Goal: Transaction & Acquisition: Purchase product/service

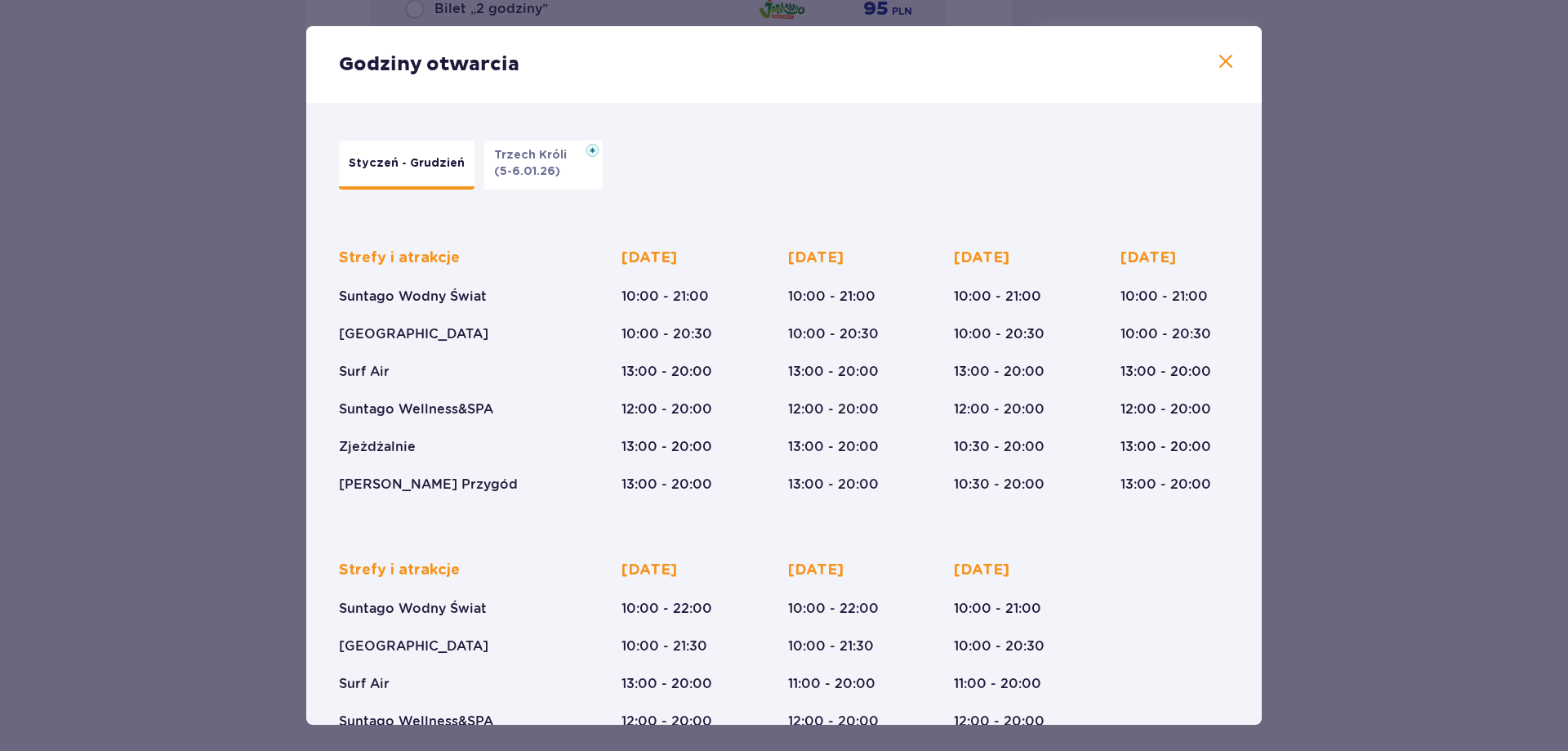
scroll to position [114, 0]
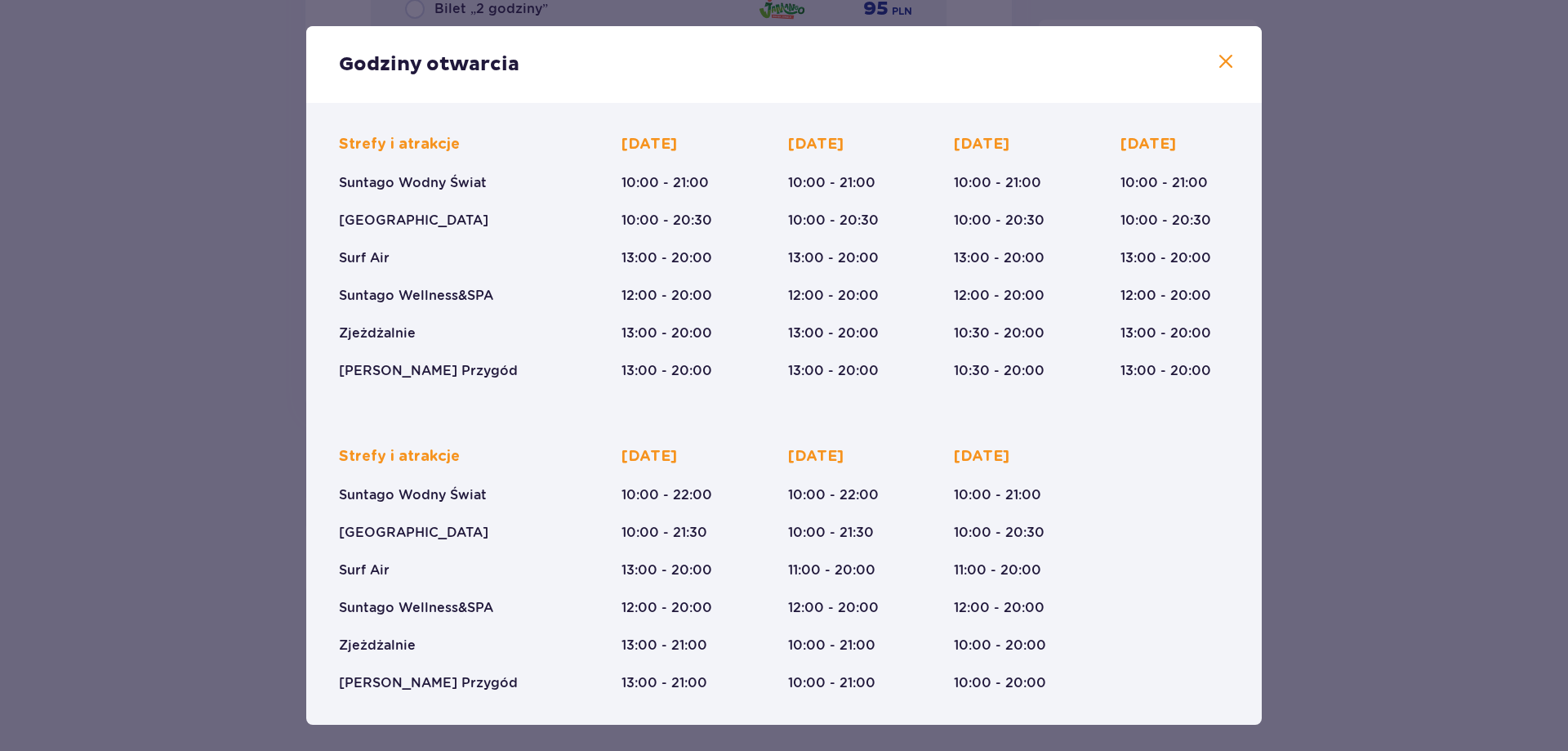
click at [1217, 59] on span at bounding box center [1226, 62] width 20 height 20
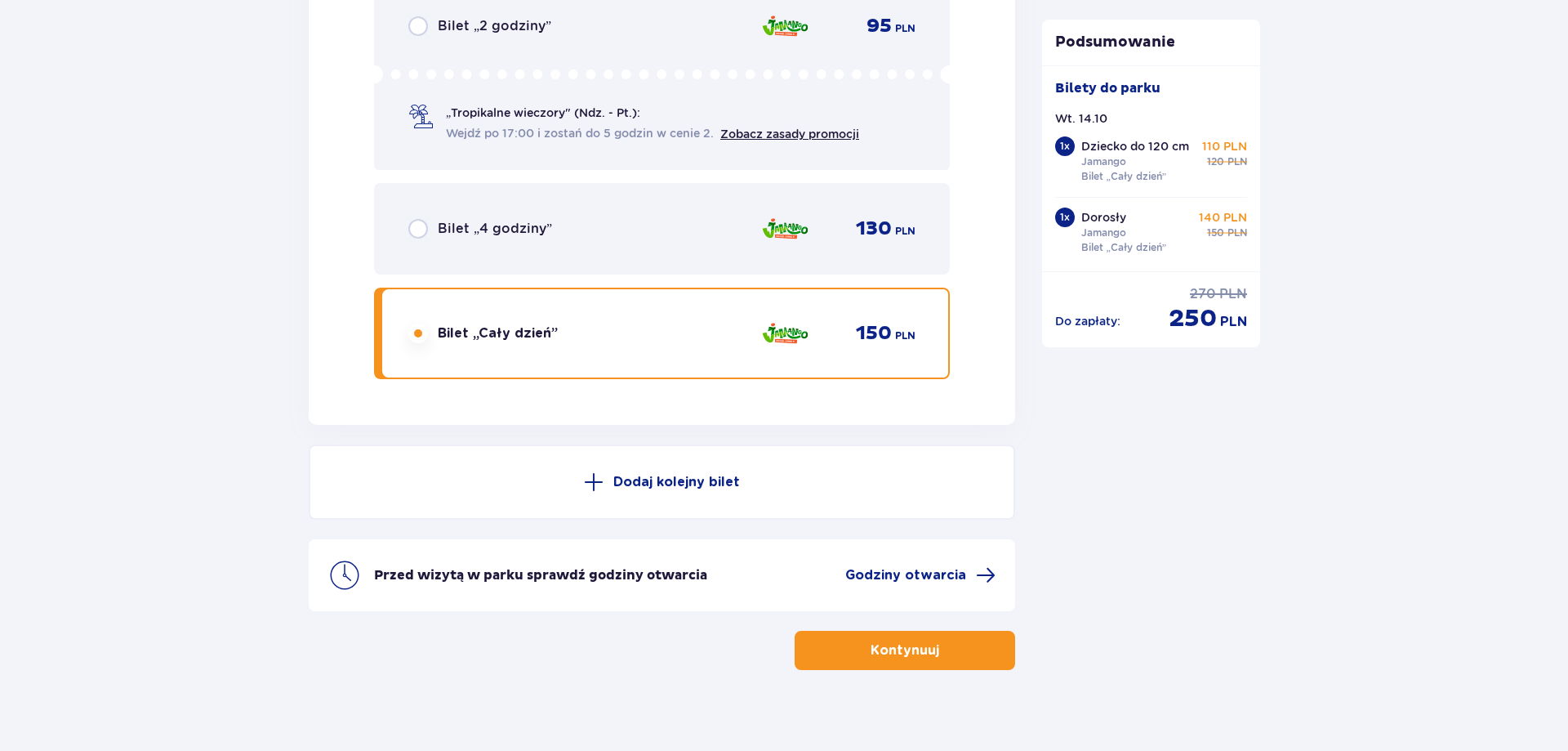
scroll to position [2561, 0]
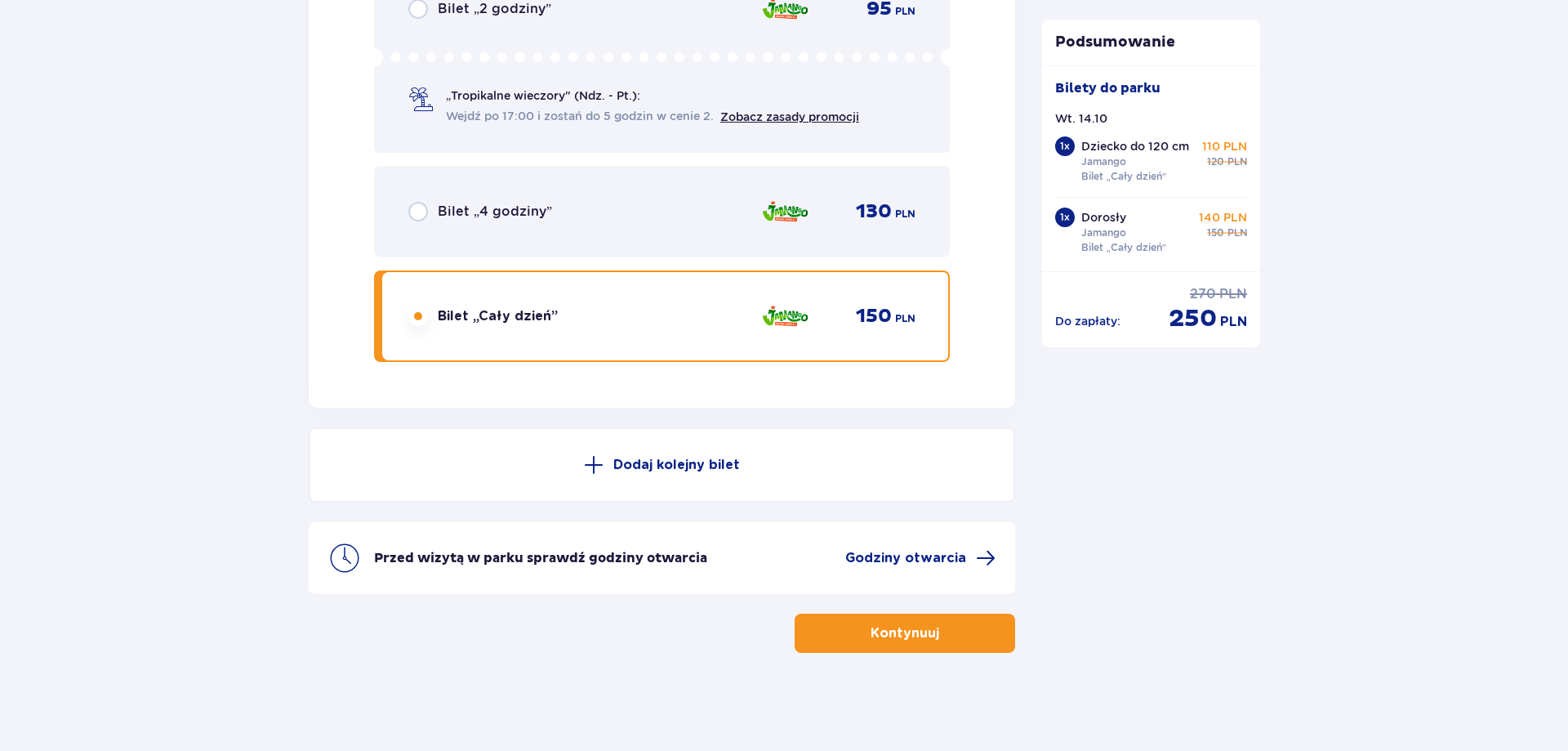
click at [901, 639] on p "Kontynuuj" at bounding box center [905, 632] width 69 height 18
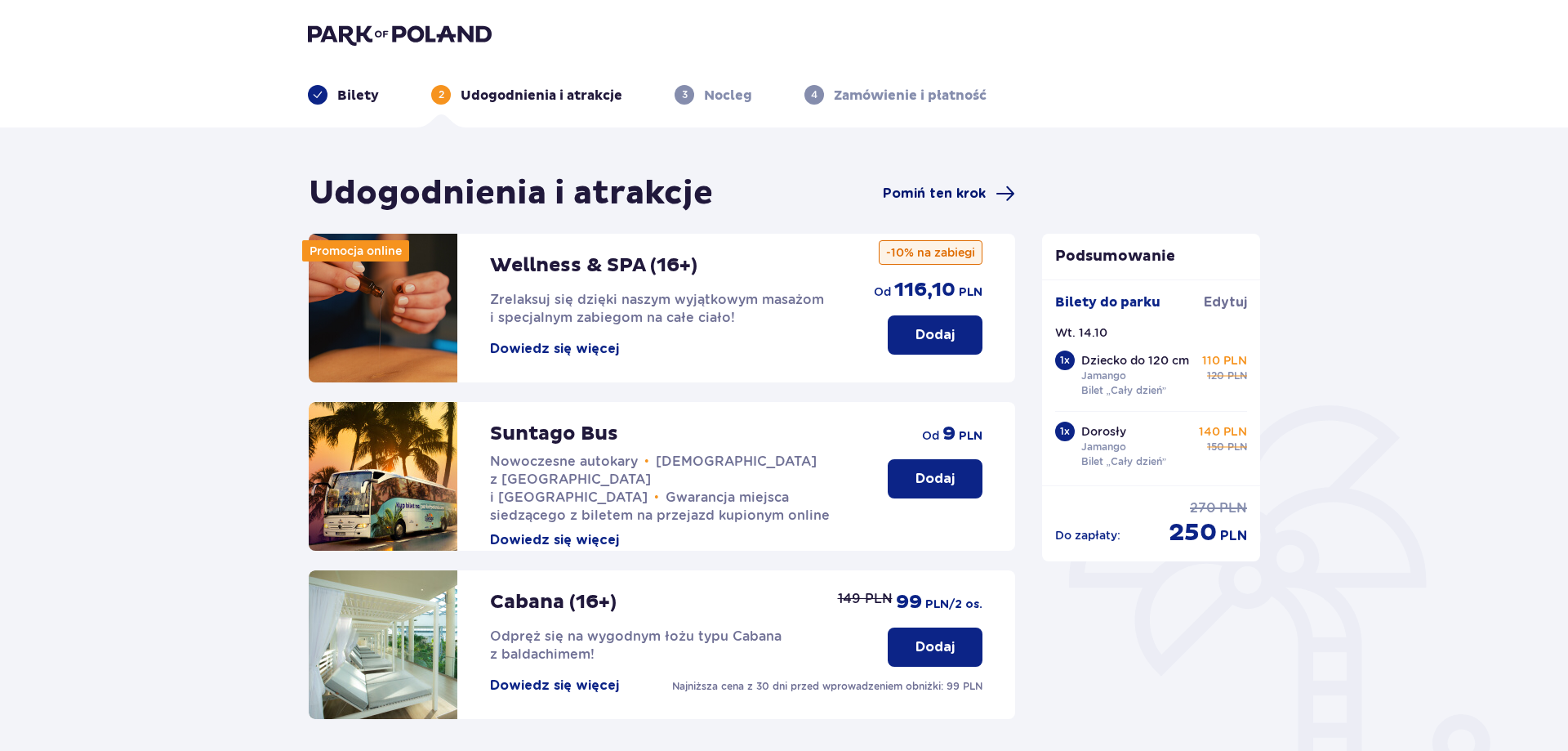
click at [976, 186] on span "Pomiń ten krok" at bounding box center [934, 194] width 103 height 18
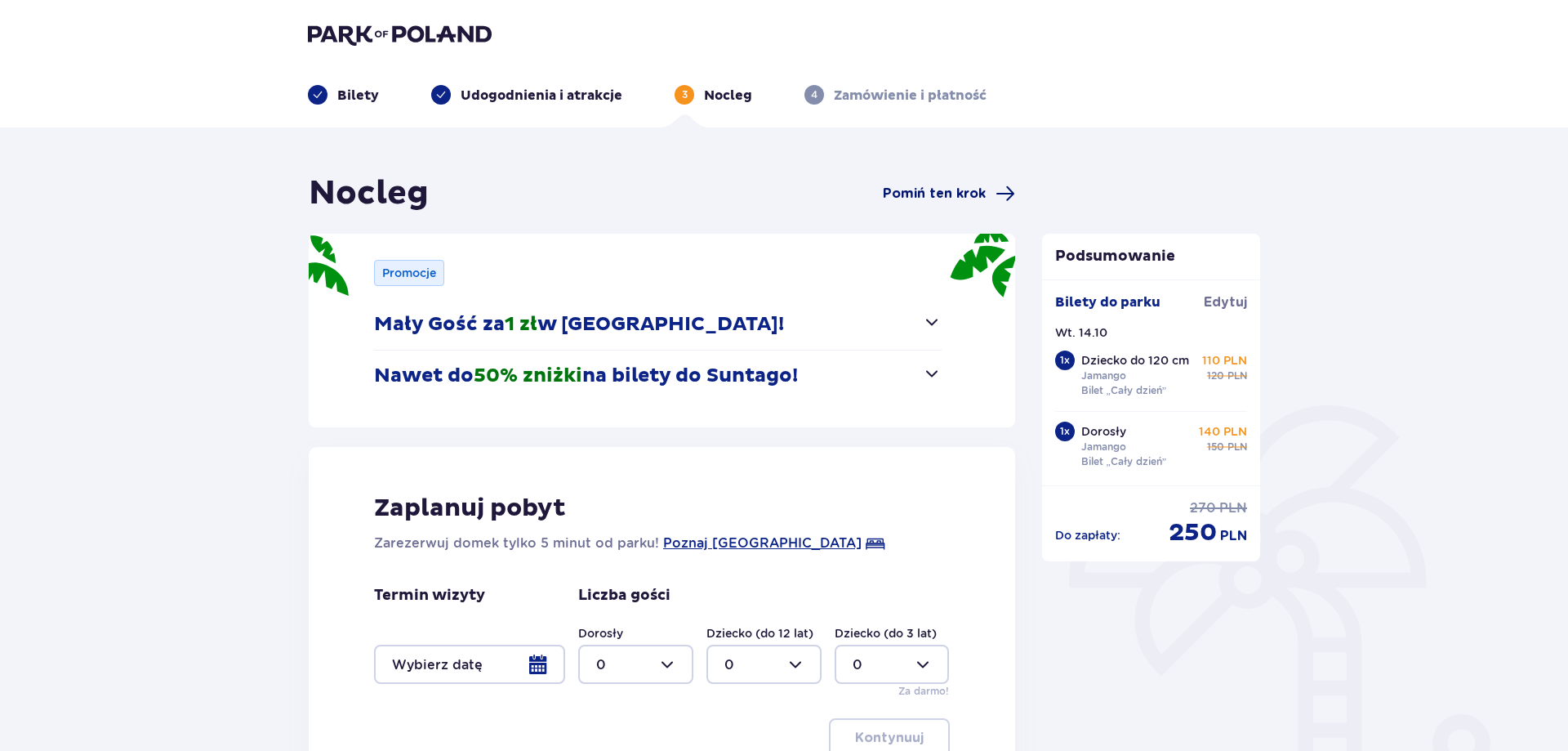
click at [949, 197] on span "Pomiń ten krok" at bounding box center [934, 194] width 103 height 18
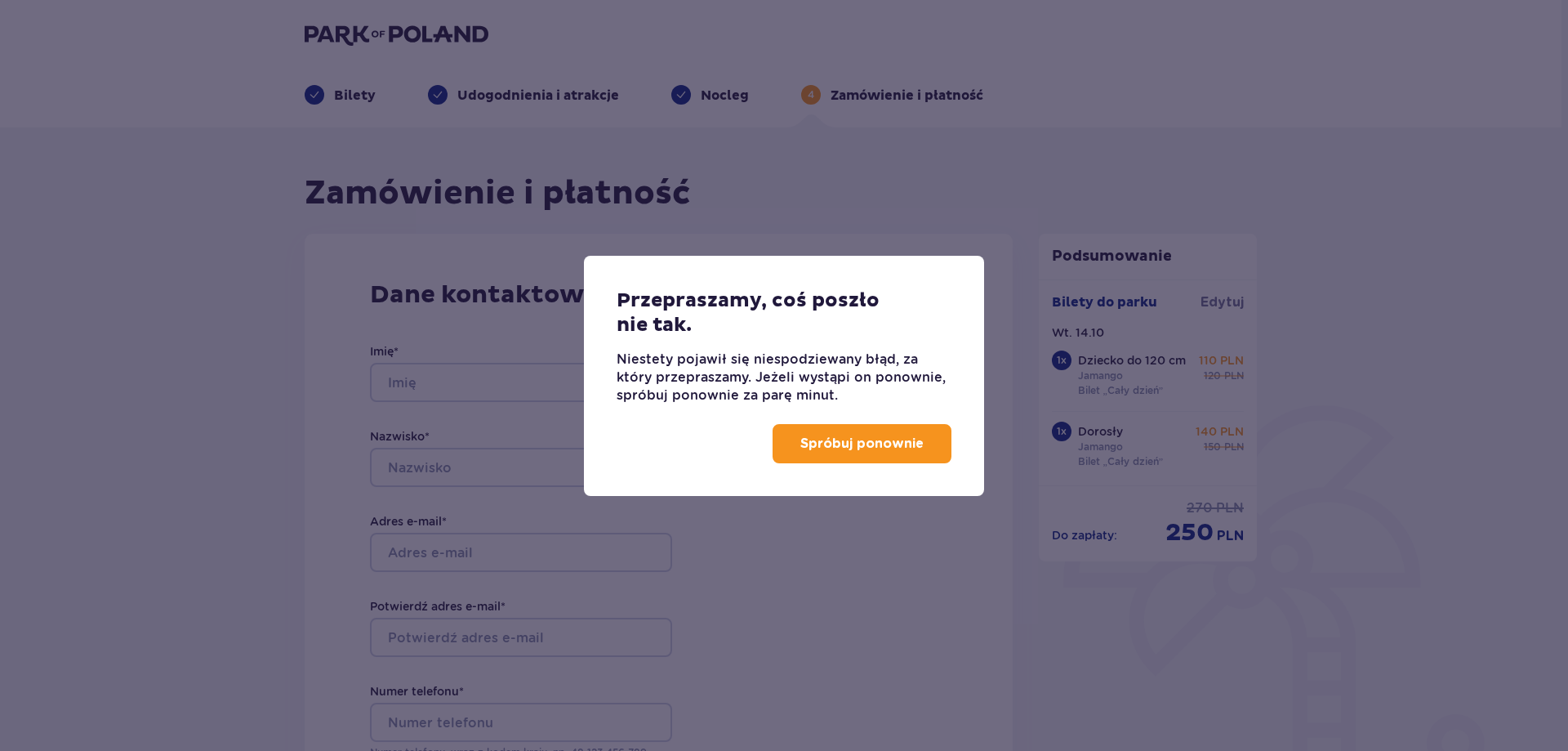
click at [857, 446] on p "Spróbuj ponownie" at bounding box center [862, 443] width 123 height 18
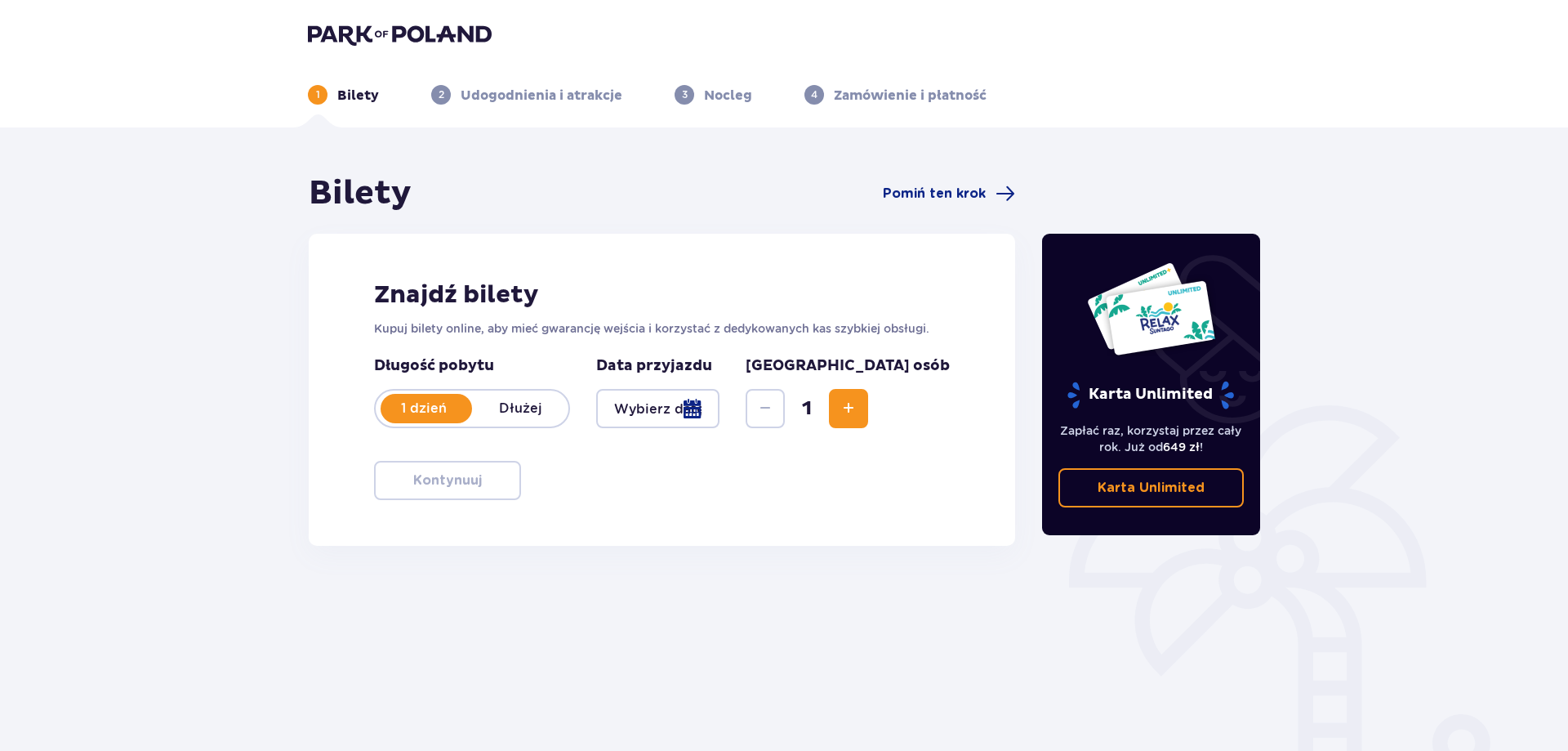
click at [720, 402] on div at bounding box center [657, 409] width 123 height 40
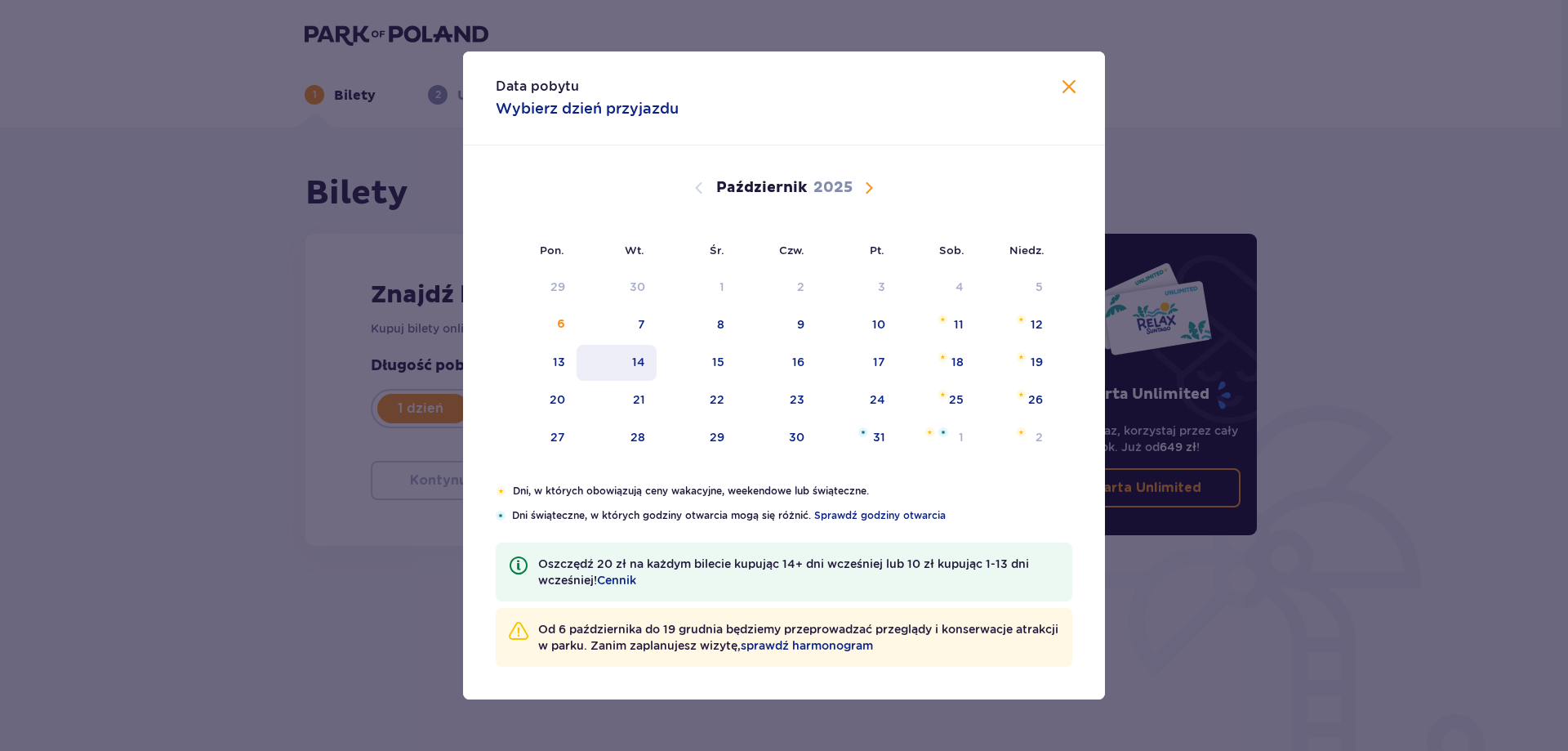
click at [643, 360] on div "14" at bounding box center [638, 361] width 13 height 16
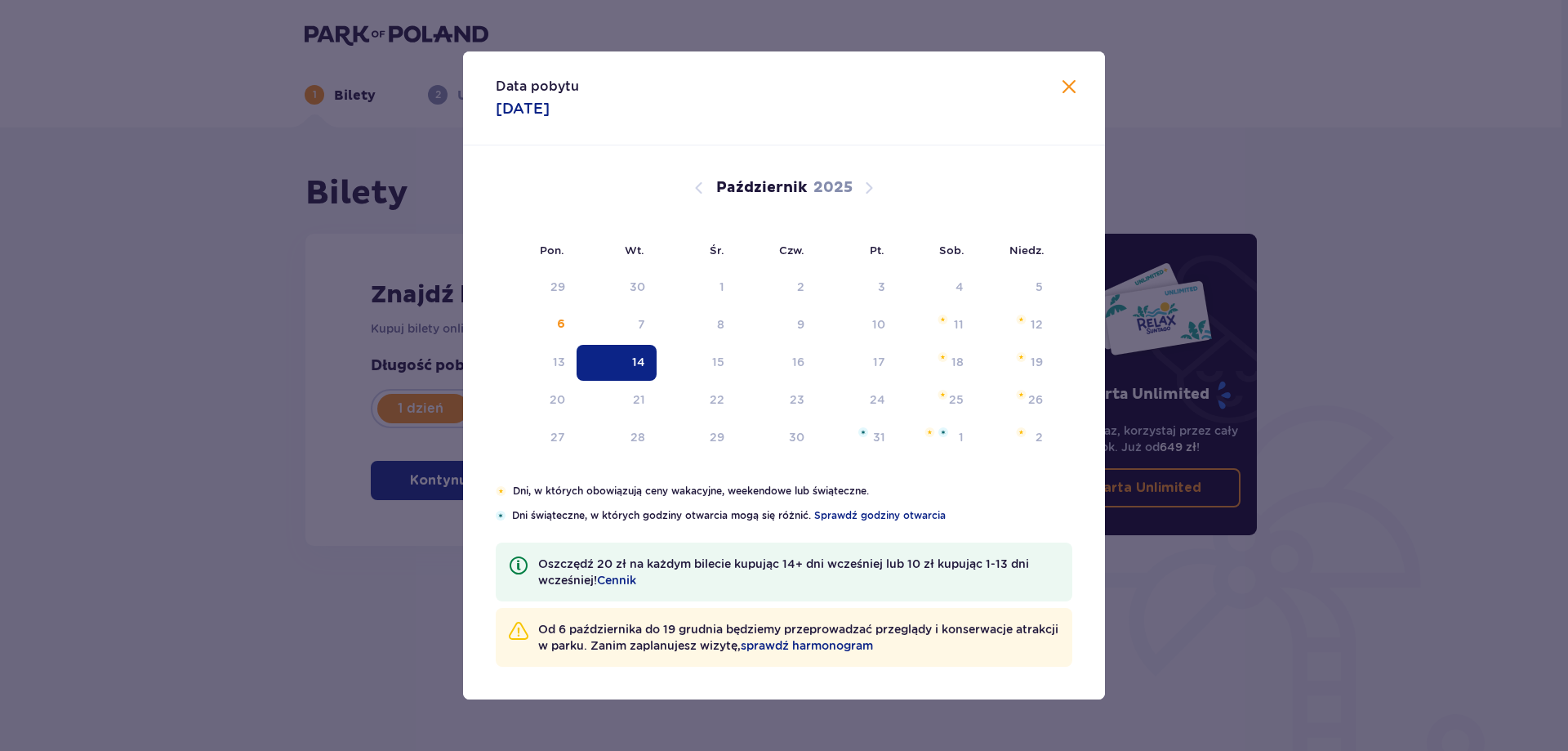
type input "14.10.25"
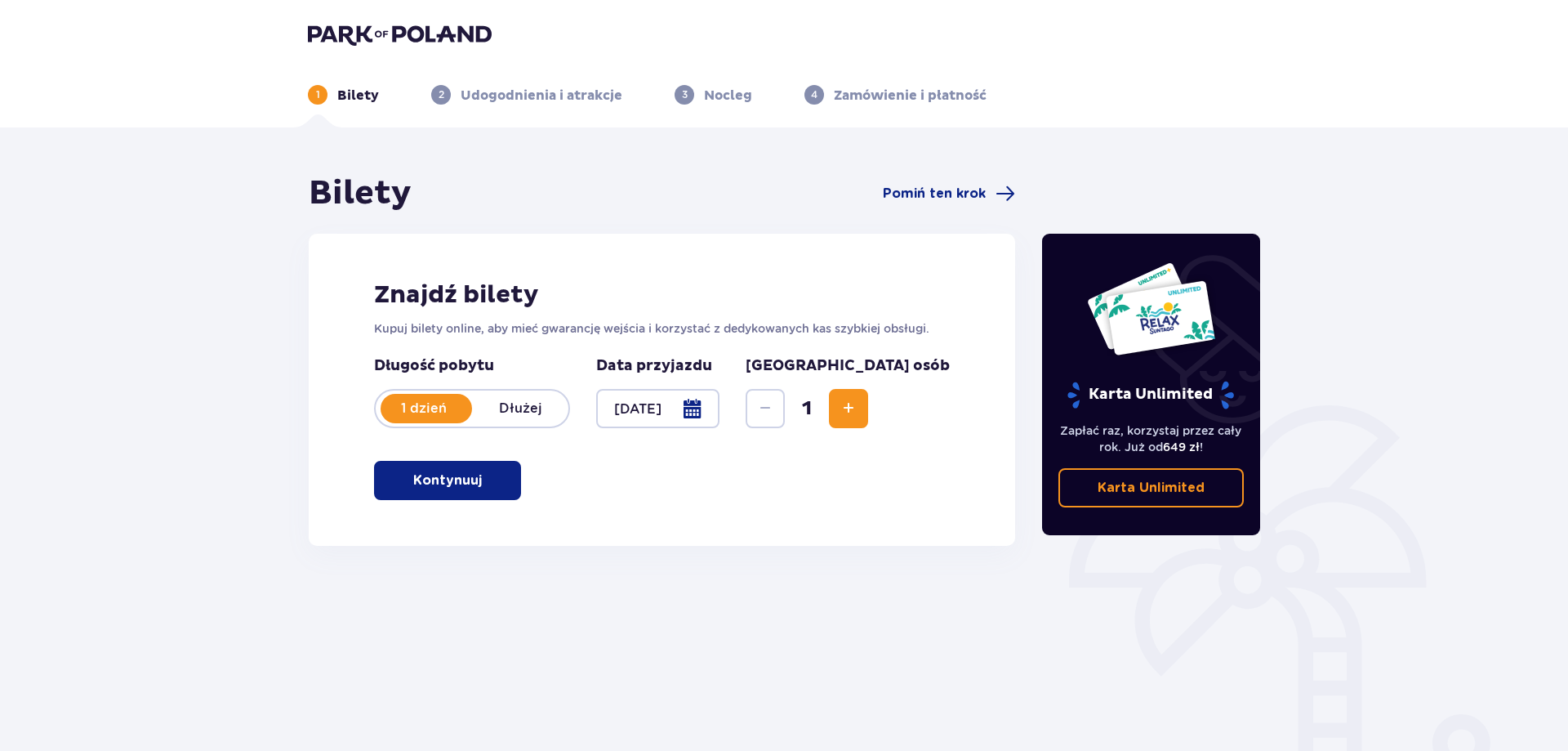
click at [858, 413] on span "Zwiększ" at bounding box center [848, 408] width 20 height 20
click at [448, 478] on p "Kontynuuj" at bounding box center [447, 480] width 69 height 18
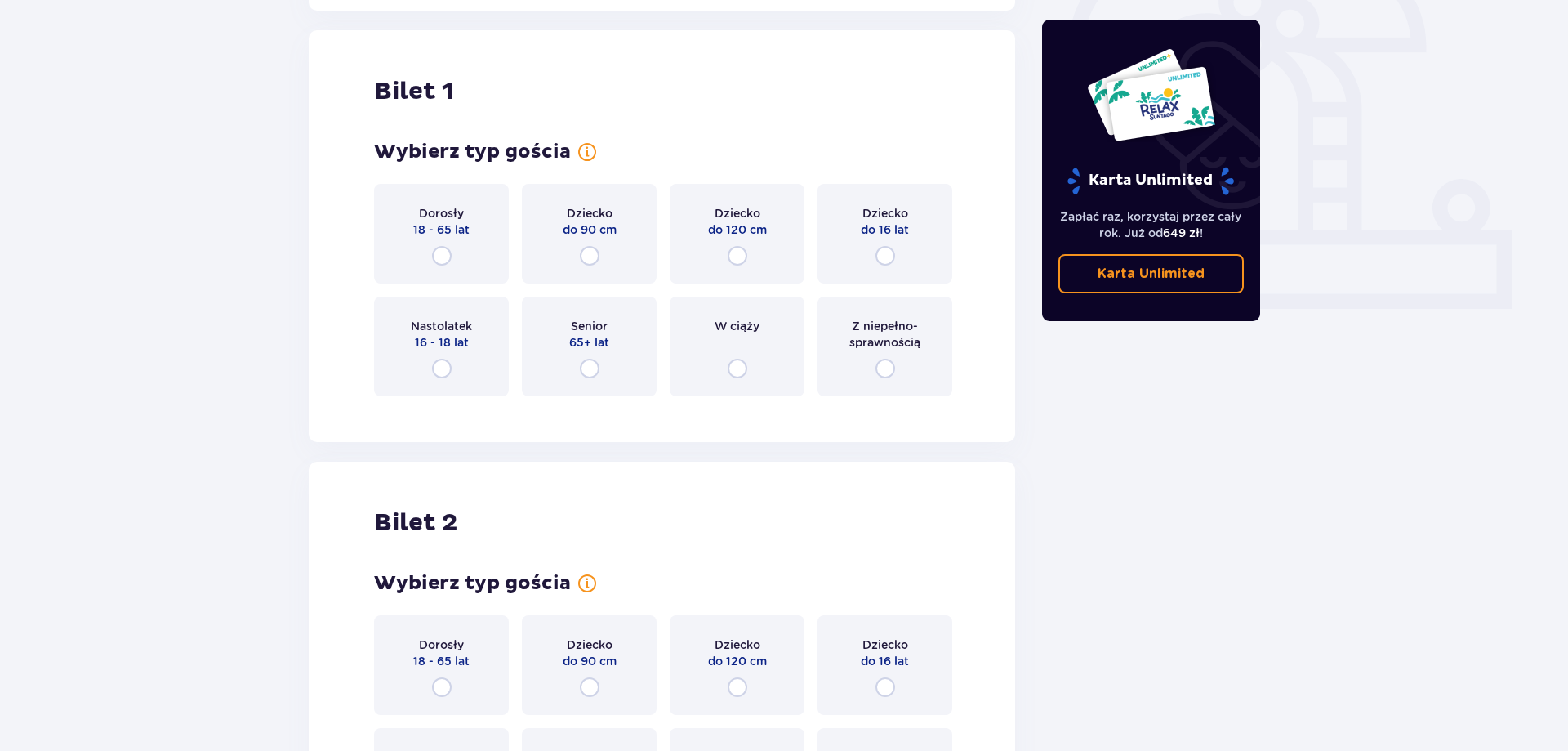
scroll to position [545, 0]
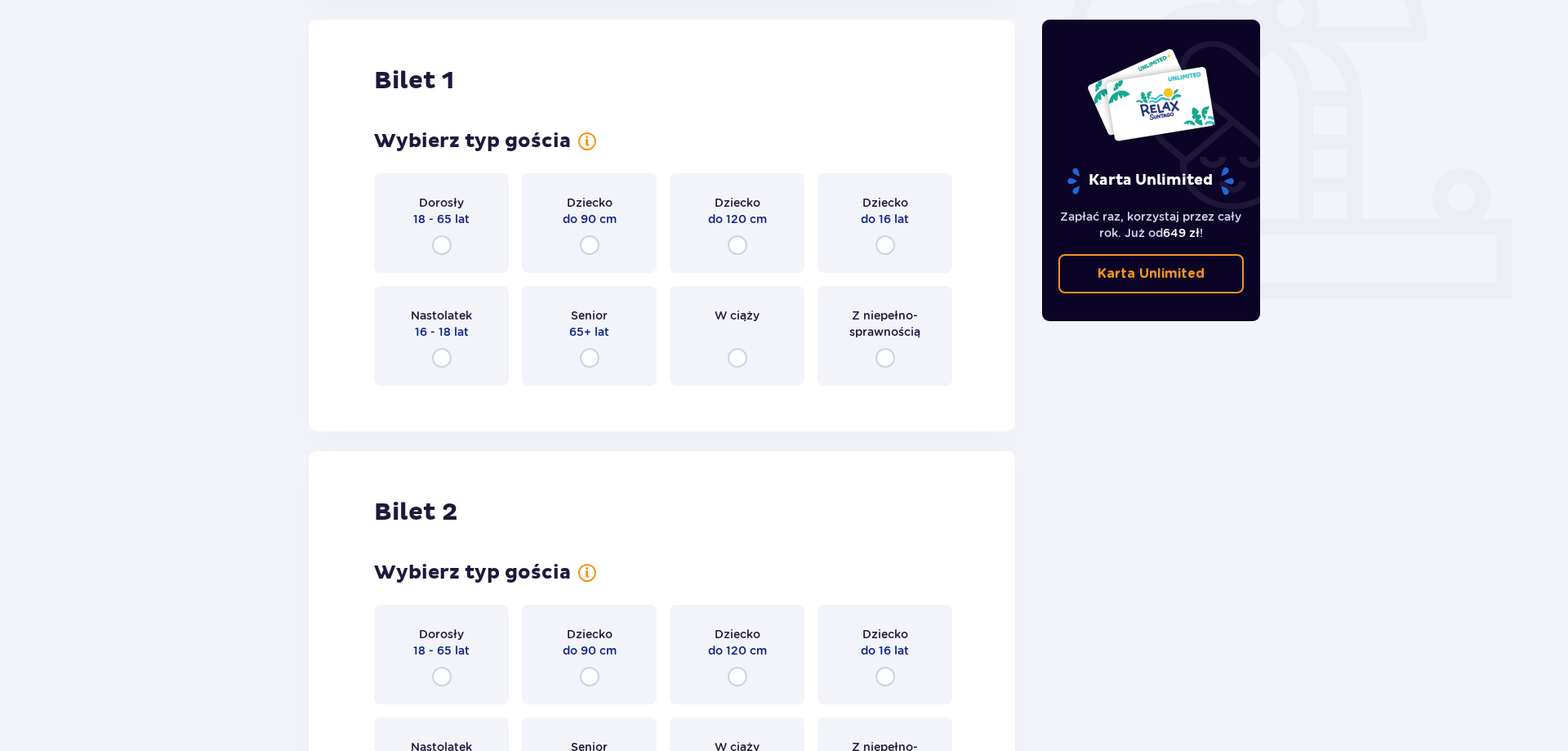
click at [880, 255] on input "radio" at bounding box center [885, 244] width 20 height 20
radio input "true"
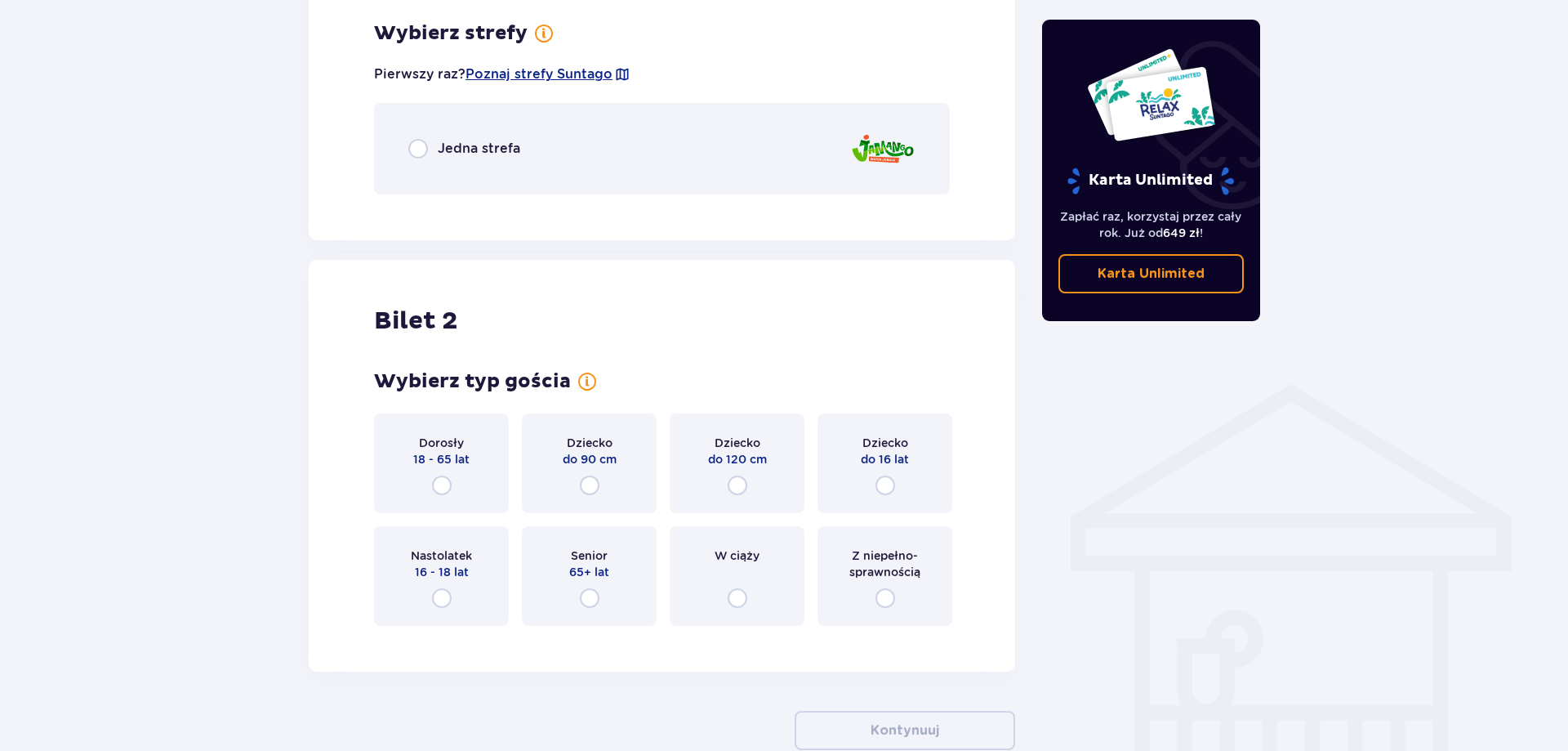
scroll to position [945, 0]
click at [431, 144] on div "Jedna strefa" at bounding box center [464, 147] width 112 height 20
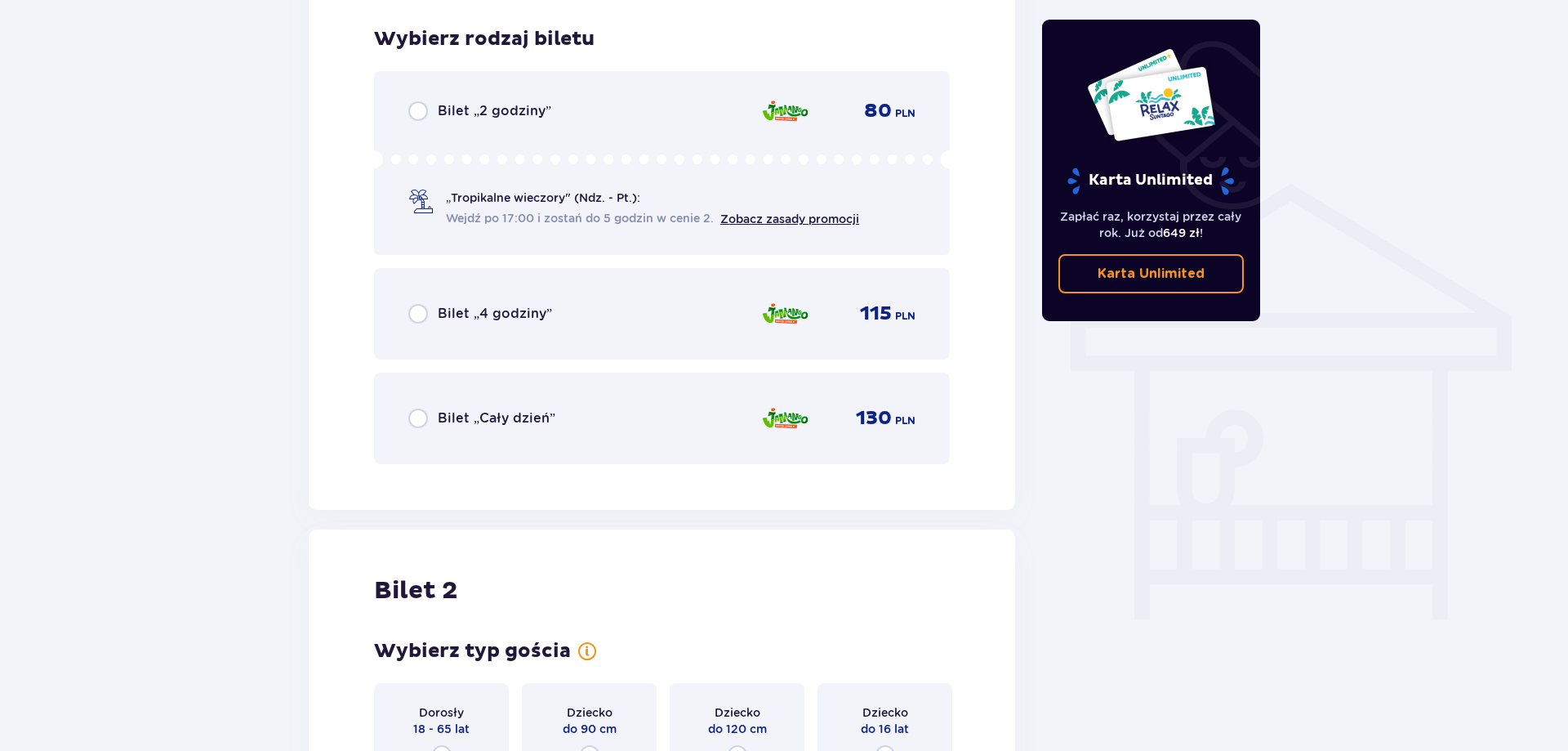
scroll to position [1150, 0]
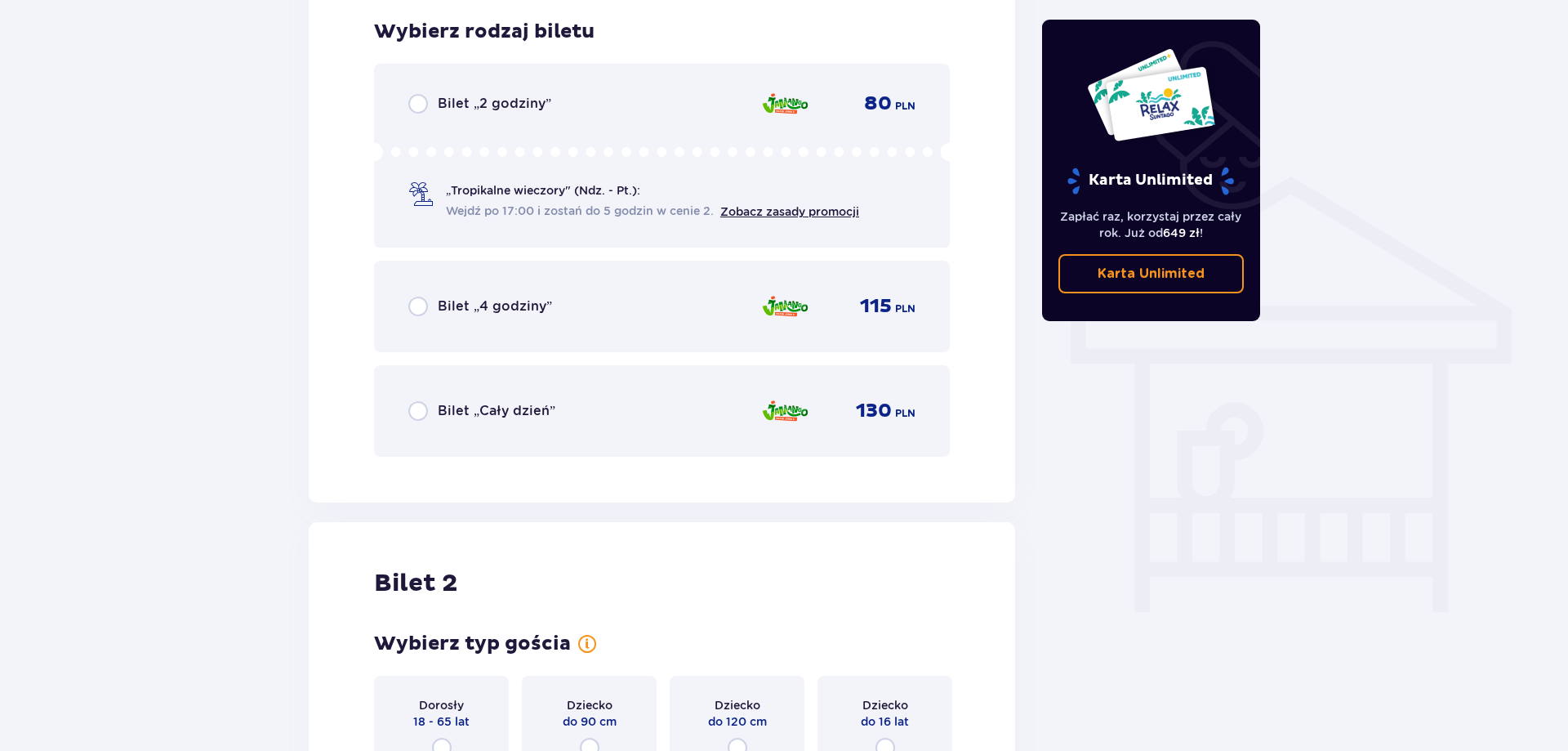
click at [465, 413] on span "Bilet „Cały dzień”" at bounding box center [496, 410] width 118 height 18
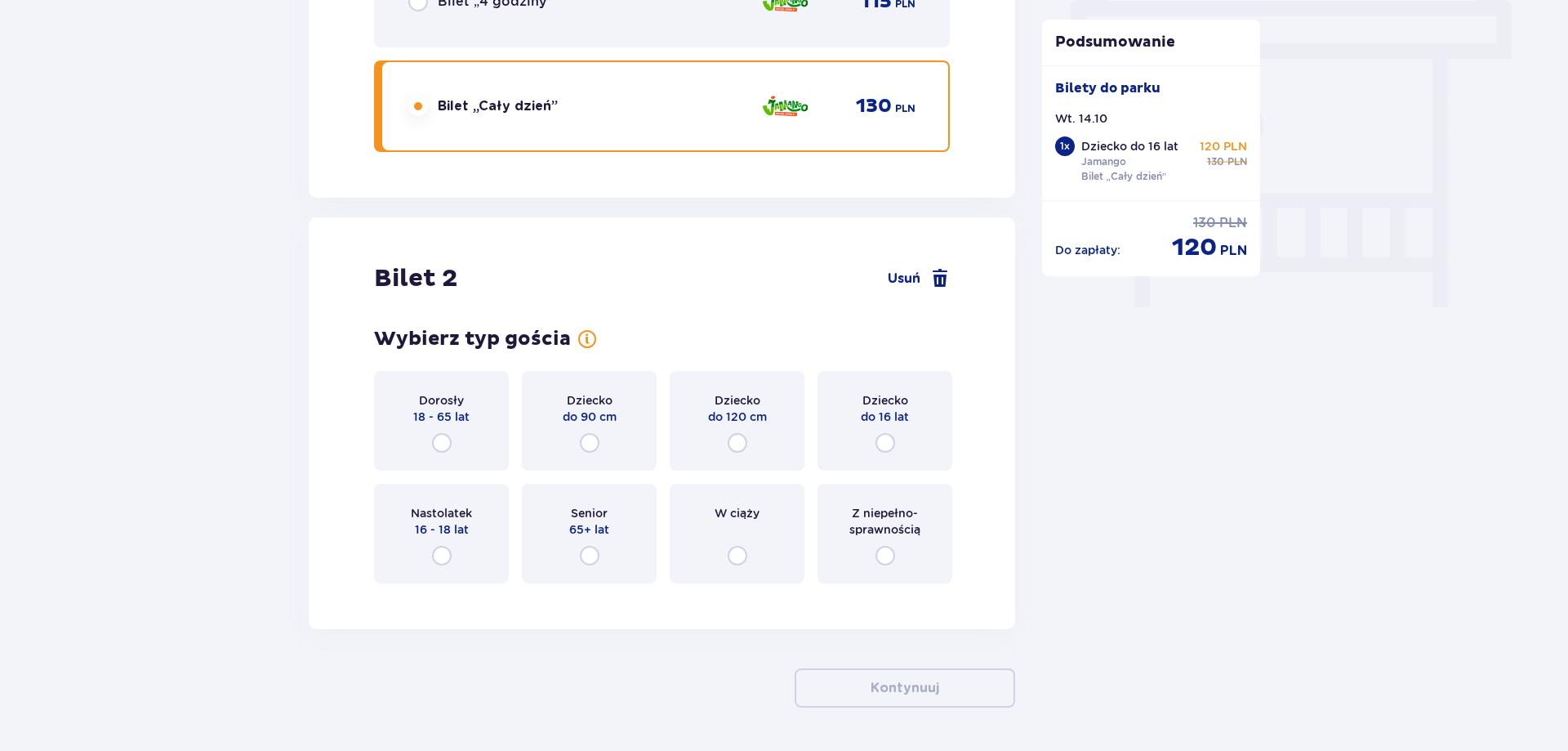
scroll to position [1510, 0]
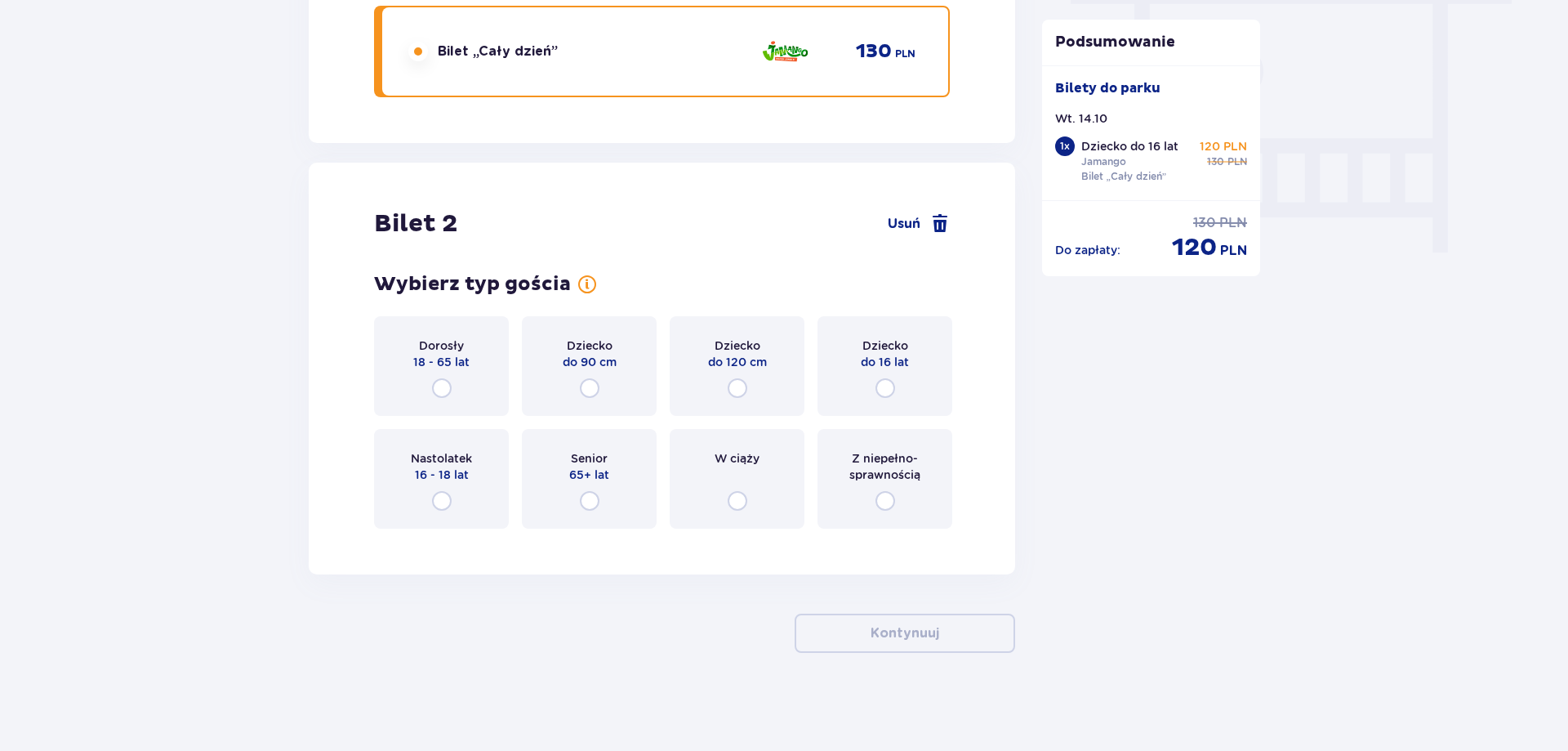
click at [450, 391] on input "radio" at bounding box center [441, 388] width 20 height 20
radio input "true"
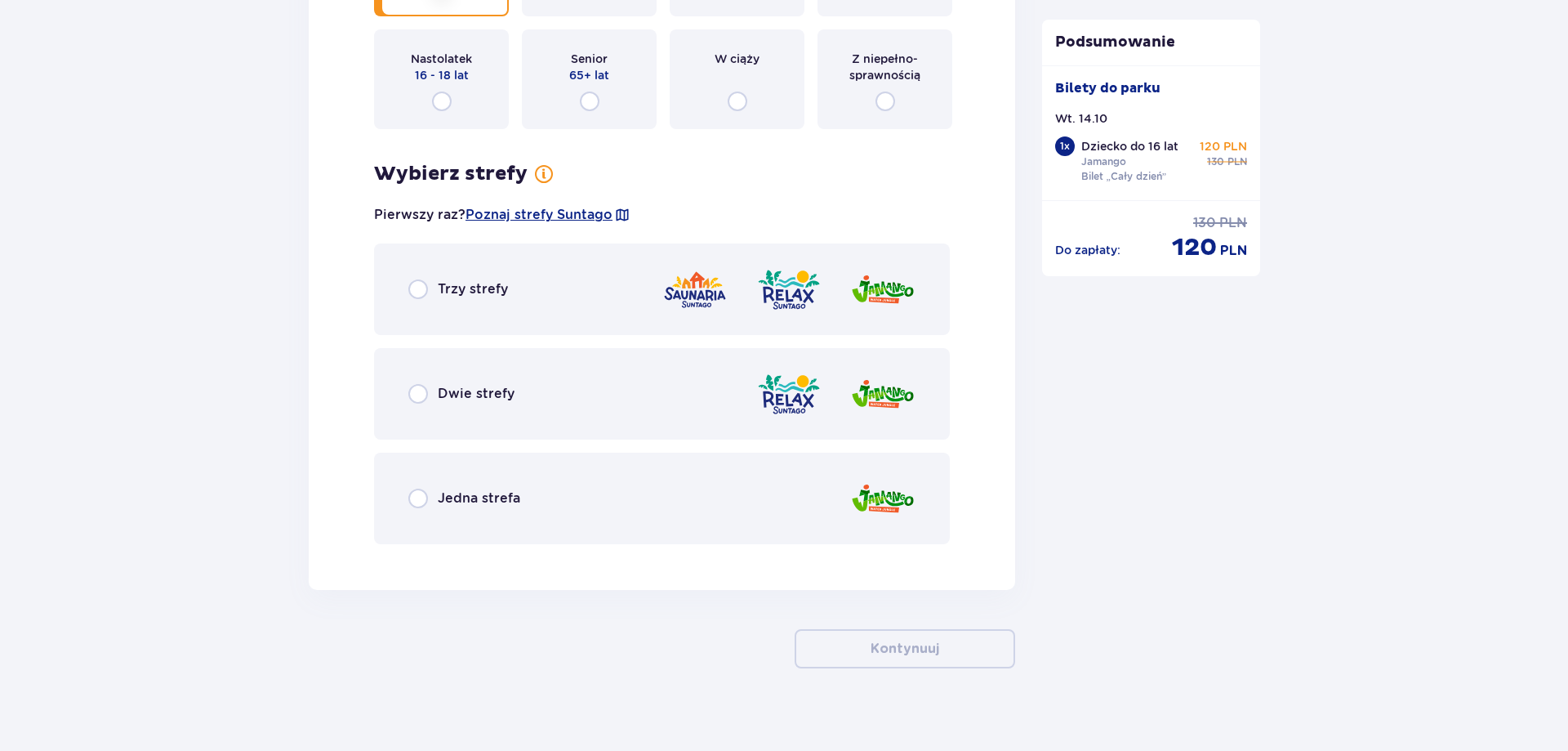
scroll to position [1924, 0]
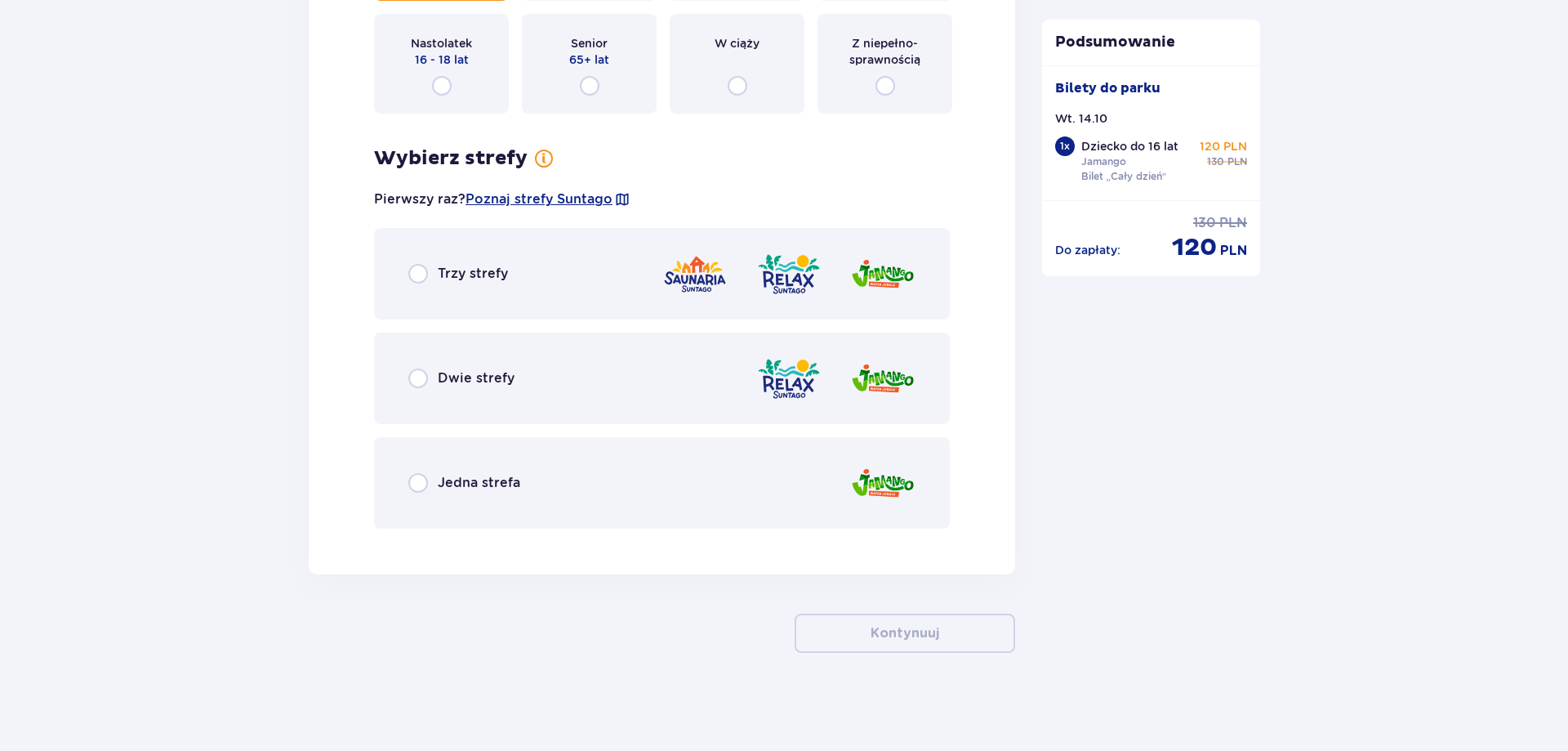
click at [442, 477] on span "Jedna strefa" at bounding box center [479, 483] width 83 height 18
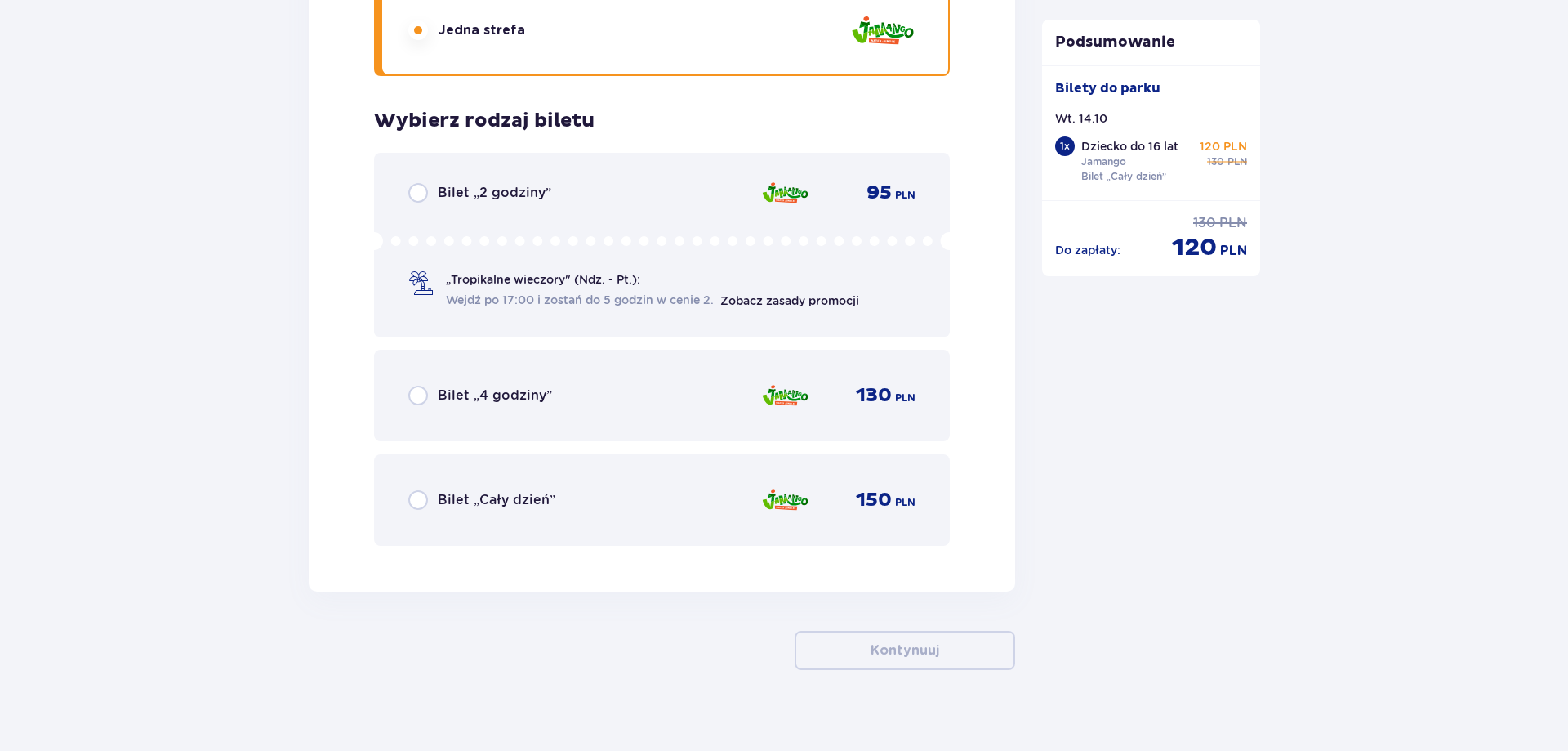
scroll to position [2394, 0]
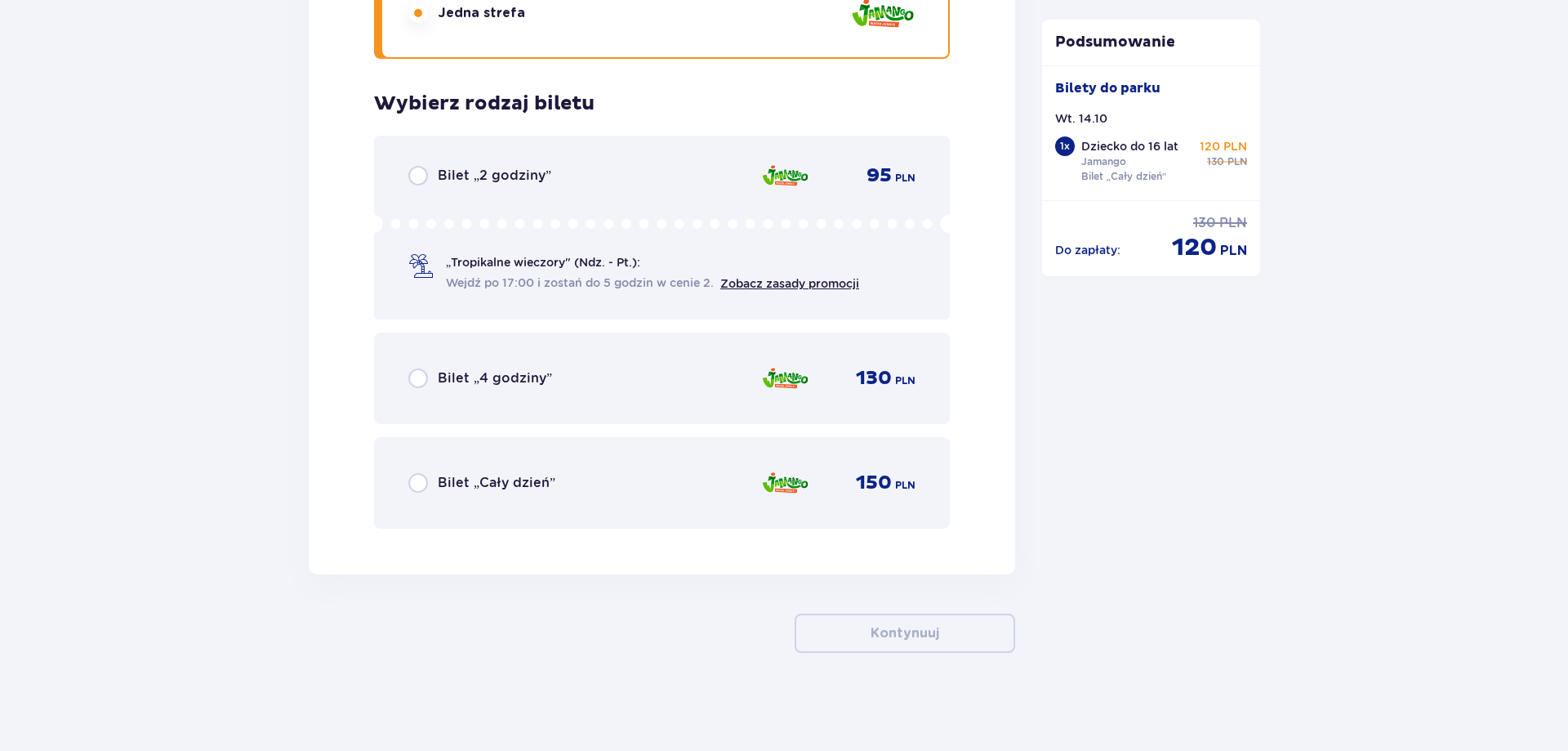
click at [494, 486] on span "Bilet „Cały dzień”" at bounding box center [496, 483] width 118 height 18
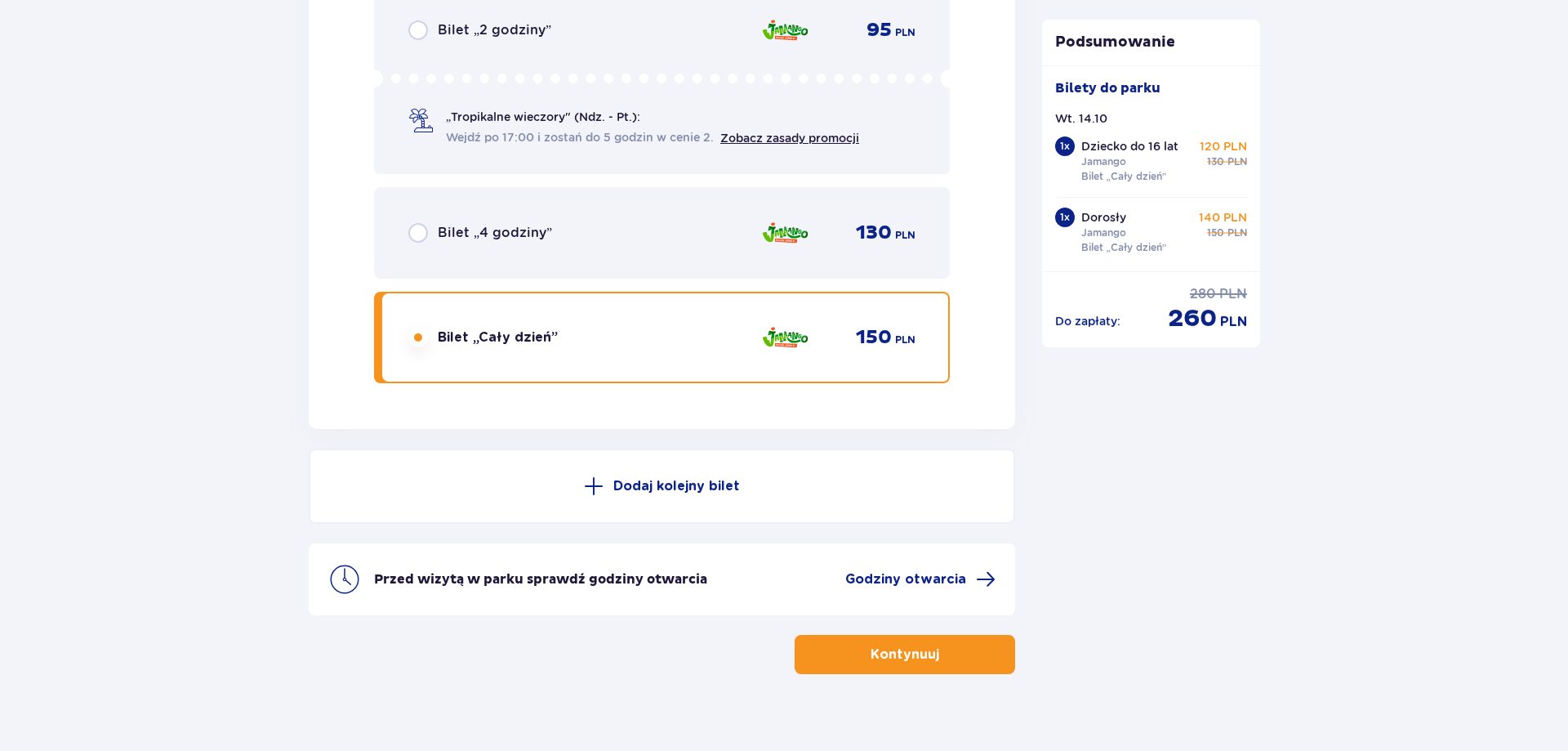
scroll to position [2561, 0]
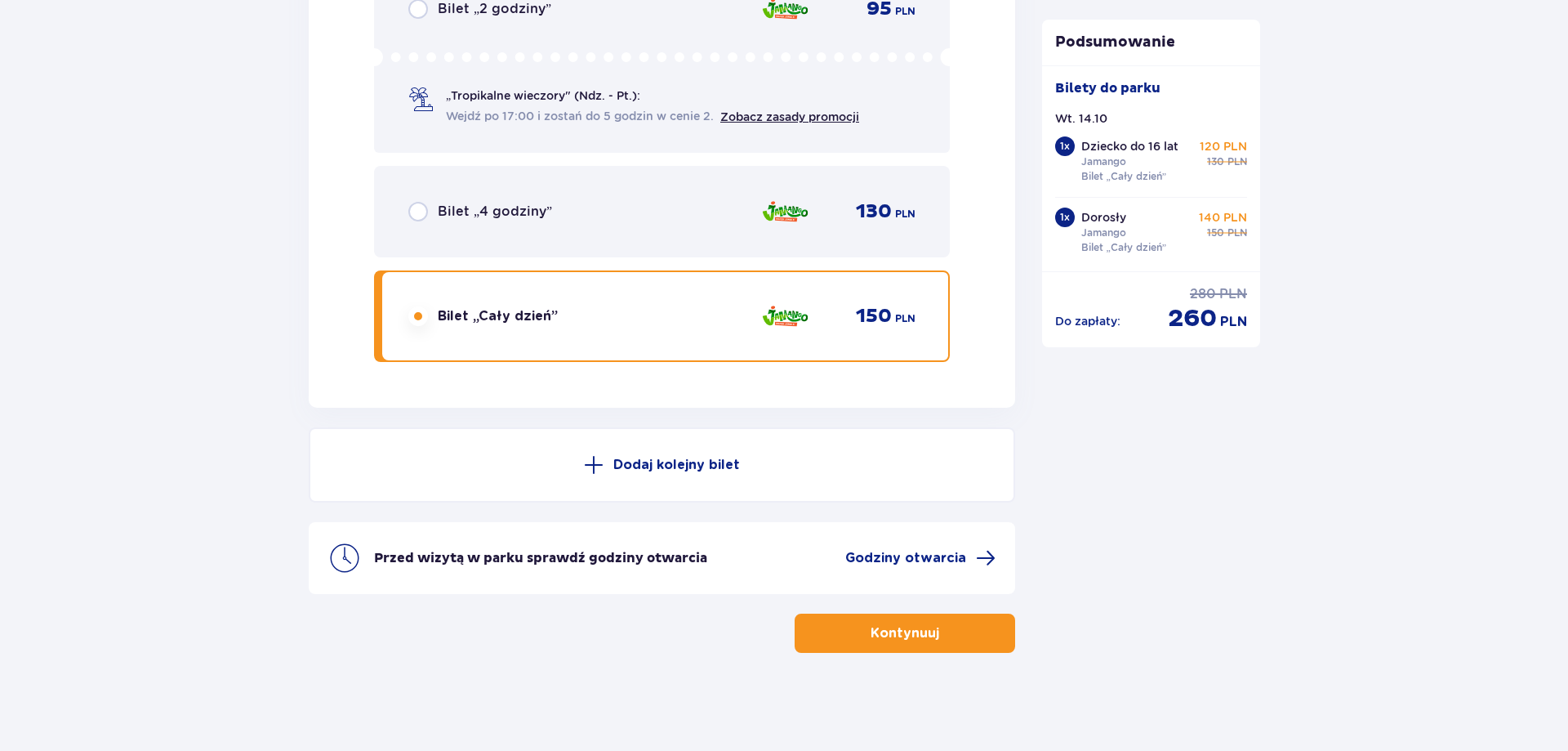
click at [899, 634] on p "Kontynuuj" at bounding box center [905, 632] width 69 height 18
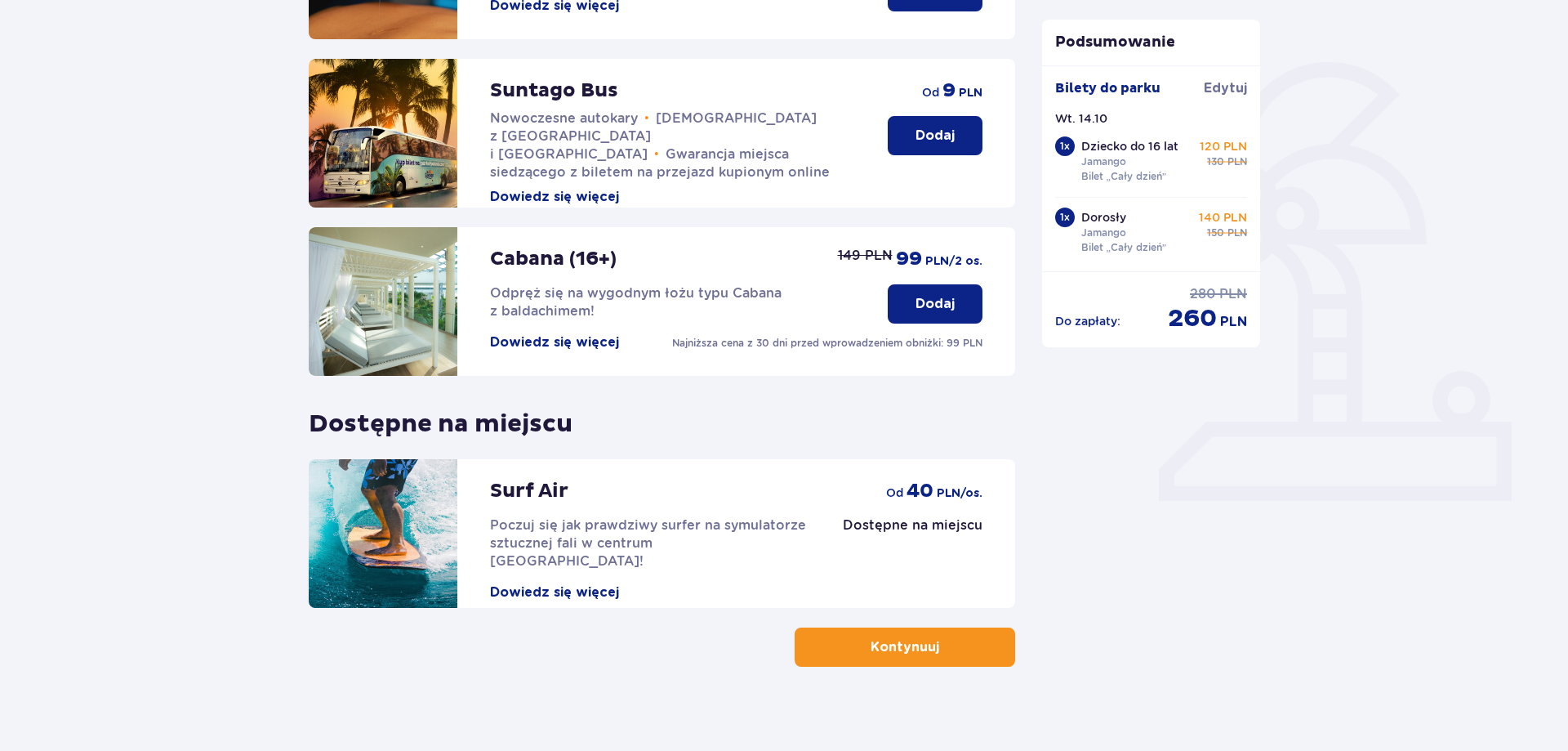
scroll to position [357, 0]
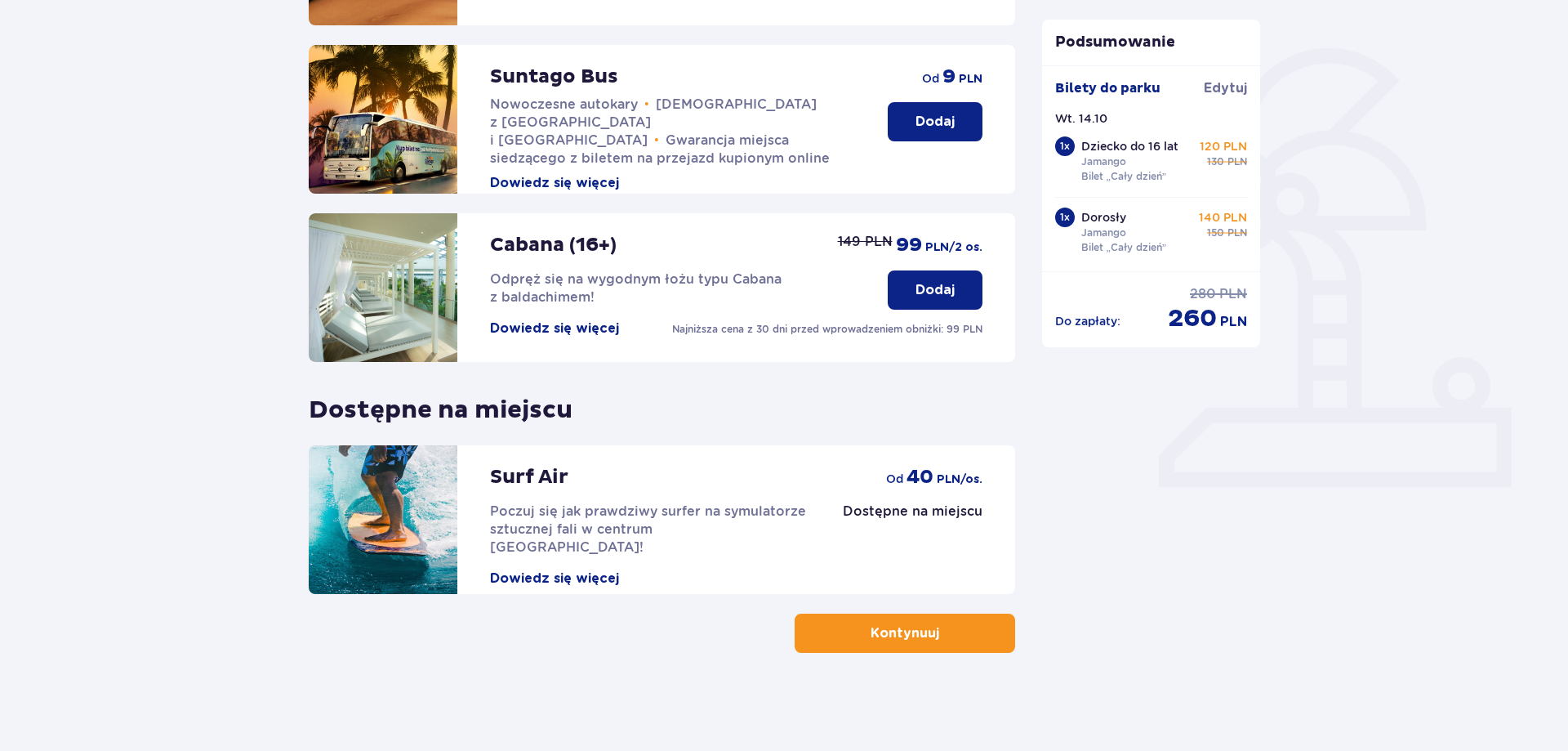
click at [901, 623] on button "Kontynuuj" at bounding box center [905, 633] width 220 height 40
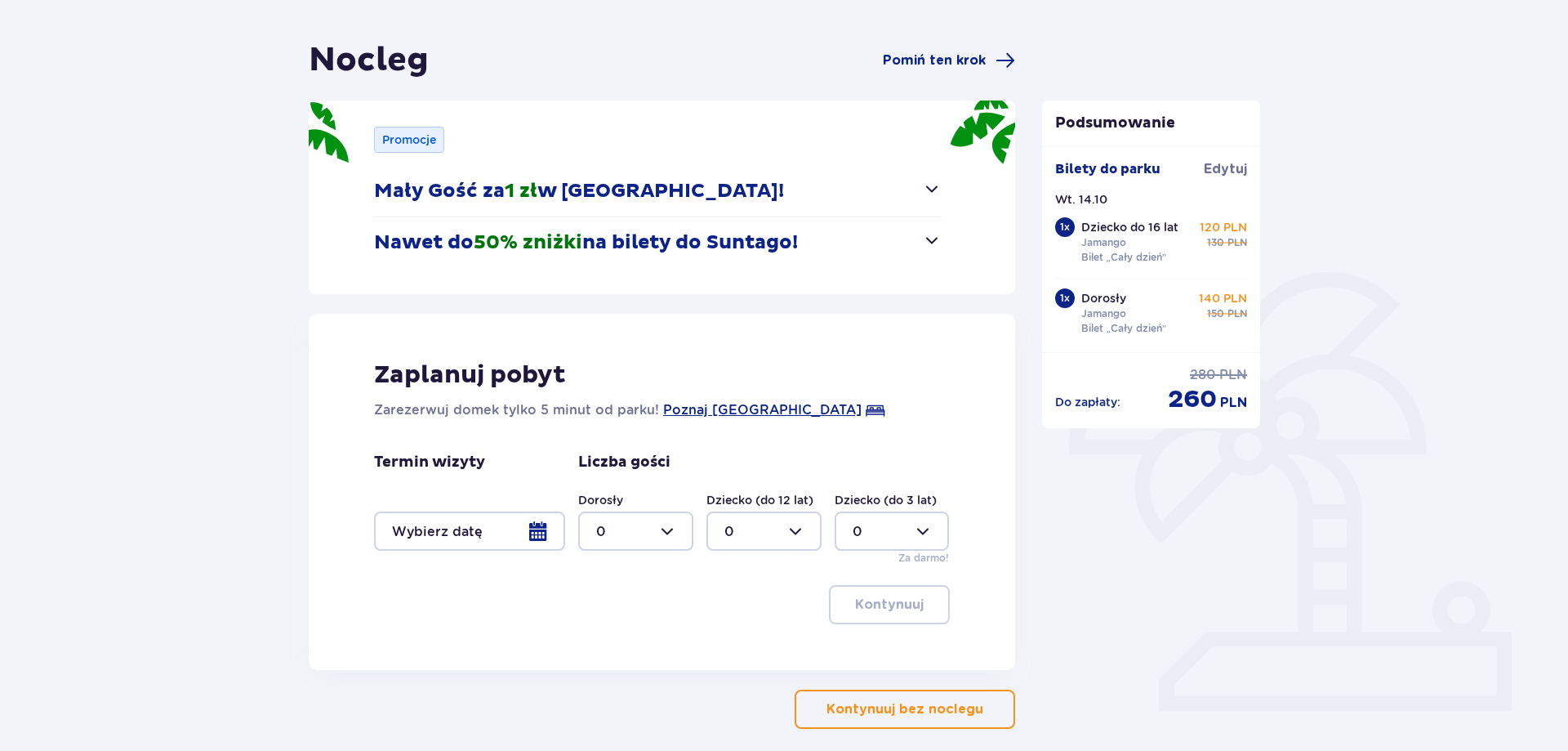
scroll to position [167, 0]
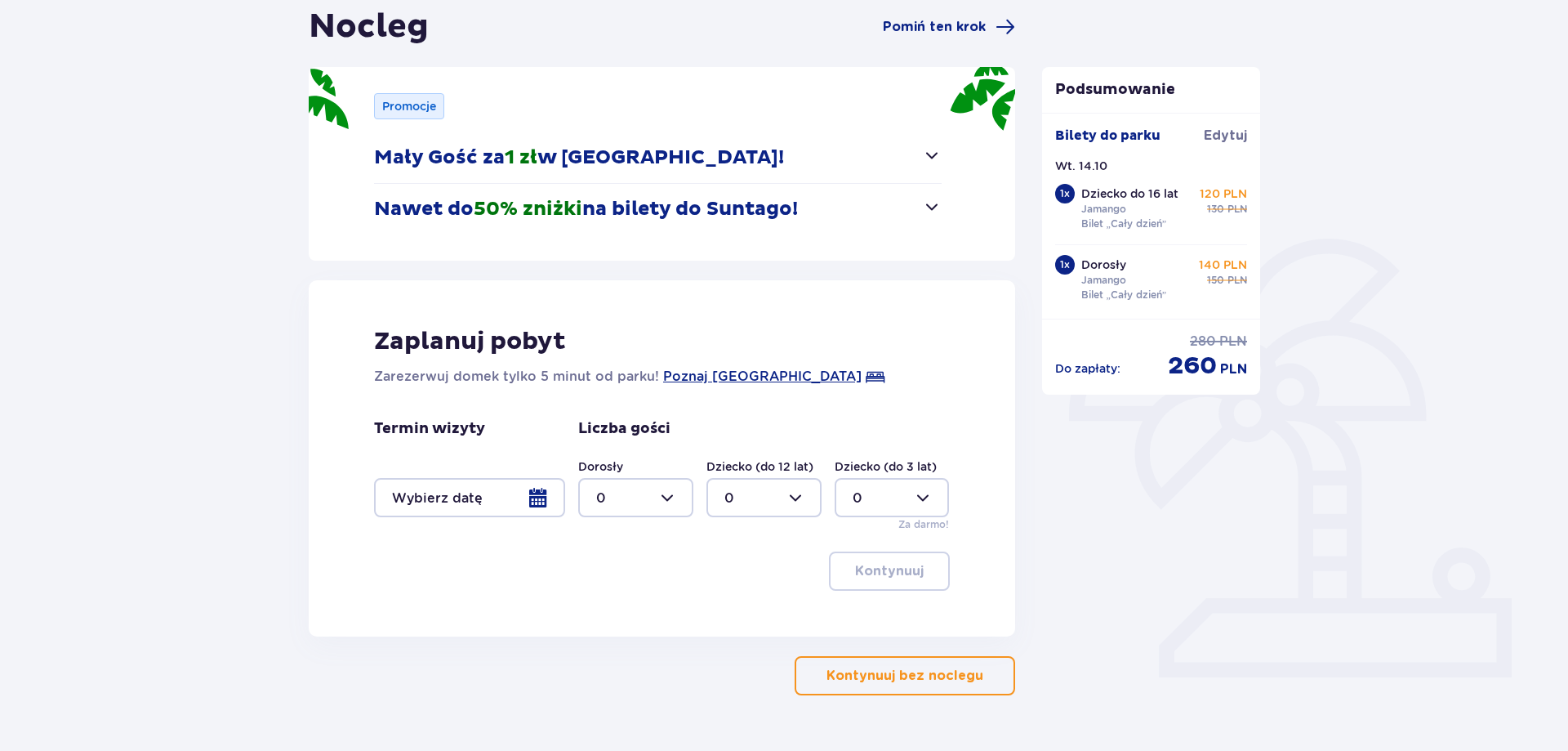
click at [894, 673] on p "Kontynuuj bez noclegu" at bounding box center [905, 675] width 157 height 18
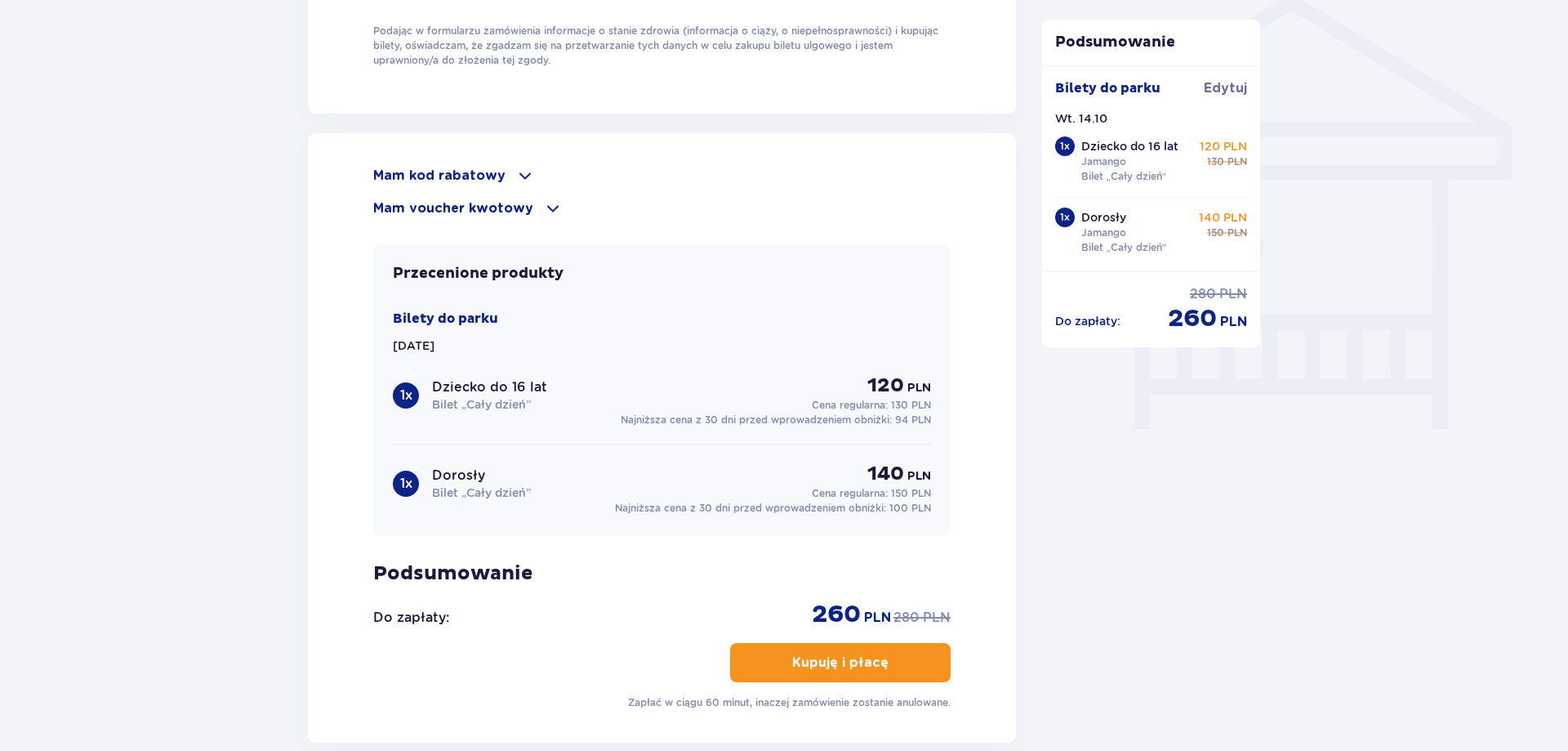
scroll to position [1416, 0]
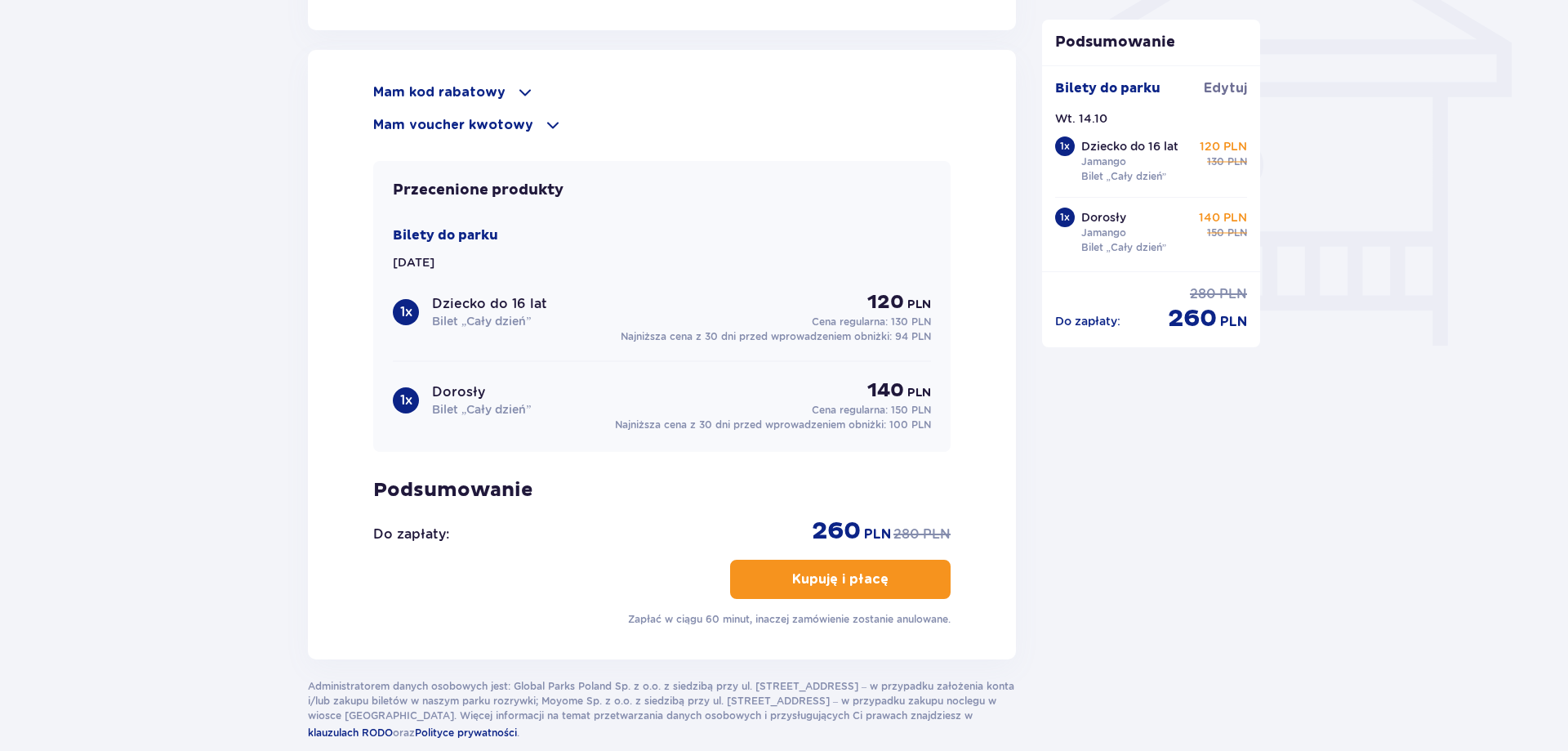
click at [894, 564] on button "Kupuję i płacę" at bounding box center [840, 579] width 220 height 40
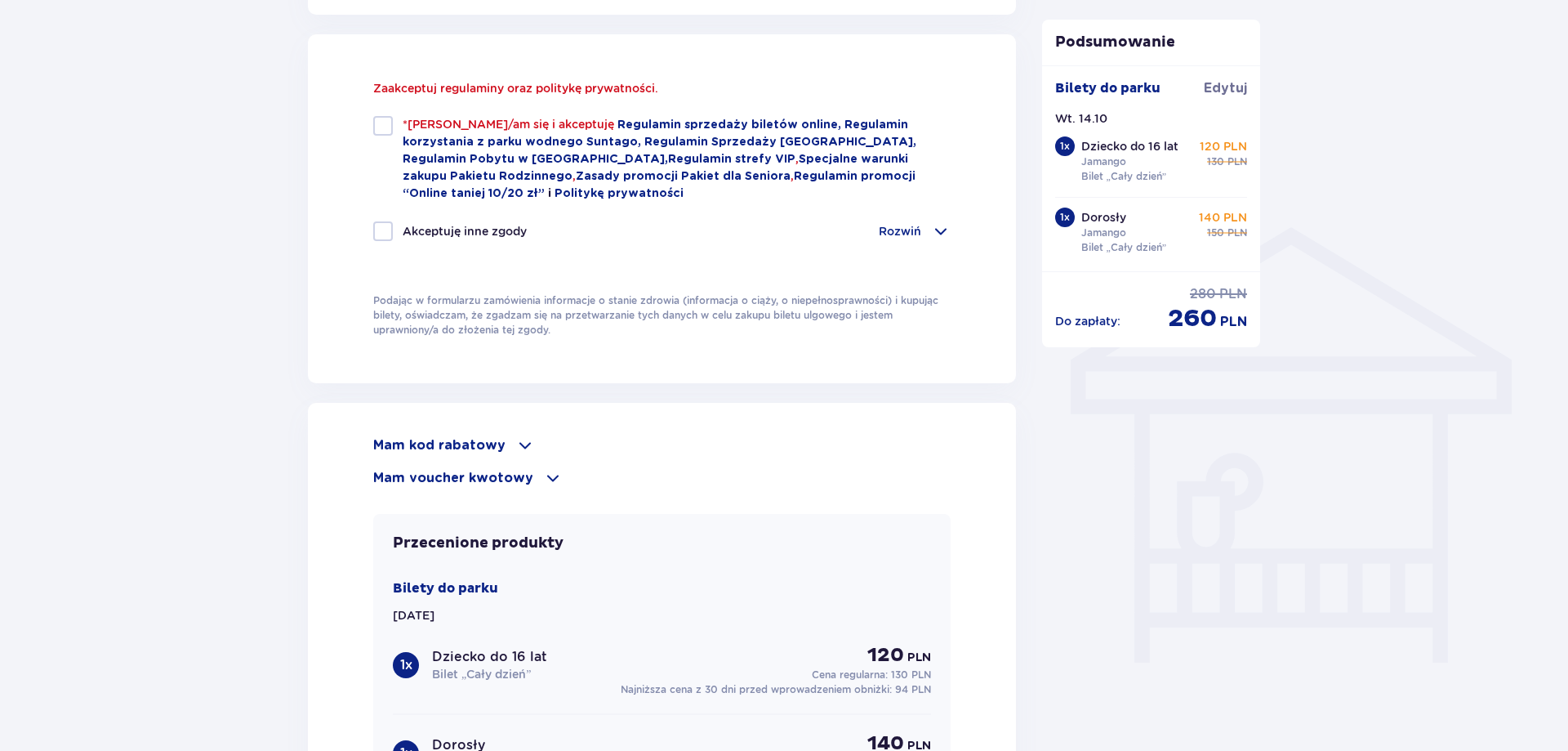
scroll to position [1098, 0]
click at [384, 132] on div at bounding box center [383, 127] width 20 height 20
checkbox input "true"
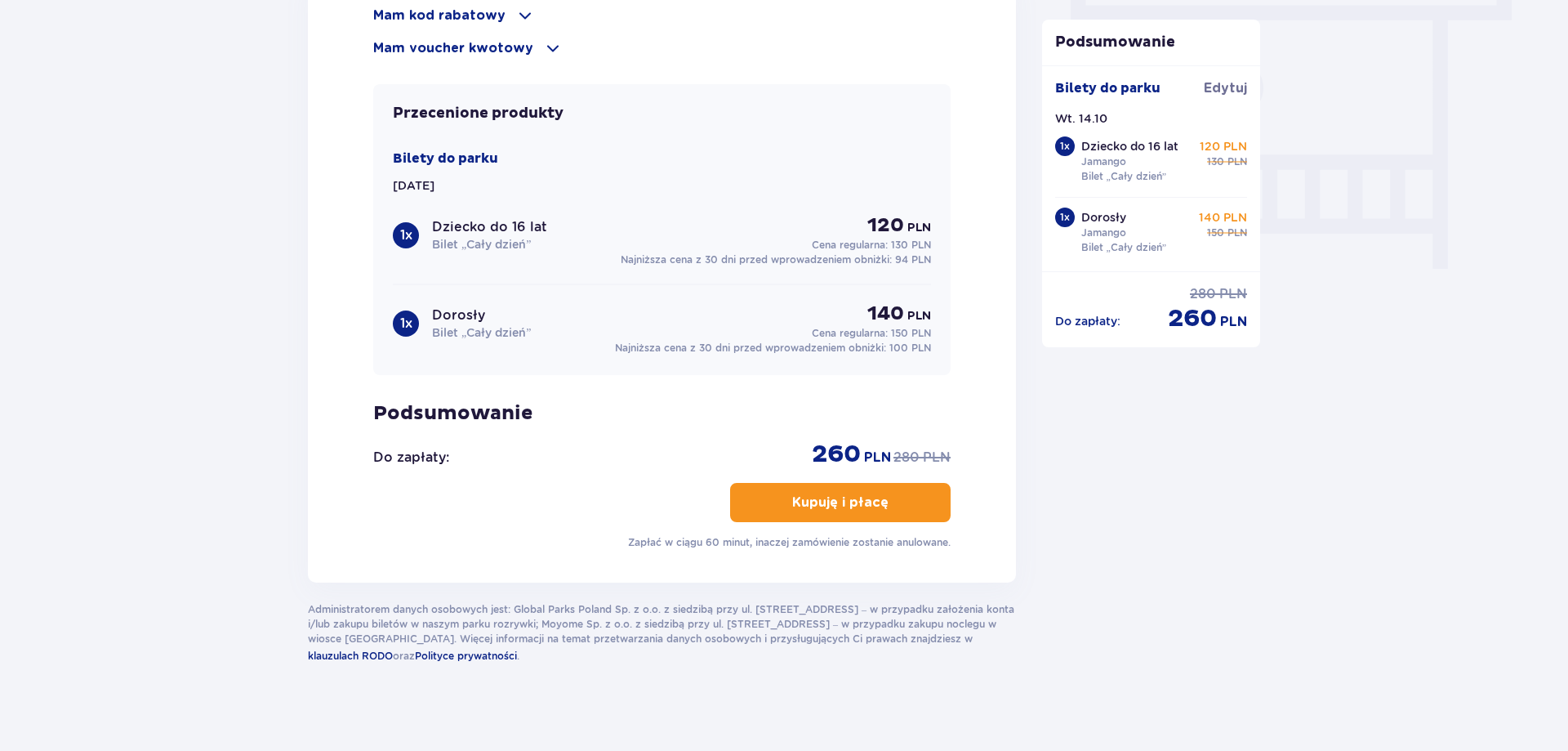
scroll to position [1500, 0]
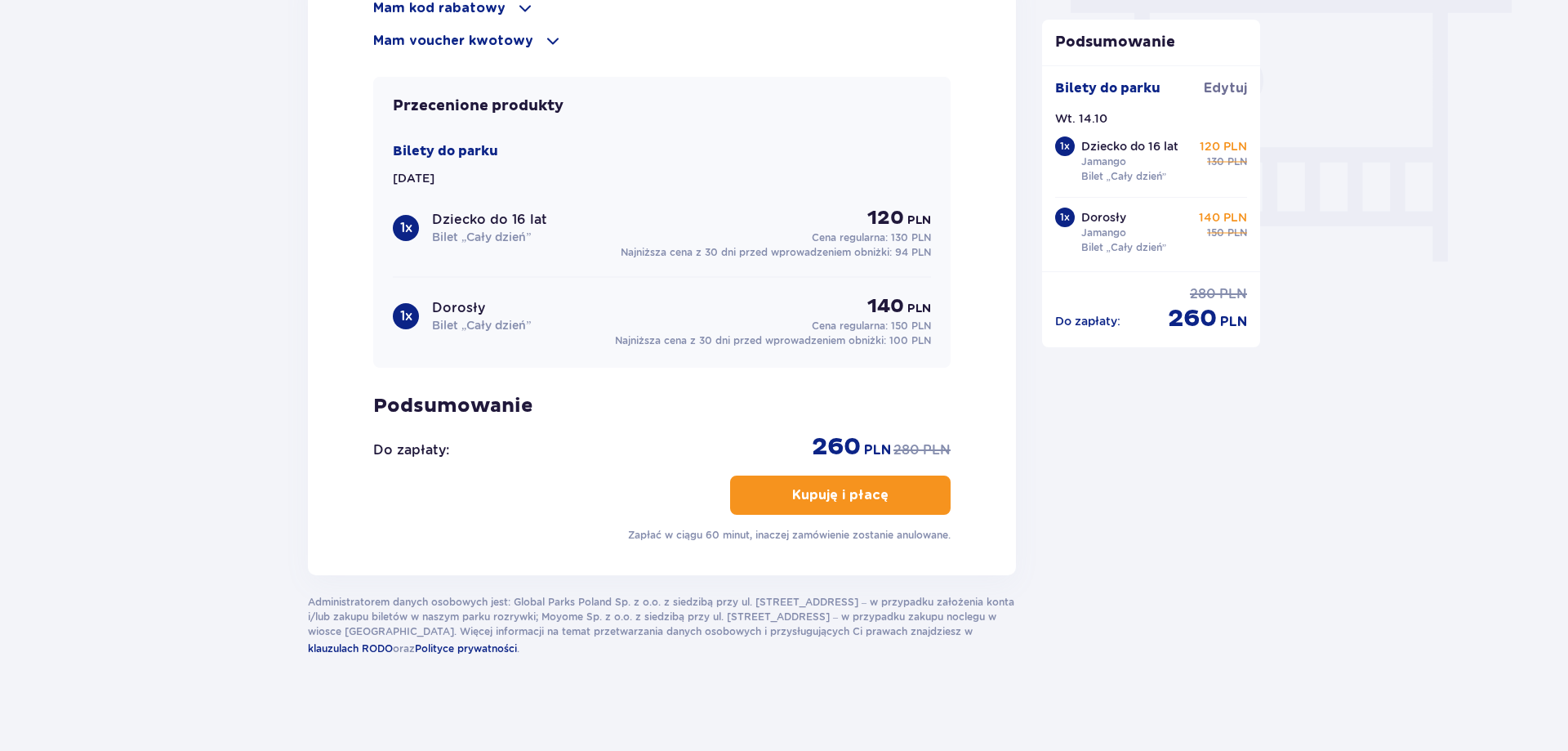
click at [874, 496] on p "Kupuję i płacę" at bounding box center [840, 495] width 96 height 18
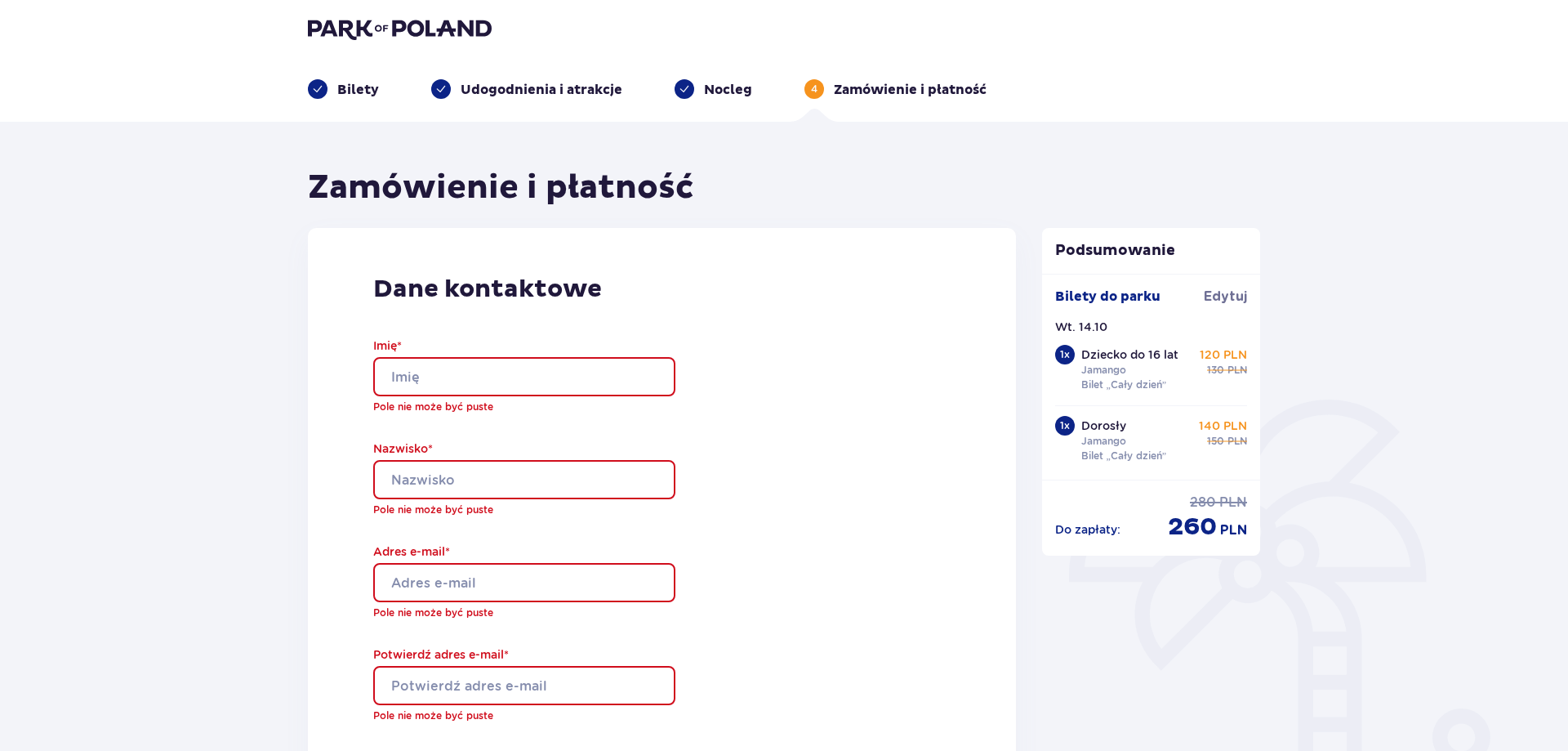
scroll to position [0, 0]
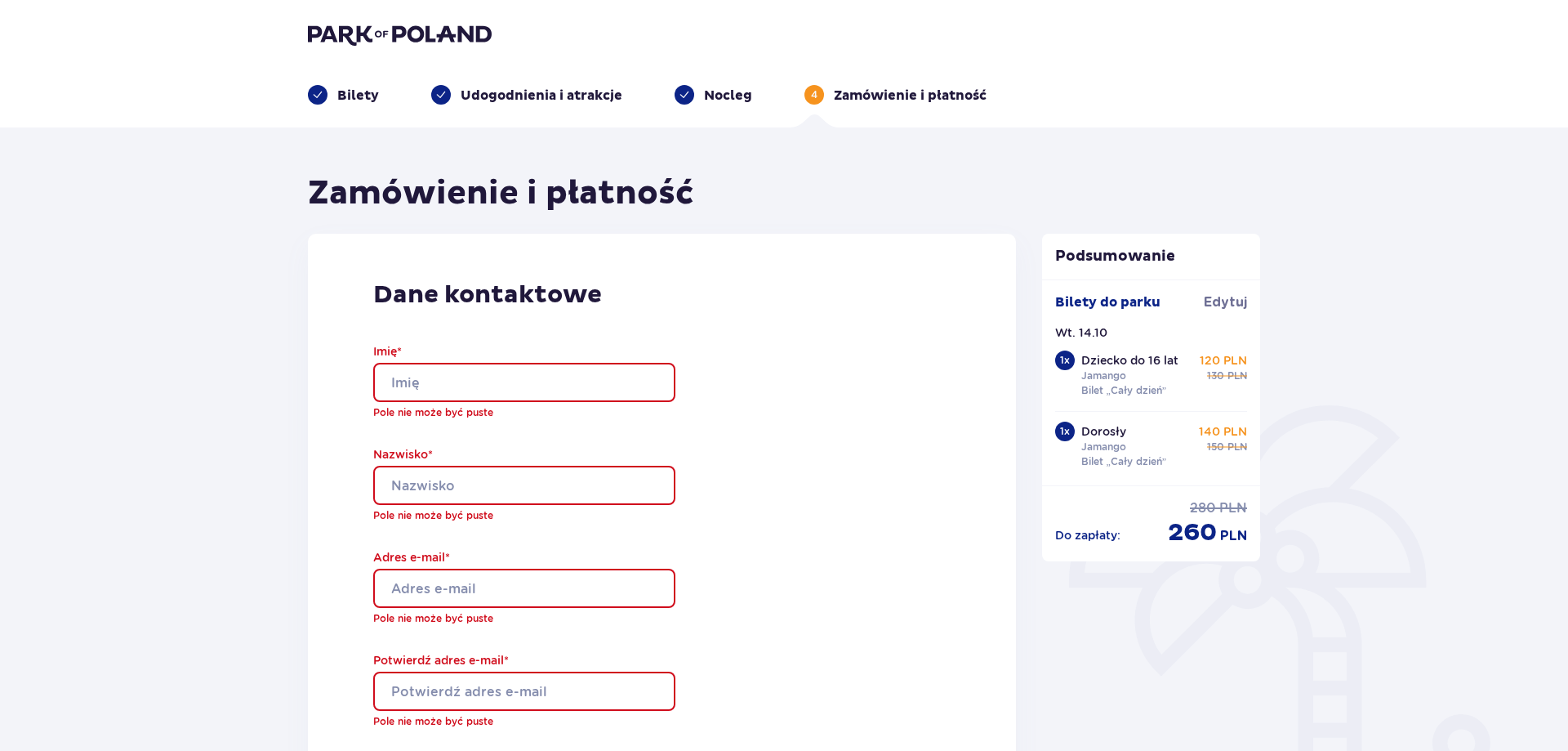
click at [364, 33] on img at bounding box center [400, 34] width 184 height 23
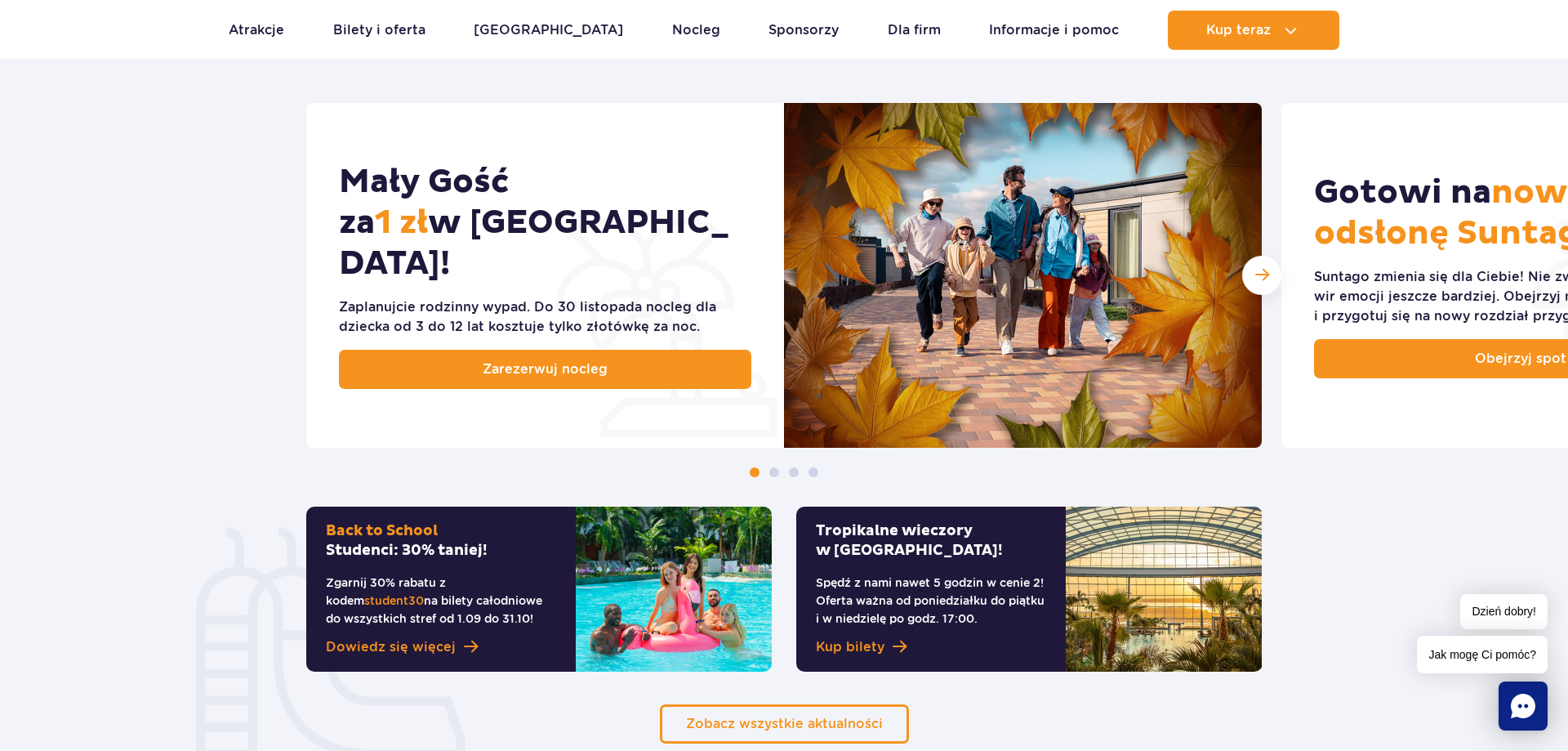
scroll to position [416, 0]
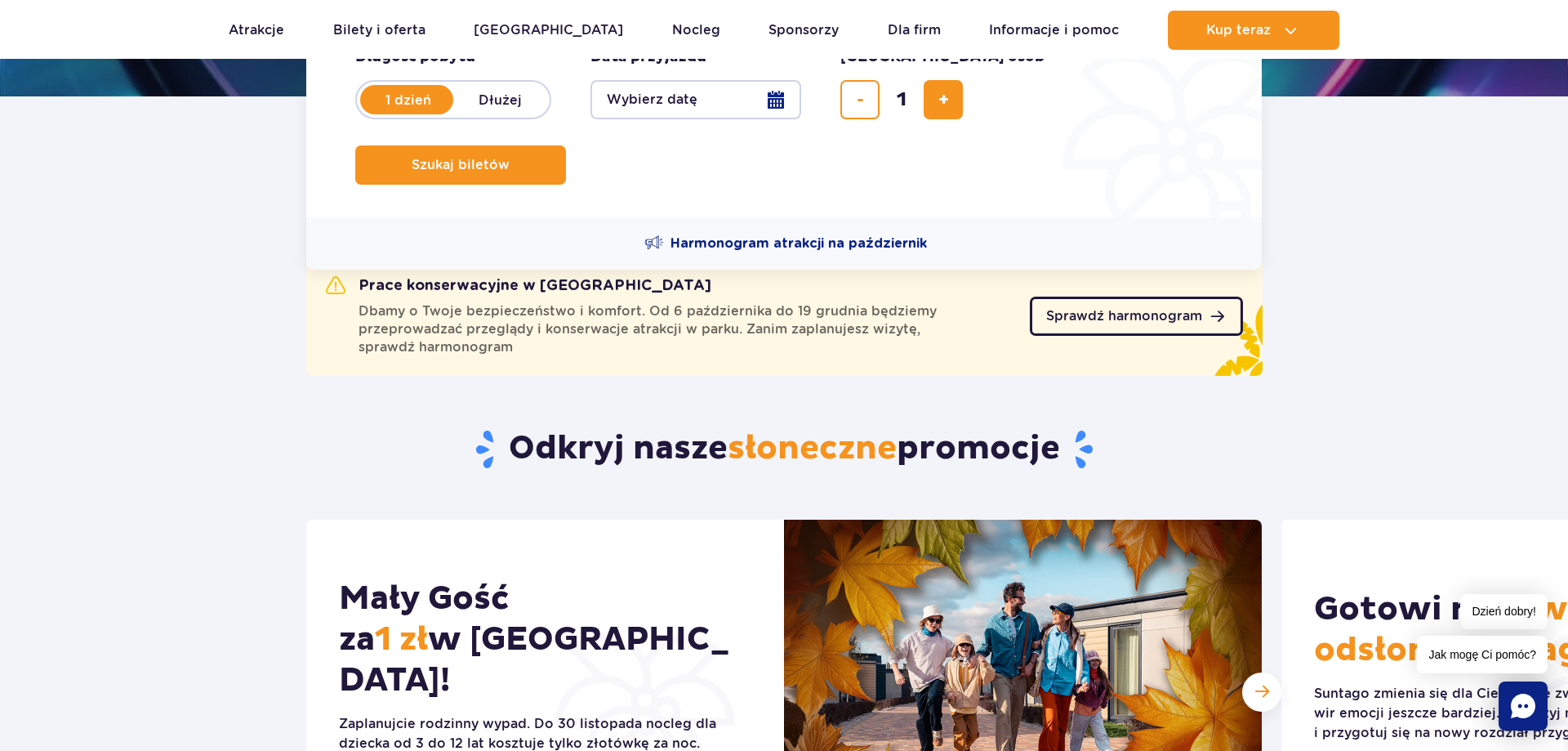
click at [1147, 313] on span "Sprawdź harmonogram" at bounding box center [1123, 316] width 156 height 13
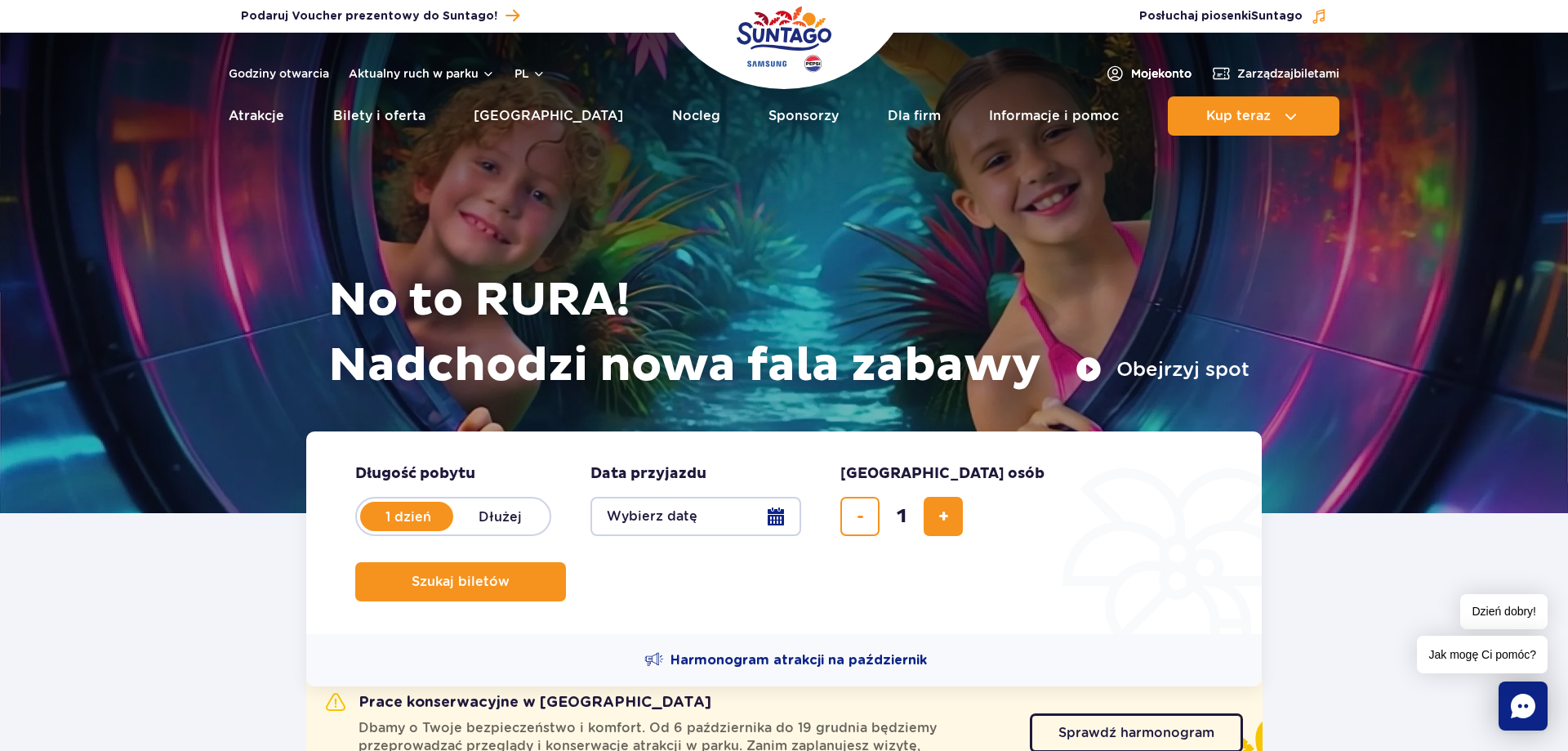
click at [1158, 71] on span "Moje konto" at bounding box center [1161, 73] width 60 height 16
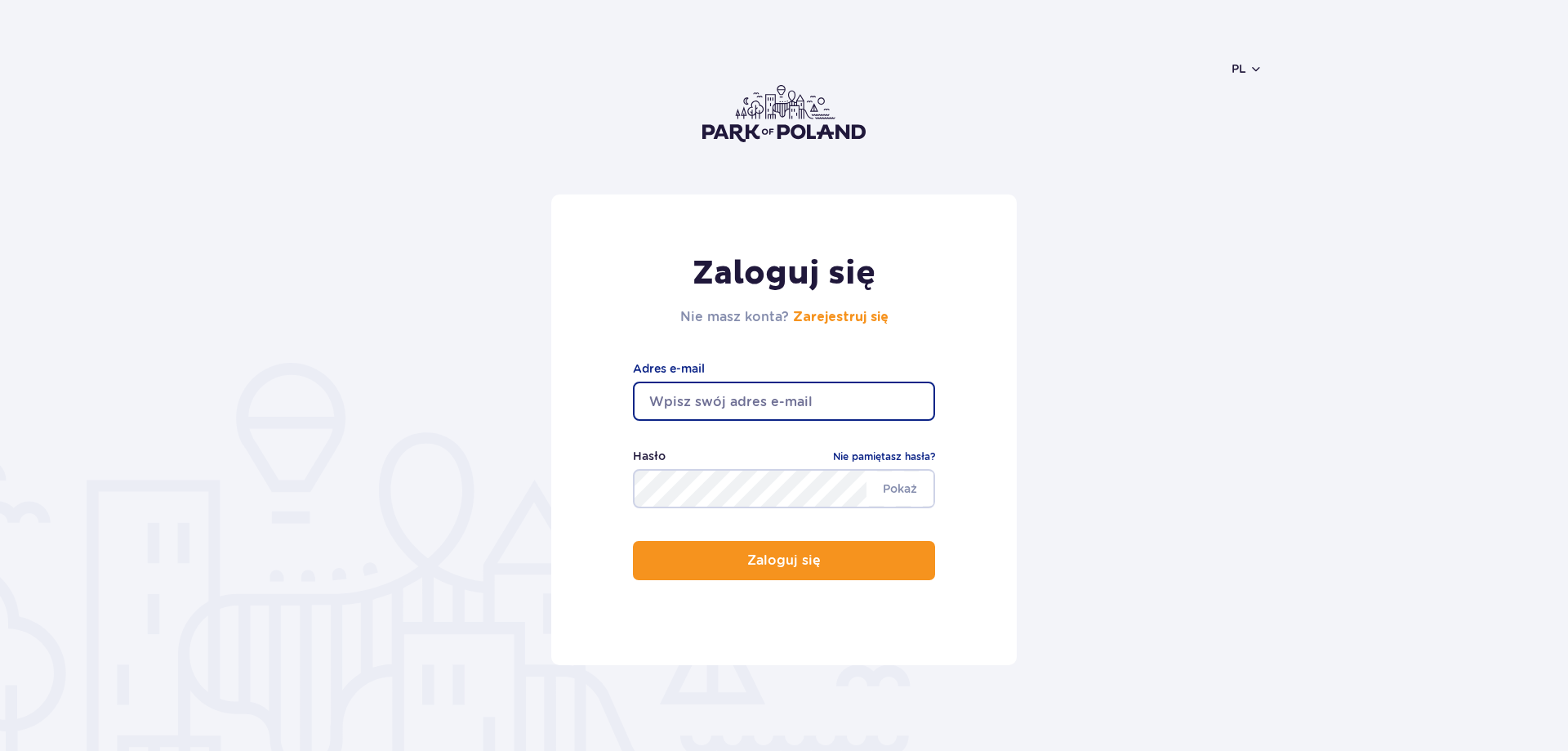
click at [817, 397] on input "email" at bounding box center [784, 401] width 302 height 40
click at [730, 405] on input "[DOMAIN_NAME]" at bounding box center [784, 401] width 302 height 40
type input "[EMAIL_ADDRESS][DOMAIN_NAME]"
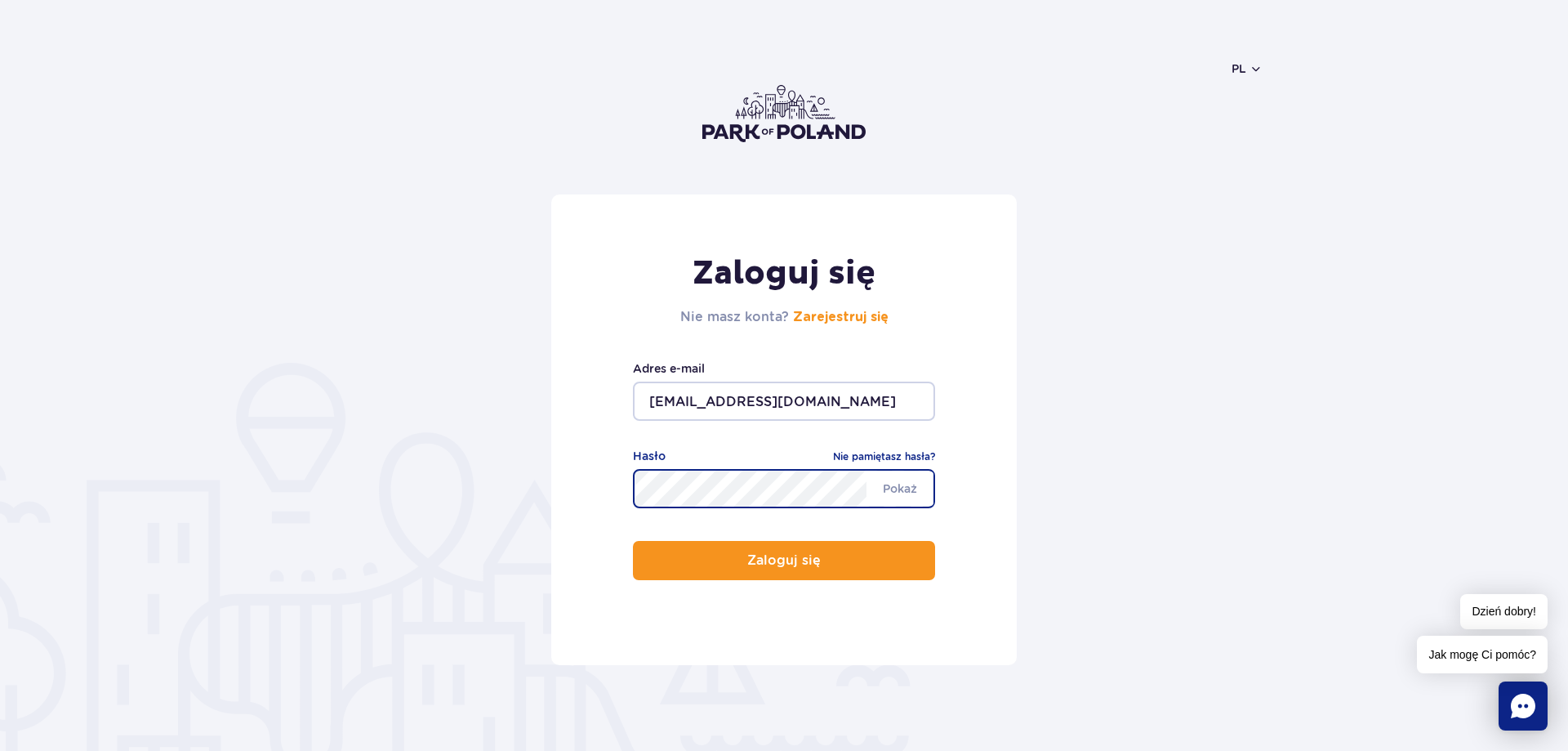
click at [633, 541] on button "Zaloguj się" at bounding box center [784, 561] width 302 height 40
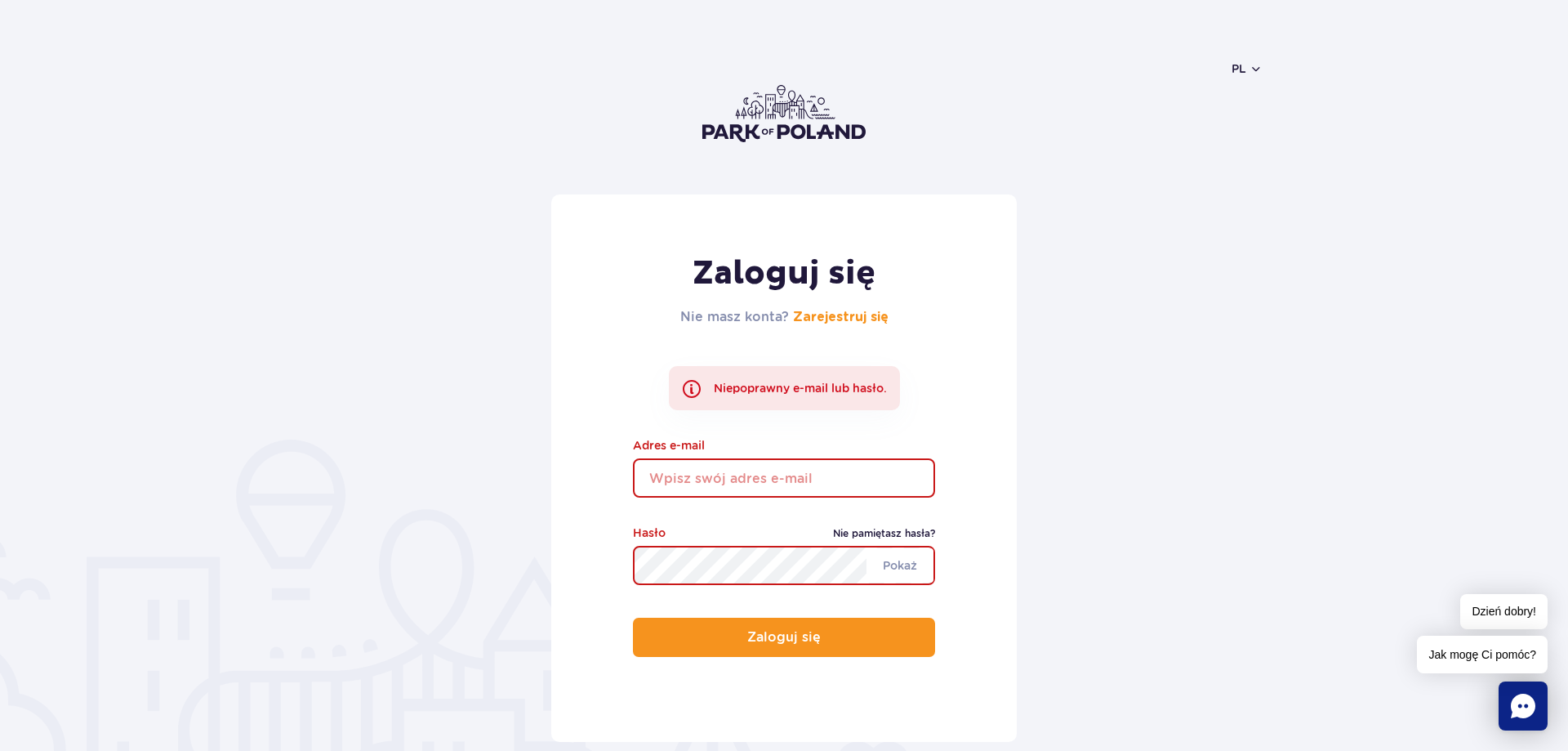
click at [917, 535] on link "Nie pamiętasz hasła?" at bounding box center [884, 533] width 102 height 16
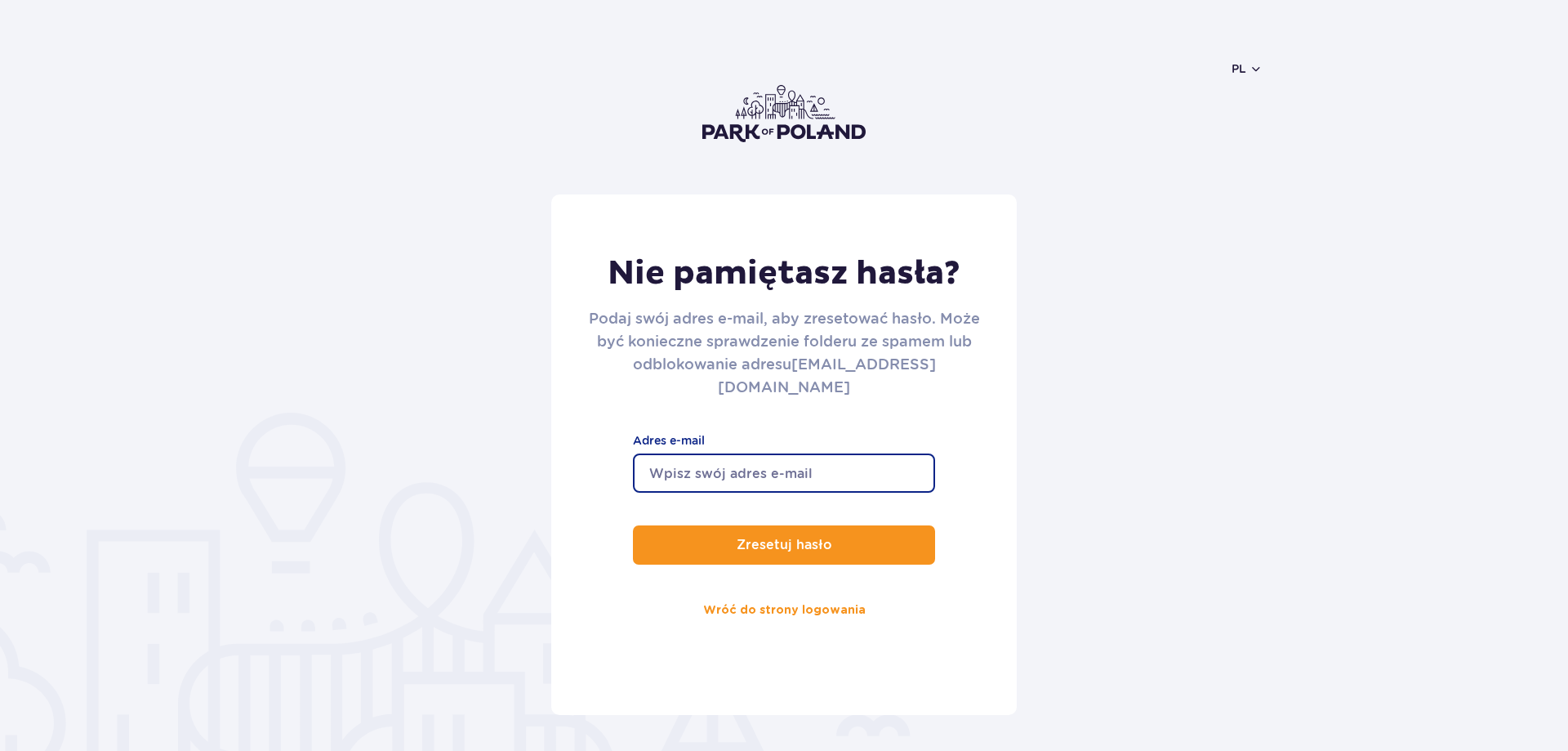
click at [779, 459] on input "Adres e-mail" at bounding box center [784, 473] width 302 height 40
click at [633, 526] on button "Zresetuj hasło" at bounding box center [784, 545] width 302 height 40
click at [724, 453] on input "casper4322wp.pbl" at bounding box center [784, 473] width 302 height 40
type input "casper432@wp.pbl"
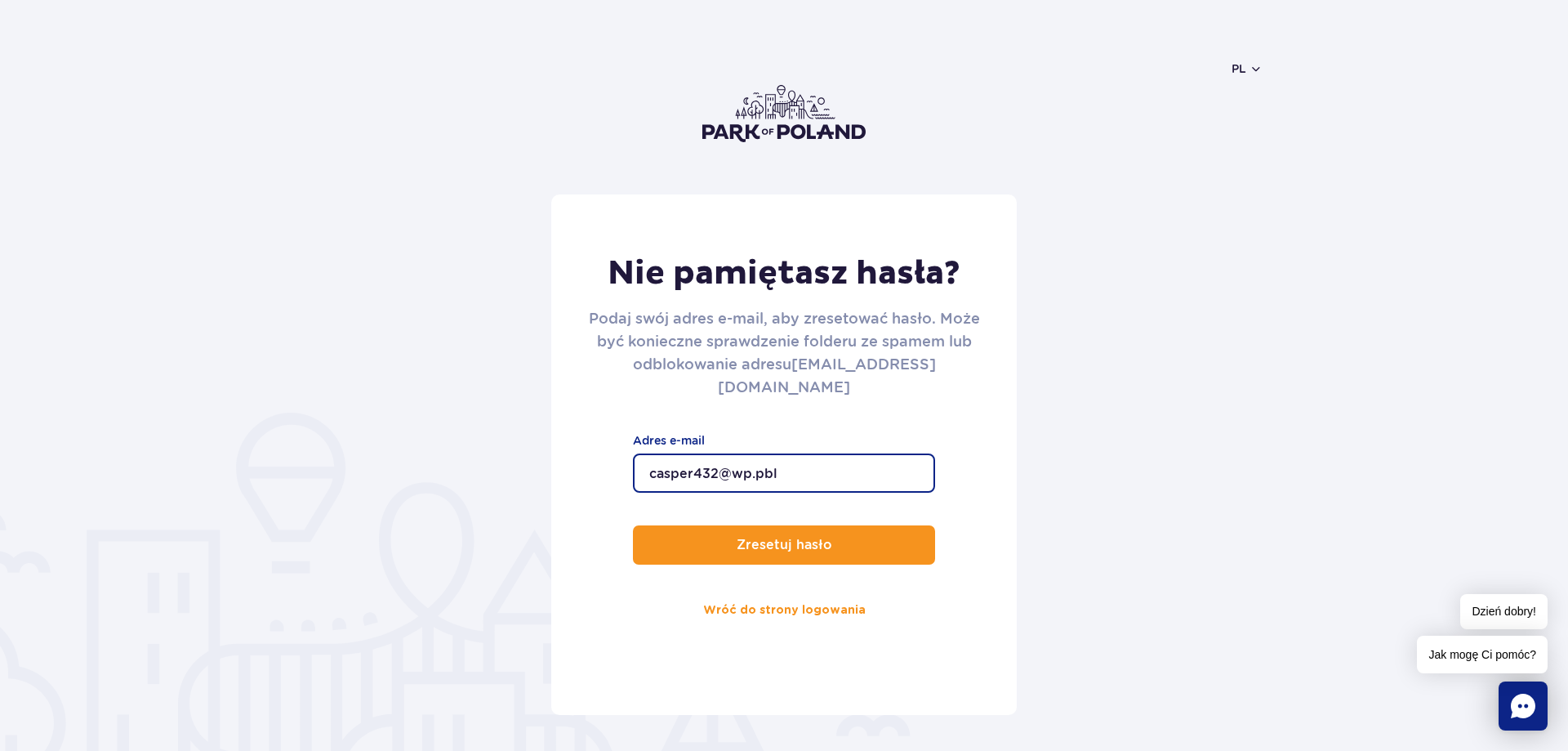
click at [633, 526] on button "Zresetuj hasło" at bounding box center [784, 545] width 302 height 40
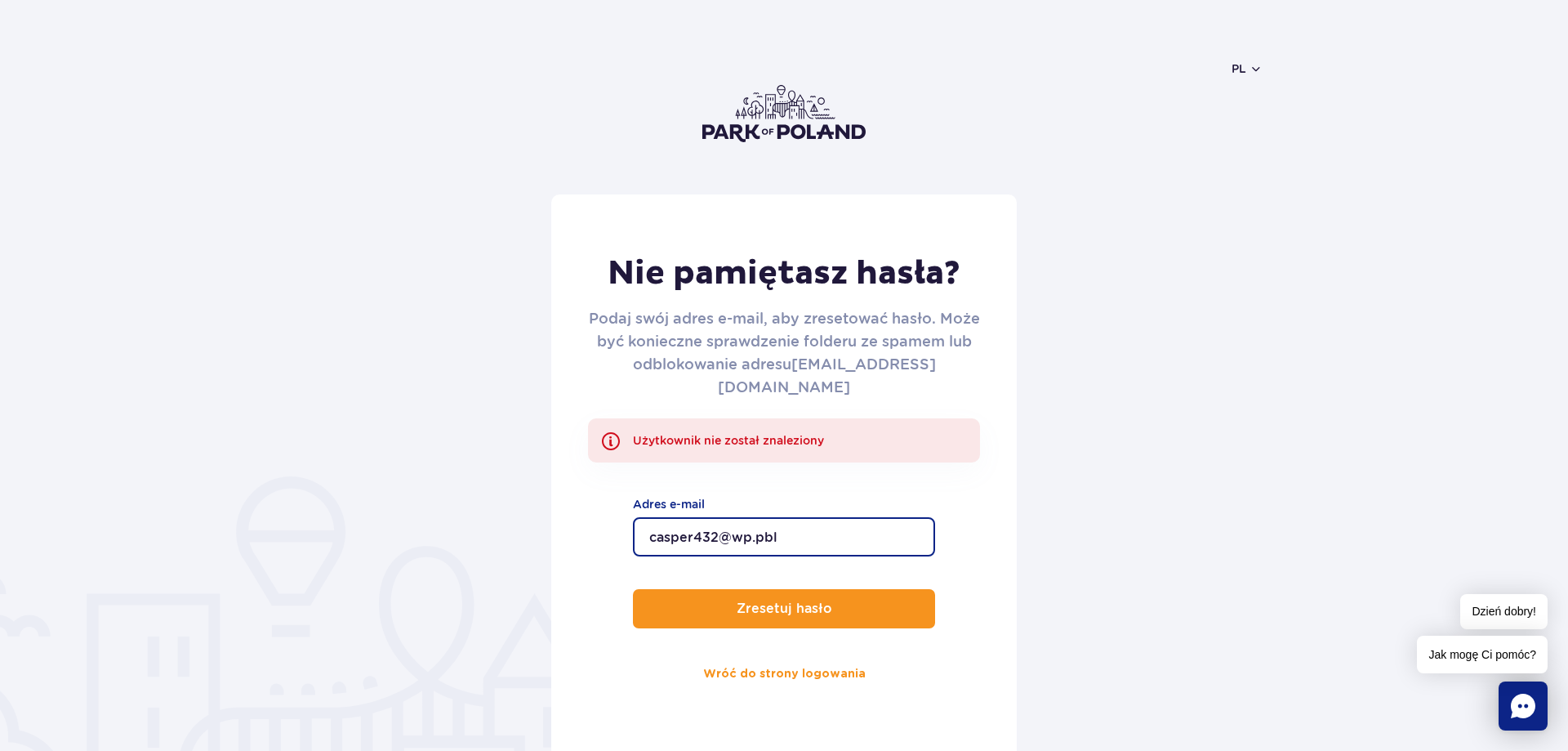
click at [772, 517] on input "casper432@wp.pbl" at bounding box center [784, 537] width 302 height 40
click at [771, 517] on input "casper432@wp.pbl" at bounding box center [784, 537] width 302 height 40
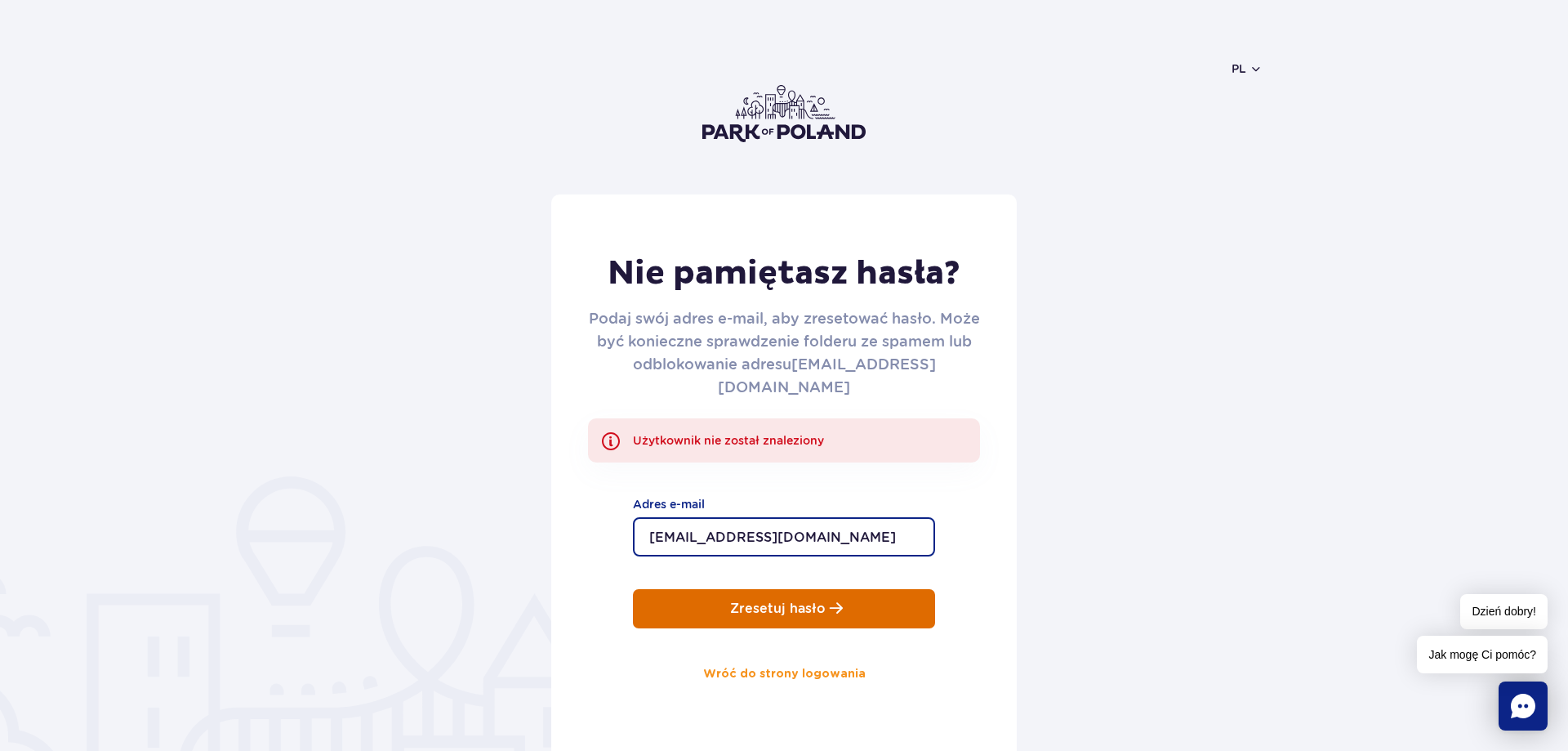
type input "[EMAIL_ADDRESS][DOMAIN_NAME]"
click at [879, 589] on button "Zresetuj hasło" at bounding box center [784, 609] width 302 height 40
click at [773, 601] on p "Zresetuj hasło" at bounding box center [778, 608] width 95 height 15
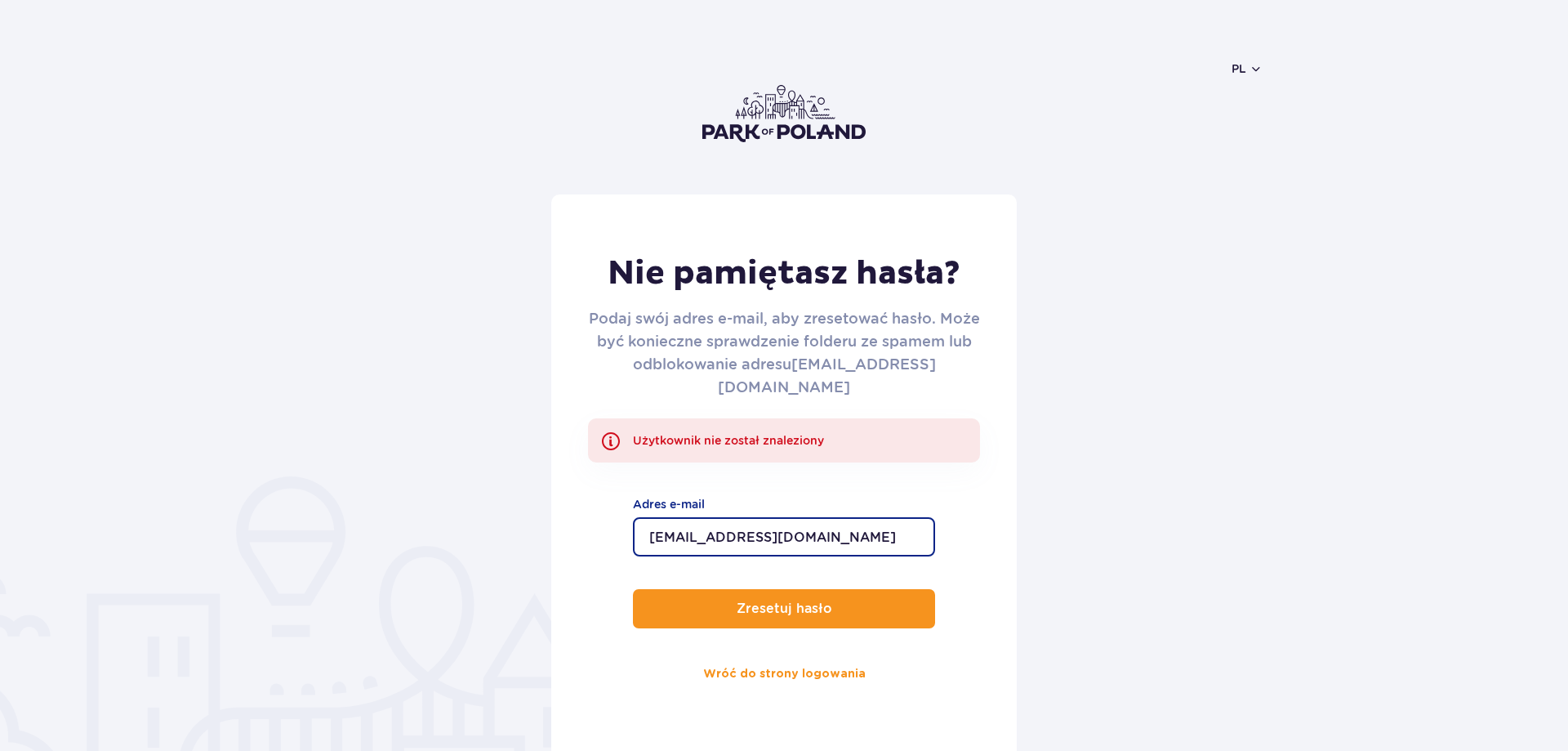
click at [791, 517] on input "[EMAIL_ADDRESS][DOMAIN_NAME]" at bounding box center [784, 537] width 302 height 40
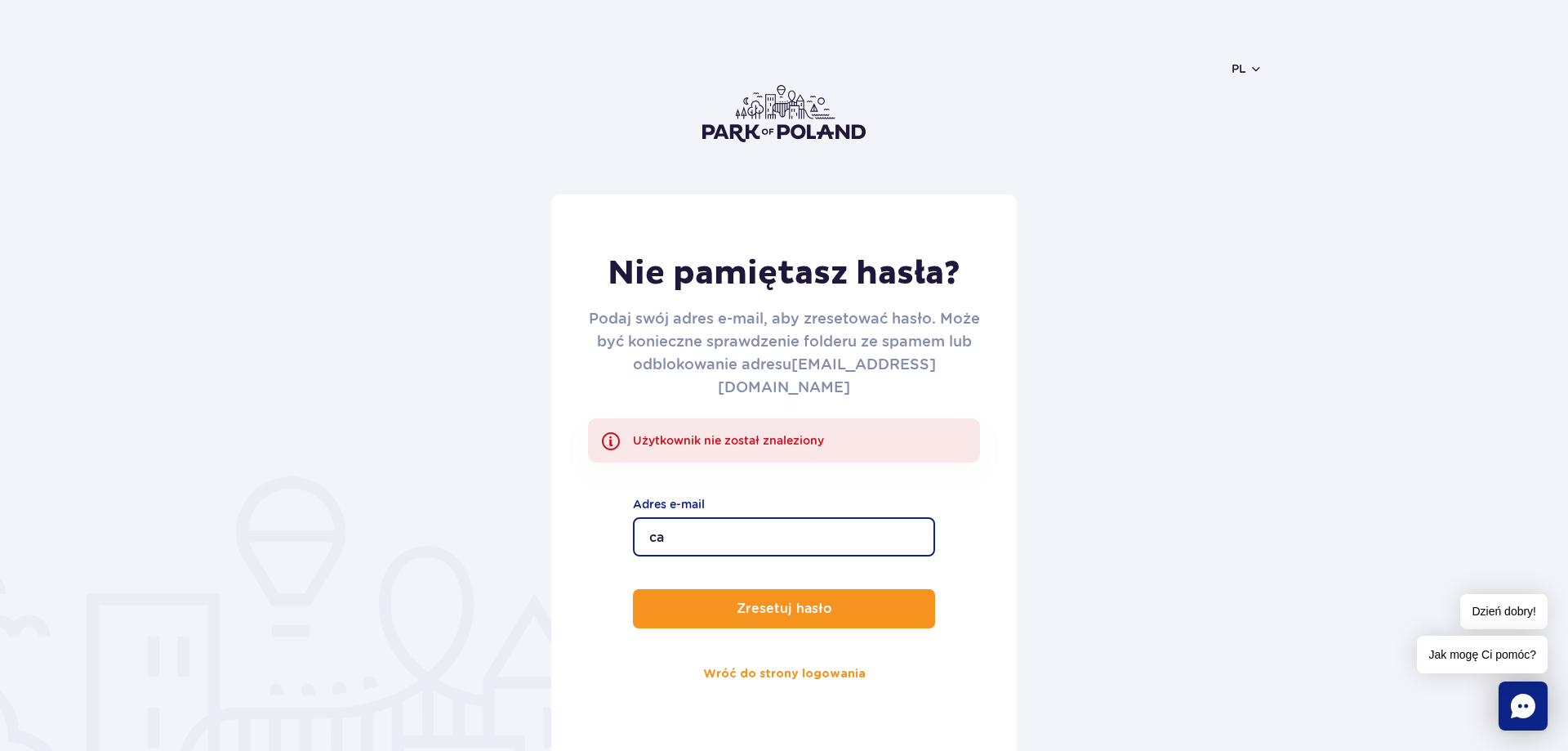
type input "c"
type input "[EMAIL_ADDRESS][DOMAIN_NAME]"
click at [633, 589] on button "Zresetuj hasło" at bounding box center [784, 609] width 302 height 40
click at [735, 519] on input "ptick026@wp.pl" at bounding box center [784, 537] width 302 height 40
click at [772, 517] on input "ptick026@wp.pl" at bounding box center [784, 537] width 302 height 40
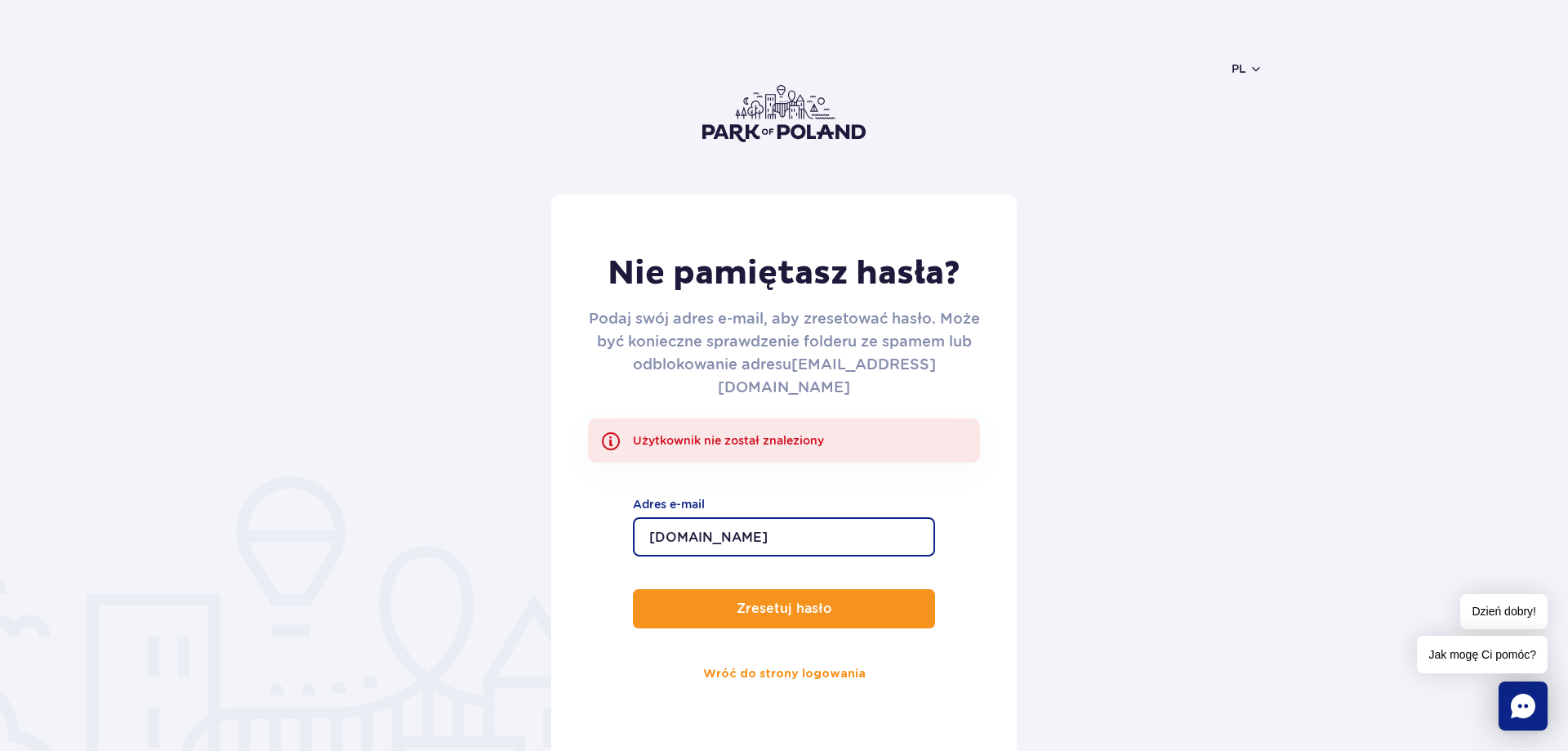
click at [633, 589] on button "Zresetuj hasło" at bounding box center [784, 609] width 302 height 40
click at [716, 519] on input "ptick0262gmail.com" at bounding box center [784, 537] width 302 height 40
type input "ptick026@gmail.com"
click at [633, 589] on button "Zresetuj hasło" at bounding box center [784, 609] width 302 height 40
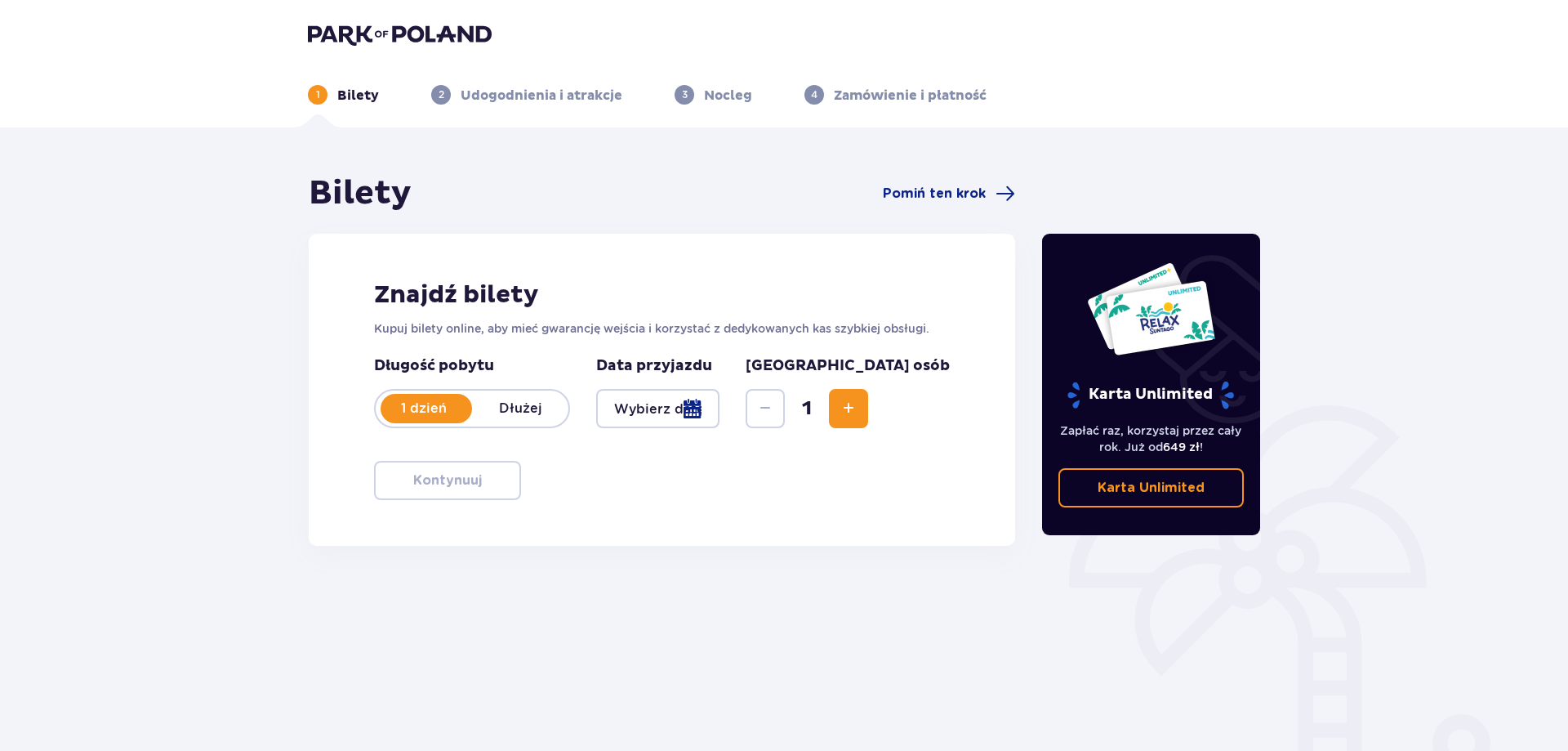
click at [372, 25] on img at bounding box center [400, 34] width 184 height 23
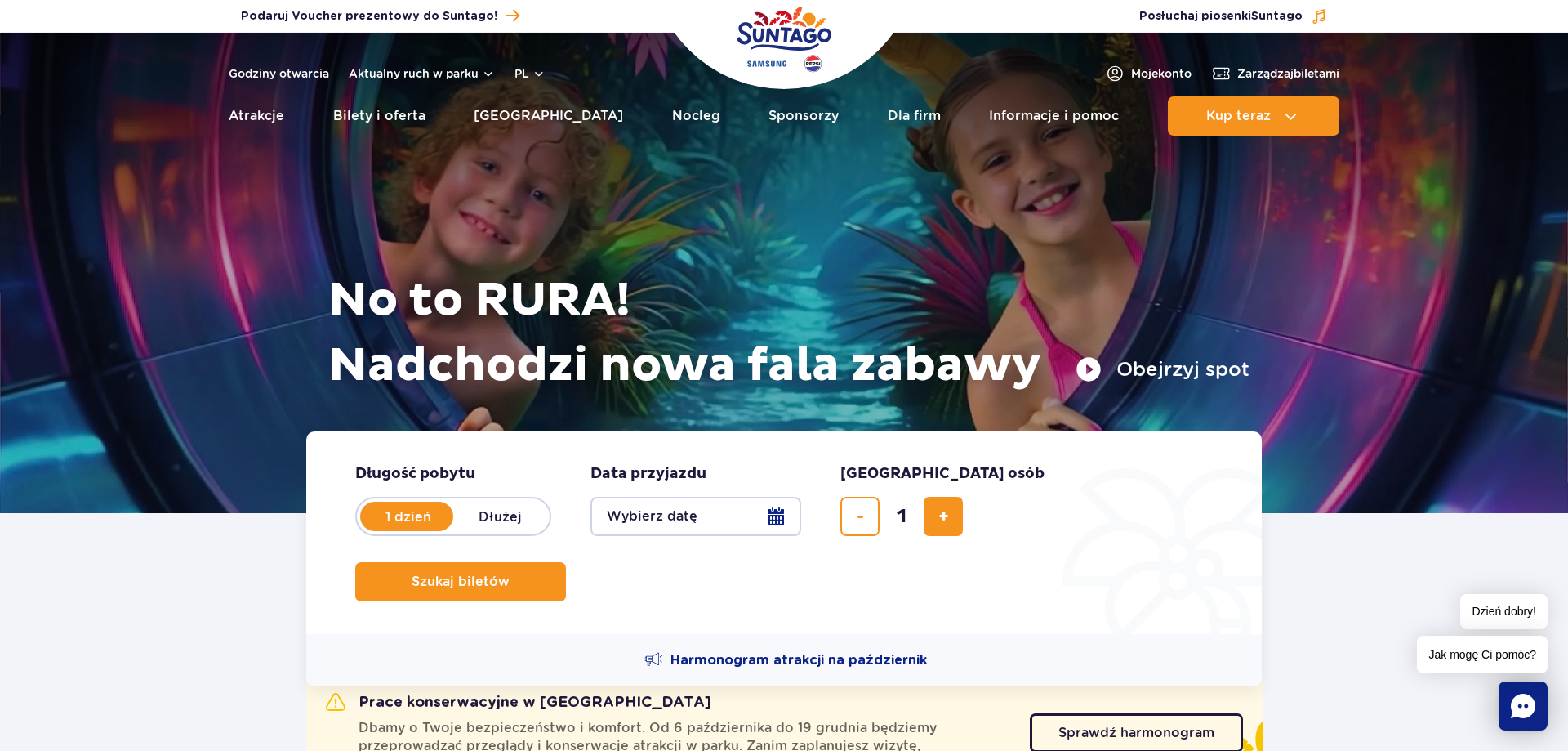
click at [701, 515] on button "Wybierz datę" at bounding box center [696, 516] width 211 height 40
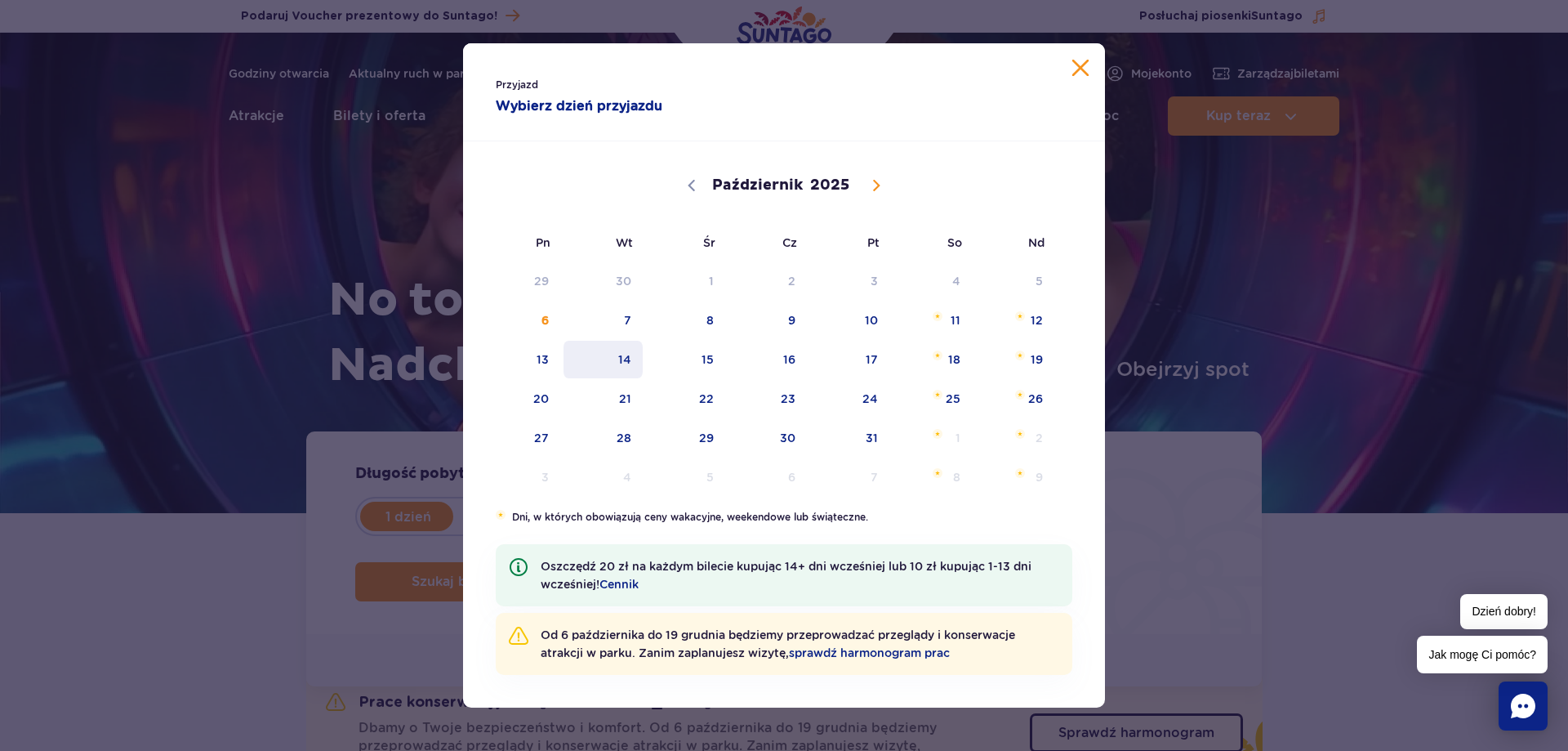
click at [633, 359] on span "14" at bounding box center [603, 360] width 83 height 38
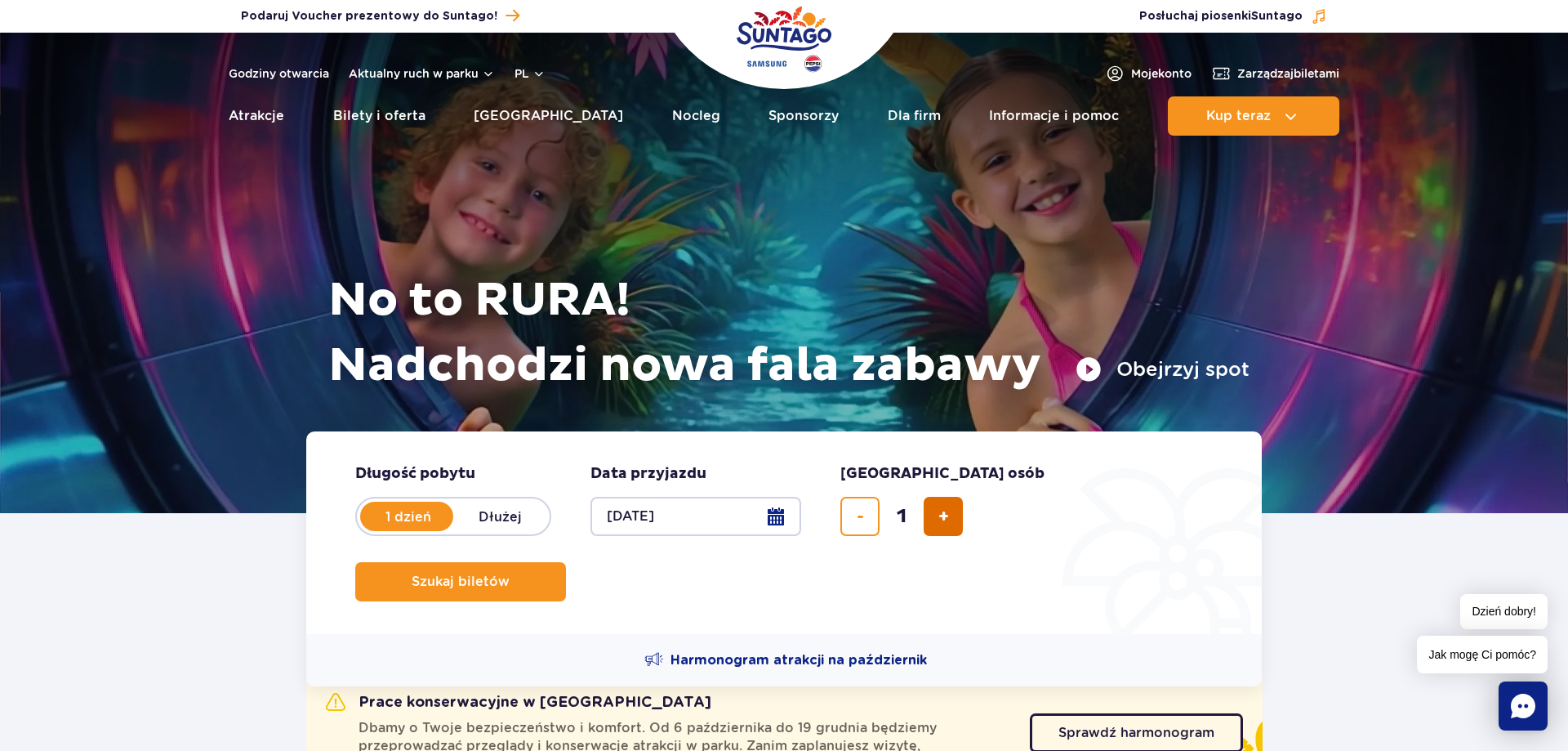
click at [932, 513] on button "dodaj bilet" at bounding box center [944, 516] width 40 height 40
type input "2"
click at [566, 562] on button "Szukaj biletów" at bounding box center [460, 582] width 211 height 40
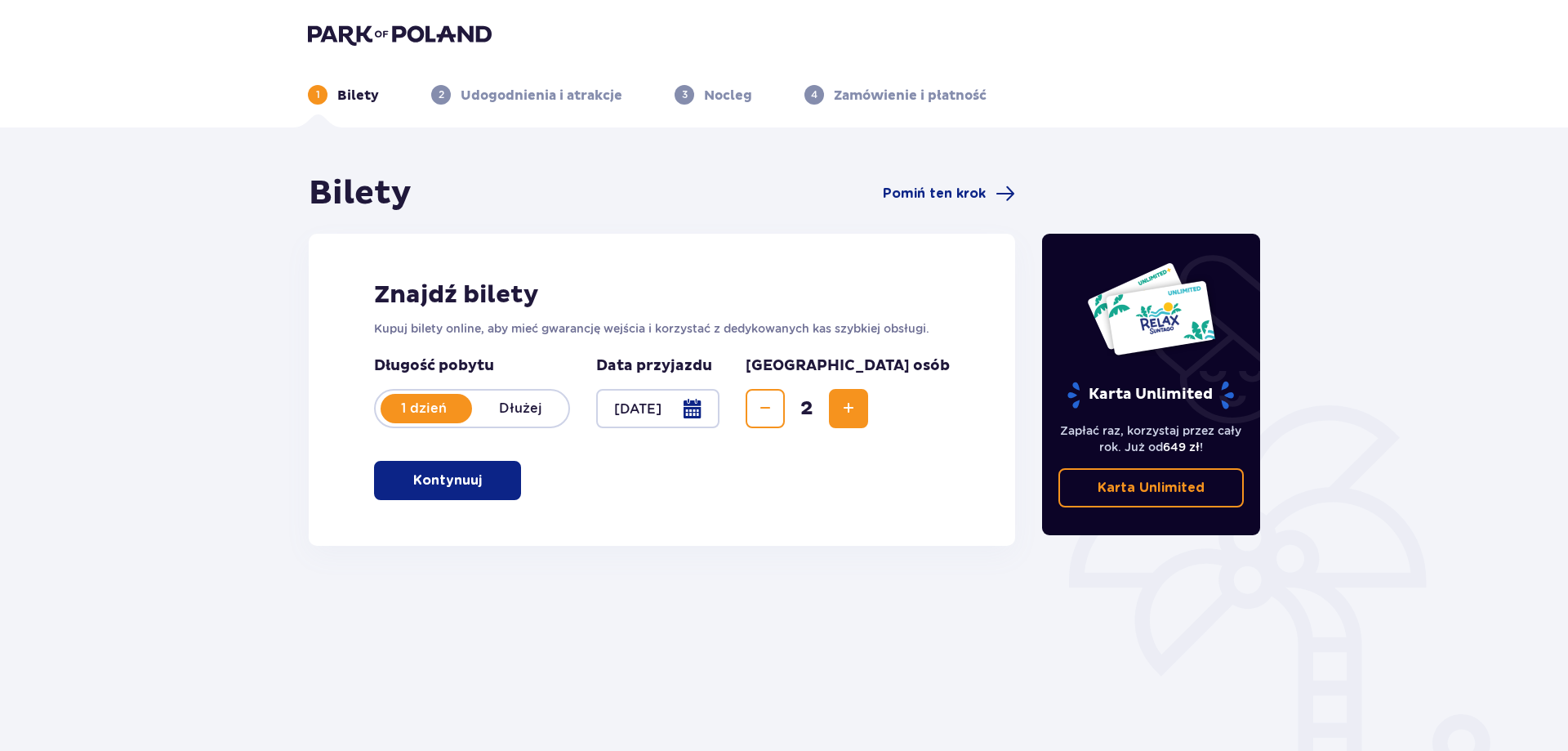
click at [470, 478] on button "Kontynuuj" at bounding box center [447, 481] width 147 height 40
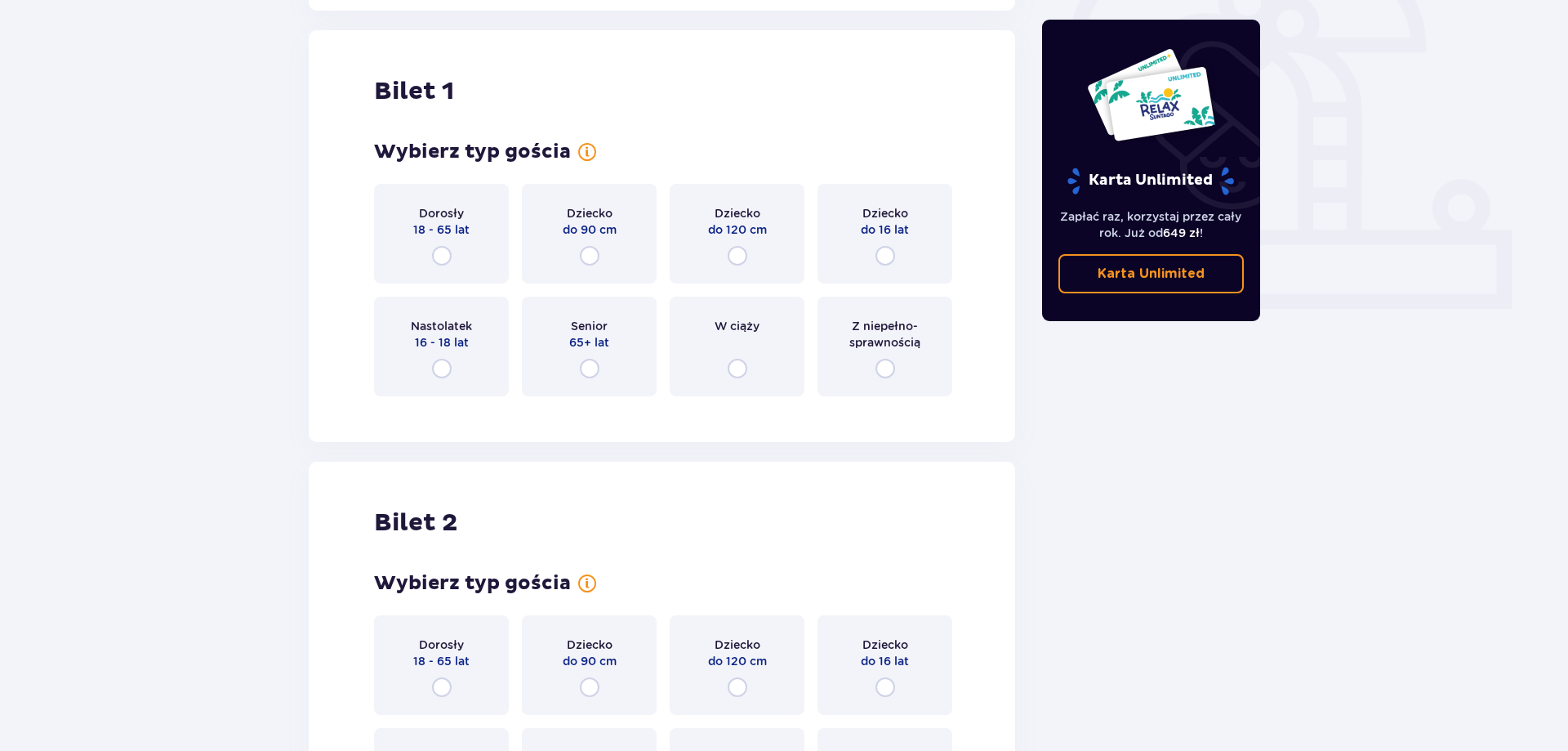
scroll to position [545, 0]
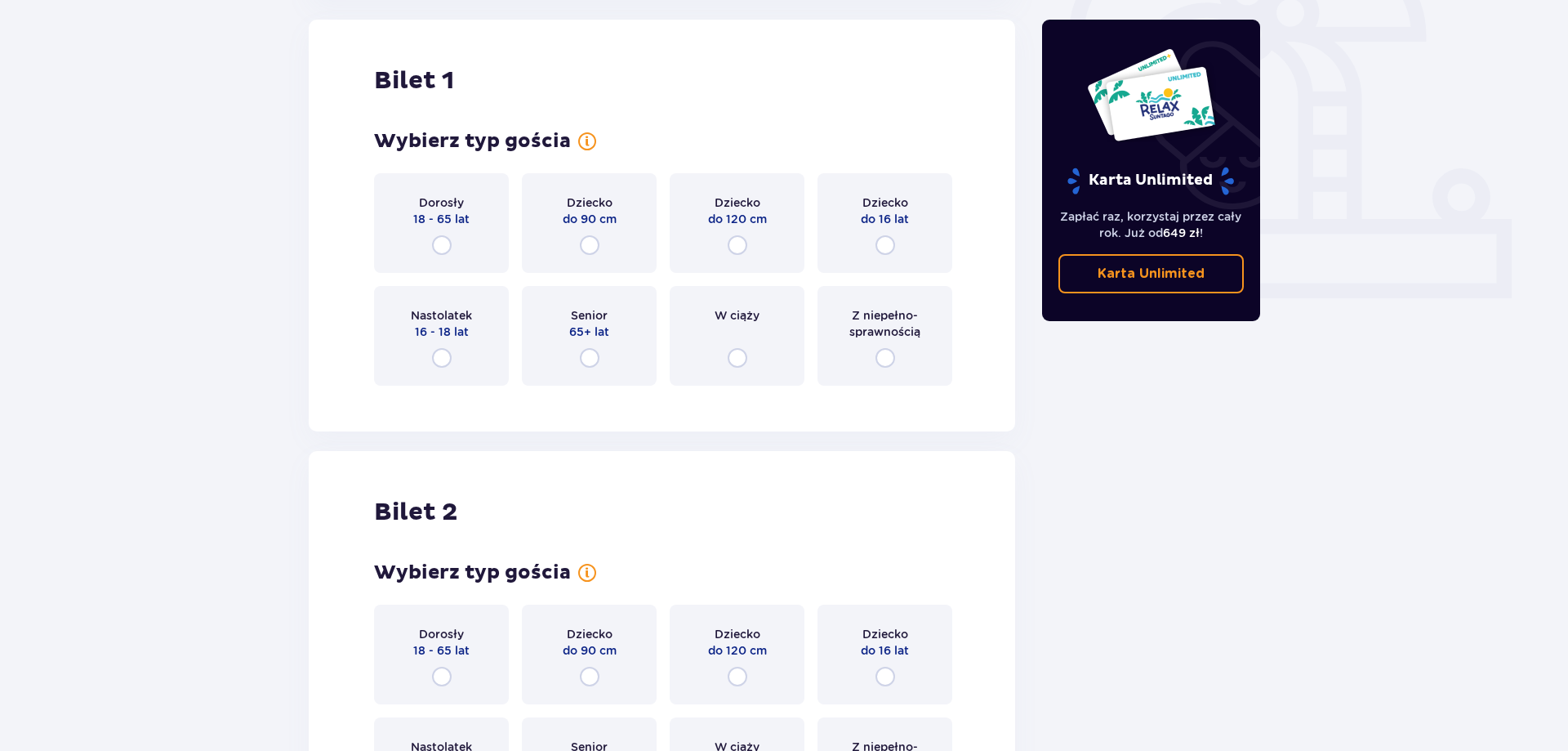
click at [881, 243] on input "radio" at bounding box center [885, 244] width 20 height 20
radio input "true"
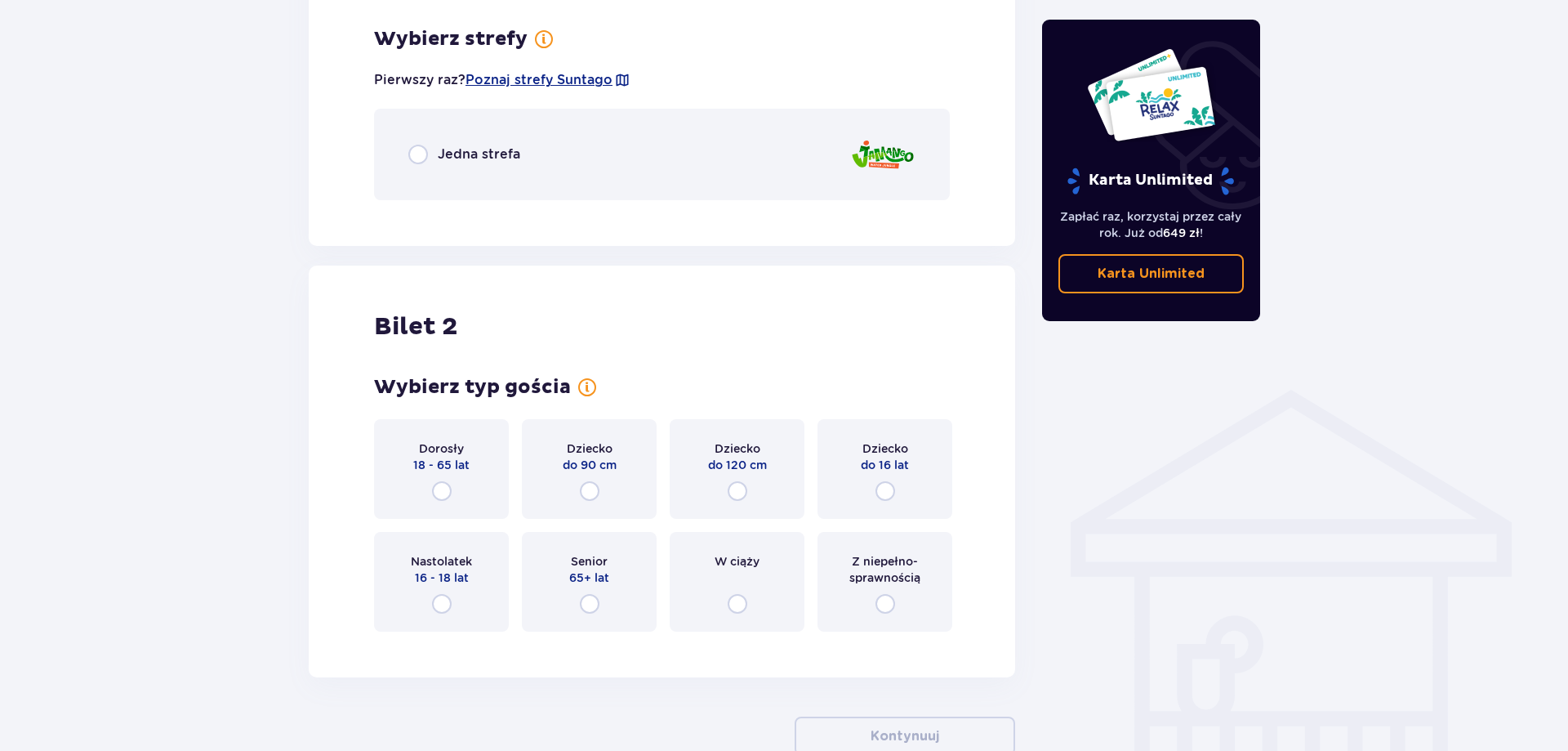
scroll to position [945, 0]
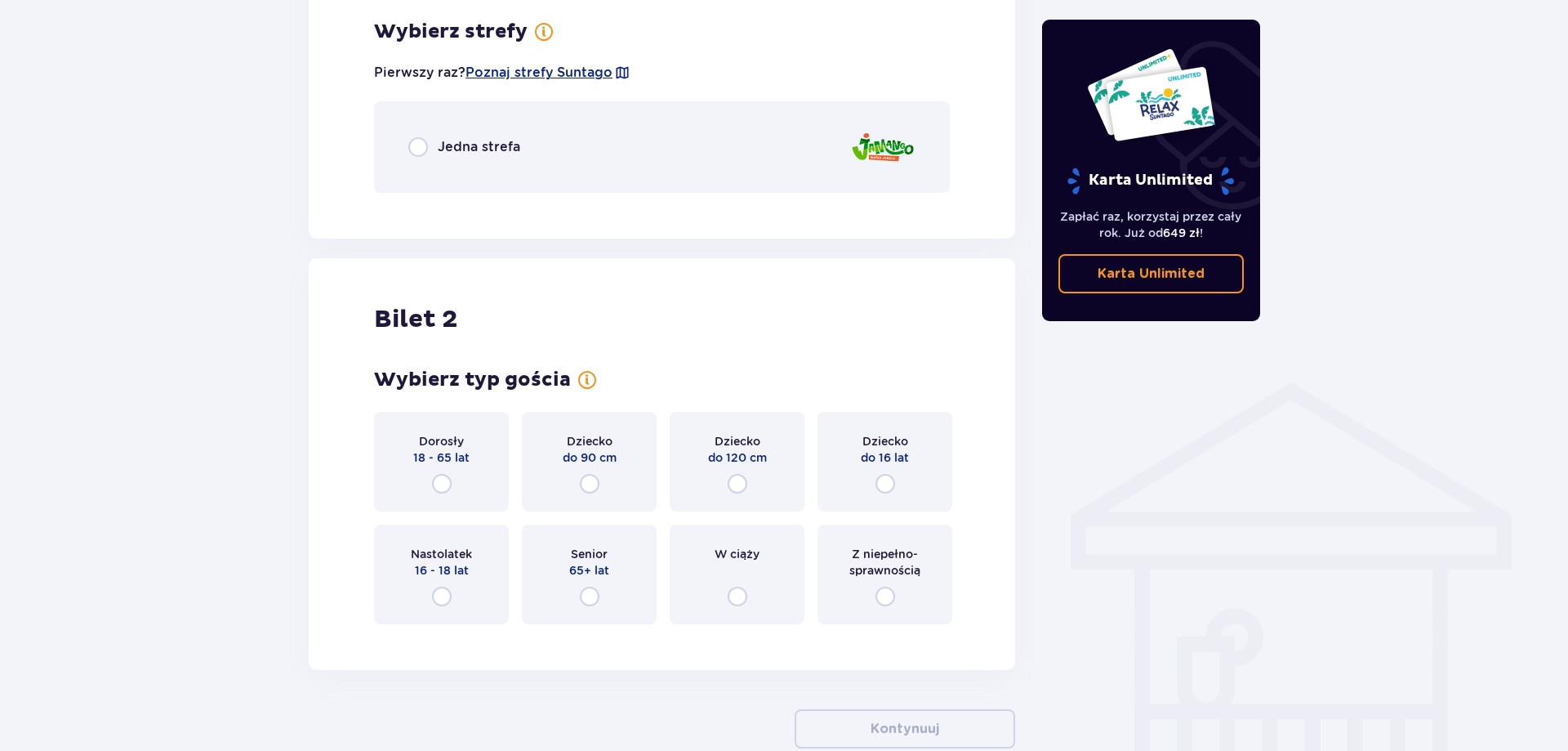
click at [451, 489] on input "radio" at bounding box center [441, 483] width 20 height 20
radio input "true"
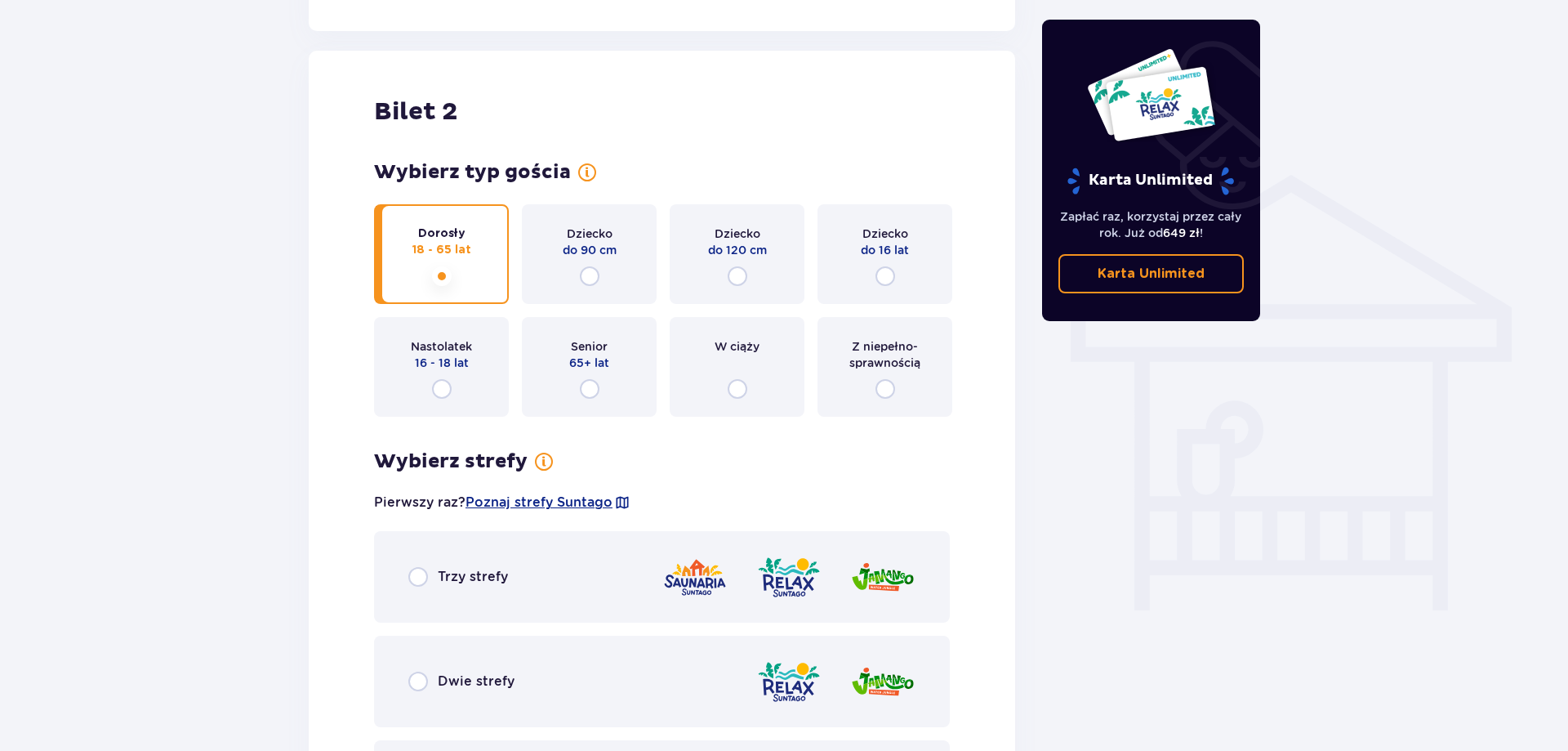
scroll to position [1038, 0]
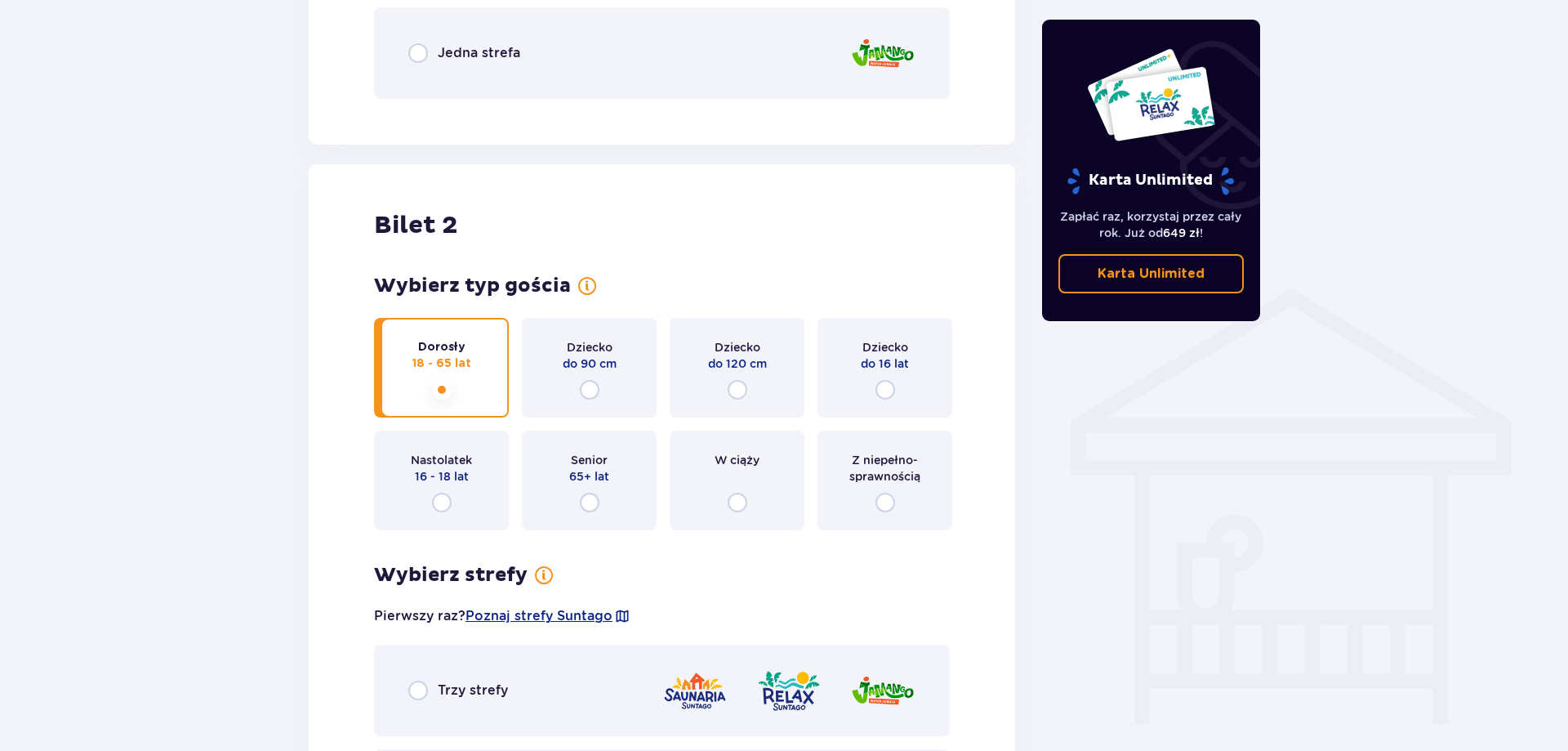
click at [403, 57] on div "Jedna strefa" at bounding box center [661, 53] width 575 height 91
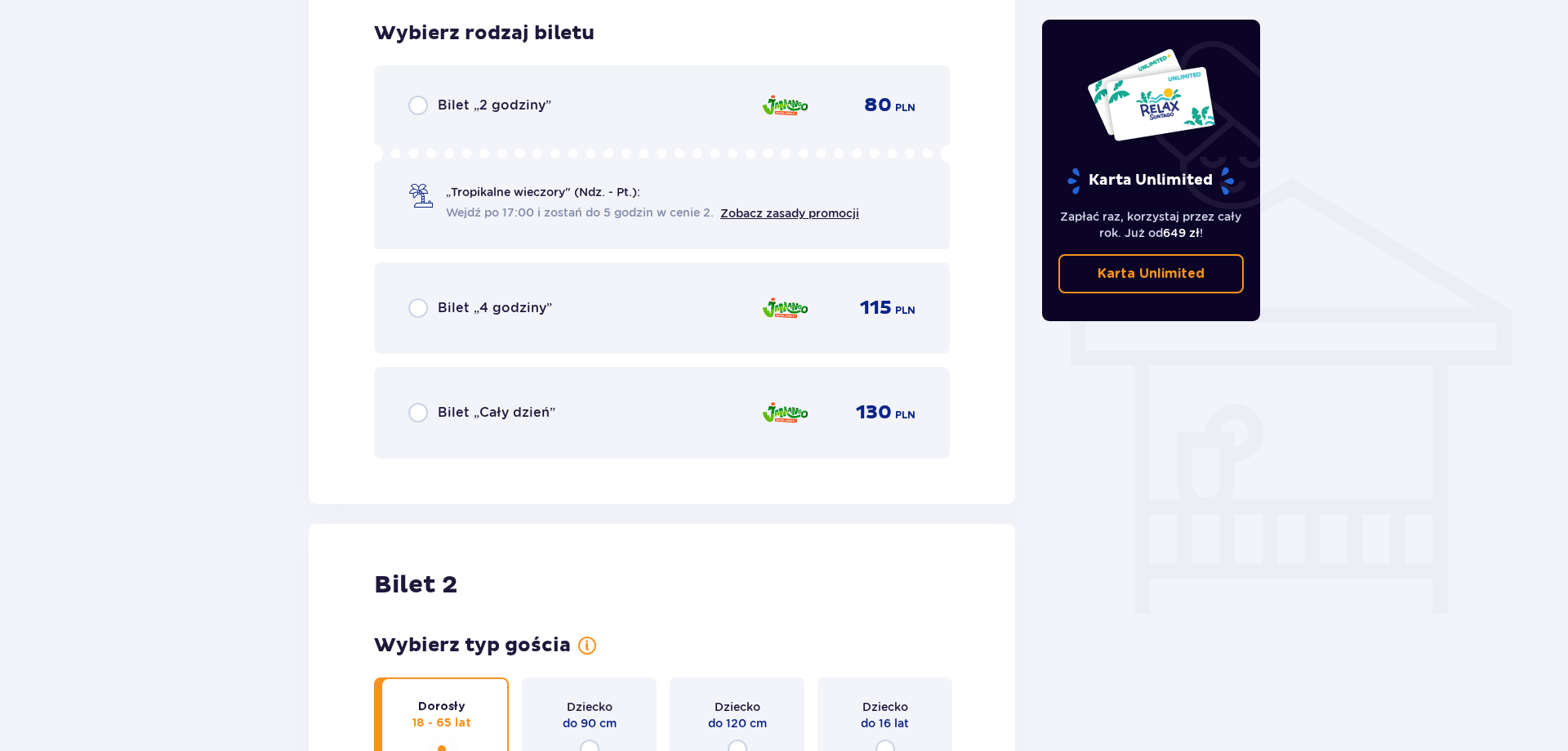
scroll to position [1150, 0]
click at [464, 413] on span "Bilet „Cały dzień”" at bounding box center [496, 410] width 118 height 18
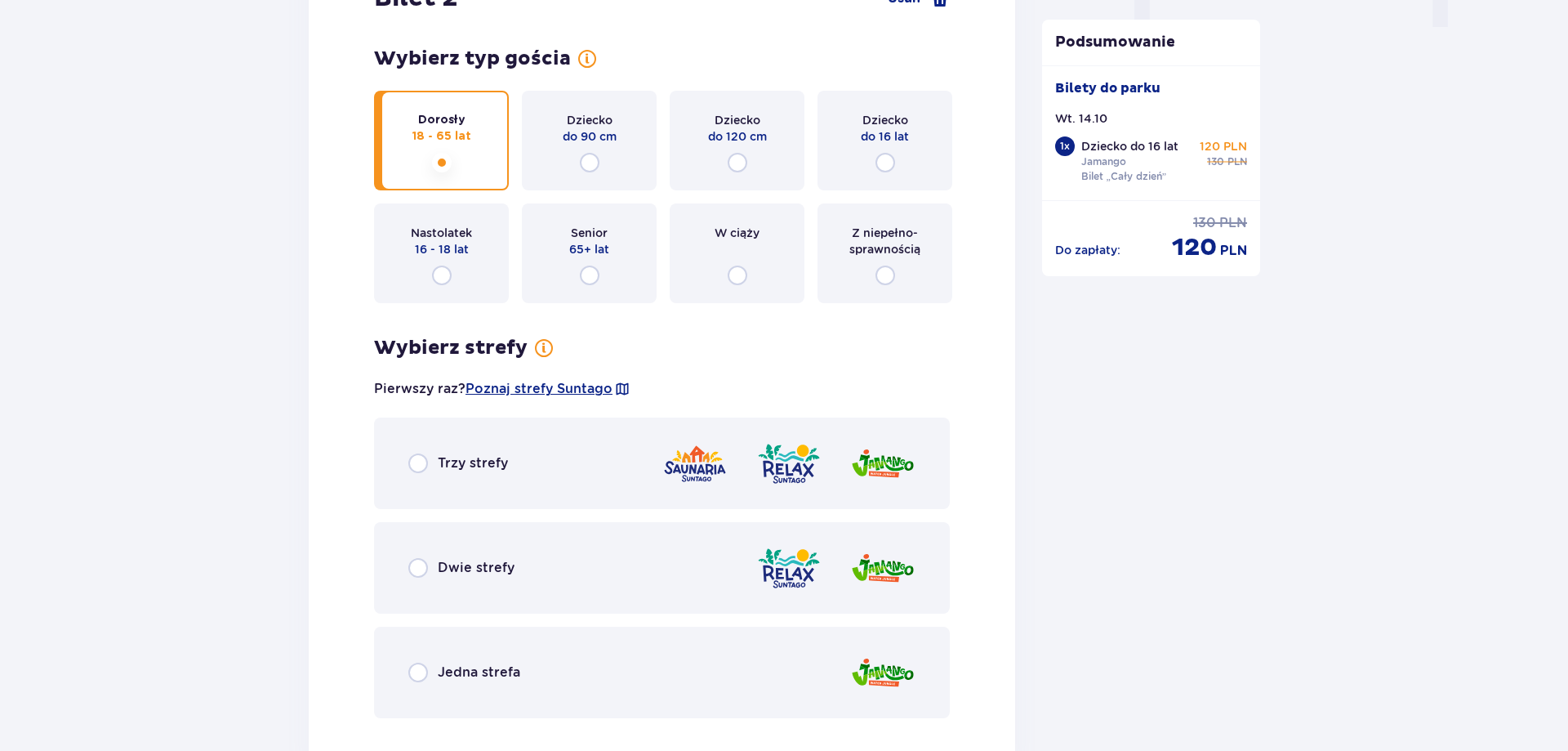
scroll to position [1736, 0]
click at [508, 679] on span "Jedna strefa" at bounding box center [479, 671] width 83 height 18
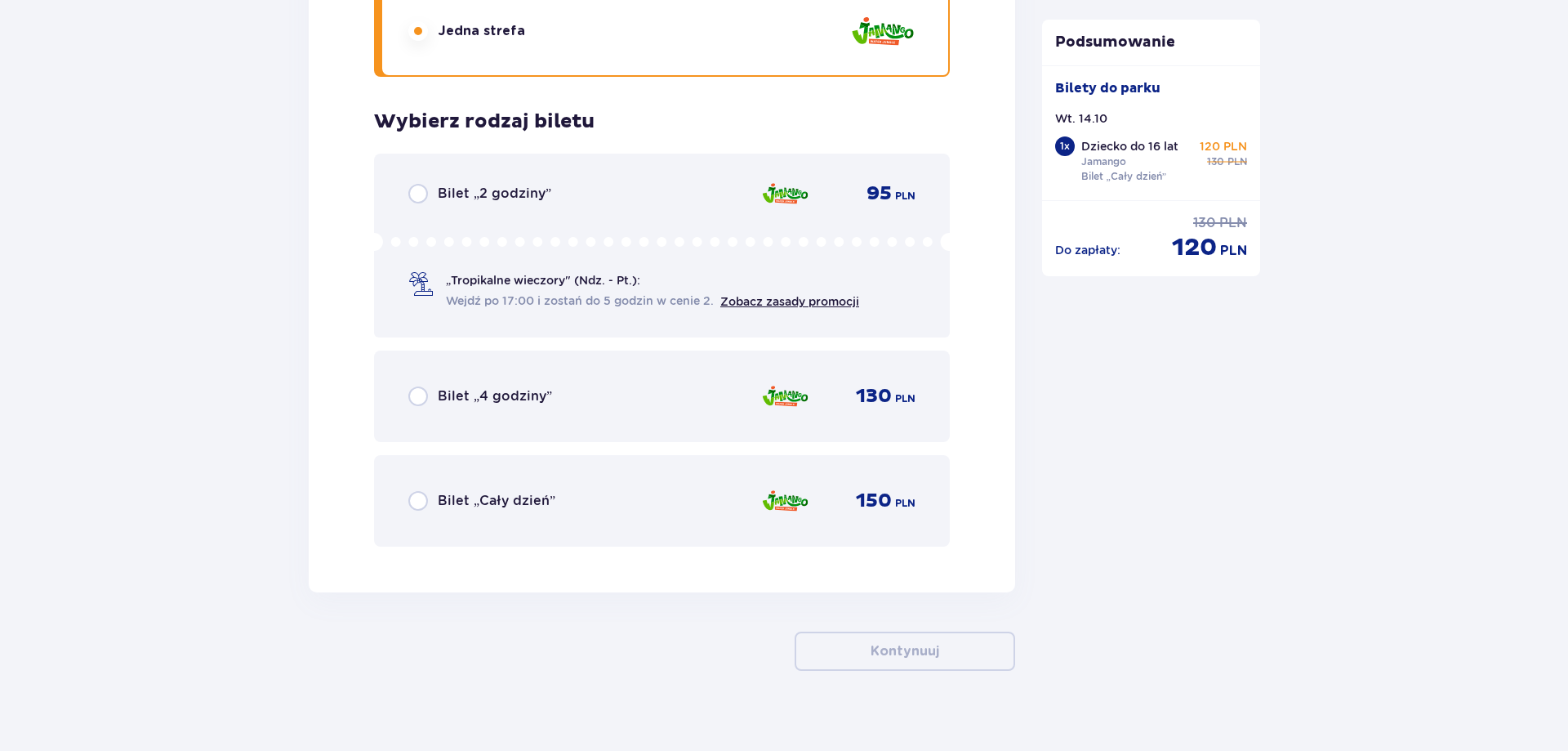
scroll to position [2394, 0]
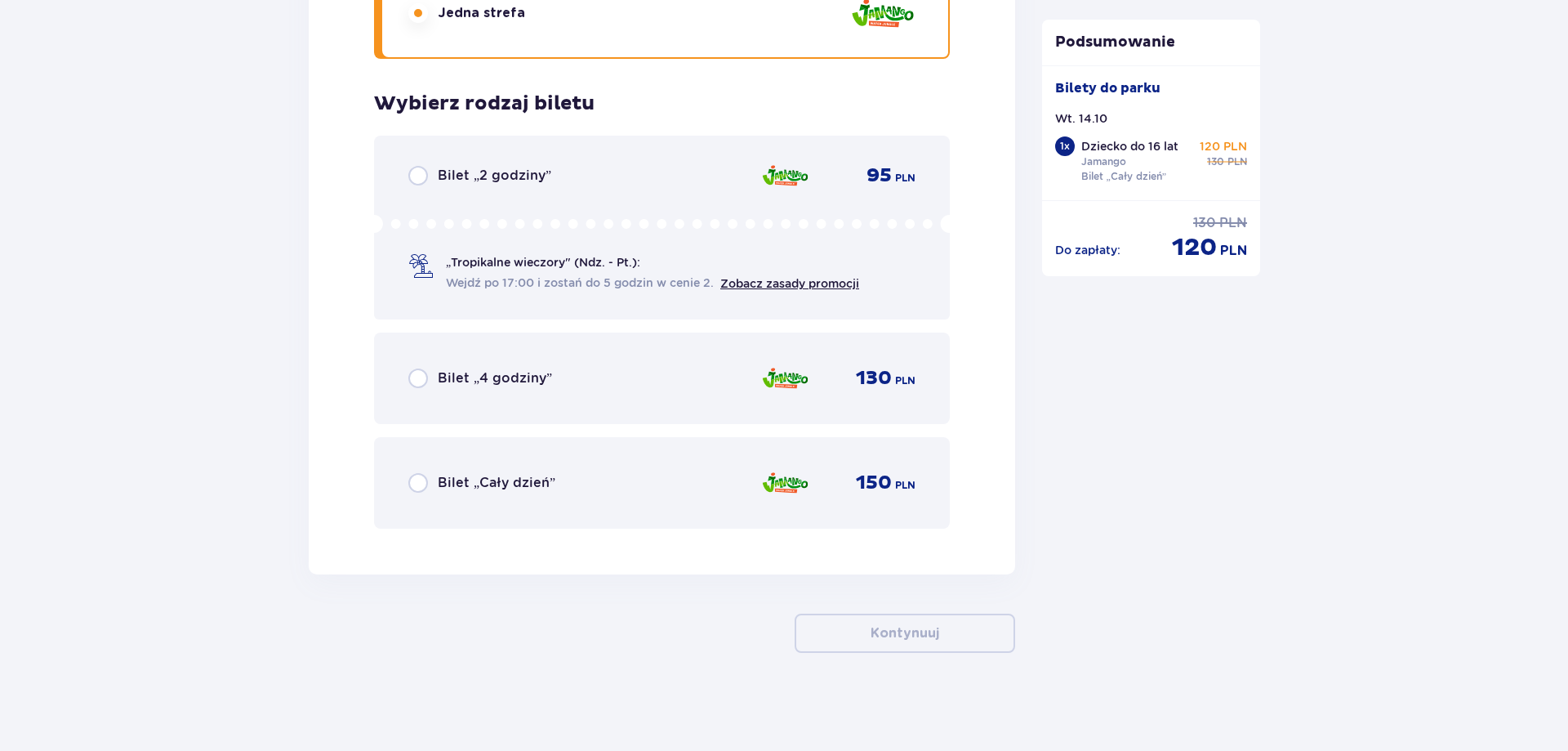
click at [495, 482] on span "Bilet „Cały dzień”" at bounding box center [496, 483] width 118 height 18
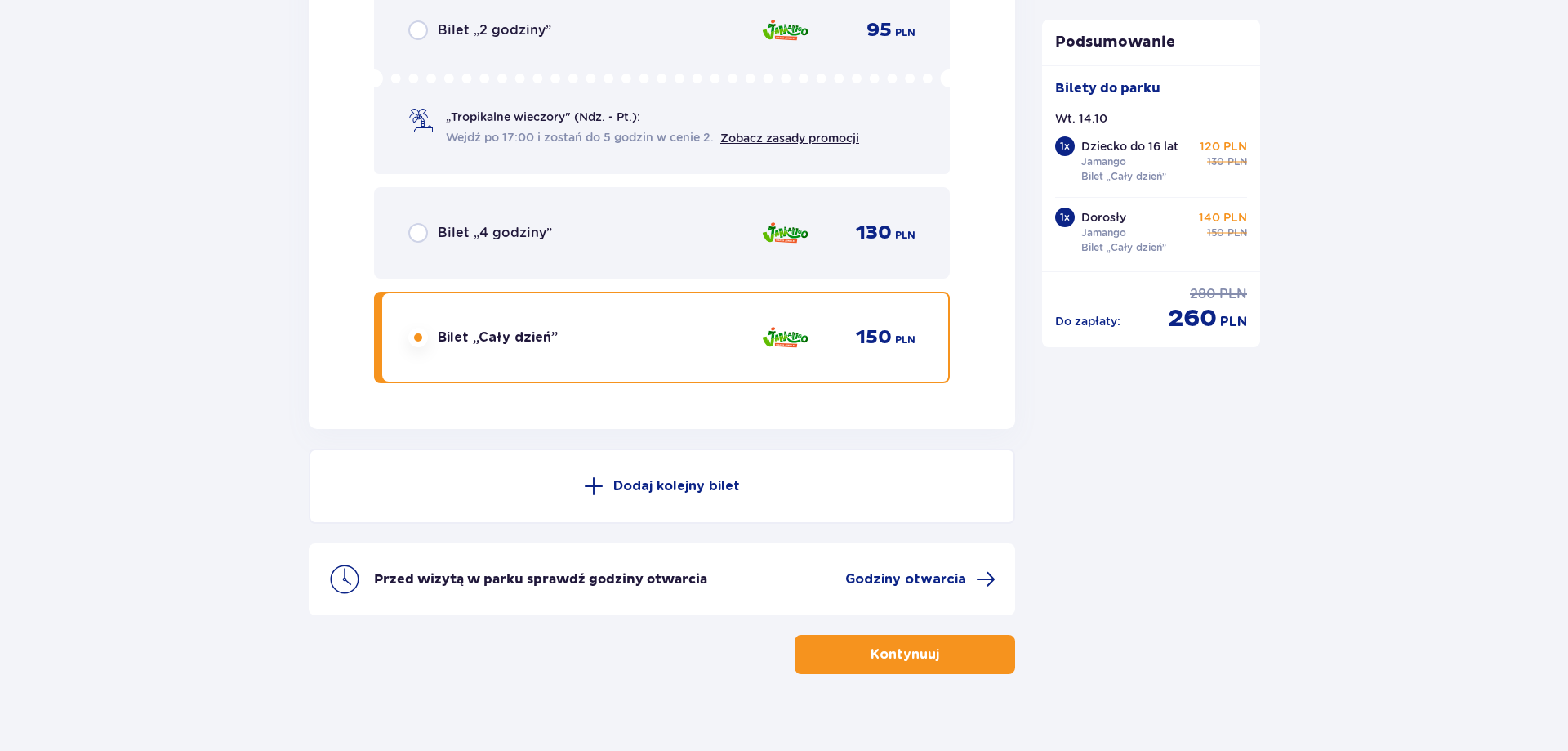
scroll to position [2561, 0]
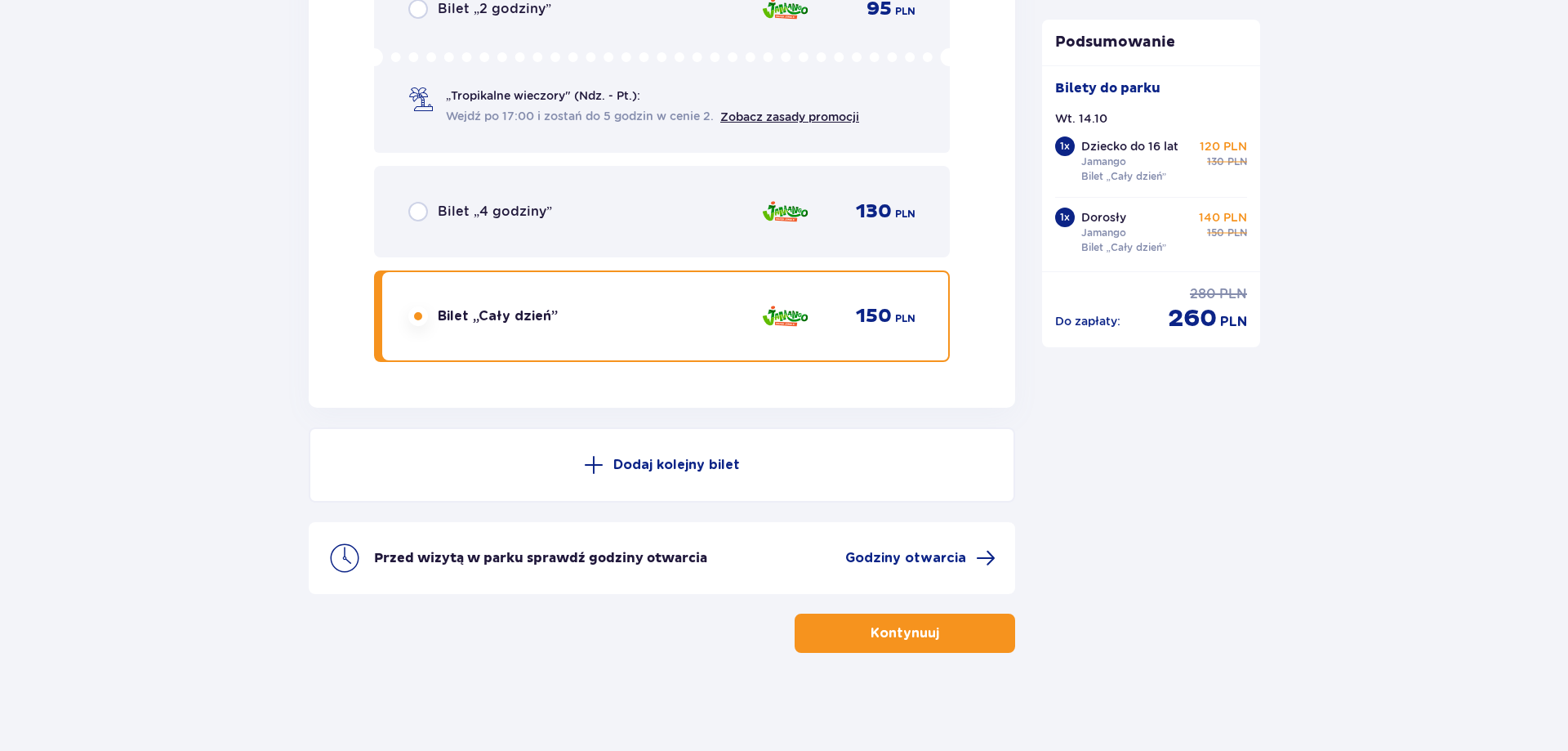
click at [890, 634] on p "Kontynuuj" at bounding box center [905, 632] width 69 height 18
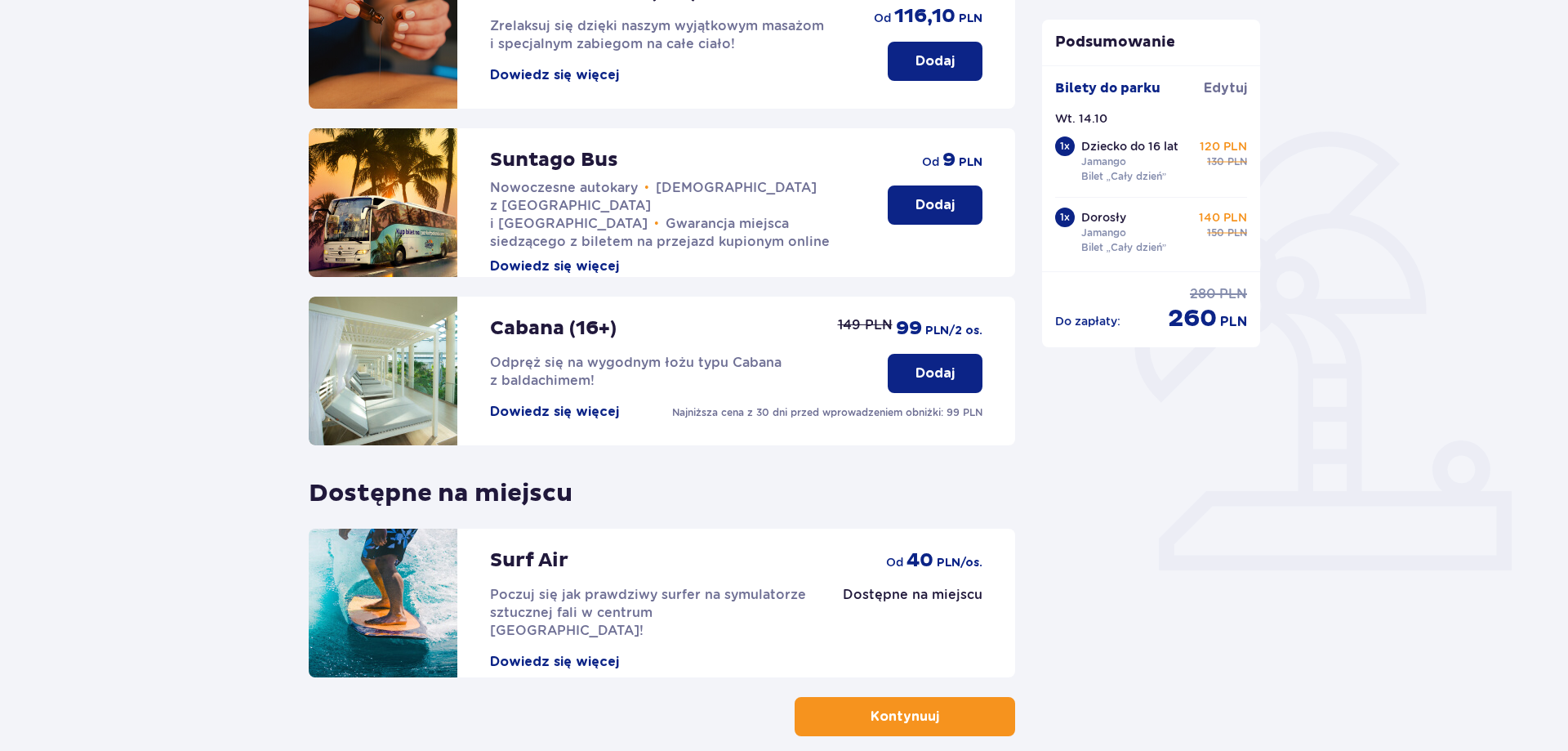
scroll to position [357, 0]
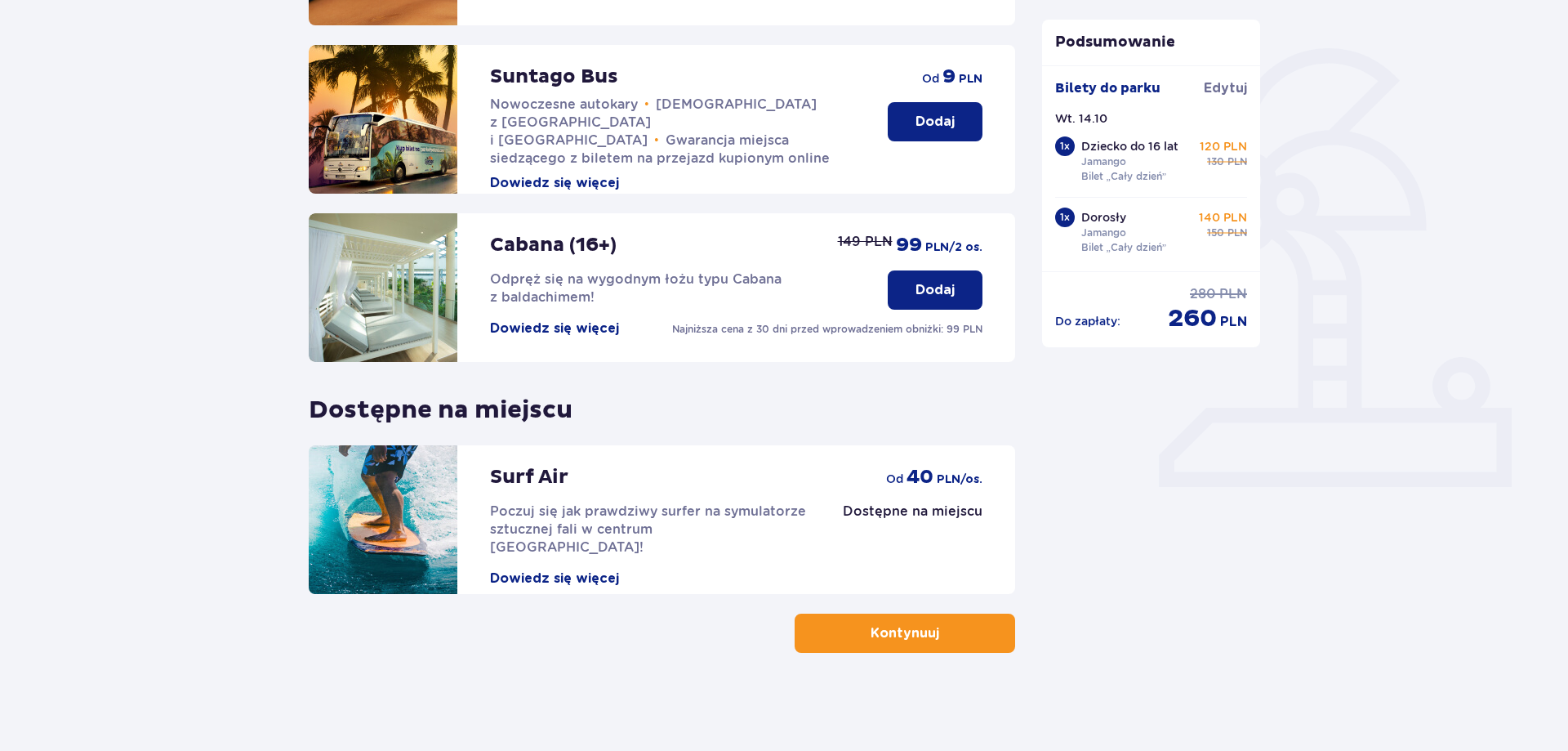
click at [937, 643] on span "button" at bounding box center [942, 632] width 20 height 20
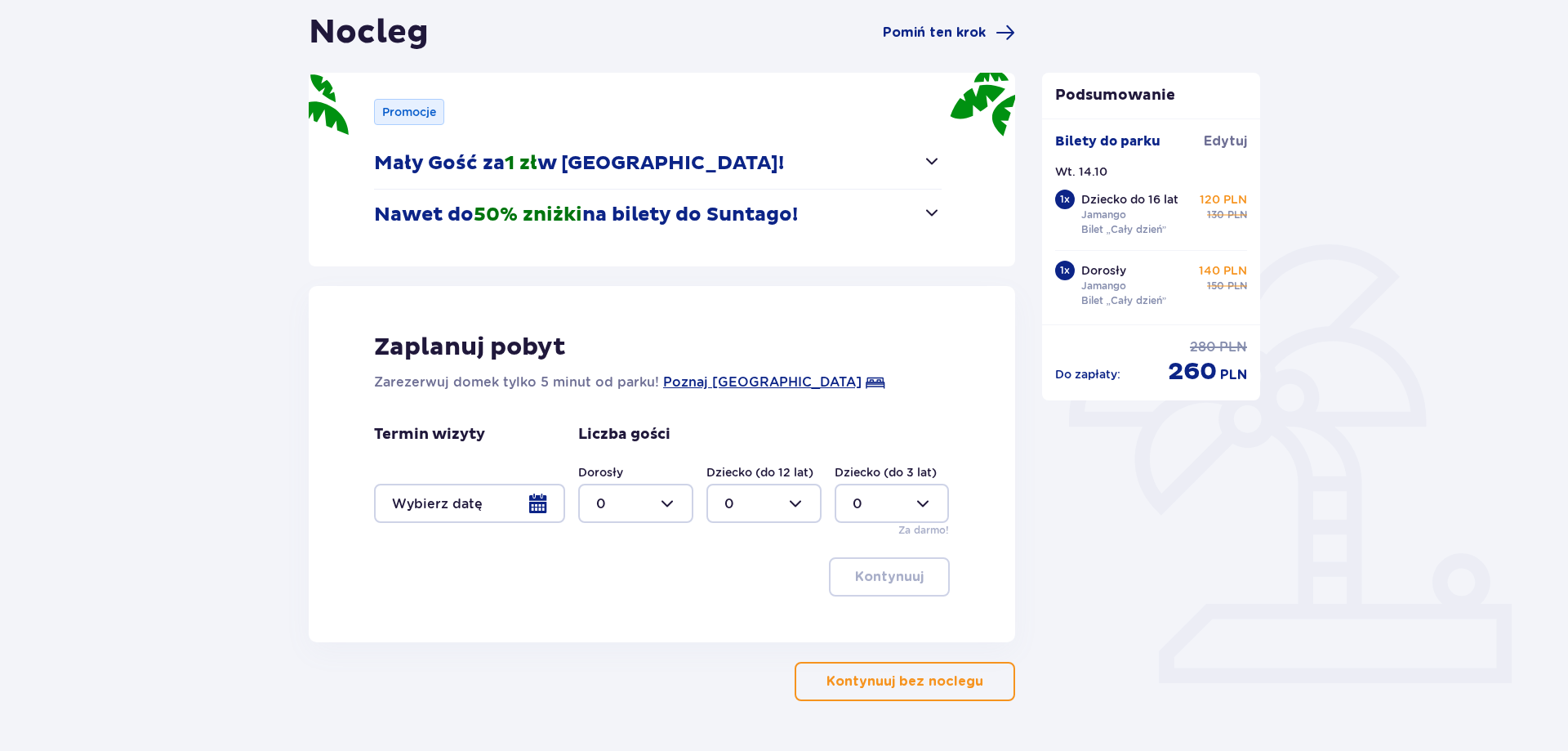
scroll to position [209, 0]
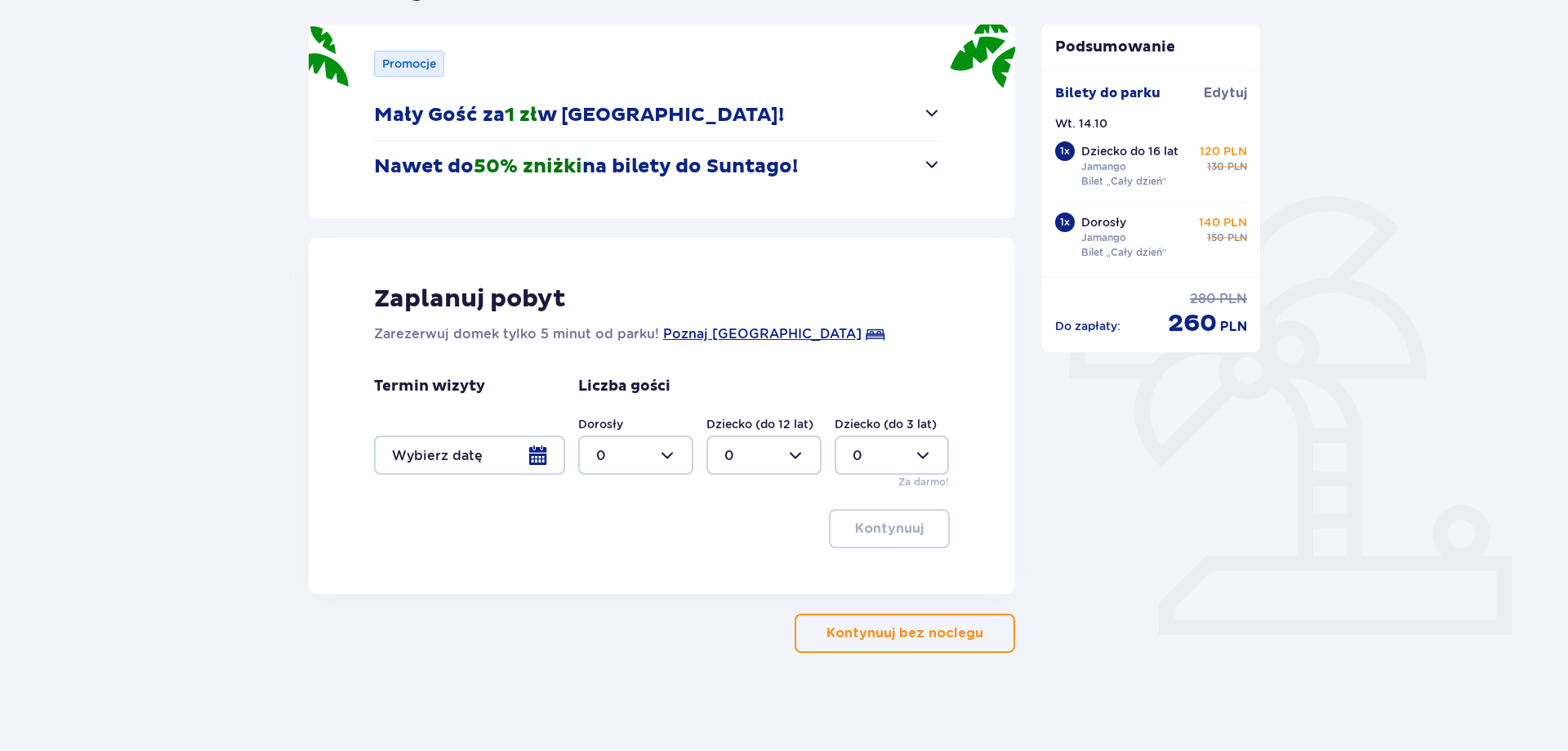
click at [933, 637] on p "Kontynuuj bez noclegu" at bounding box center [905, 632] width 157 height 18
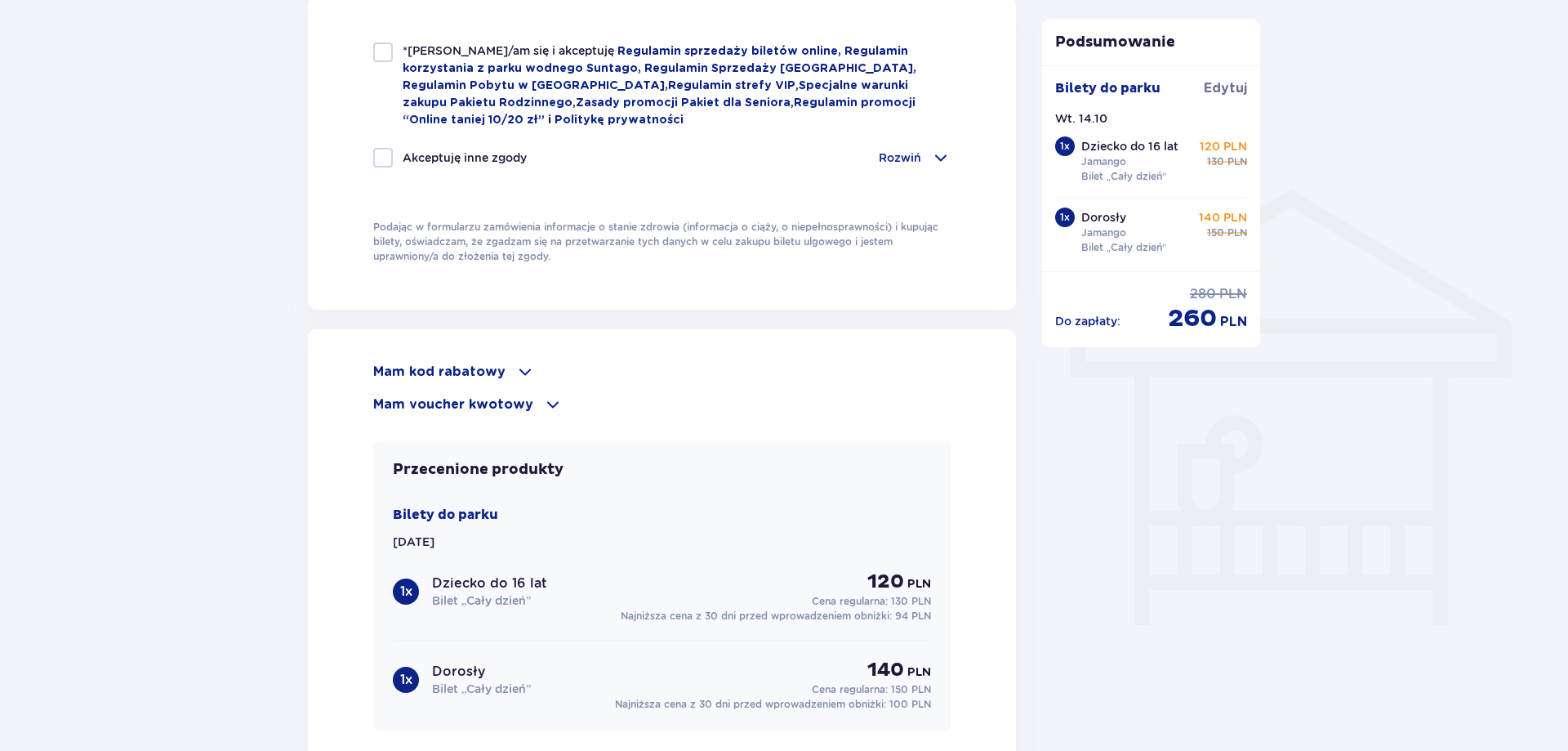
scroll to position [1234, 0]
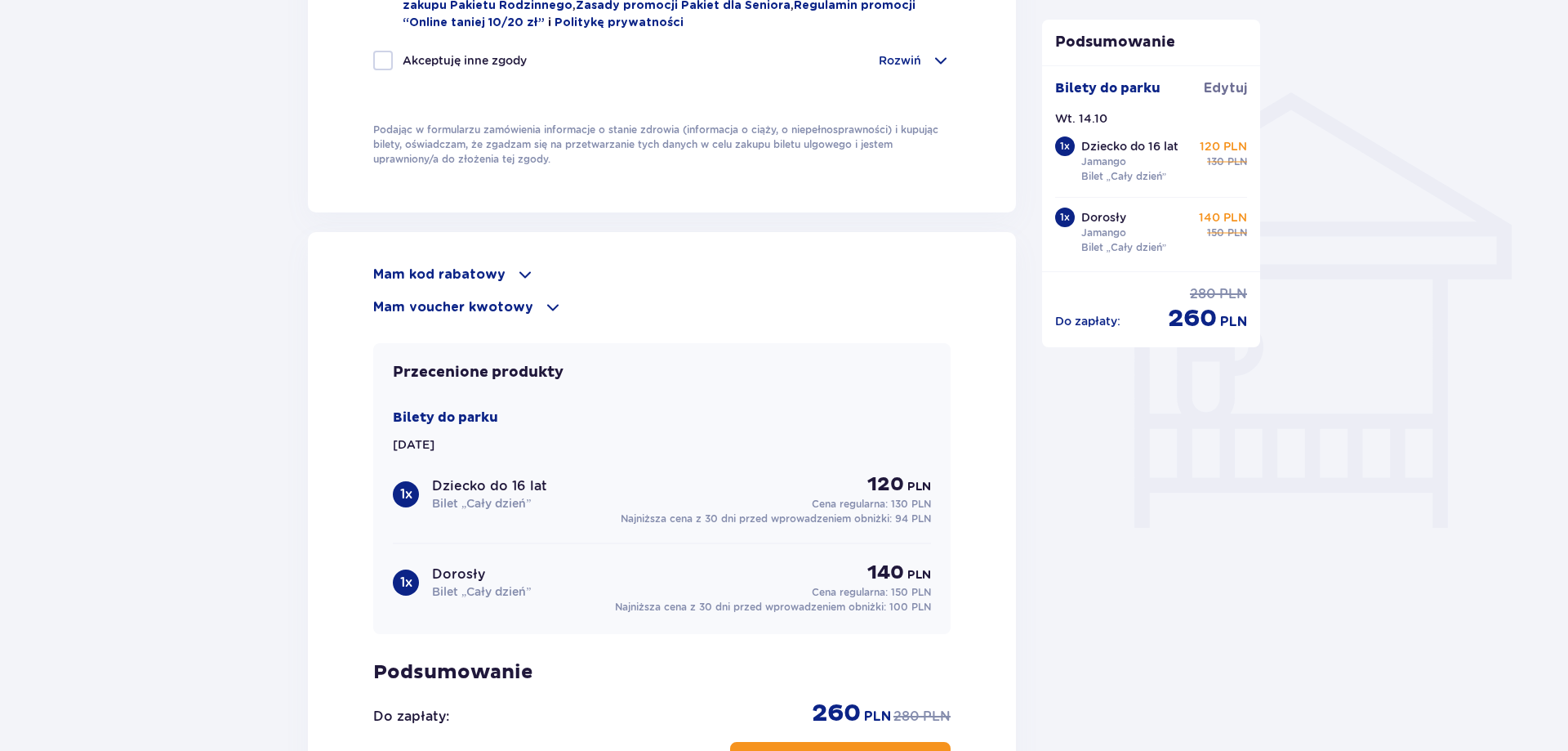
scroll to position [151, 0]
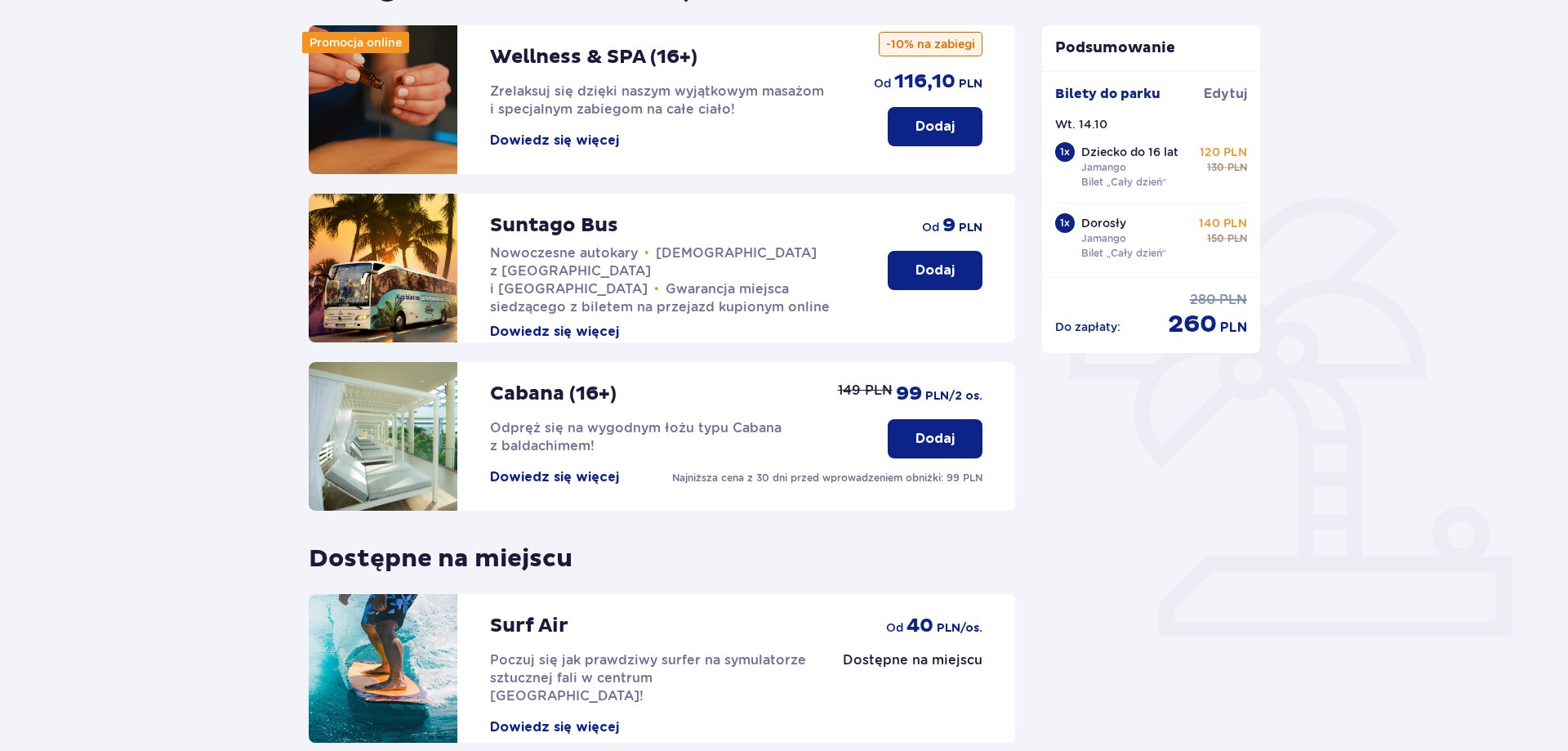
scroll to position [209, 0]
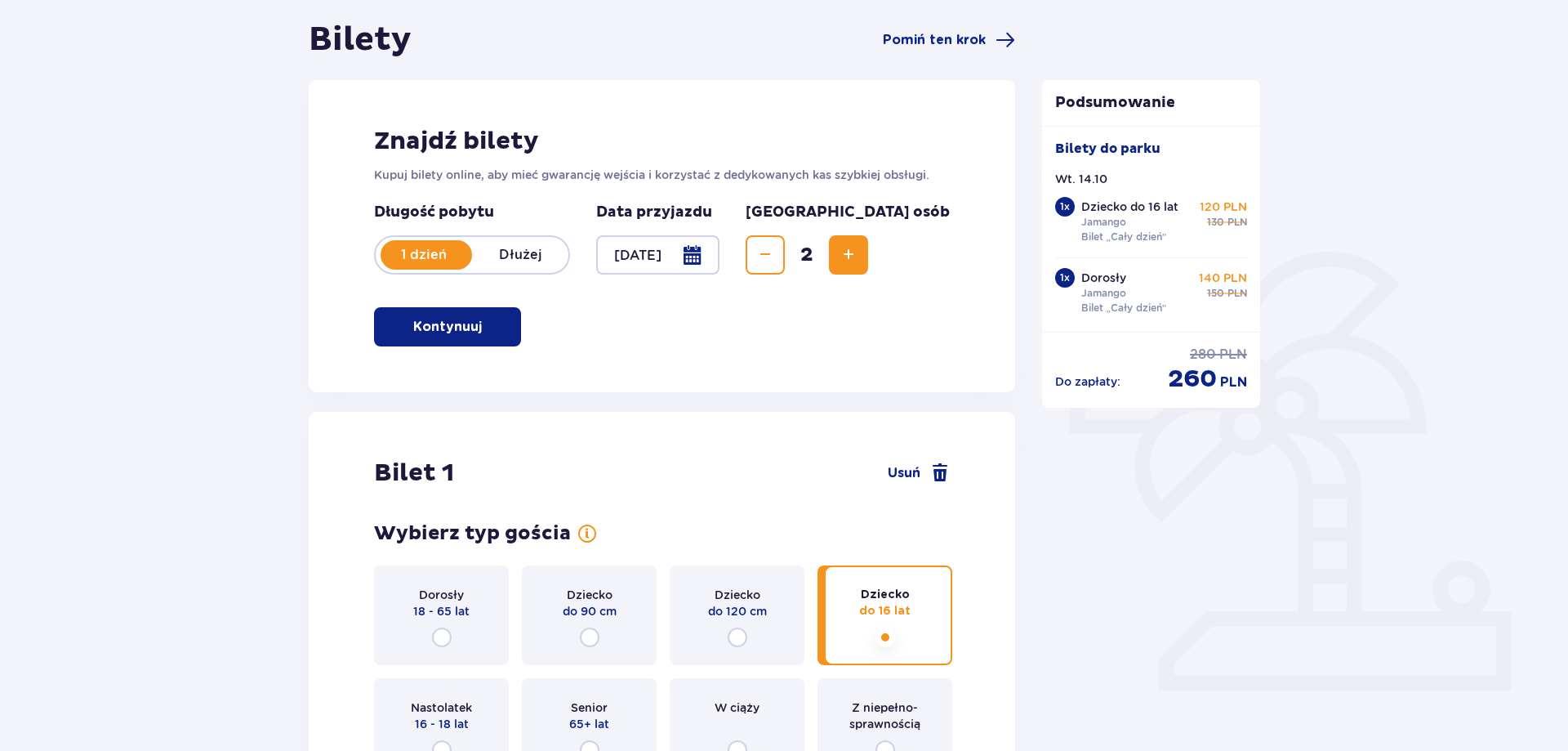
scroll to position [416, 0]
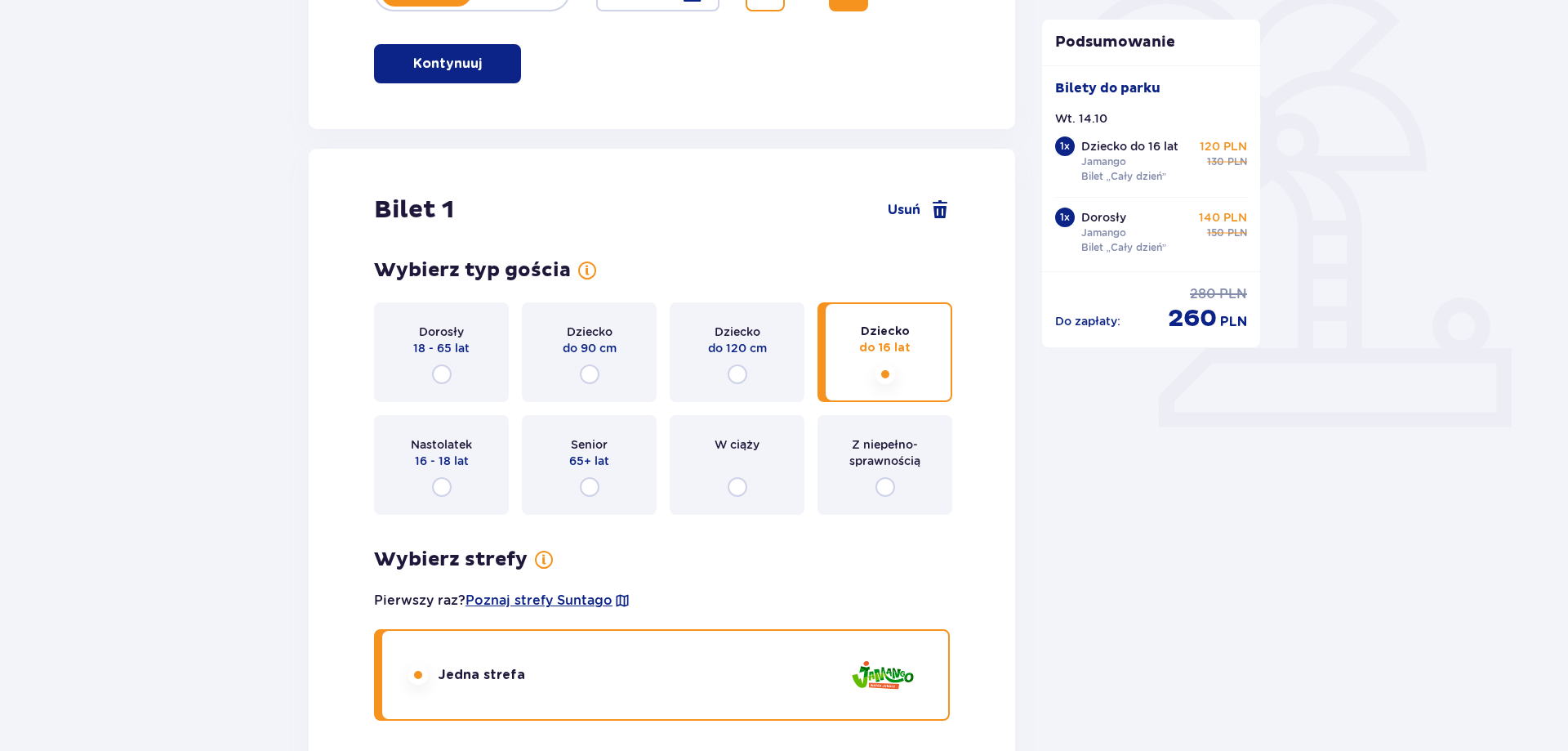
click at [737, 377] on input "radio" at bounding box center [737, 373] width 20 height 20
radio input "true"
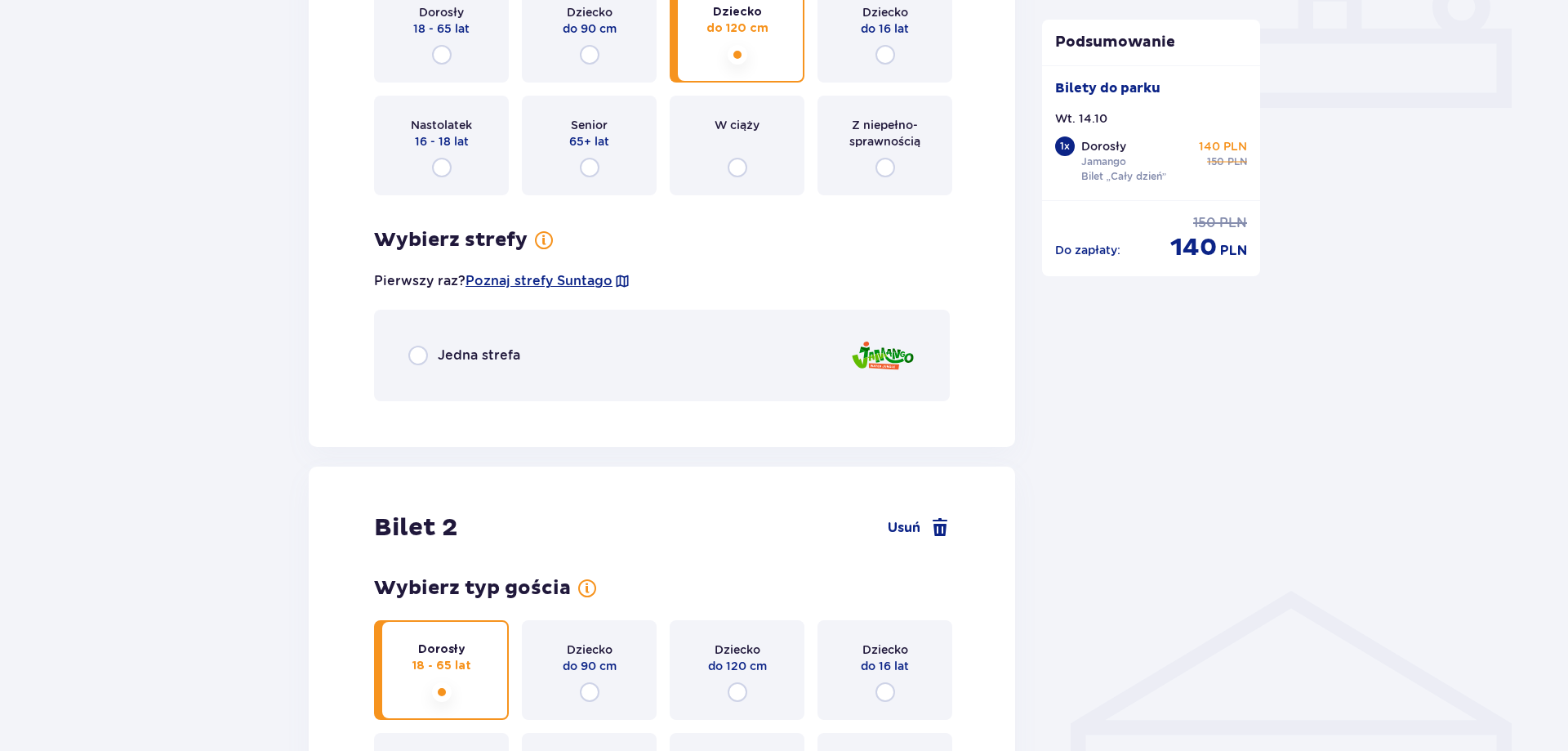
scroll to position [945, 0]
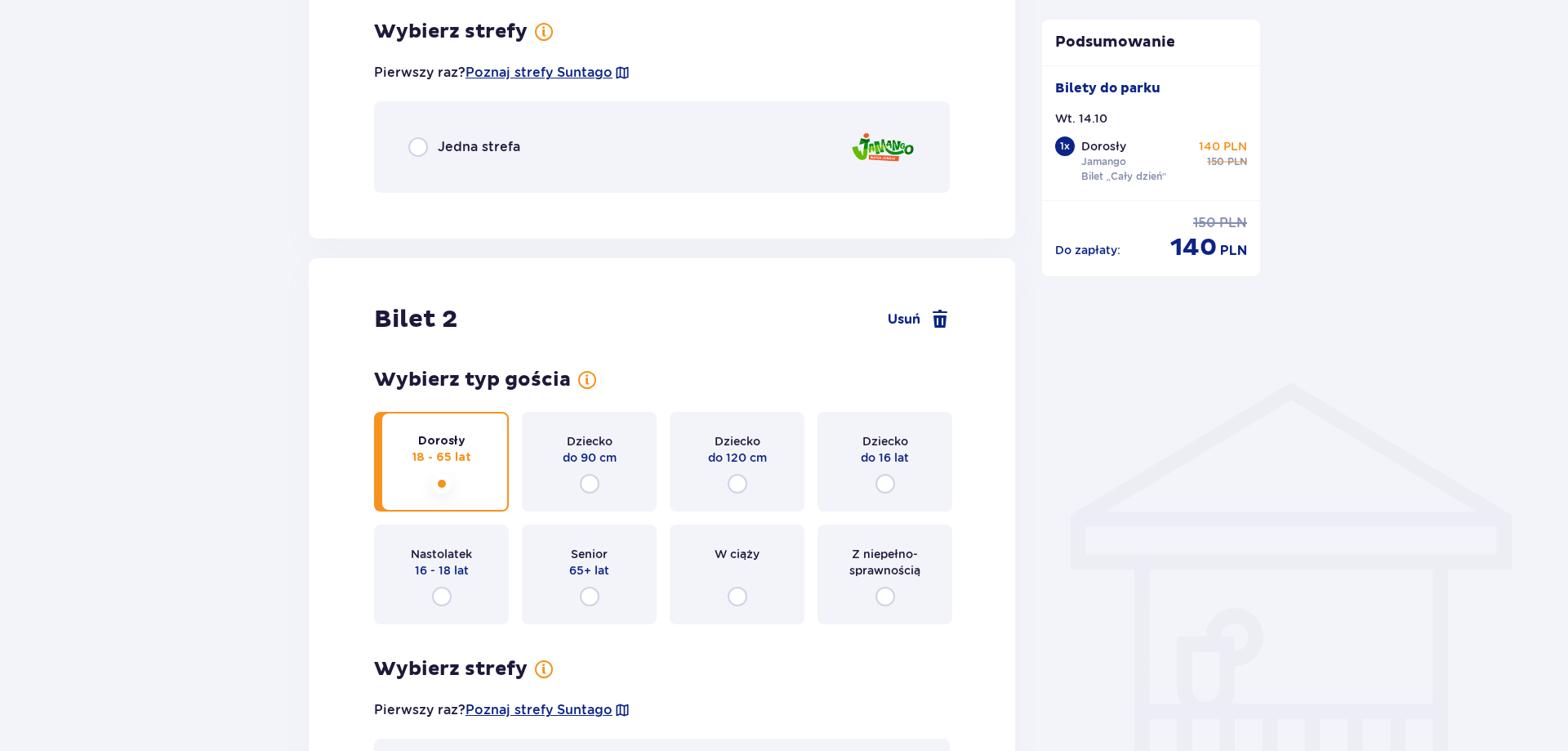
click at [435, 140] on div "Jedna strefa" at bounding box center [464, 147] width 112 height 20
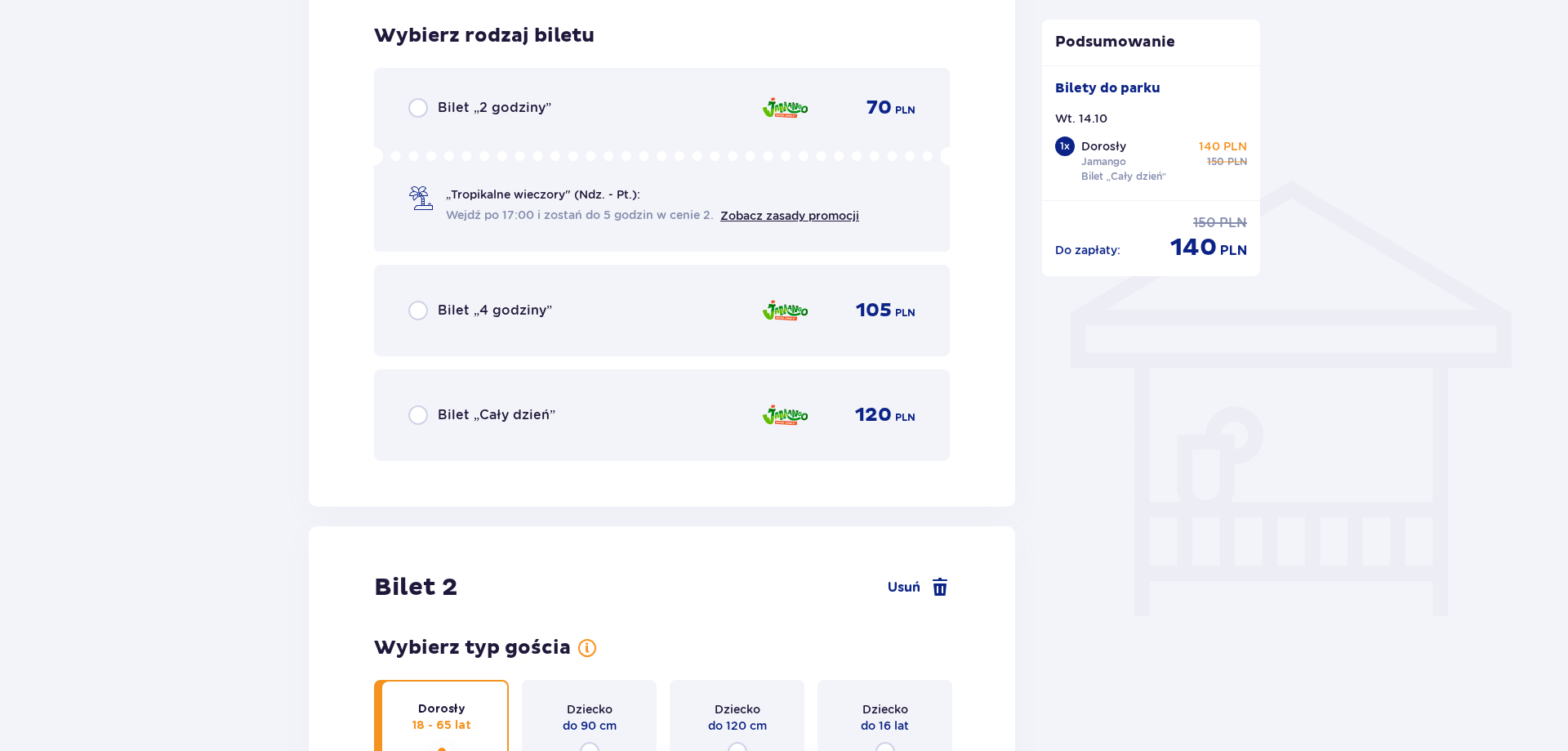
scroll to position [1150, 0]
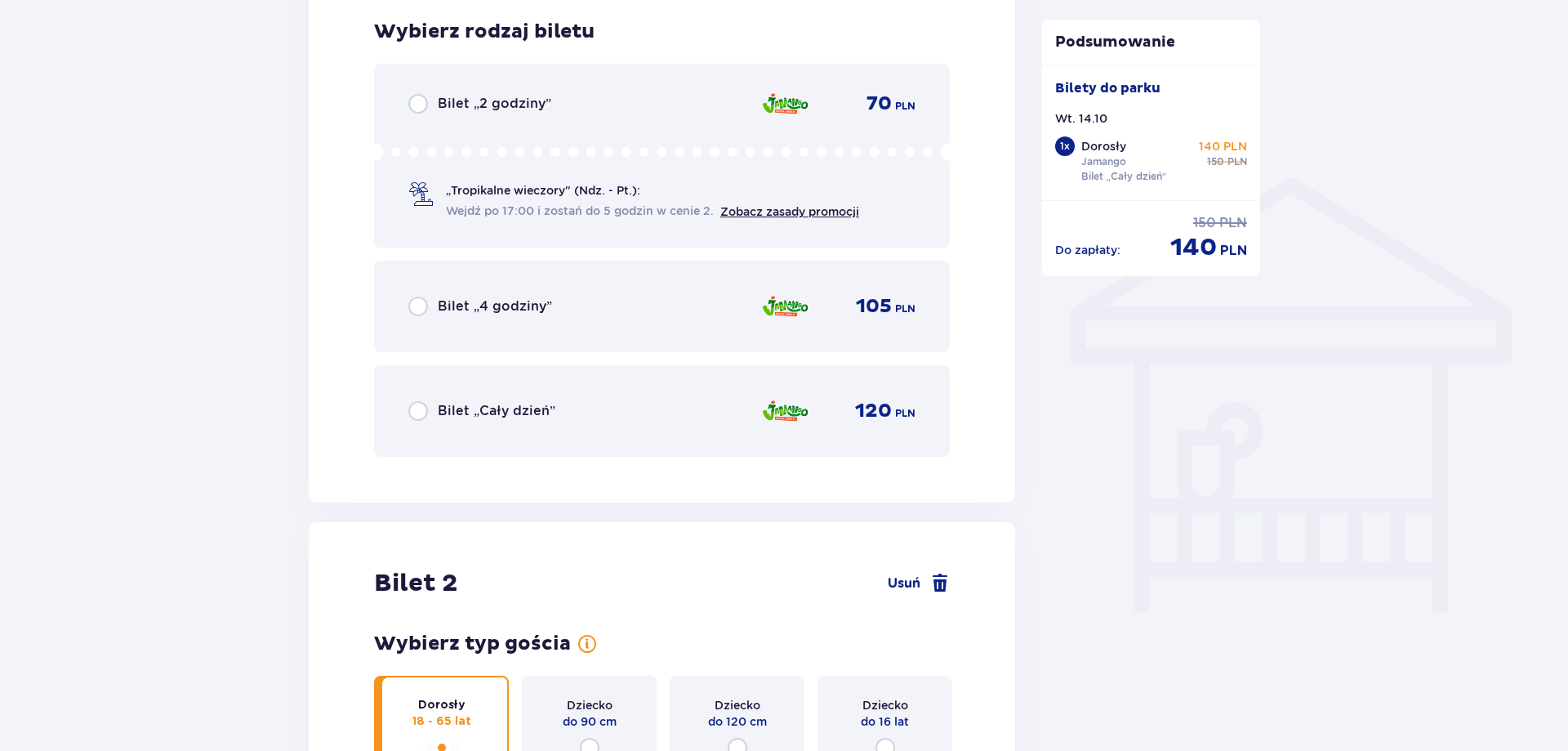
click at [520, 422] on div "Bilet „Cały dzień” 120 PLN" at bounding box center [662, 411] width 507 height 34
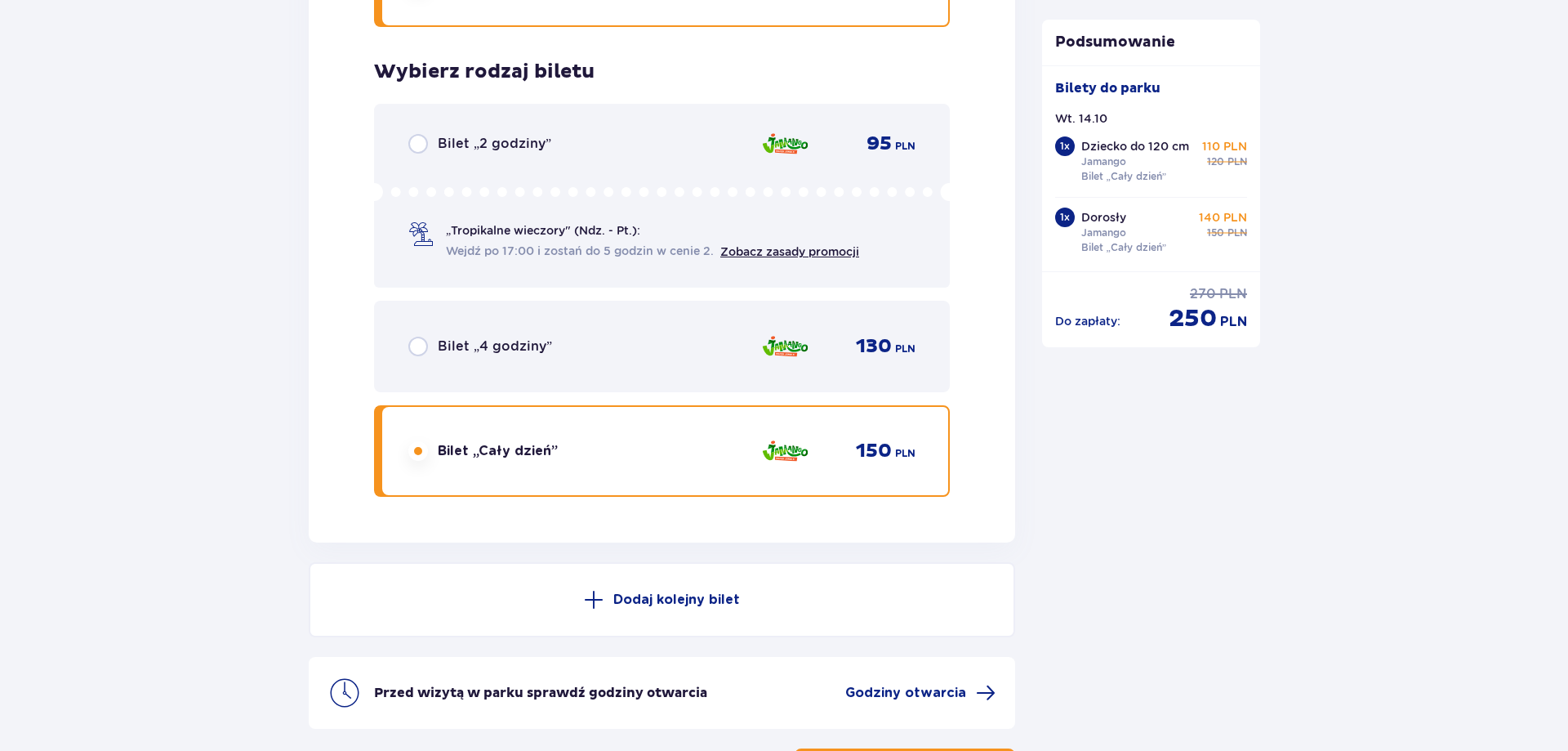
scroll to position [2561, 0]
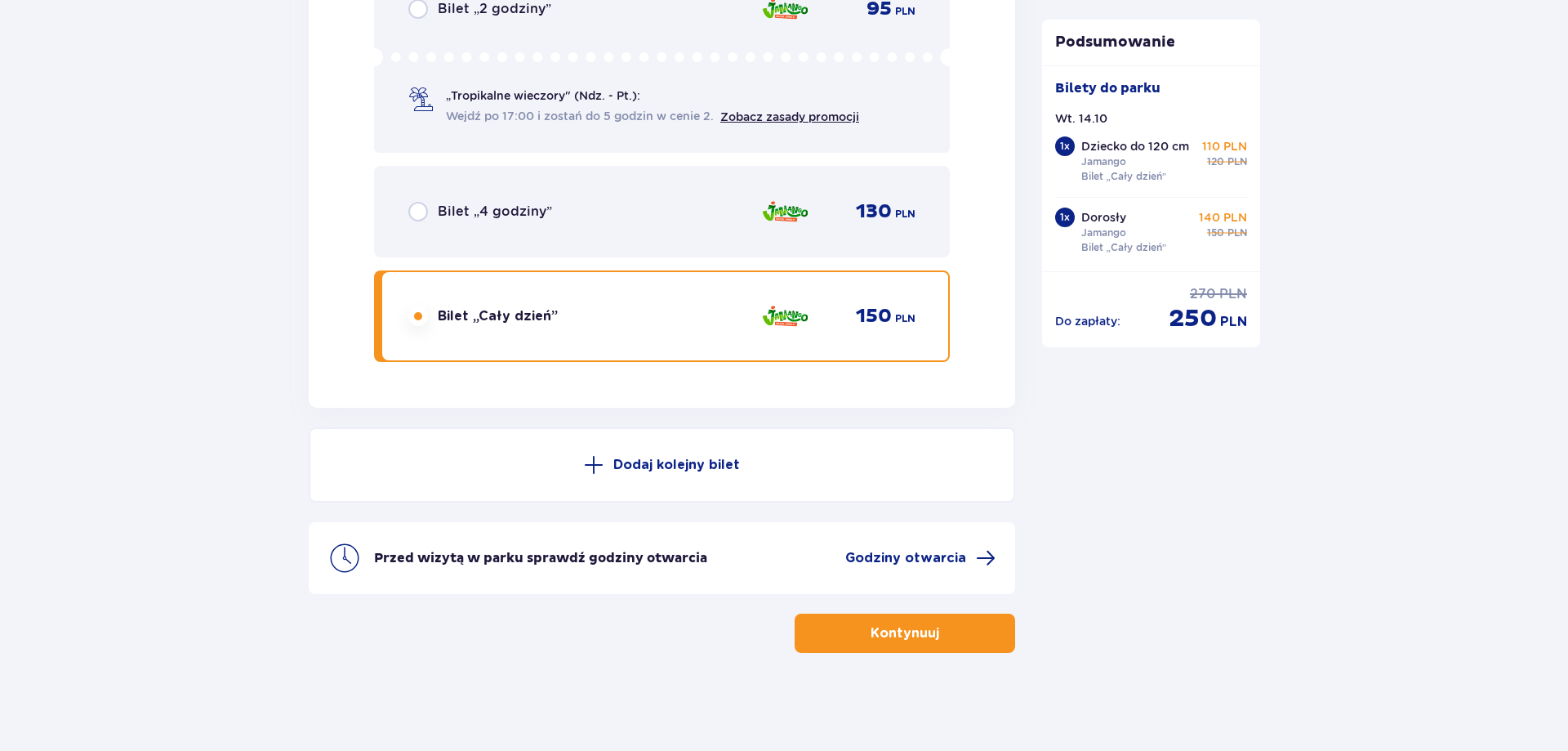
click at [946, 637] on span "button" at bounding box center [942, 632] width 20 height 20
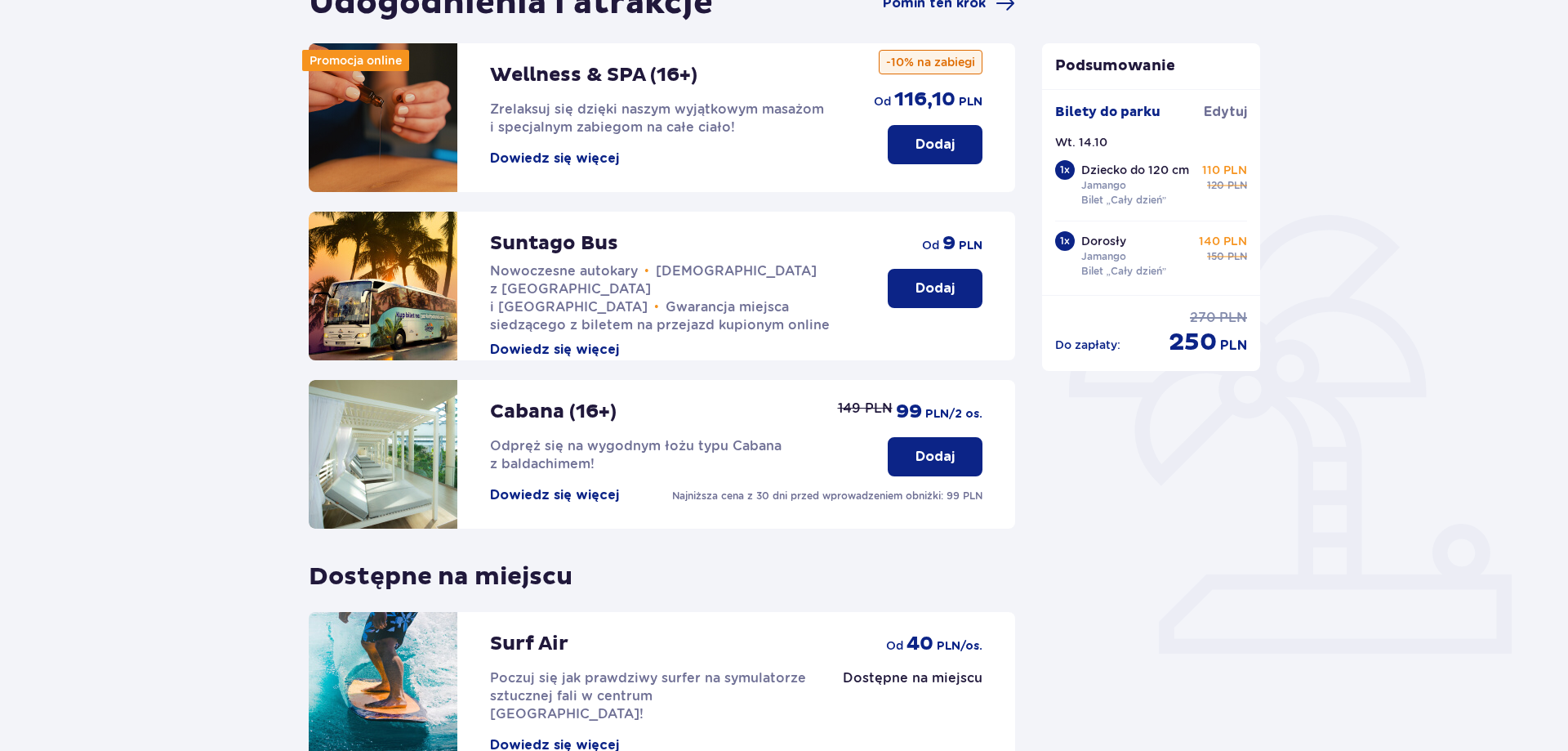
scroll to position [357, 0]
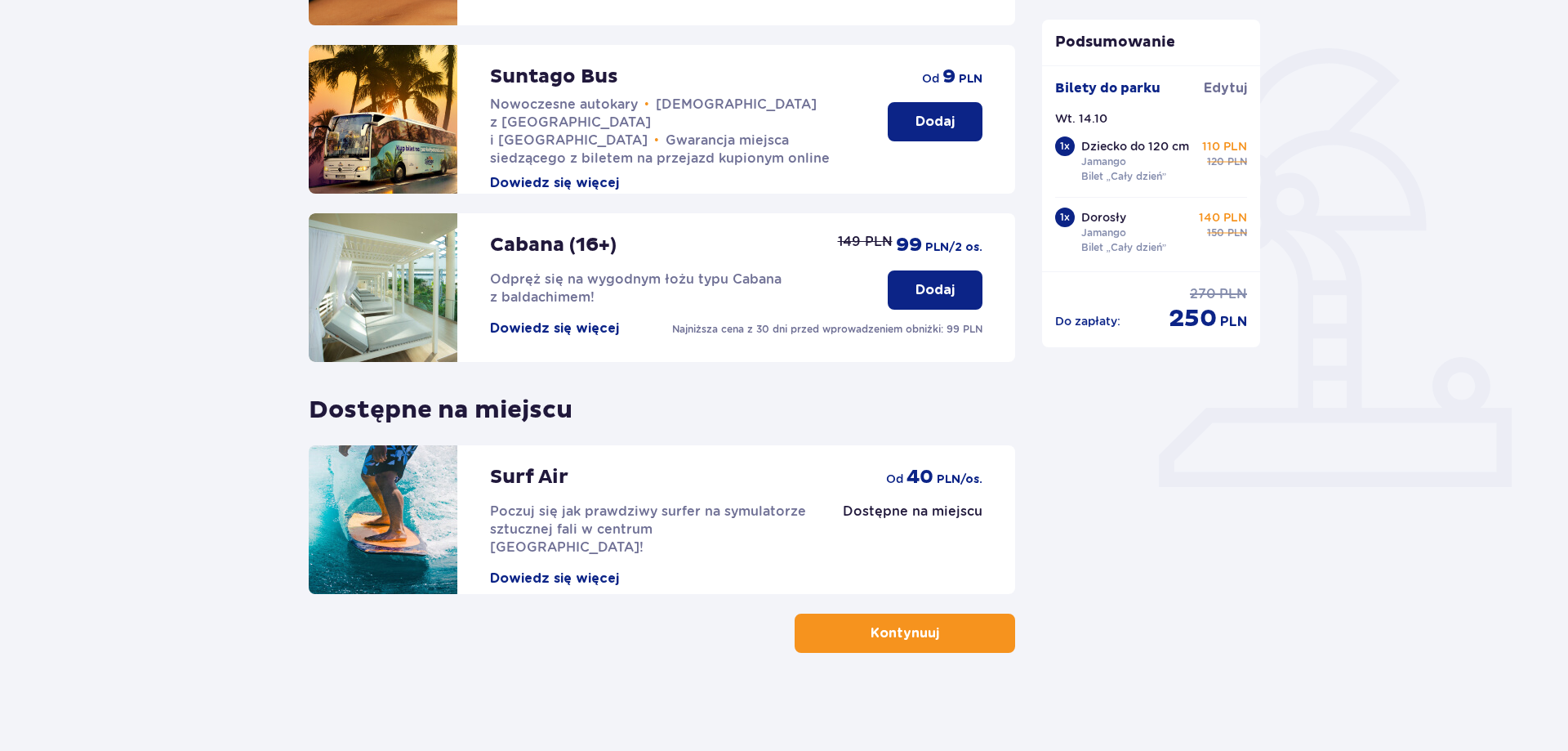
click at [925, 639] on p "Kontynuuj" at bounding box center [905, 632] width 69 height 18
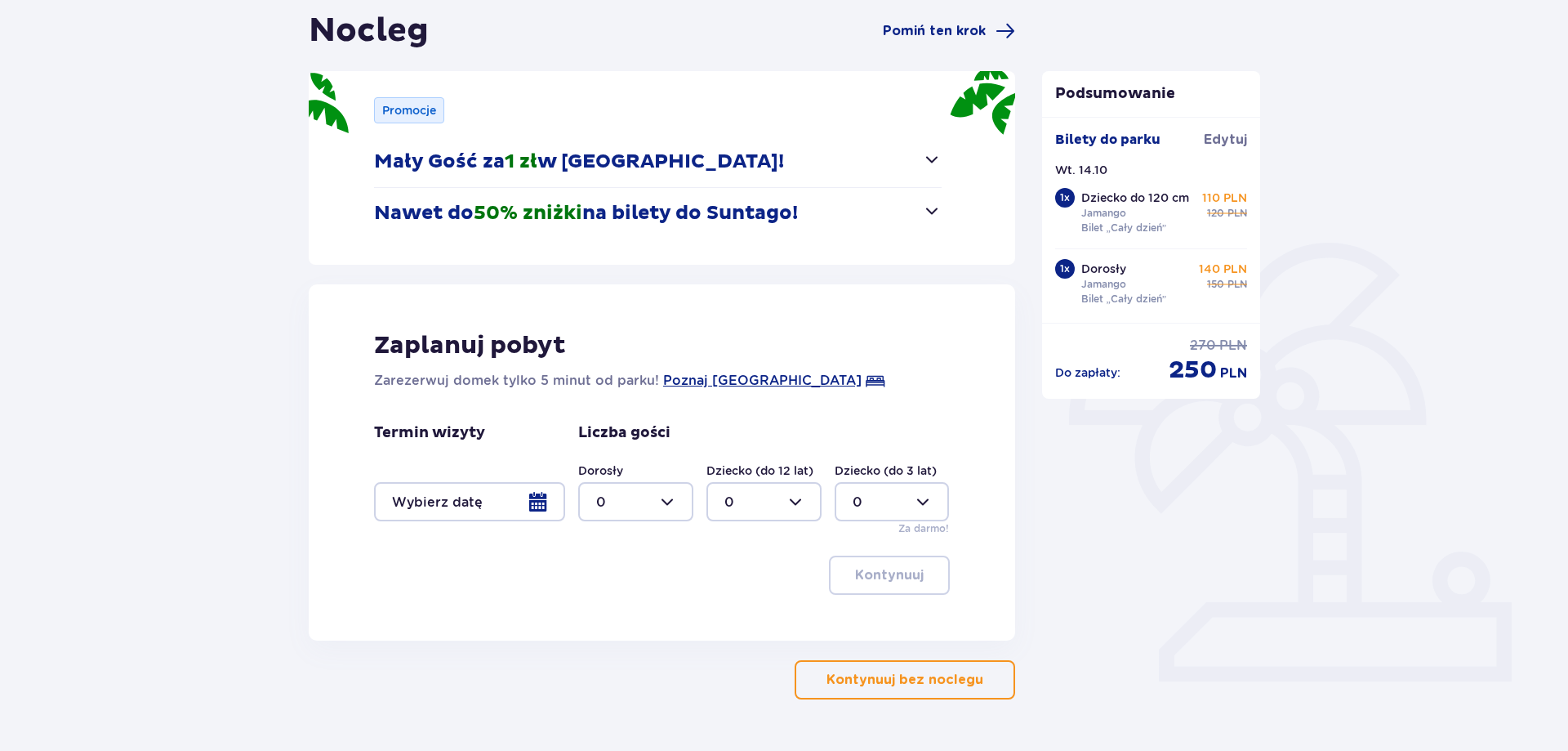
scroll to position [209, 0]
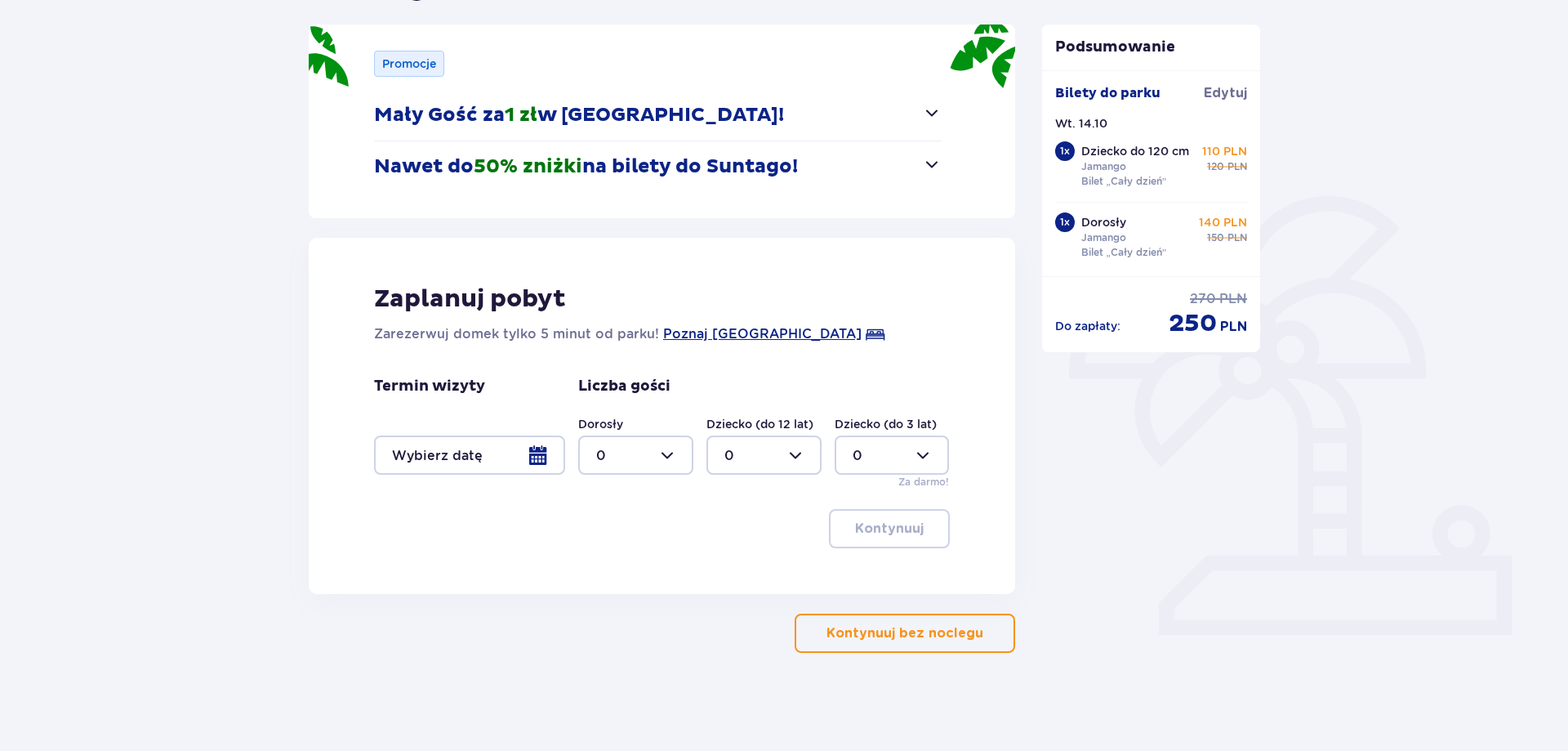
click at [894, 634] on p "Kontynuuj bez noclegu" at bounding box center [905, 632] width 157 height 18
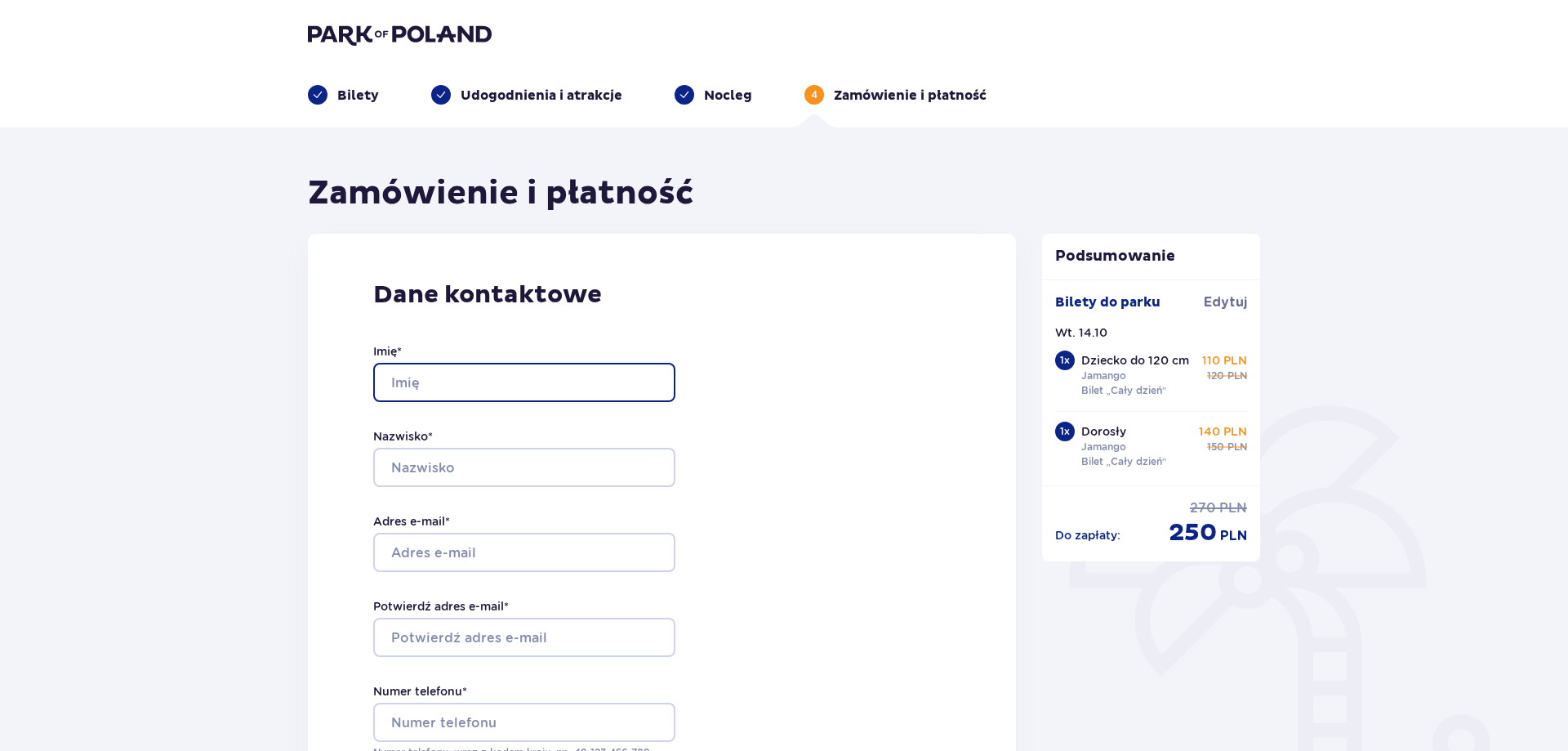
click at [544, 373] on input "Imię *" at bounding box center [524, 383] width 302 height 40
type input "p"
type input "Przemysław"
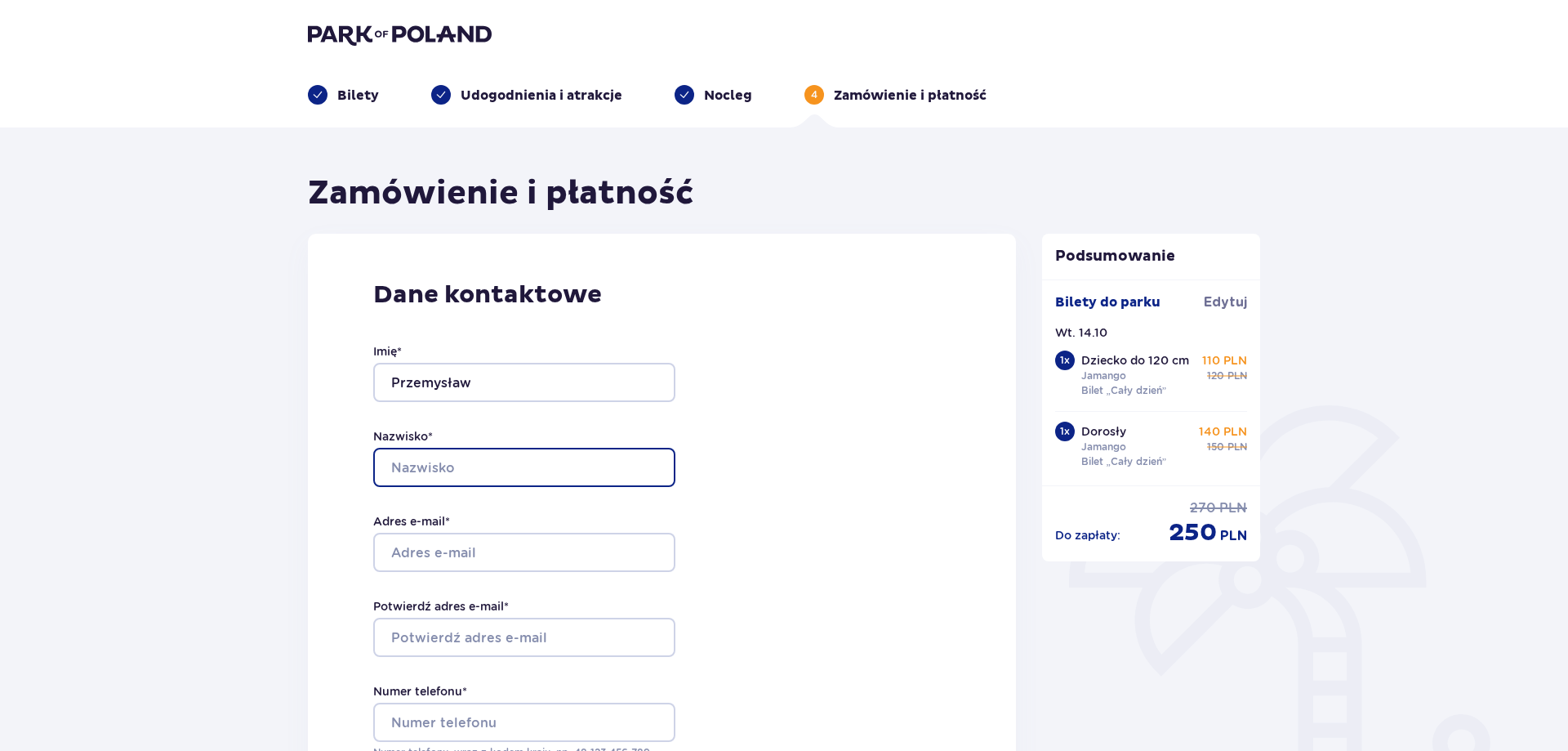
click at [491, 479] on input "Nazwisko *" at bounding box center [524, 467] width 302 height 40
type input "Turek"
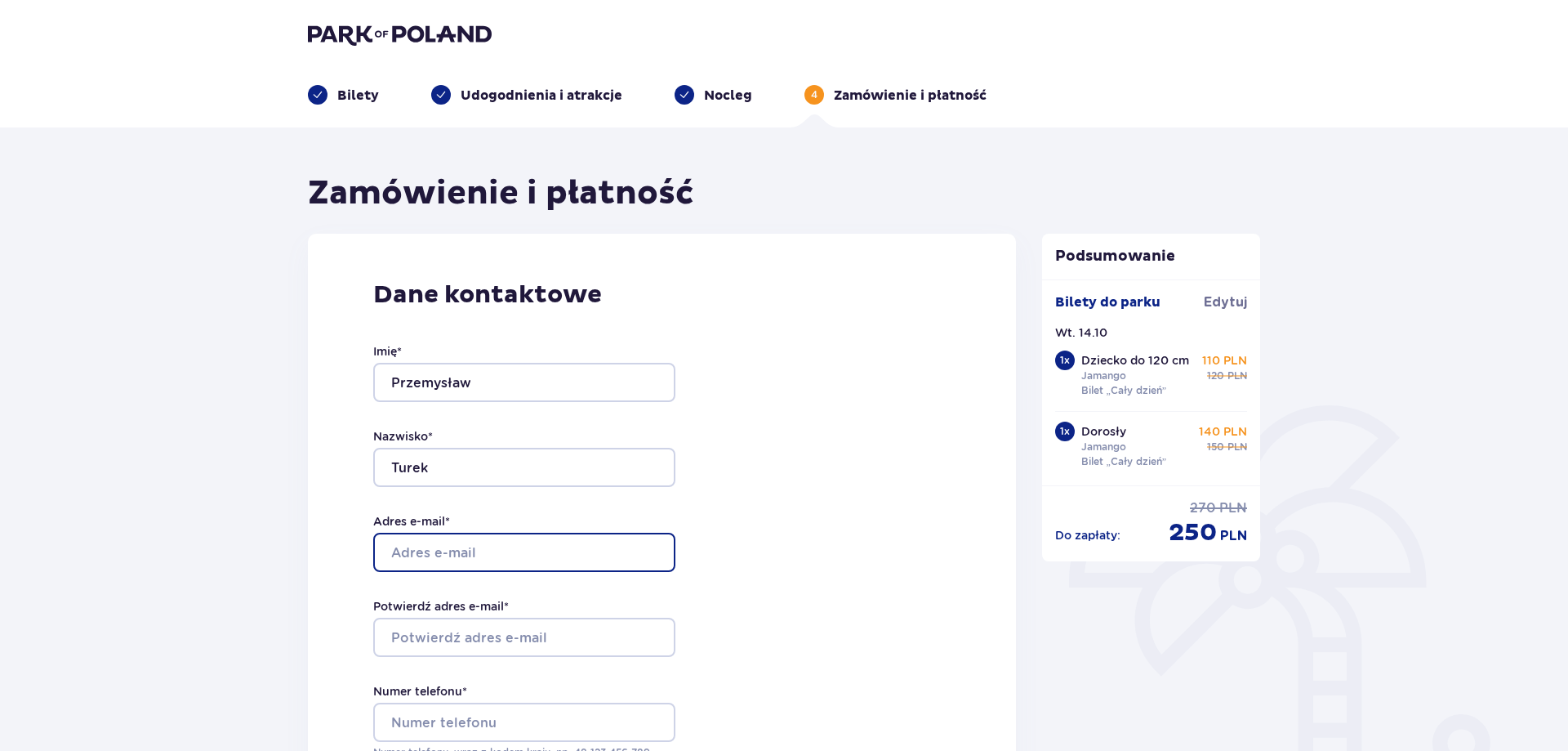
click at [481, 548] on input "Adres e-mail *" at bounding box center [524, 552] width 302 height 40
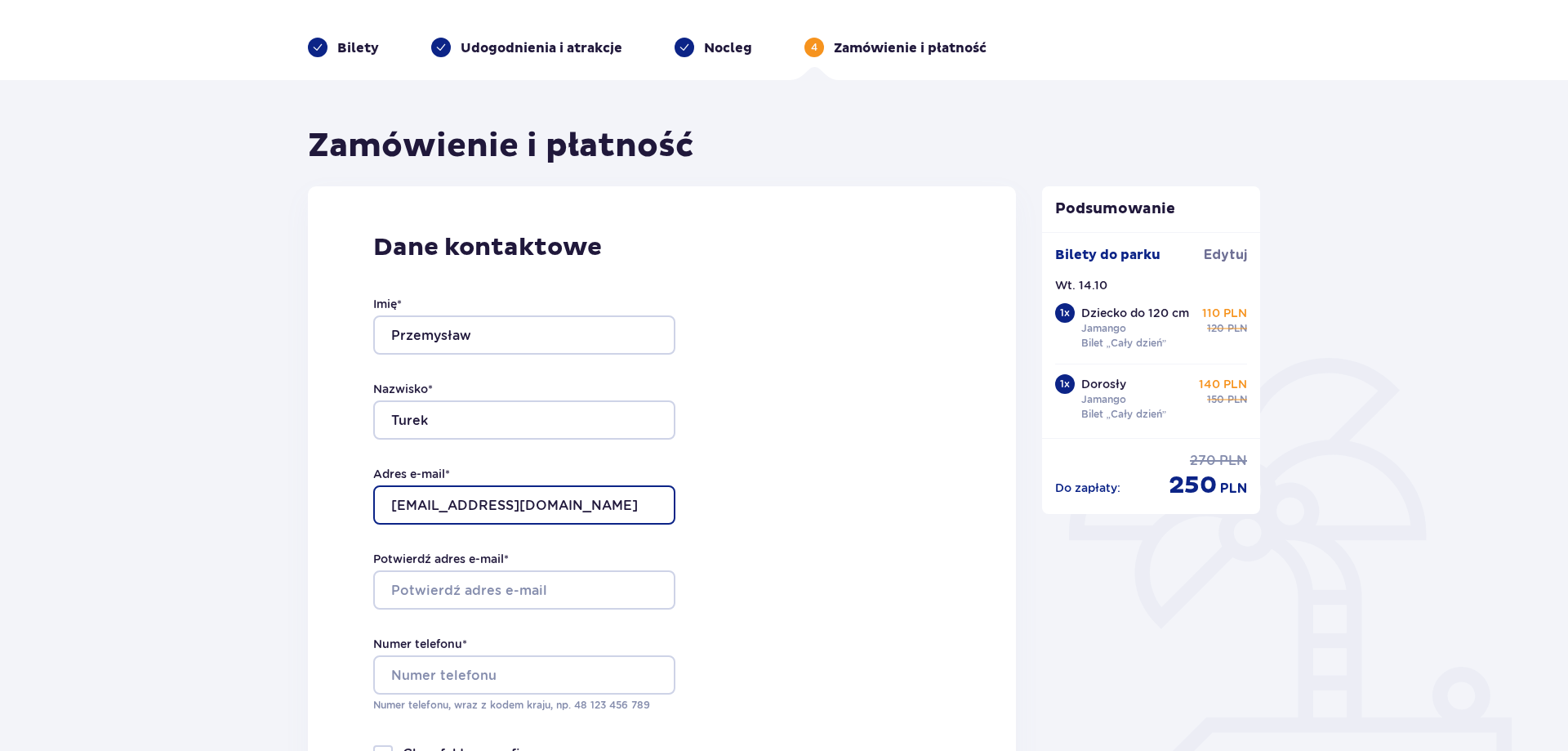
scroll to position [83, 0]
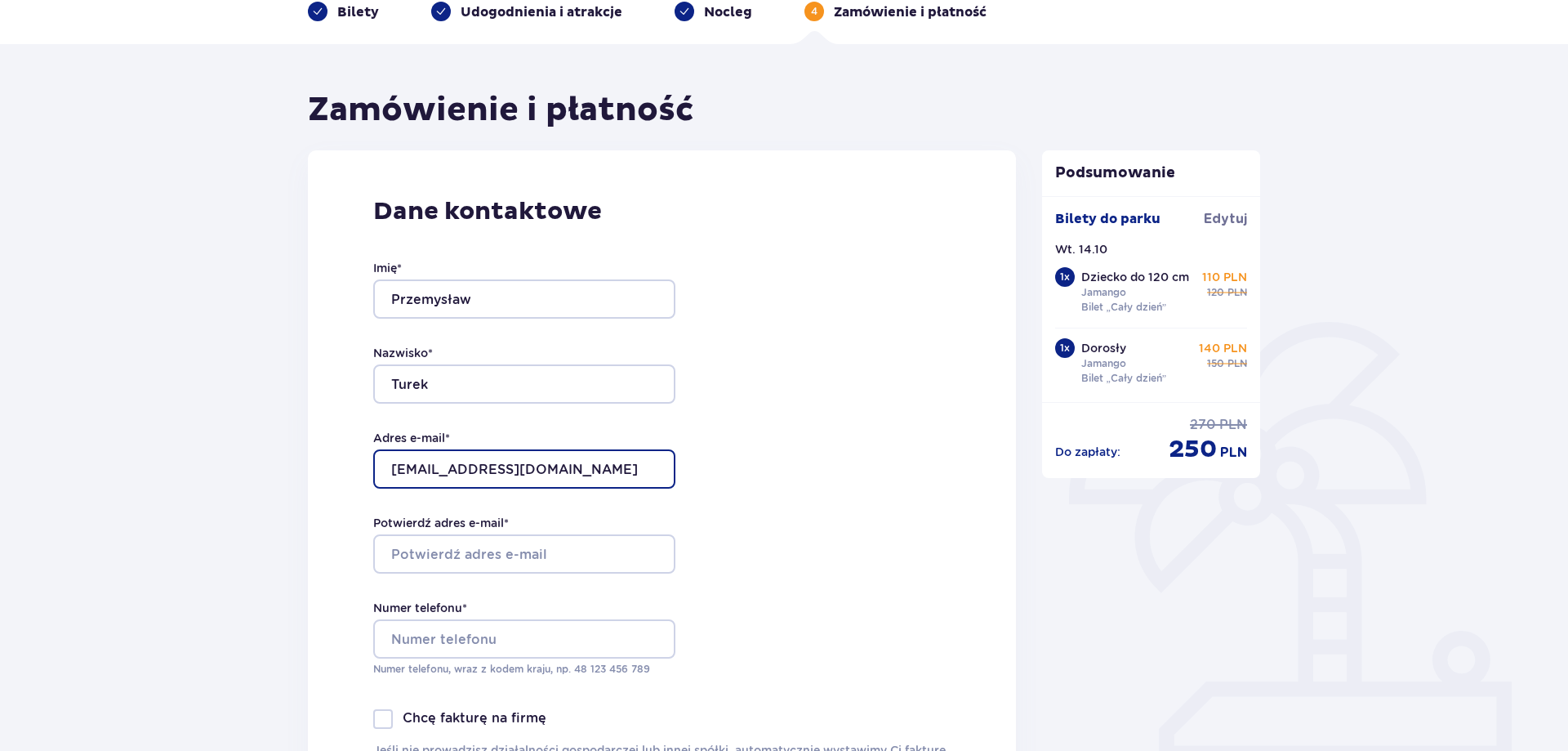
type input "[EMAIL_ADDRESS][DOMAIN_NAME]"
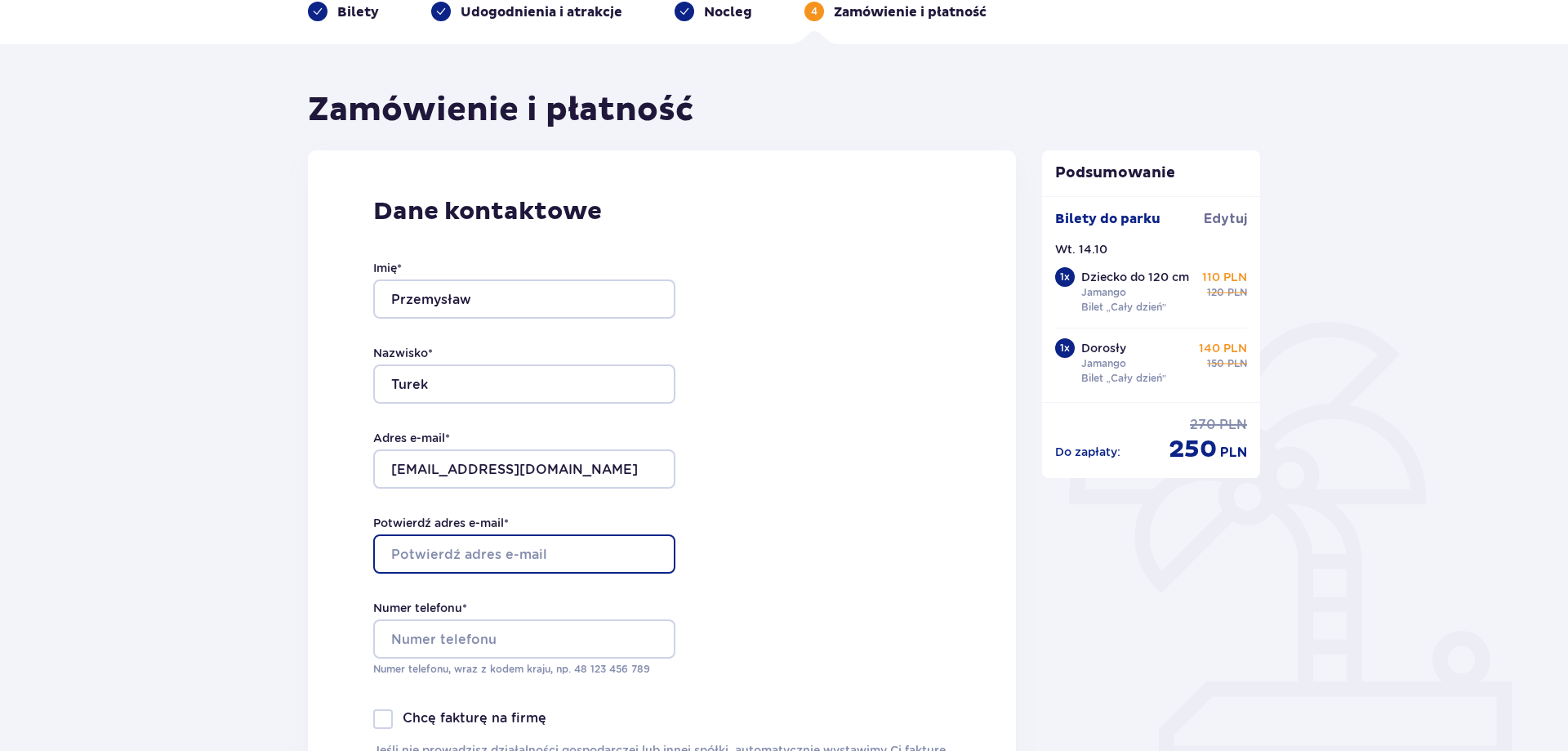
click at [556, 559] on input "Potwierdź adres e-mail *" at bounding box center [524, 554] width 302 height 40
type input "[EMAIL_ADDRESS][DOMAIN_NAME]"
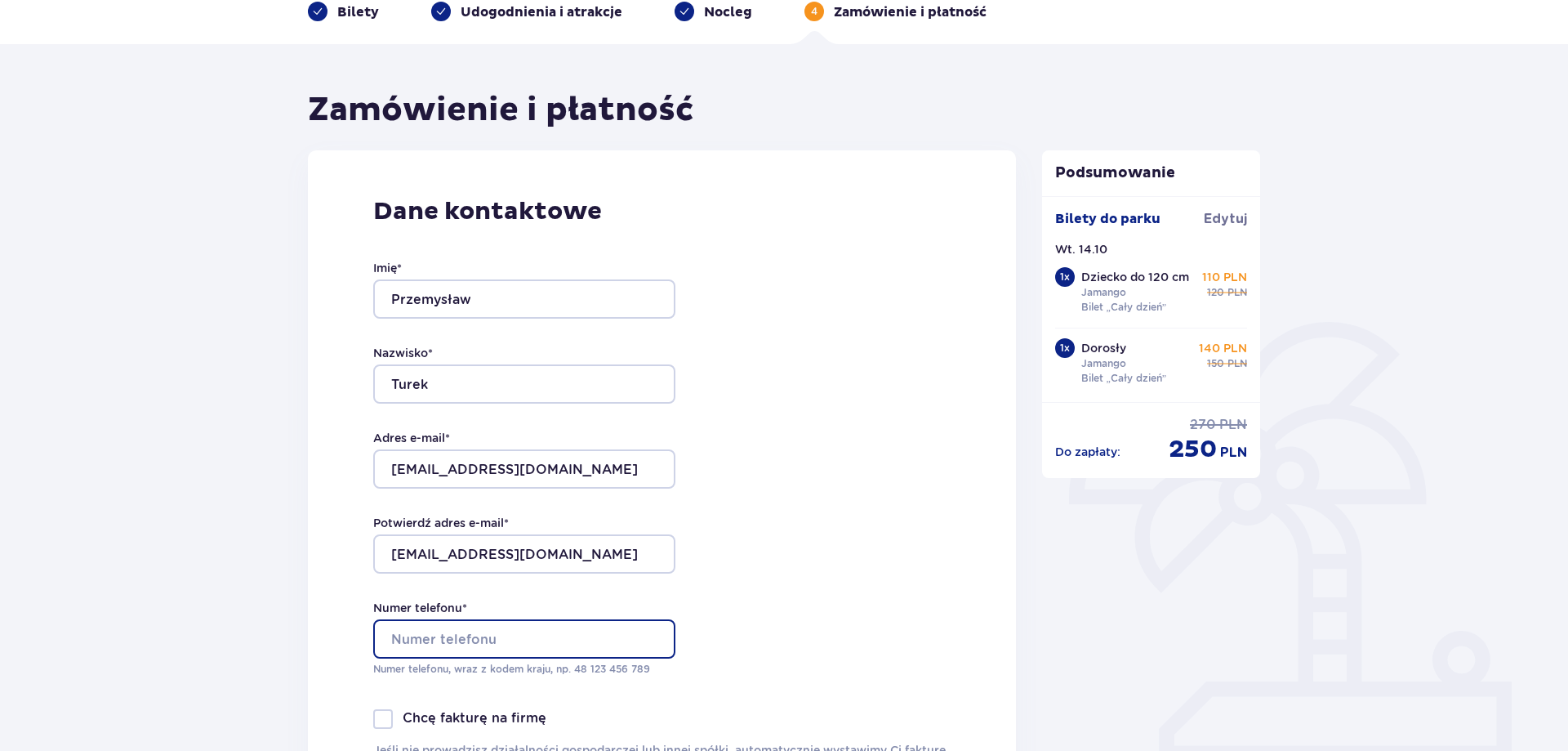
click at [542, 637] on input "Numer telefonu *" at bounding box center [524, 639] width 302 height 40
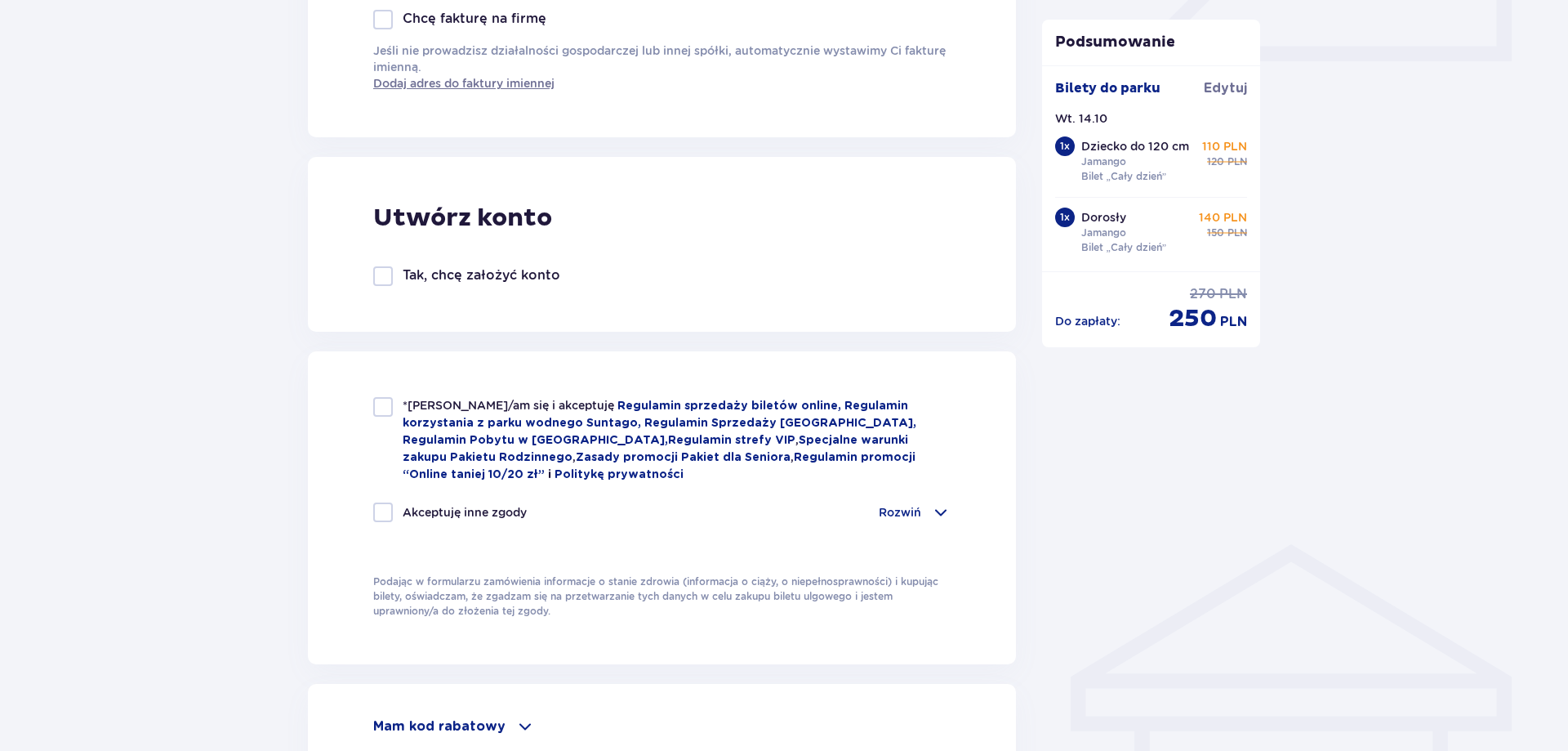
scroll to position [916, 0]
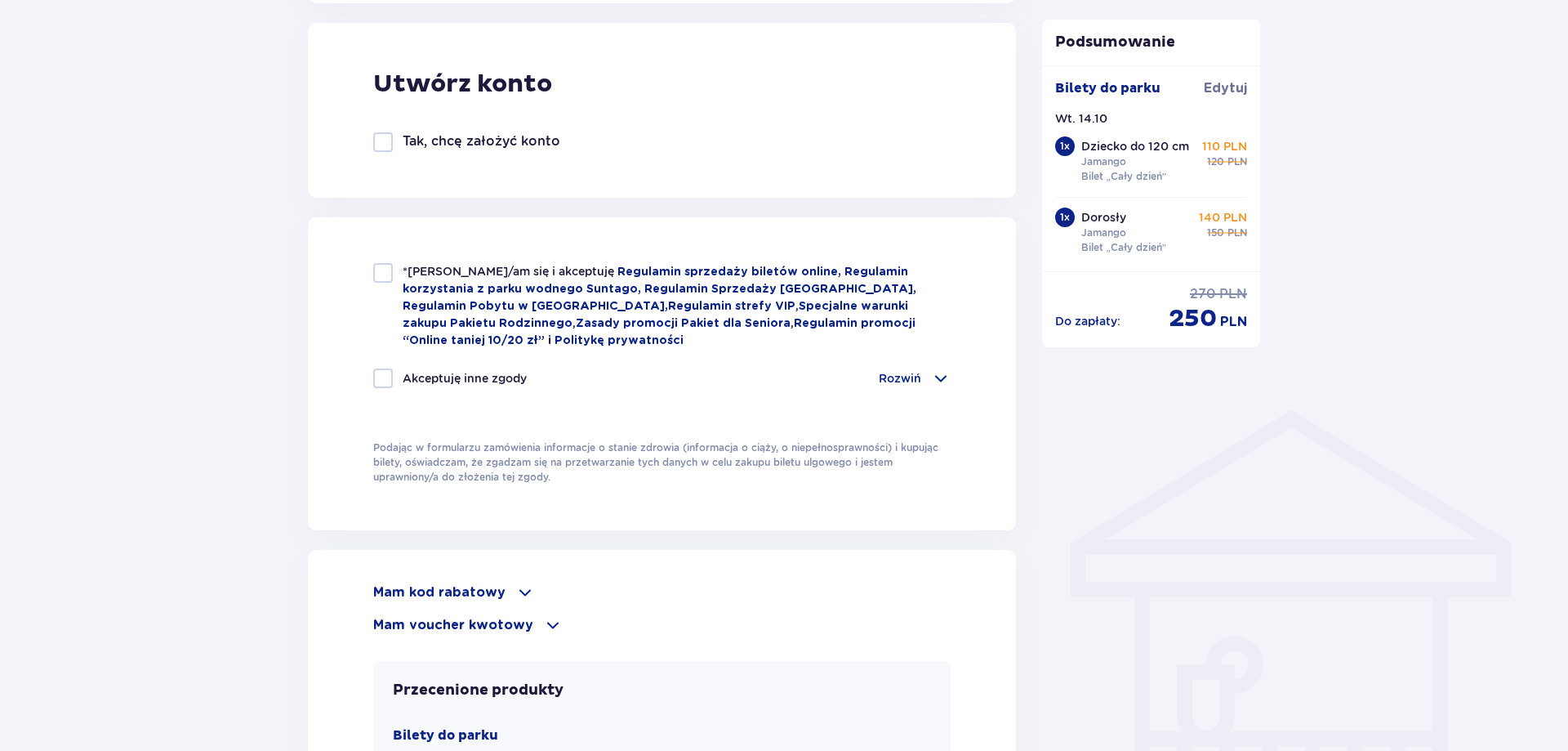
type input "501483976"
click at [401, 285] on div "*Zapoznałem/am się i akceptuję Regulamin sprzedaży biletów online, Regulamin ko…" at bounding box center [661, 306] width 577 height 86
checkbox input "true"
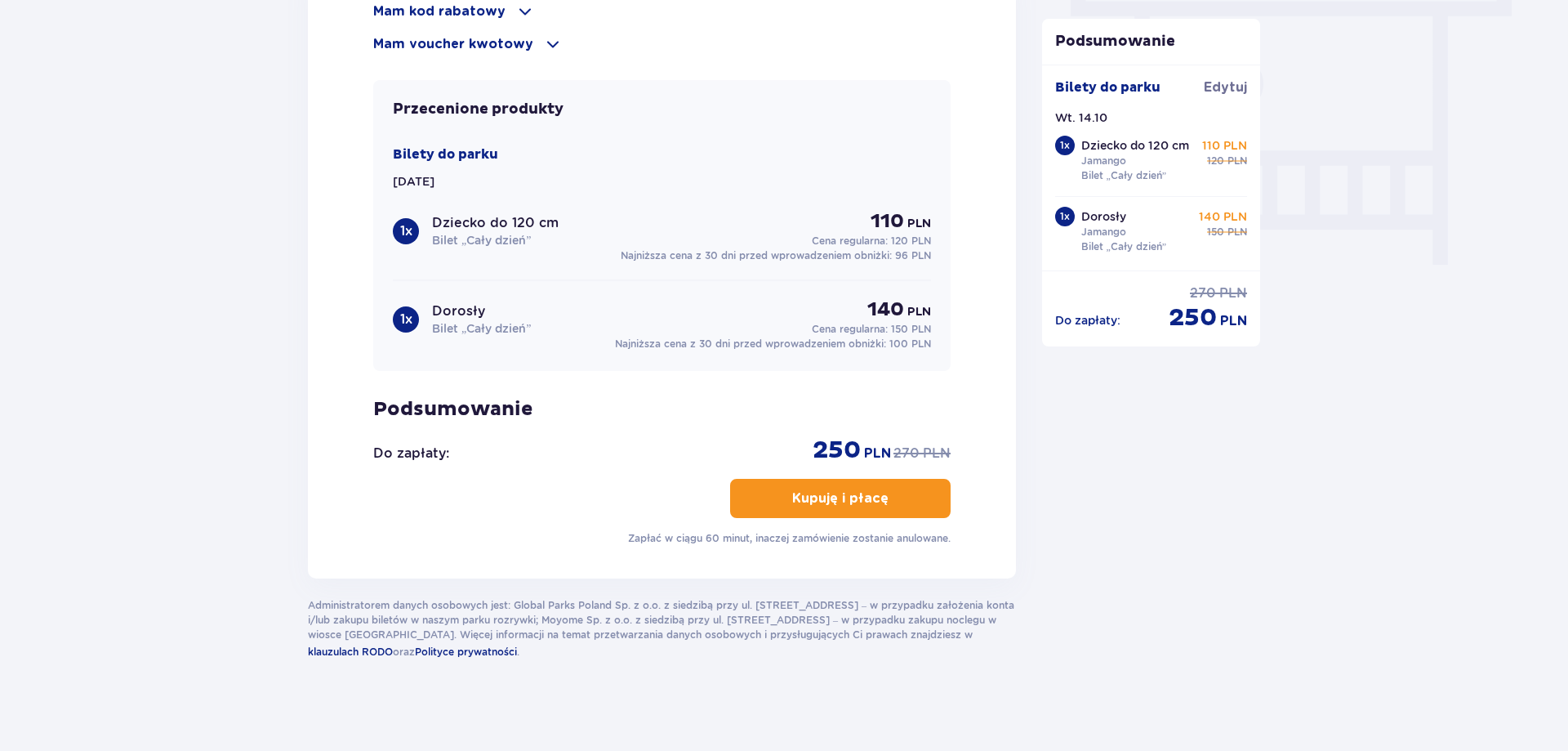
scroll to position [1500, 0]
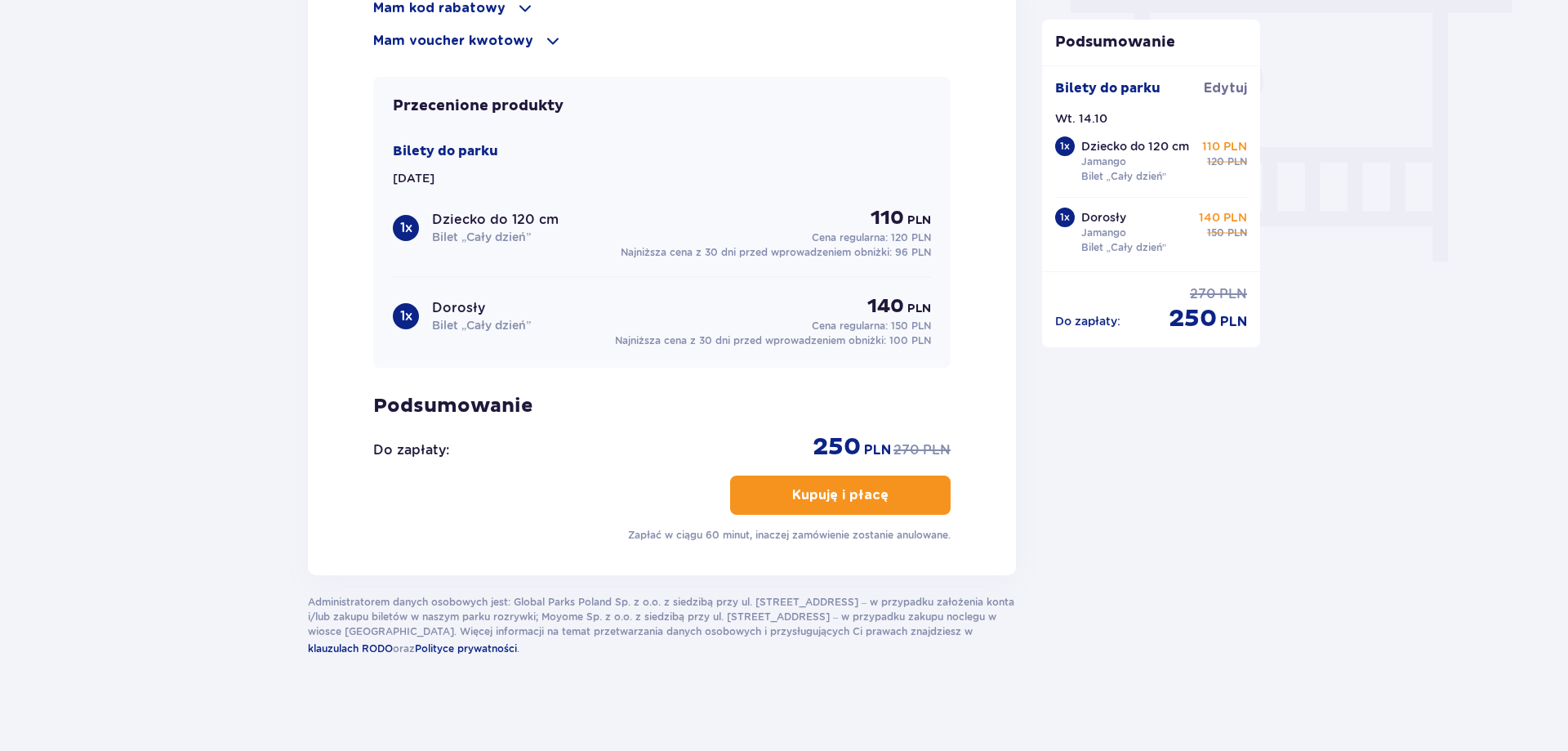
click at [899, 485] on span "button" at bounding box center [891, 495] width 20 height 20
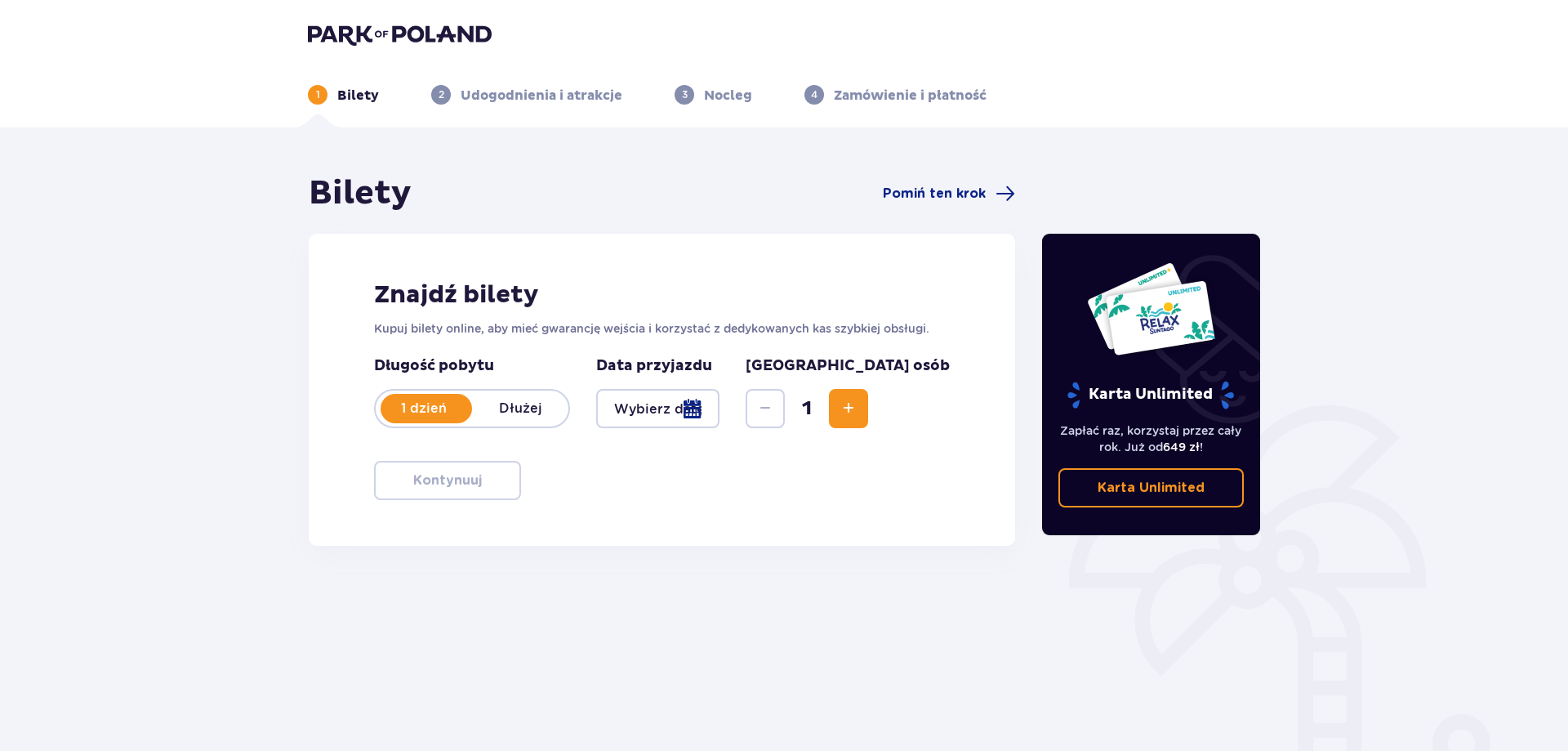
click at [713, 401] on div at bounding box center [657, 409] width 123 height 40
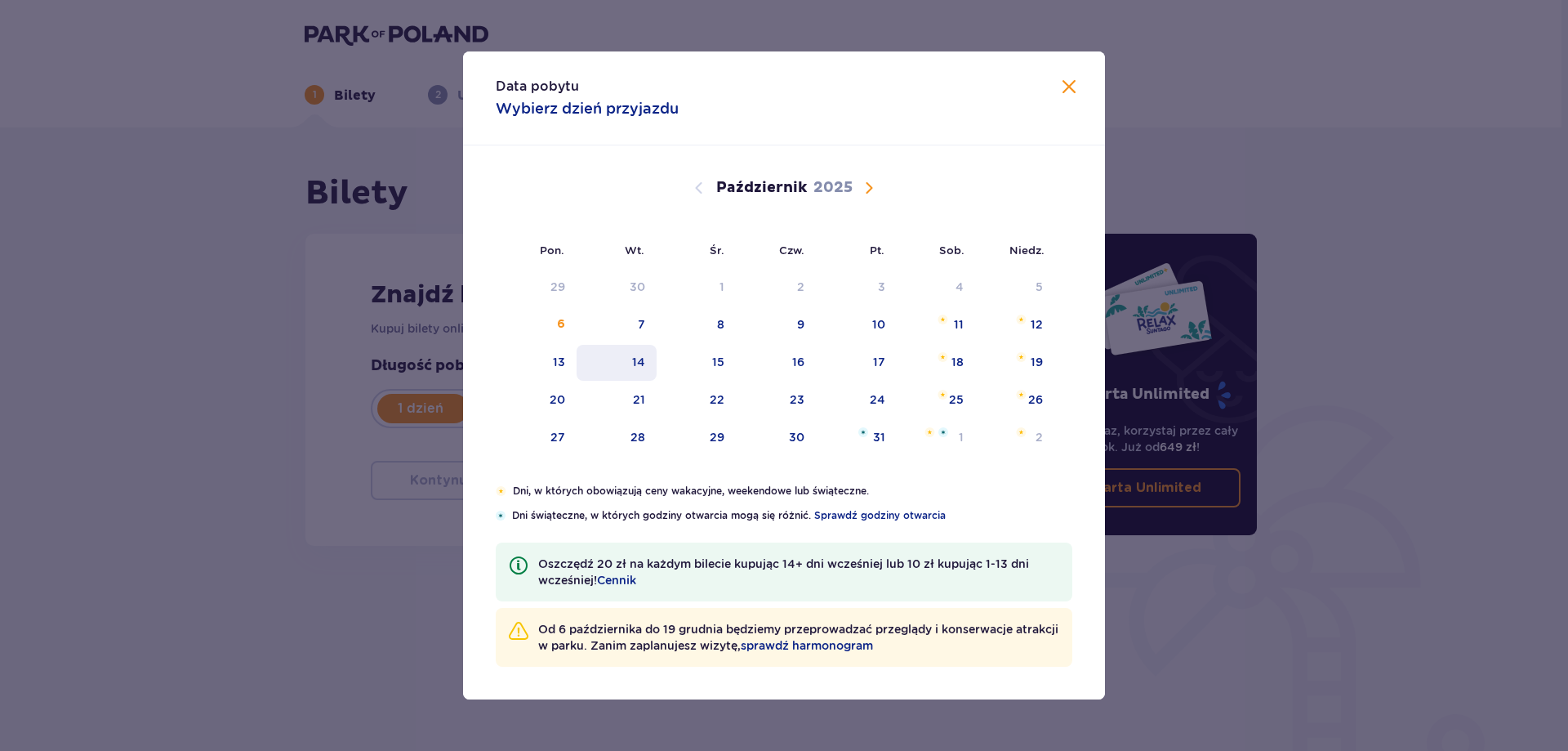
click at [630, 360] on div "14" at bounding box center [617, 363] width 81 height 36
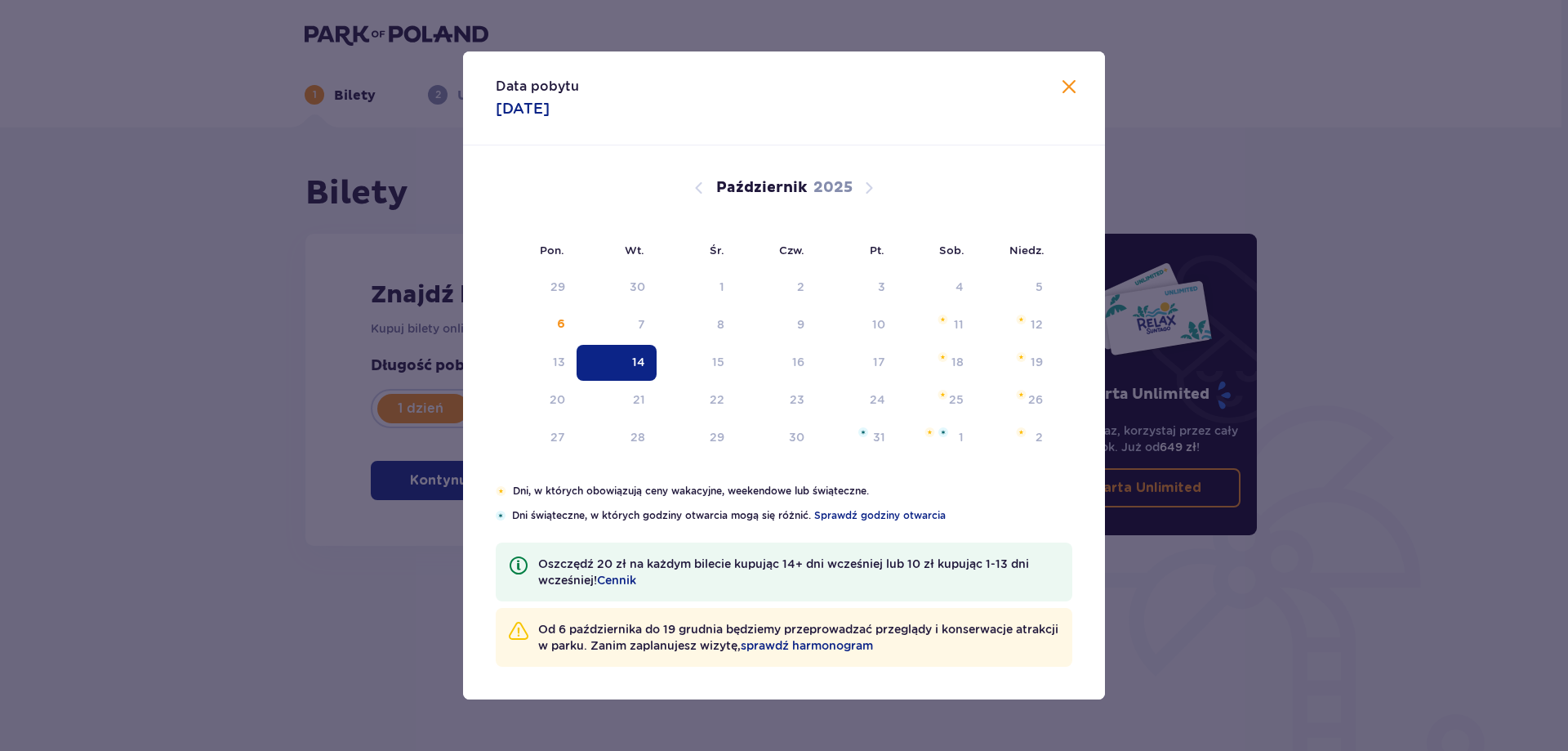
type input "[DATE]"
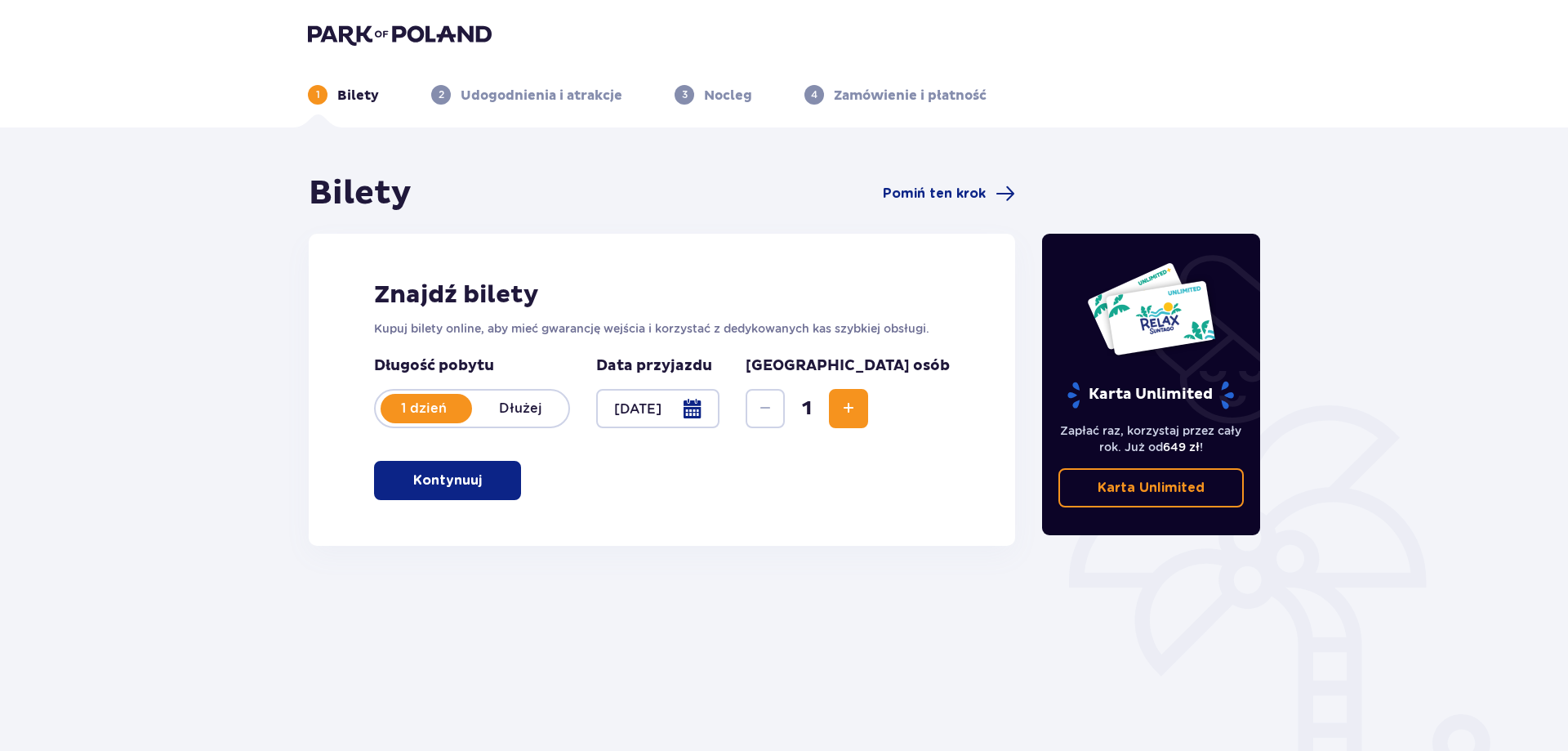
click at [868, 412] on button "Zwiększ" at bounding box center [849, 409] width 40 height 40
click at [507, 484] on button "Kontynuuj" at bounding box center [447, 481] width 147 height 40
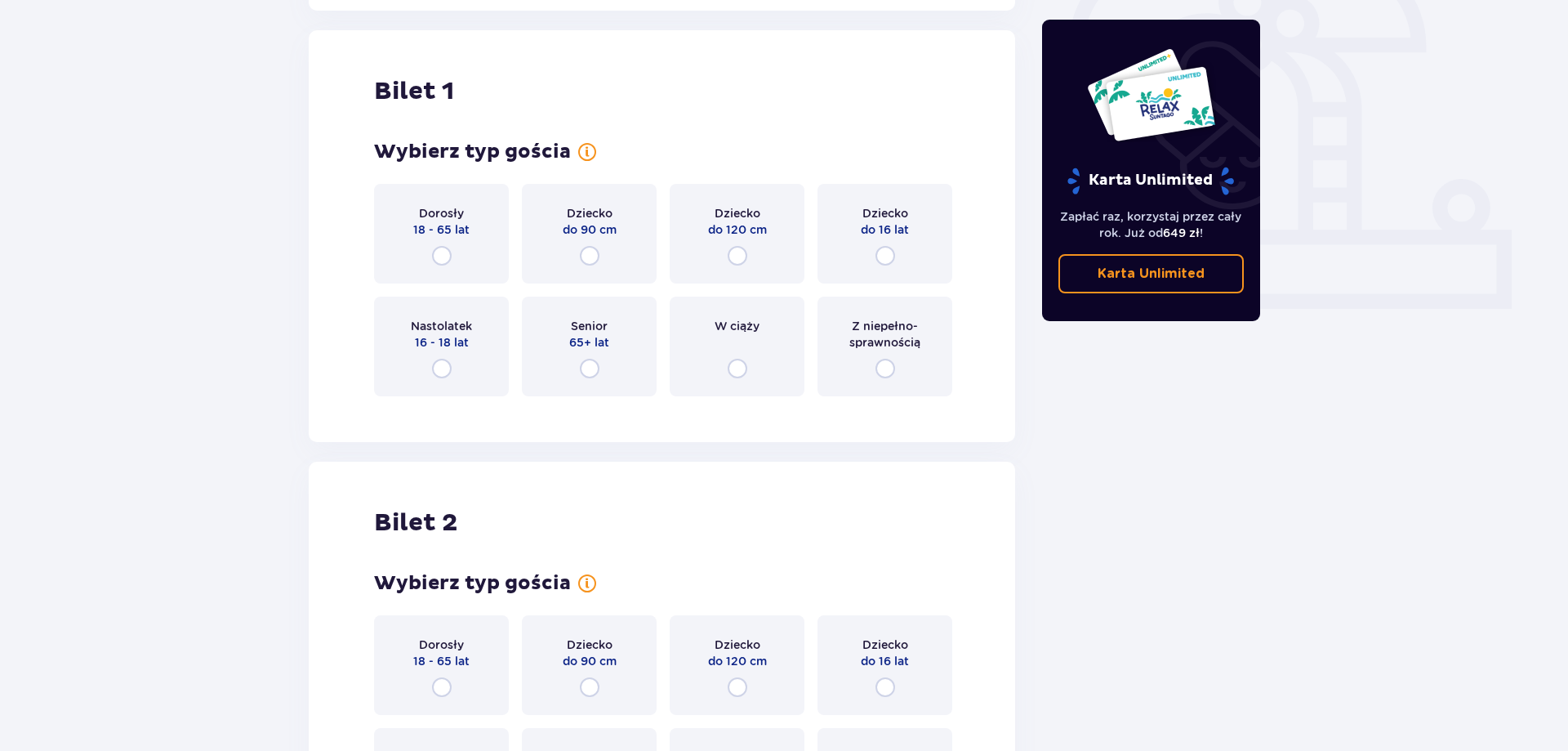
scroll to position [545, 0]
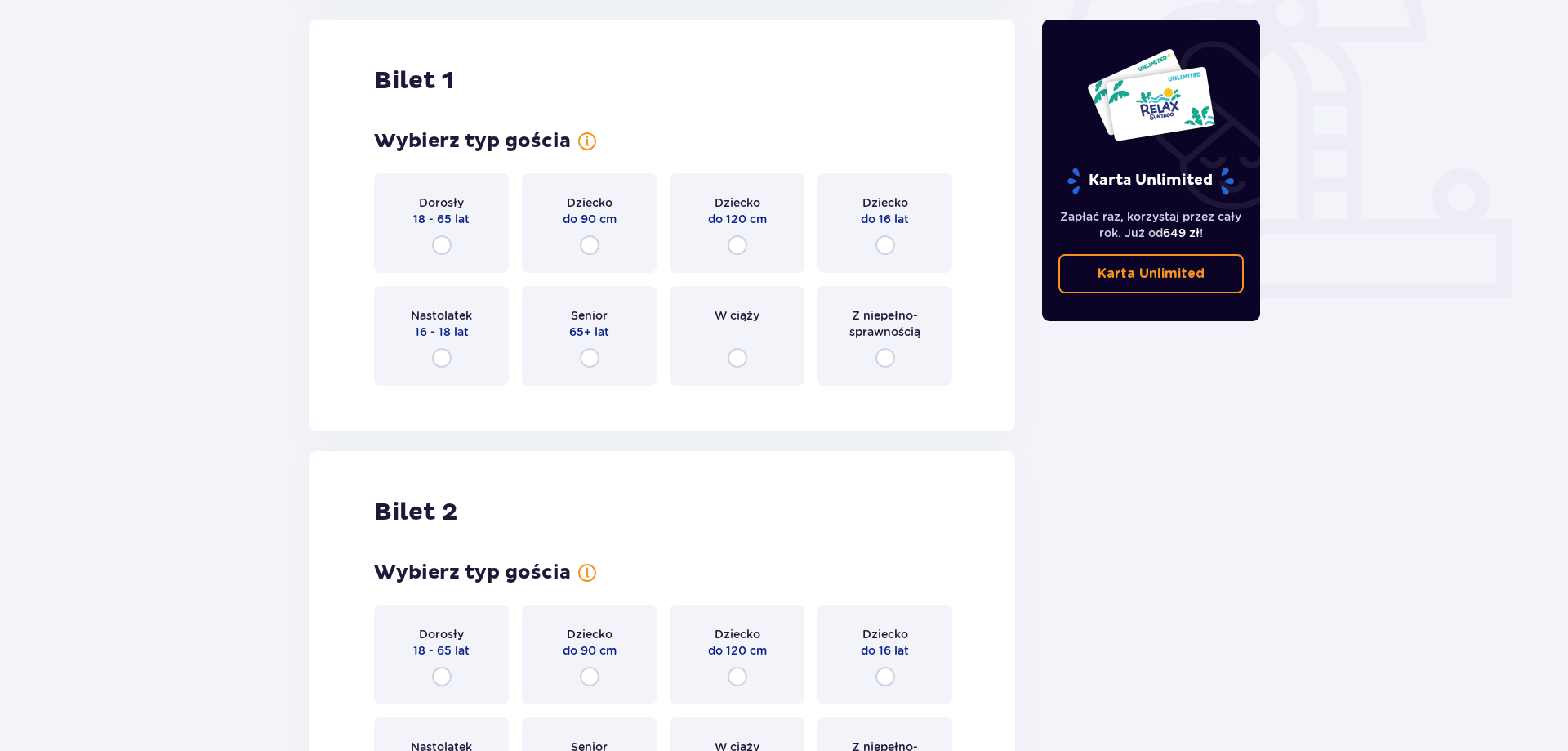
click at [751, 237] on div "Dziecko do 120 cm" at bounding box center [737, 223] width 135 height 100
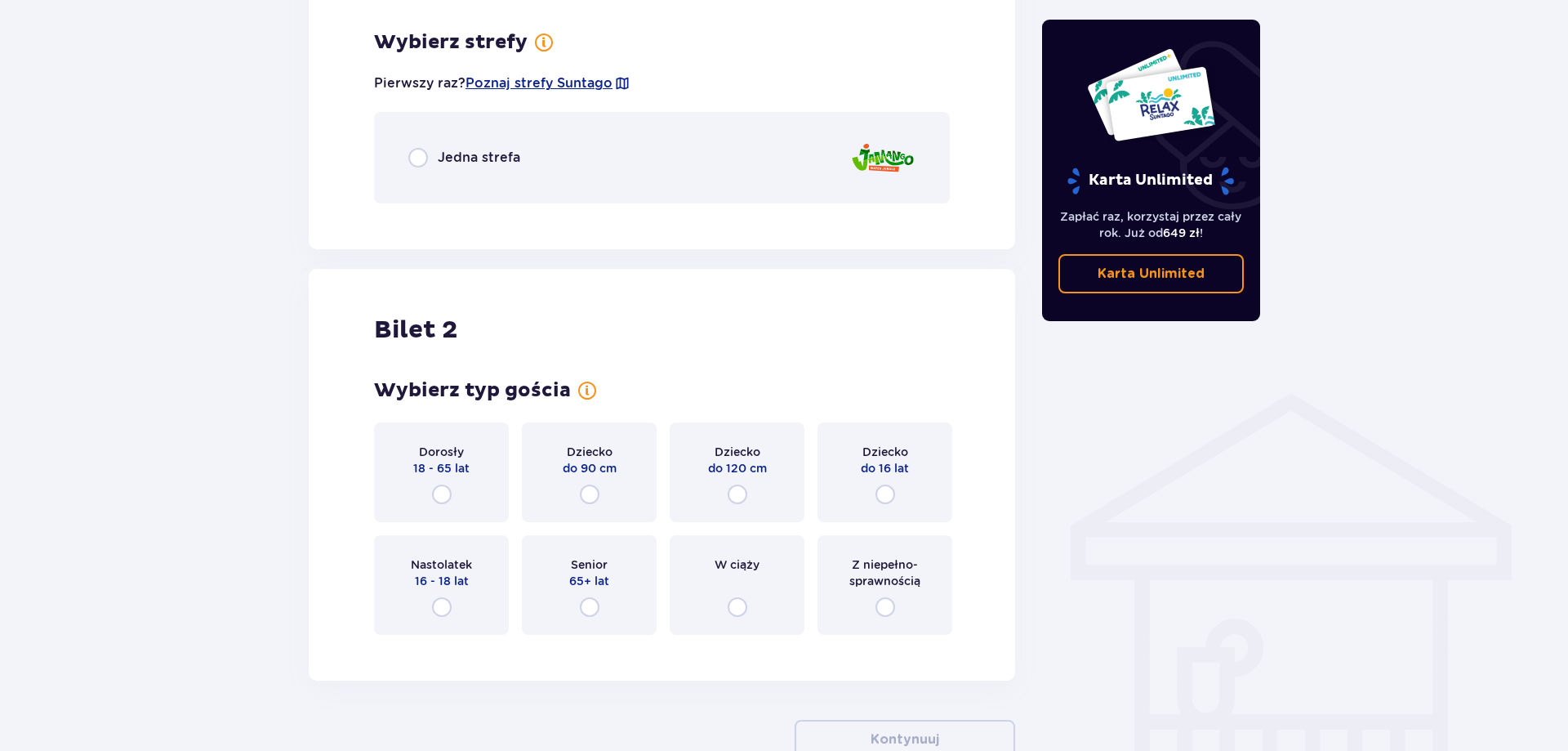
scroll to position [945, 0]
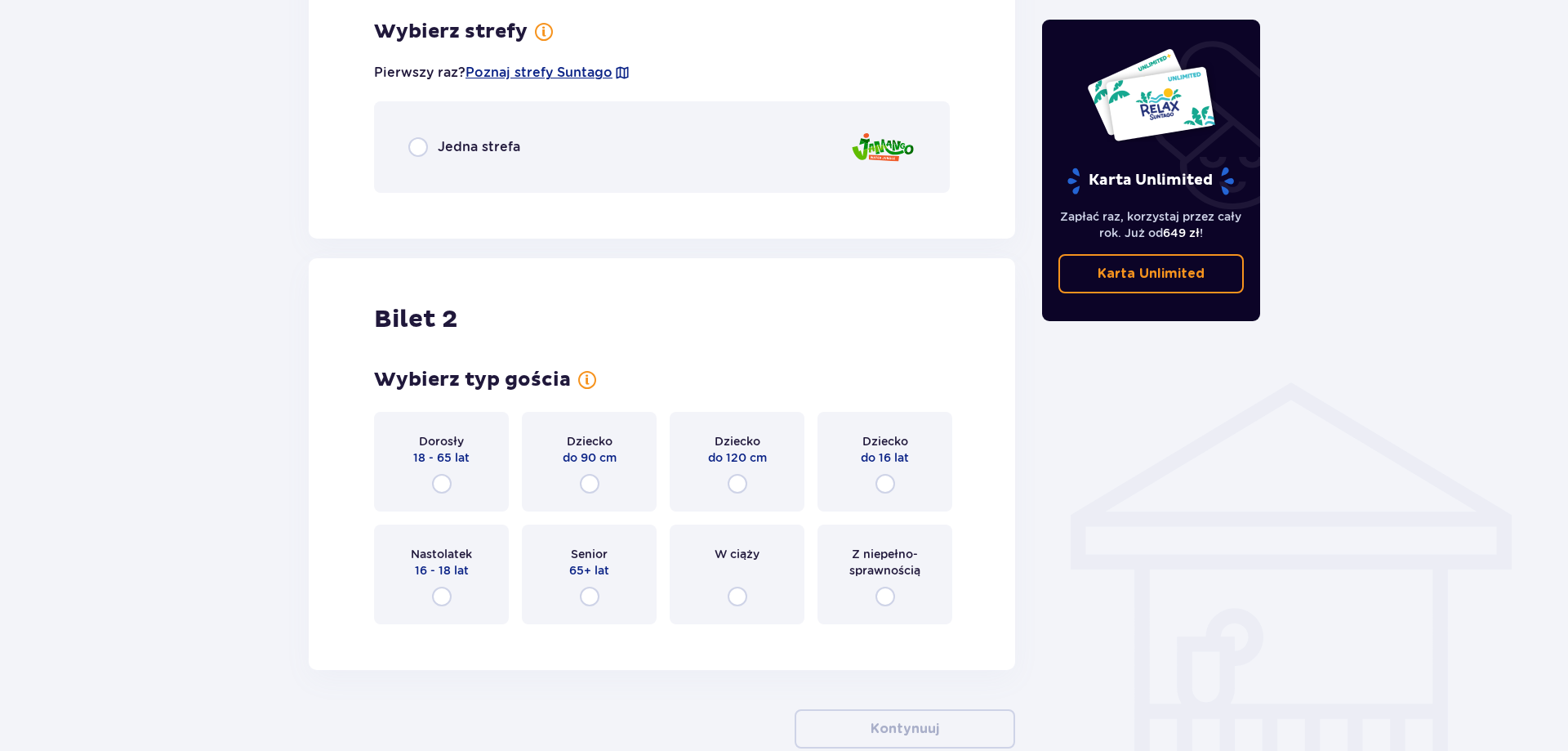
click at [418, 148] on input "radio" at bounding box center [418, 147] width 20 height 20
radio input "true"
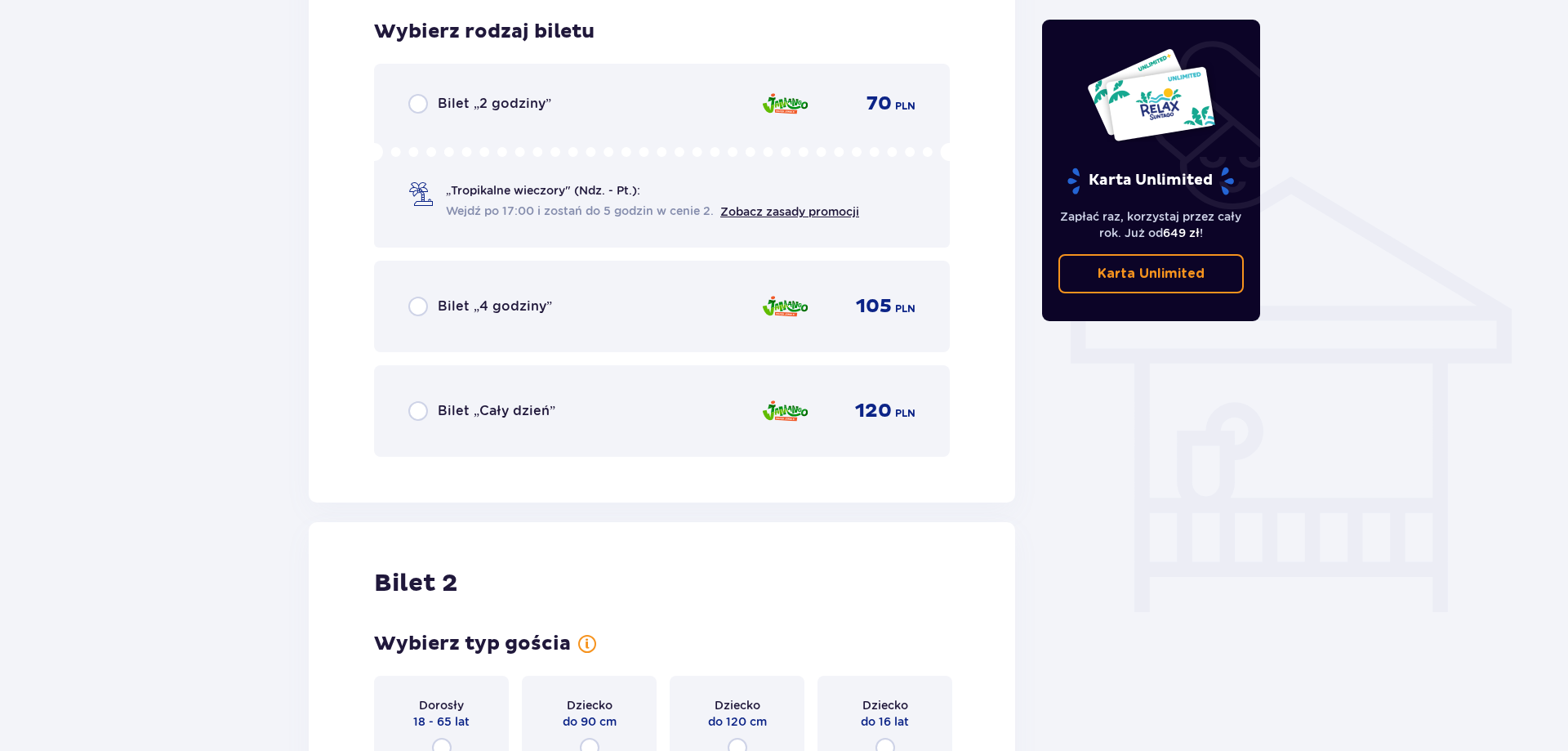
click at [433, 391] on div "Bilet „Cały dzień” 120 PLN" at bounding box center [661, 410] width 575 height 91
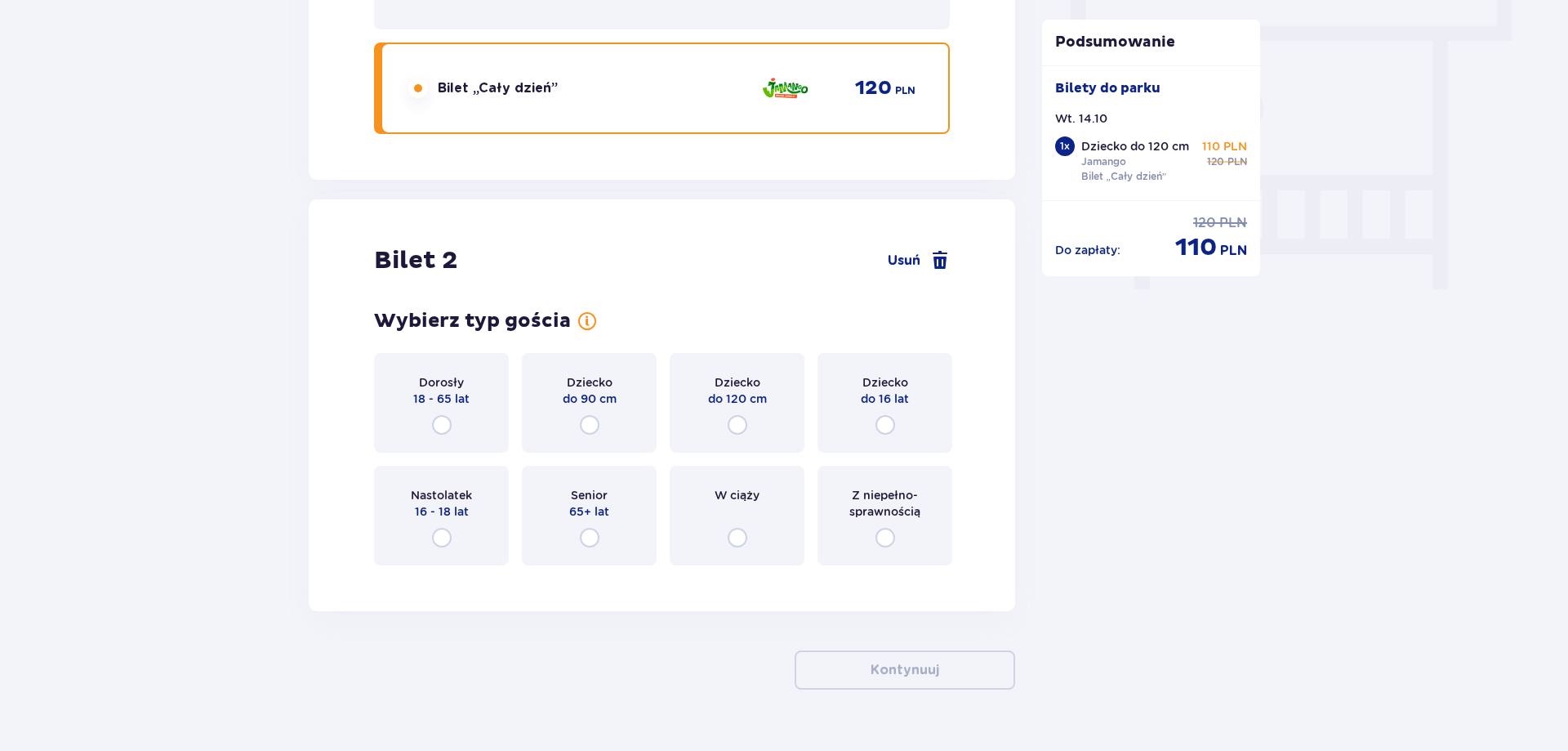
scroll to position [1510, 0]
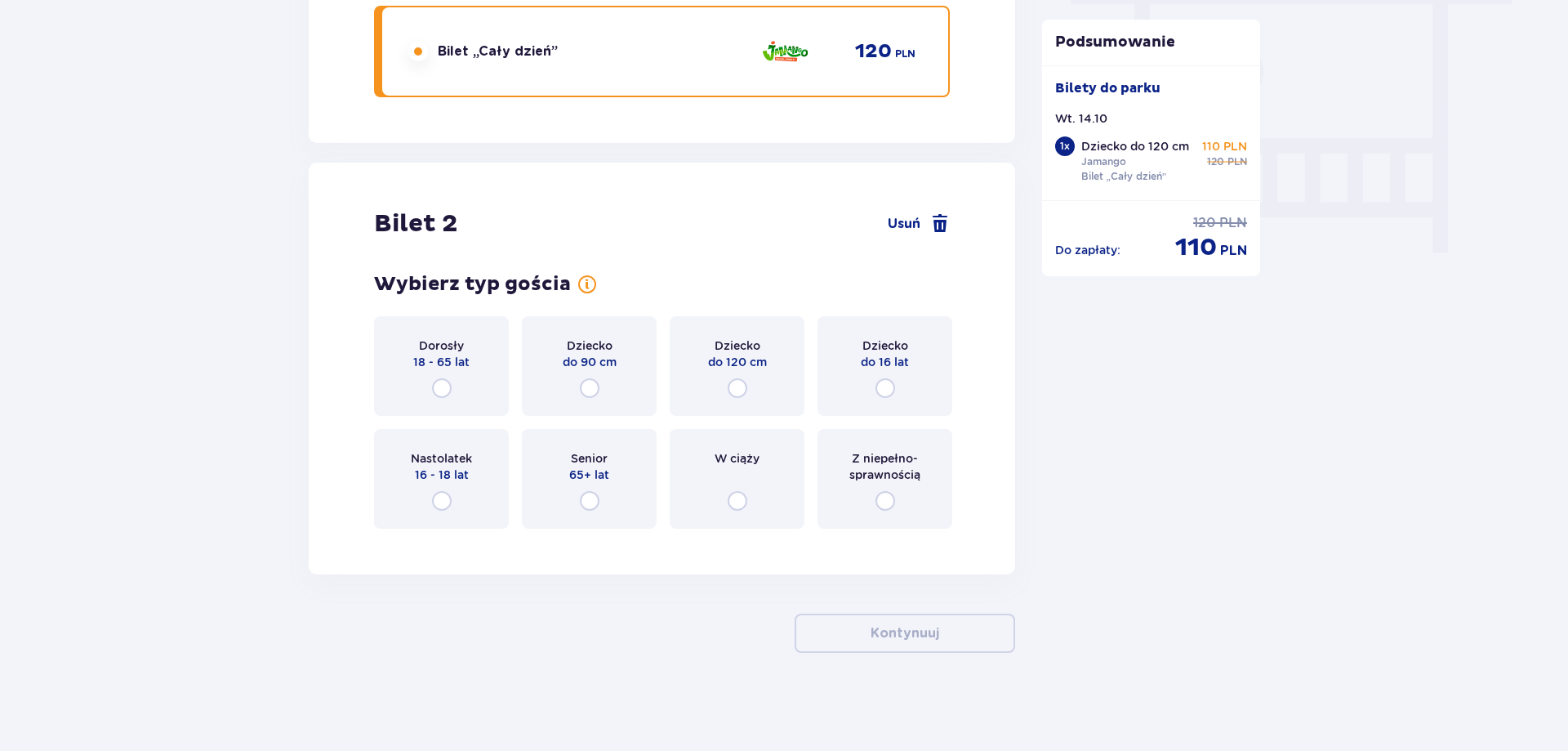
click at [451, 383] on input "radio" at bounding box center [441, 388] width 20 height 20
radio input "true"
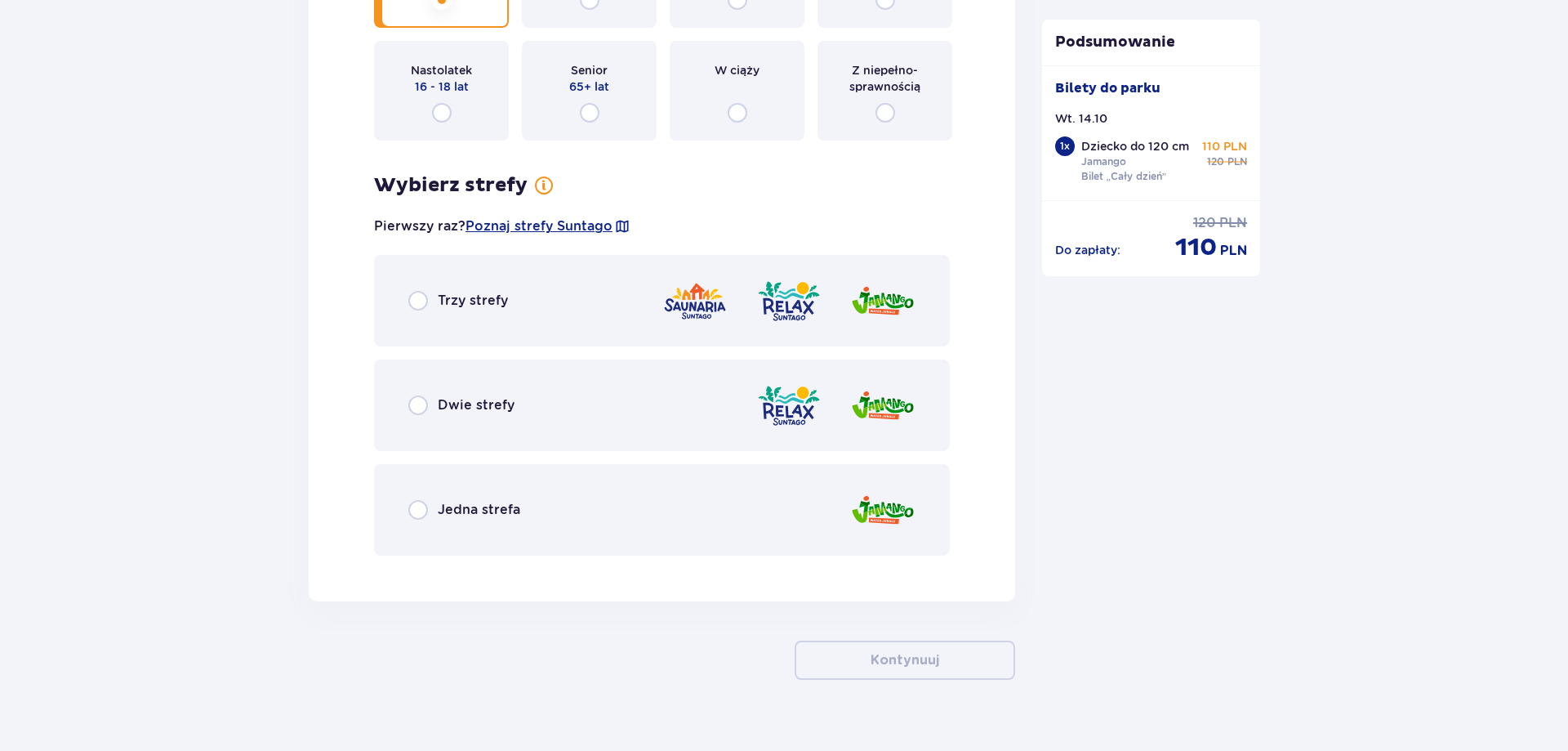
scroll to position [1924, 0]
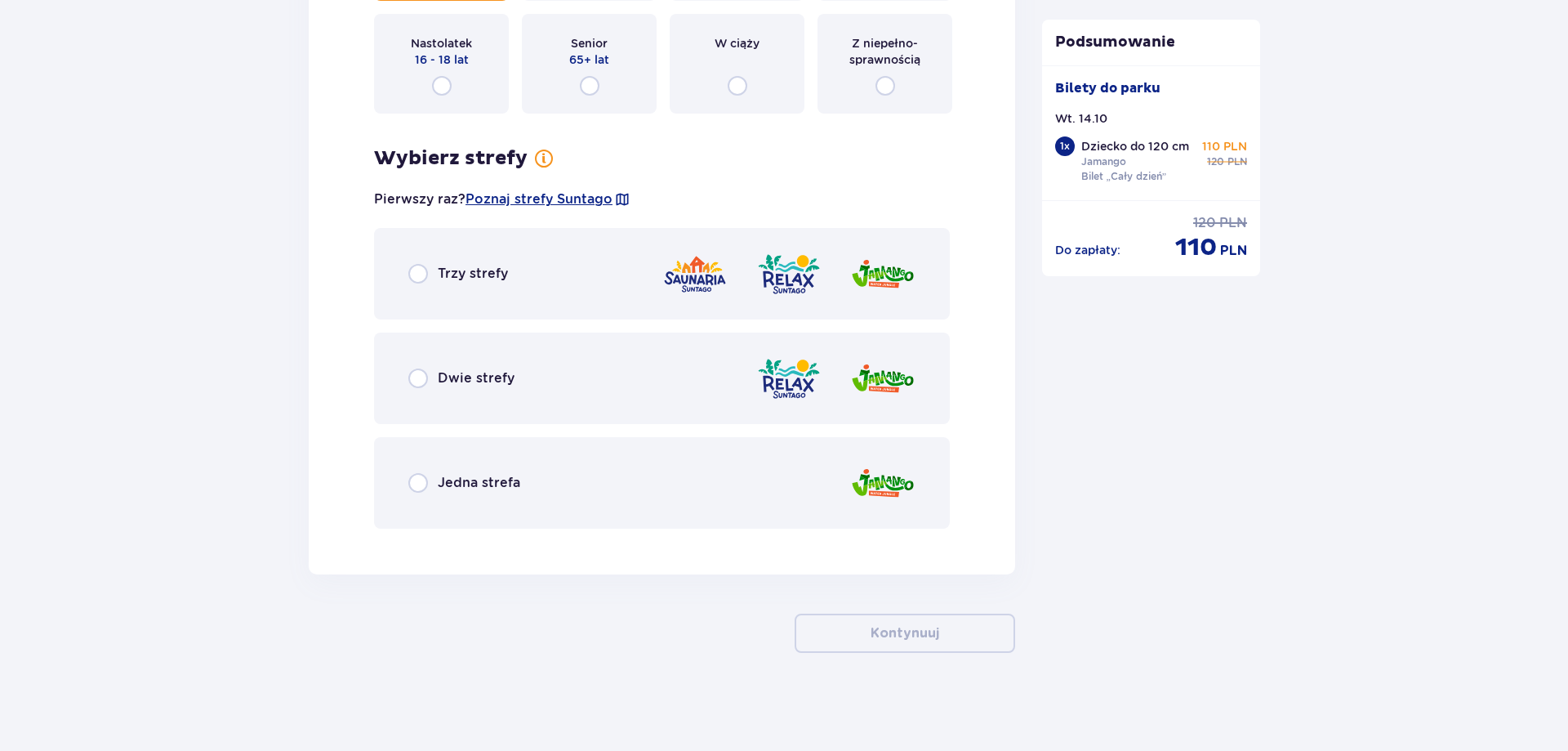
drag, startPoint x: 478, startPoint y: 492, endPoint x: 489, endPoint y: 490, distance: 11.2
click at [479, 491] on span "Jedna strefa" at bounding box center [479, 483] width 83 height 18
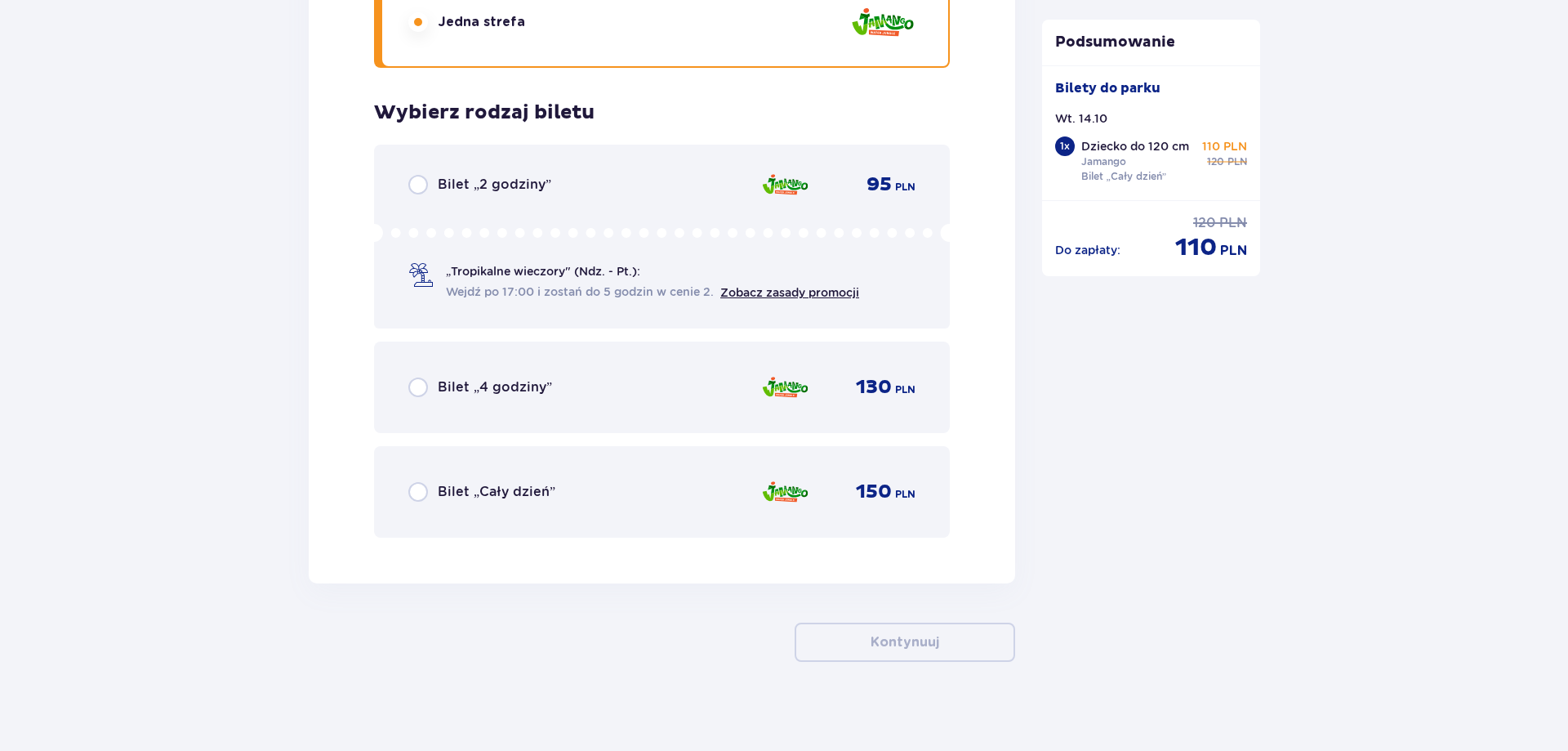
scroll to position [2394, 0]
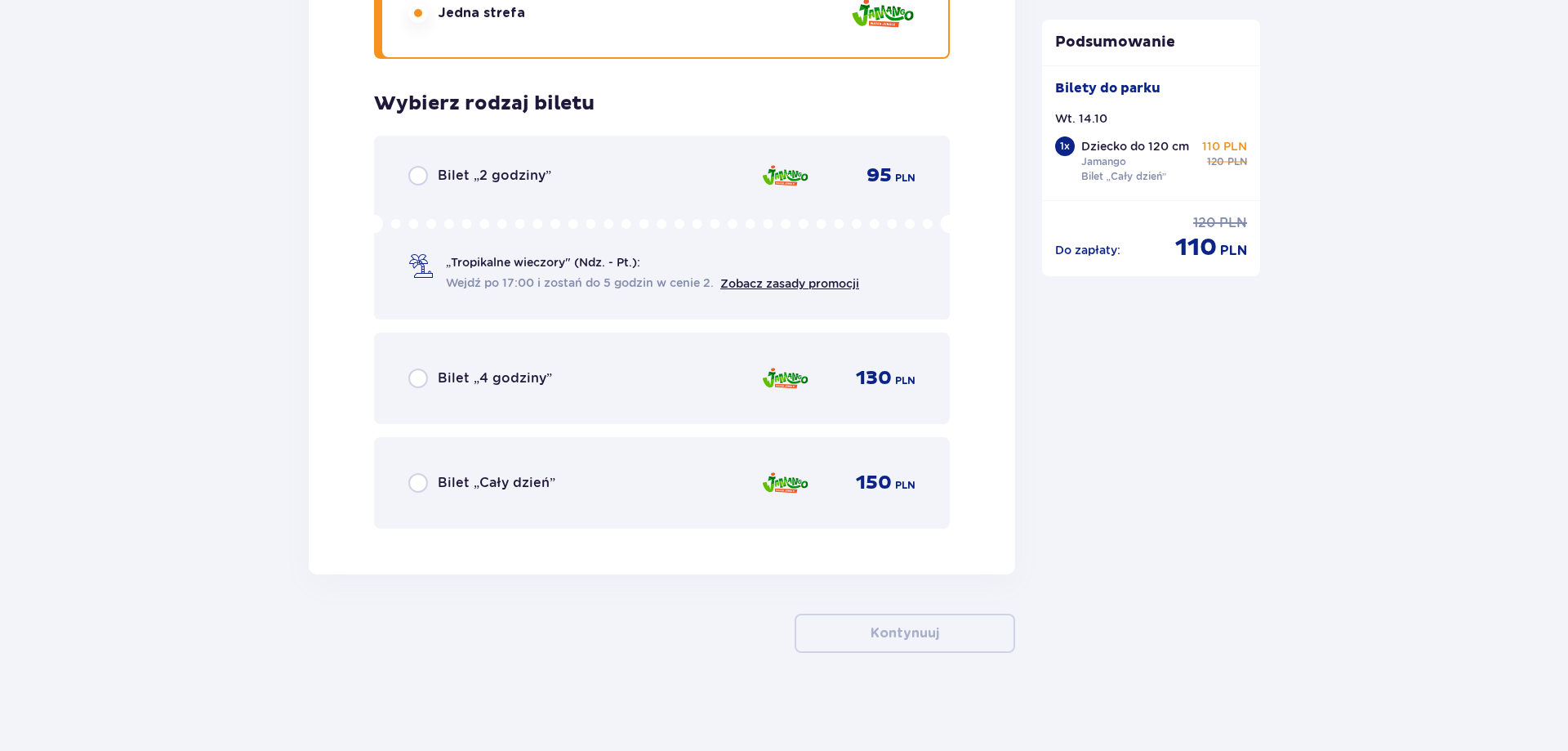
click at [466, 485] on span "Bilet „Cały dzień”" at bounding box center [496, 483] width 118 height 18
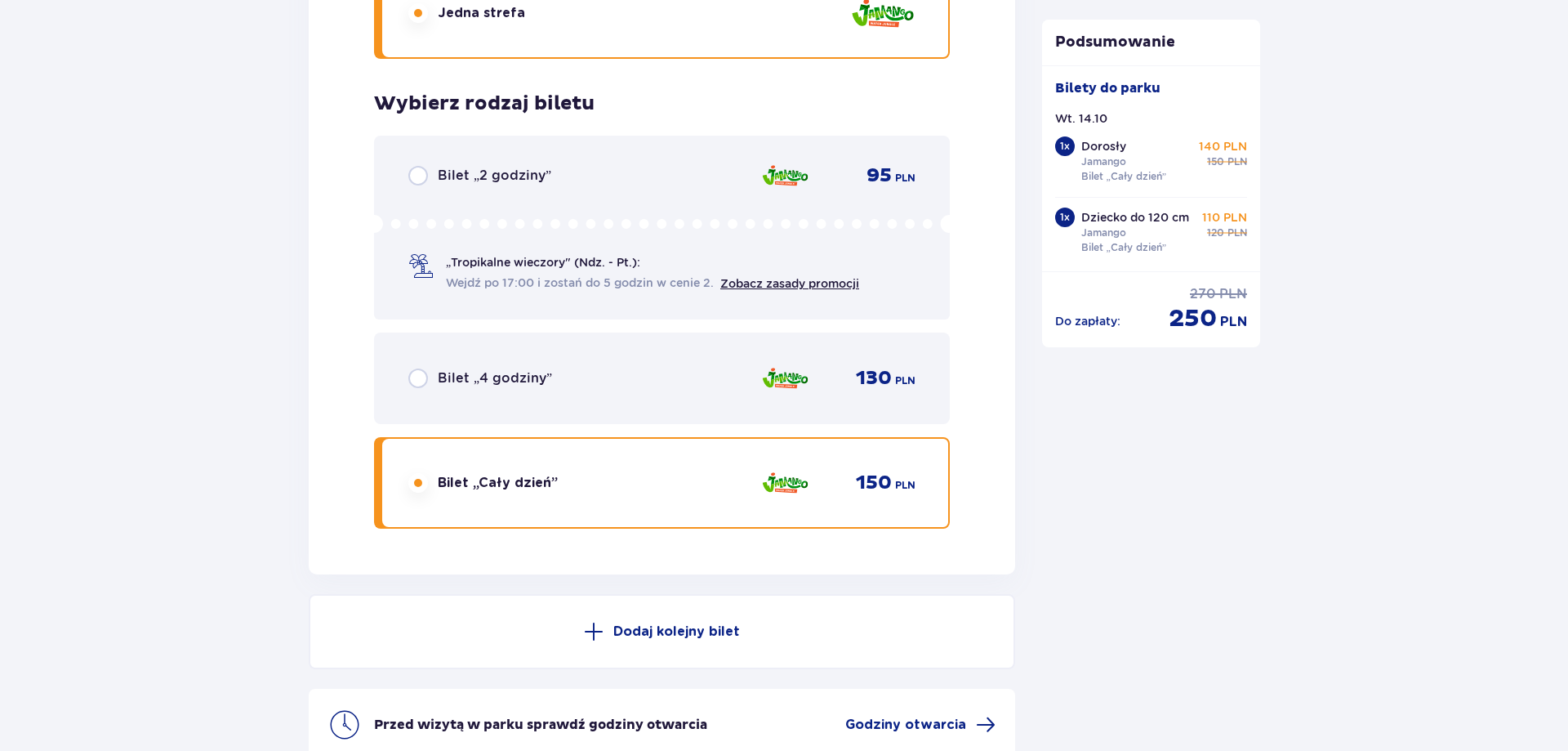
click at [886, 628] on button "Dodaj kolejny bilet" at bounding box center [661, 631] width 706 height 75
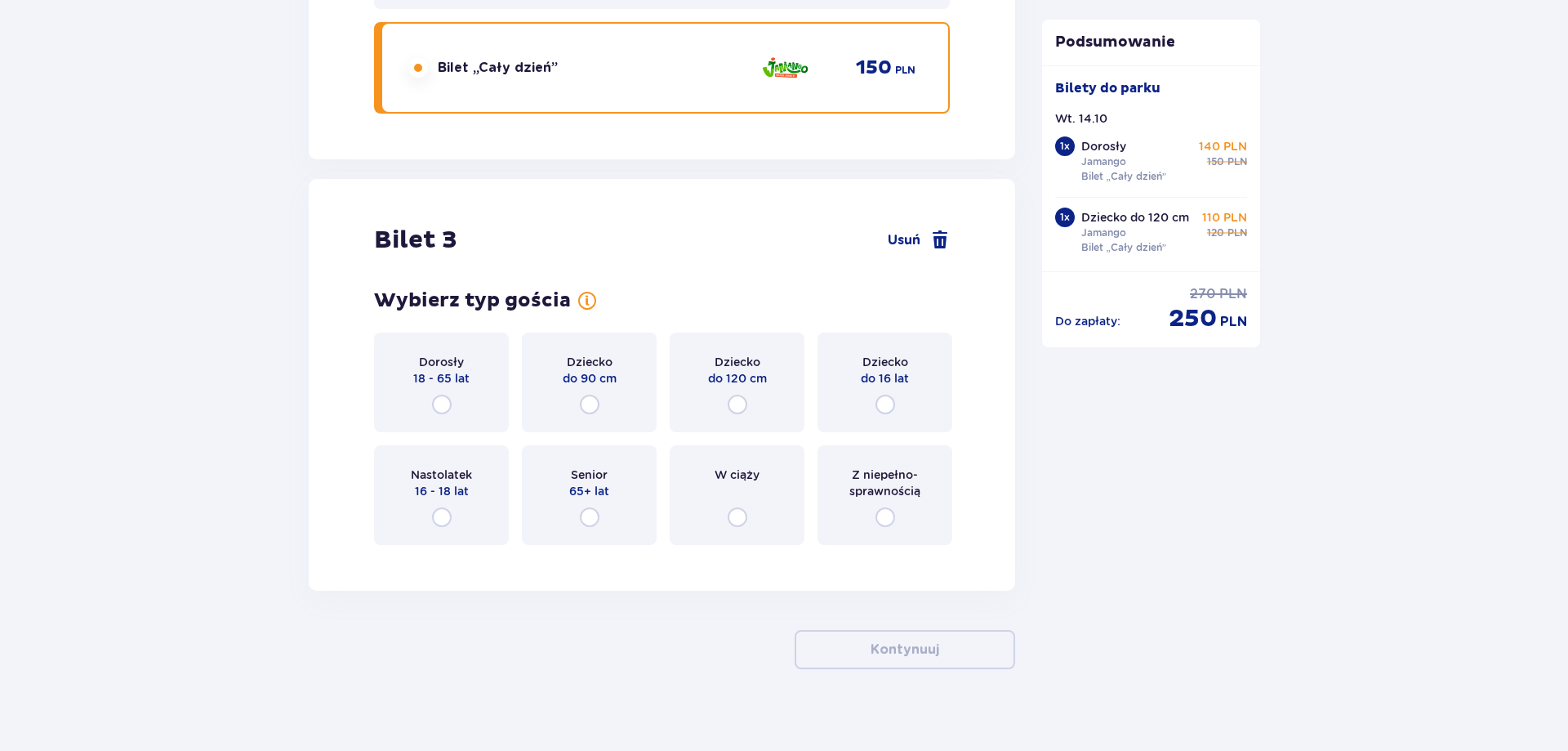
scroll to position [3023, 0]
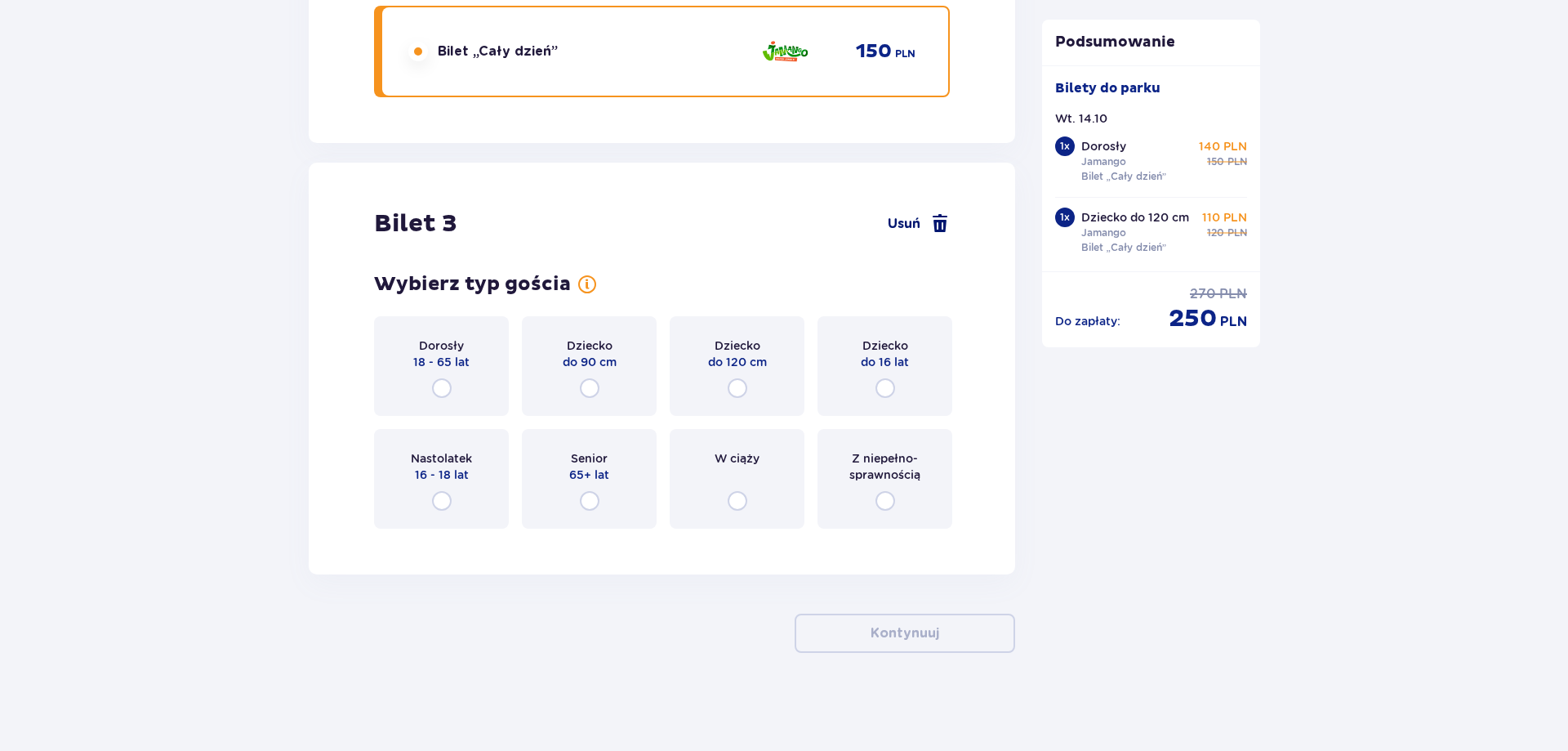
click at [940, 226] on span at bounding box center [940, 224] width 20 height 20
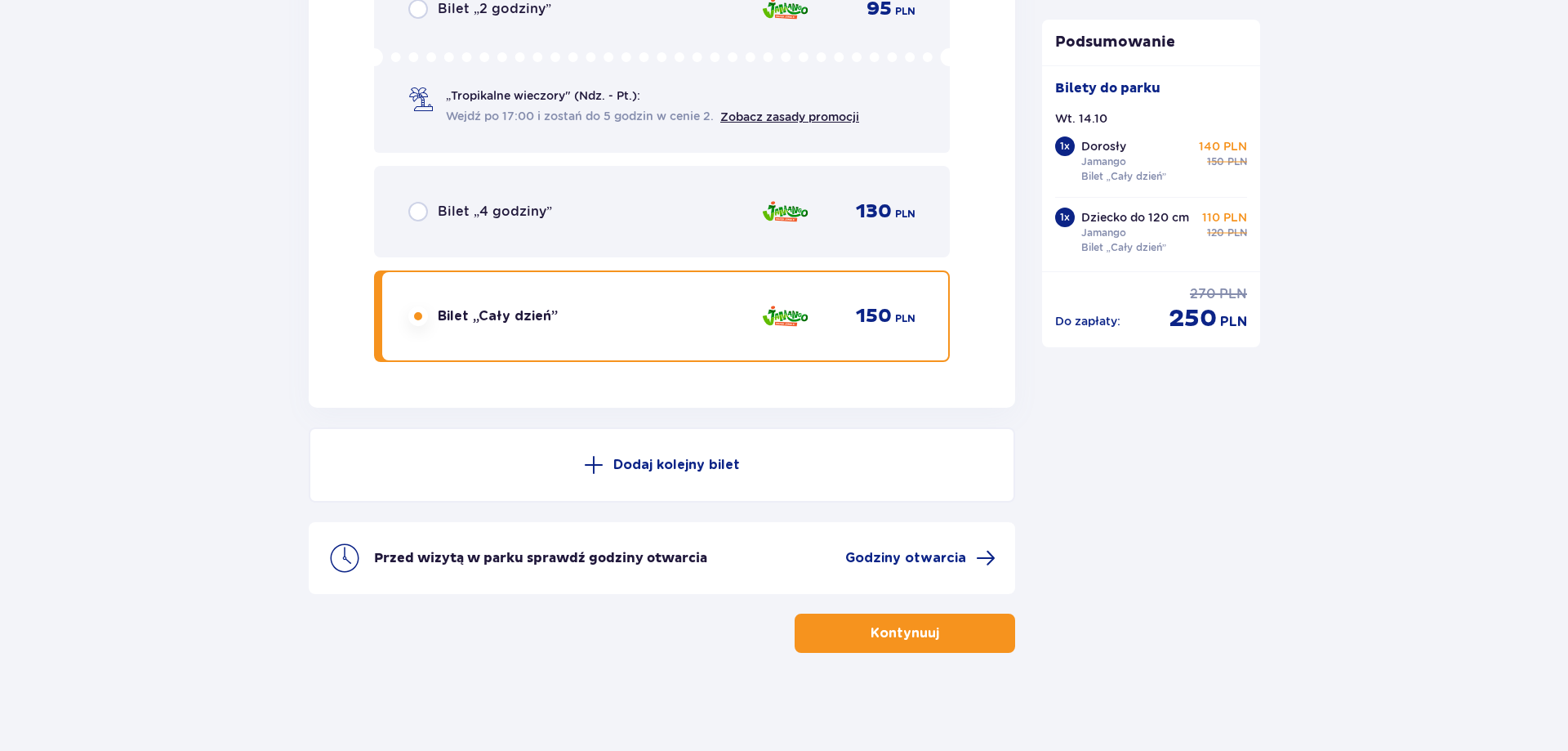
scroll to position [2561, 0]
click at [885, 635] on p "Kontynuuj" at bounding box center [905, 632] width 69 height 18
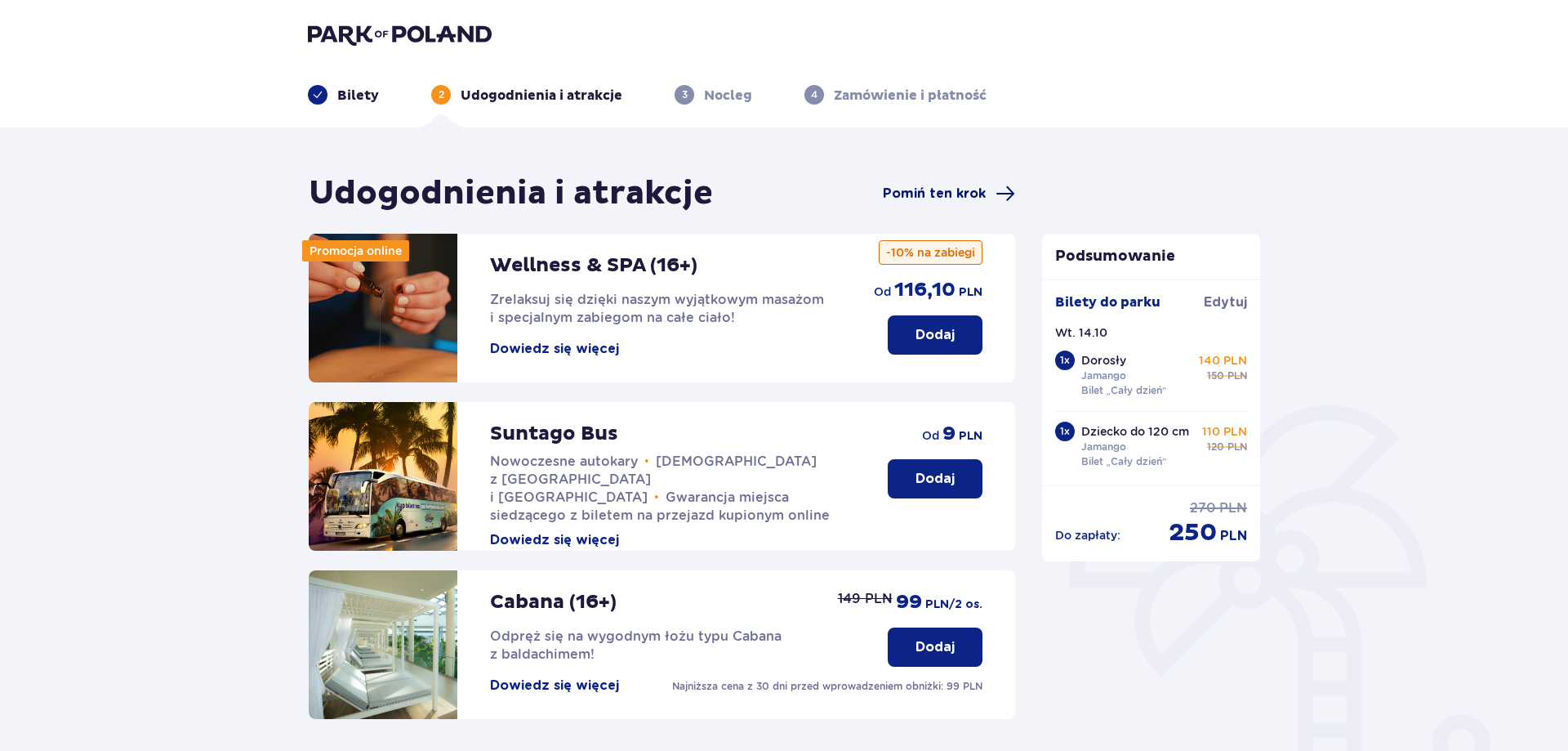
click at [919, 199] on span "Pomiń ten krok" at bounding box center [934, 194] width 103 height 18
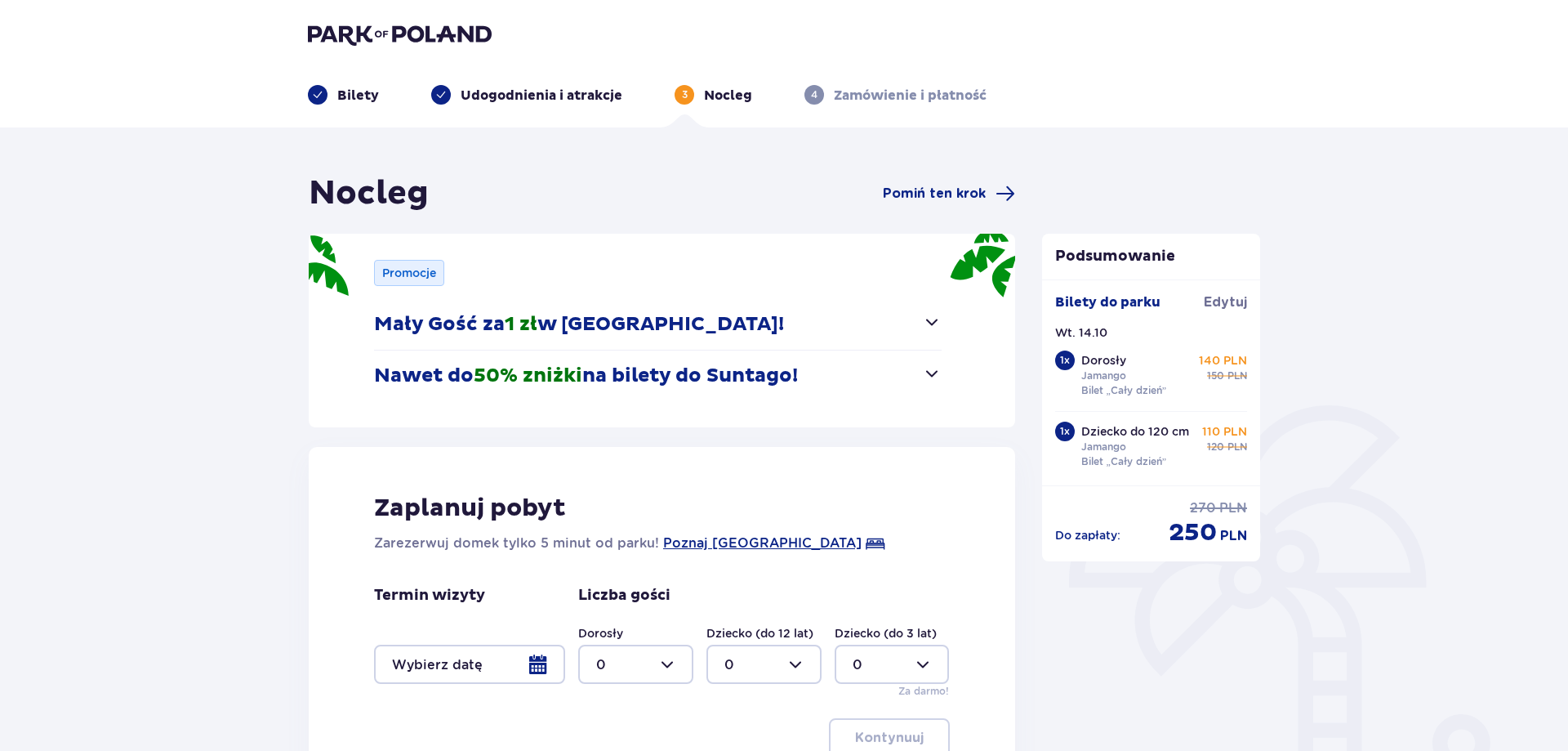
click at [919, 199] on span "Pomiń ten krok" at bounding box center [934, 194] width 103 height 18
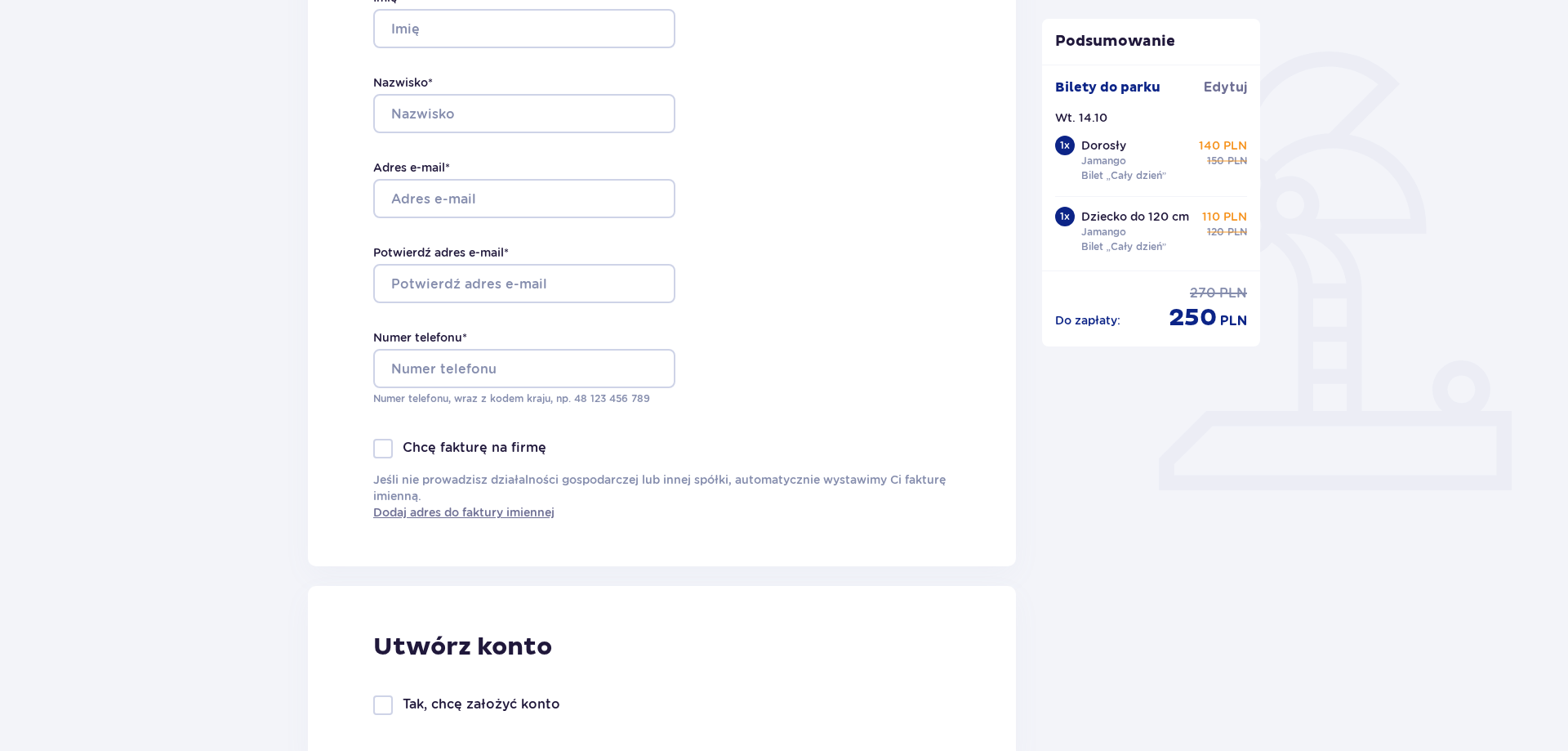
scroll to position [250, 0]
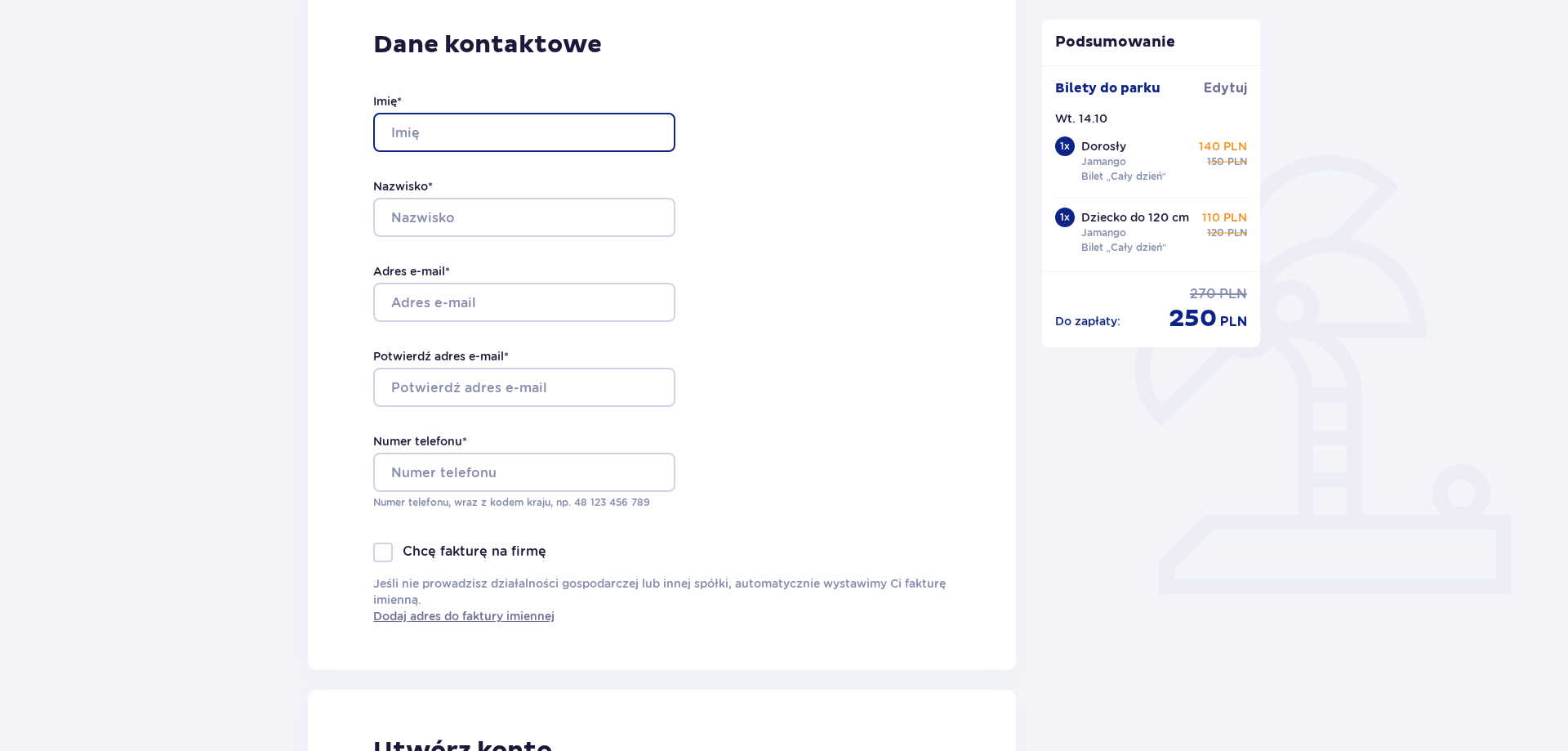
click at [508, 138] on input "Imię *" at bounding box center [524, 132] width 302 height 40
click at [399, 132] on input "przemysław" at bounding box center [524, 132] width 302 height 40
type input "Przemysław"
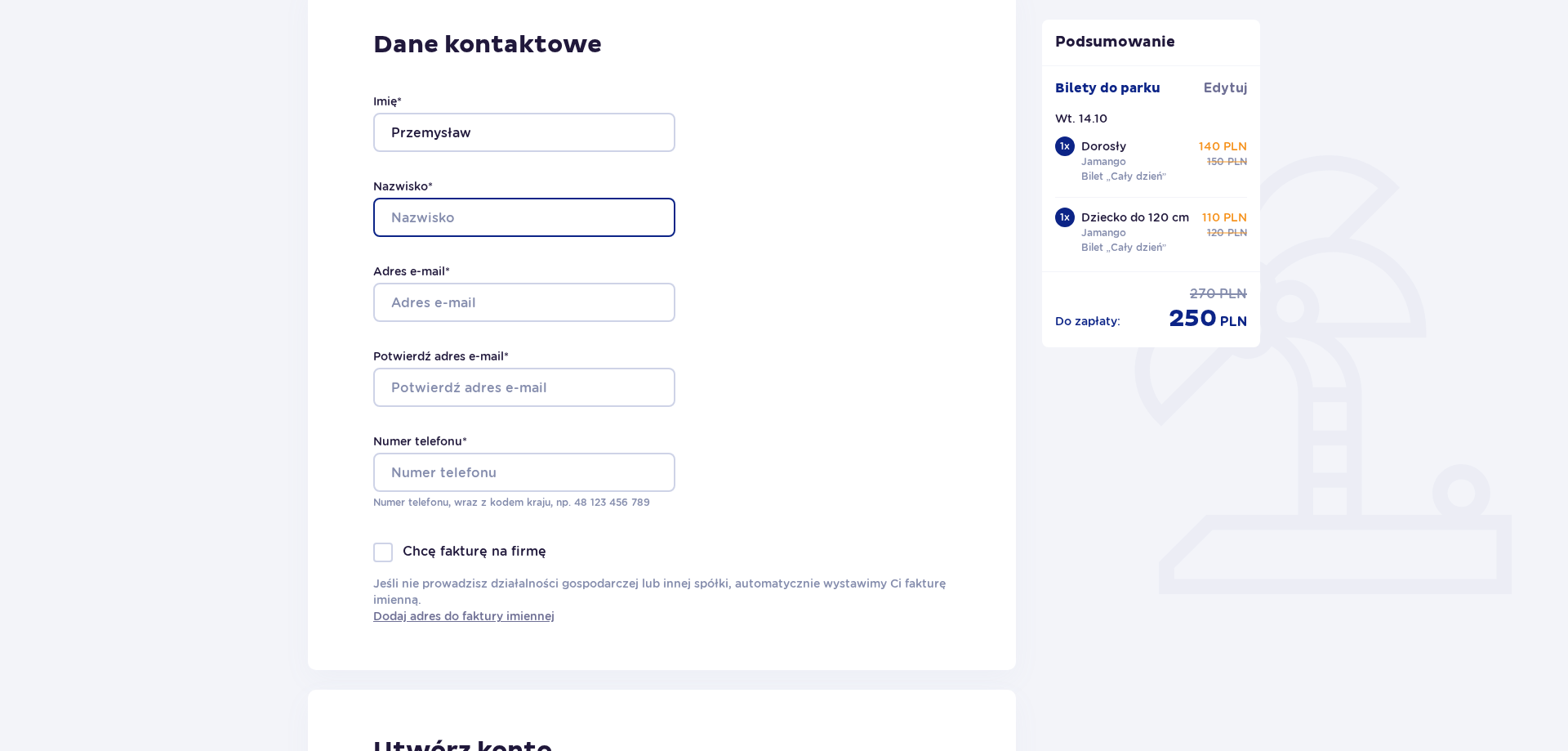
click at [454, 216] on input "Nazwisko *" at bounding box center [524, 218] width 302 height 40
type input "Y"
type input "Turek"
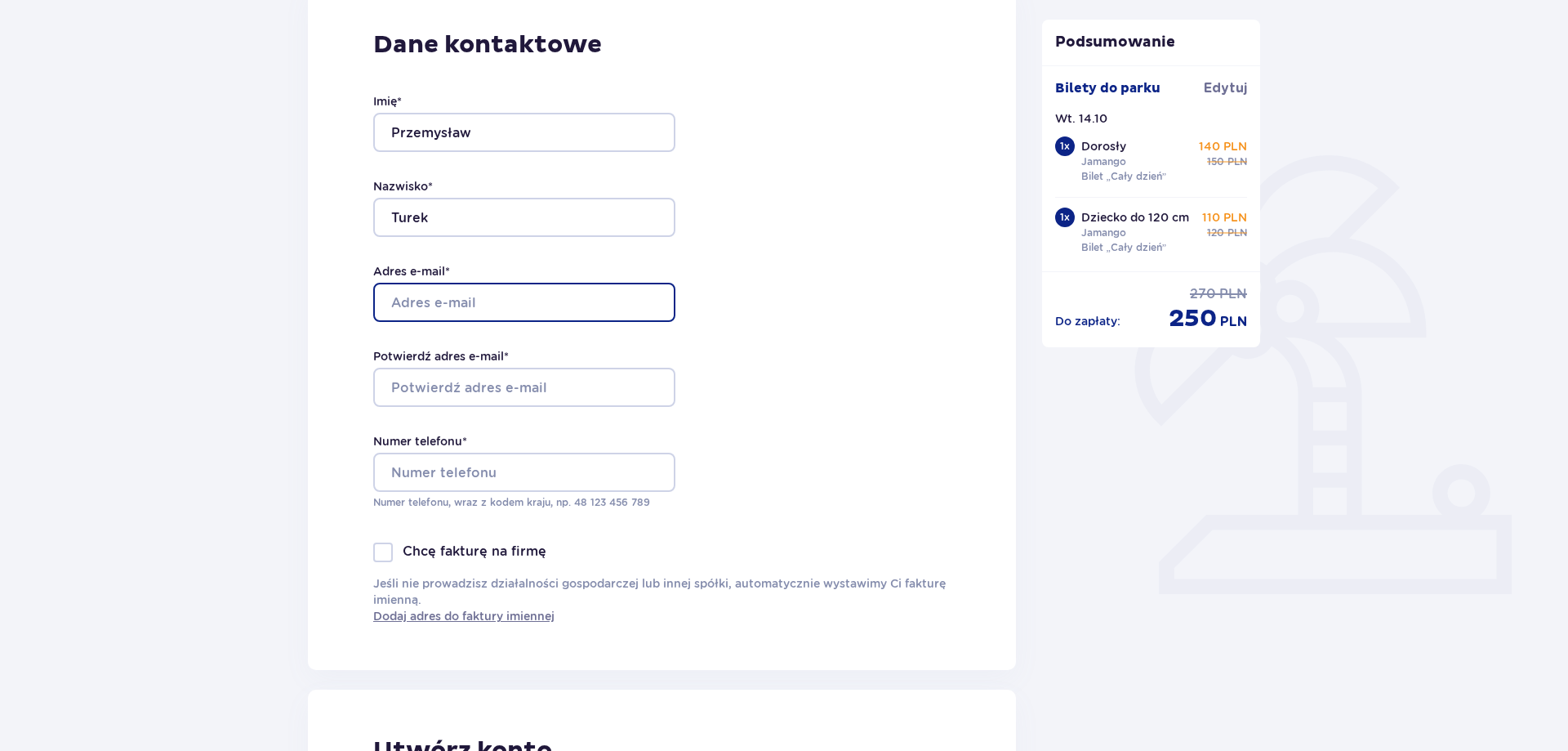
click at [477, 308] on input "Adres e-mail *" at bounding box center [524, 303] width 302 height 40
click at [470, 300] on input "[DOMAIN_NAME]" at bounding box center [524, 303] width 302 height 40
type input "[EMAIL_ADDRESS][DOMAIN_NAME]"
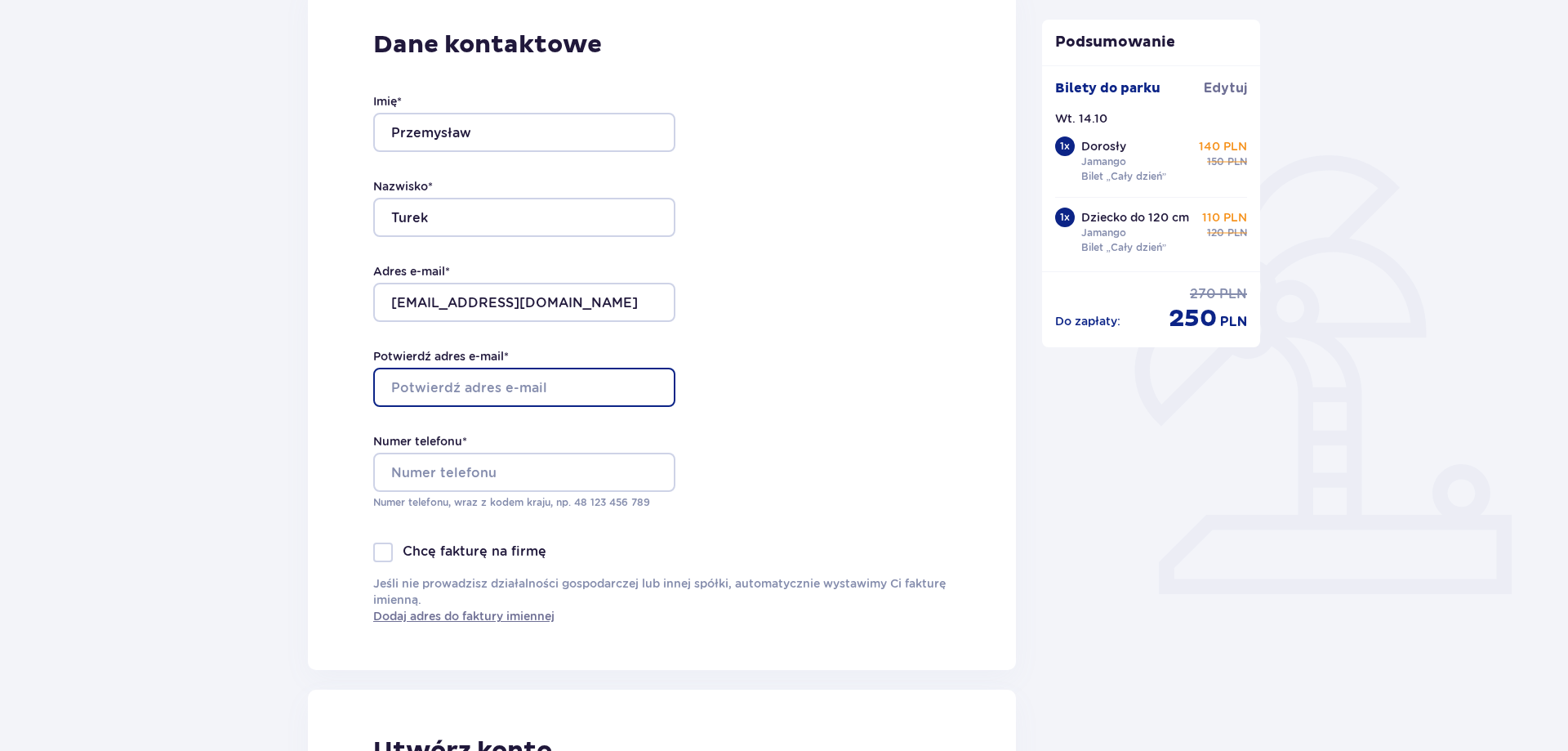
click at [468, 391] on input "Potwierdź adres e-mail *" at bounding box center [524, 387] width 302 height 40
click at [474, 390] on input "[DOMAIN_NAME]" at bounding box center [524, 387] width 302 height 40
click at [466, 391] on input "[DOMAIN_NAME]" at bounding box center [524, 387] width 302 height 40
type input "[EMAIL_ADDRESS][DOMAIN_NAME]"
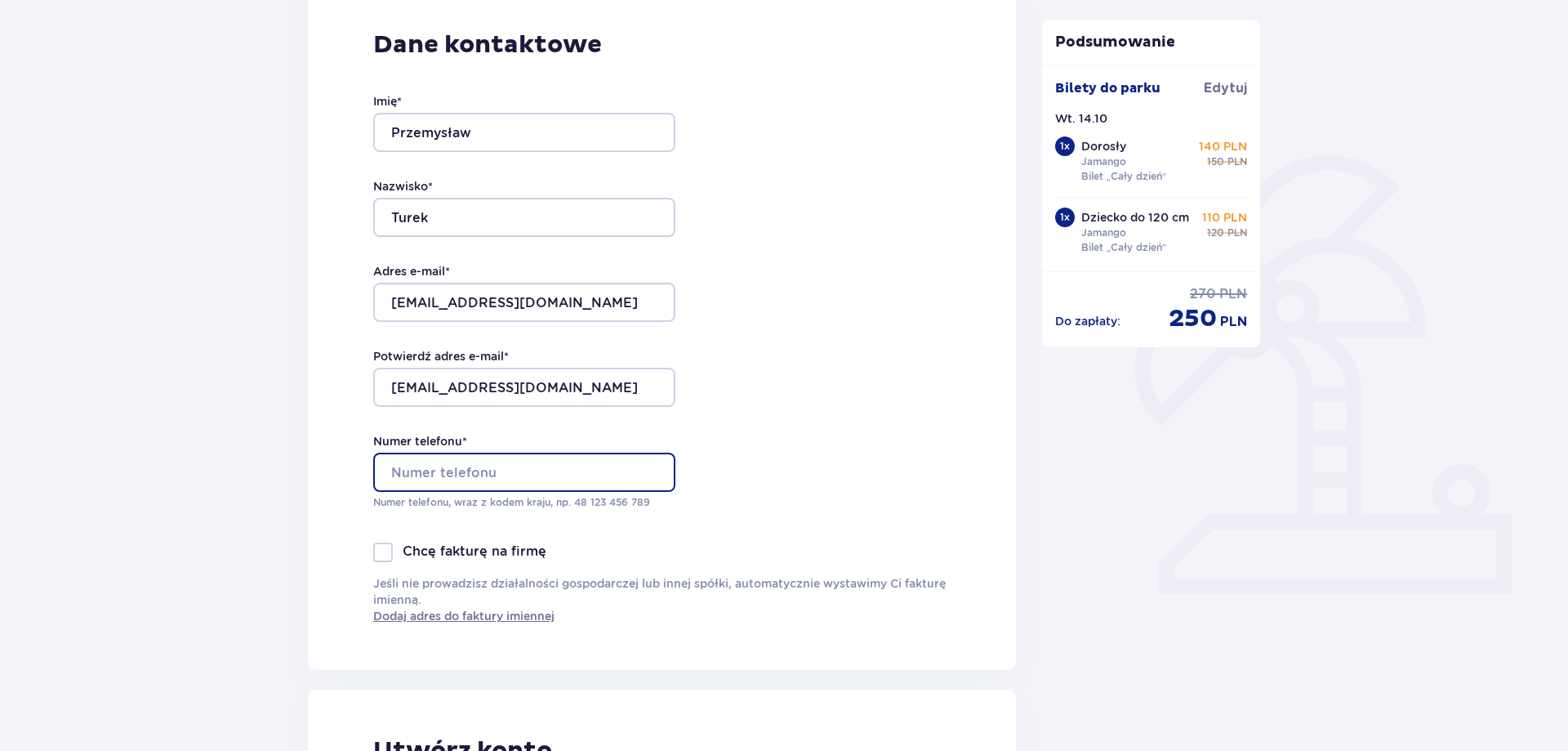
click at [466, 476] on input "Numer telefonu *" at bounding box center [524, 472] width 302 height 40
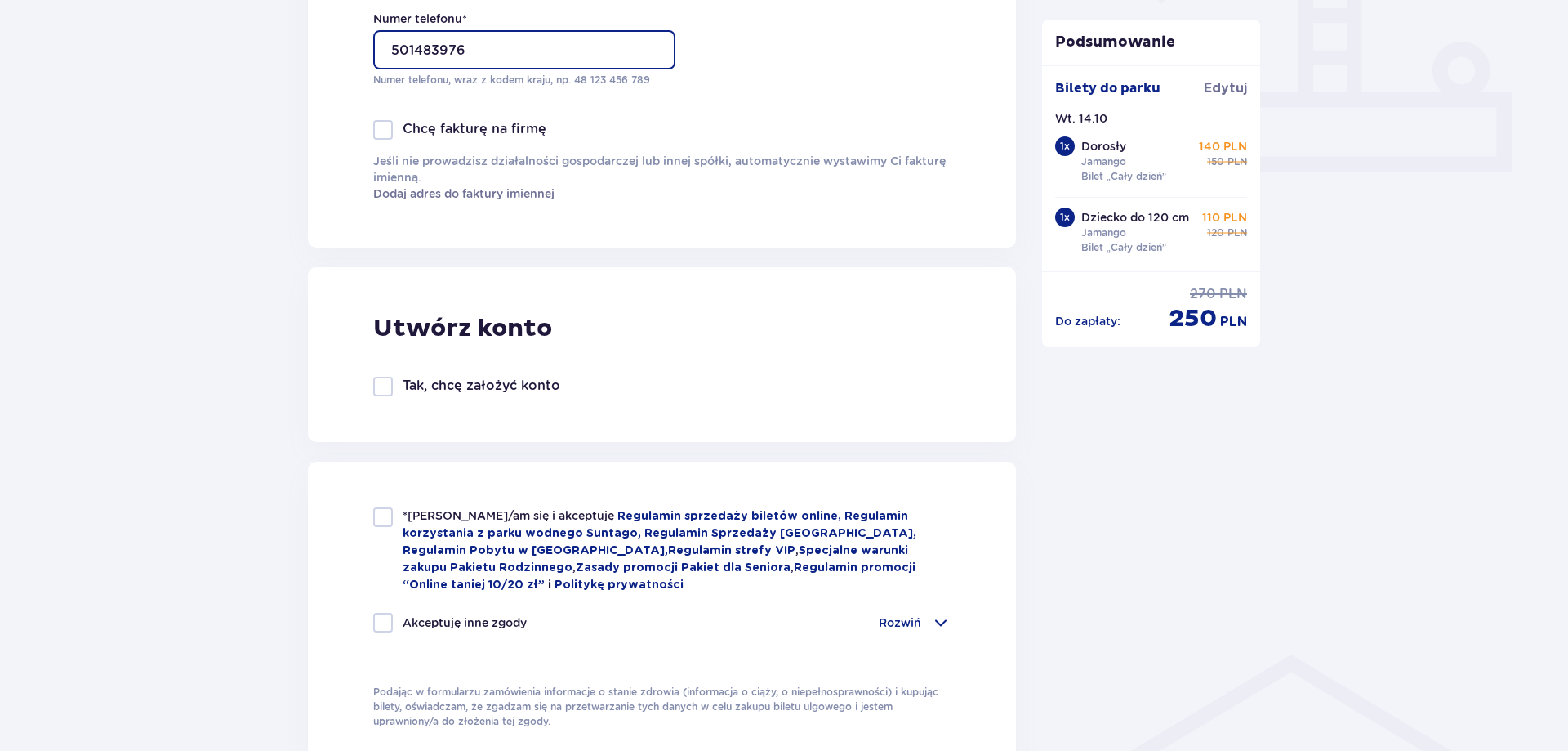
scroll to position [834, 0]
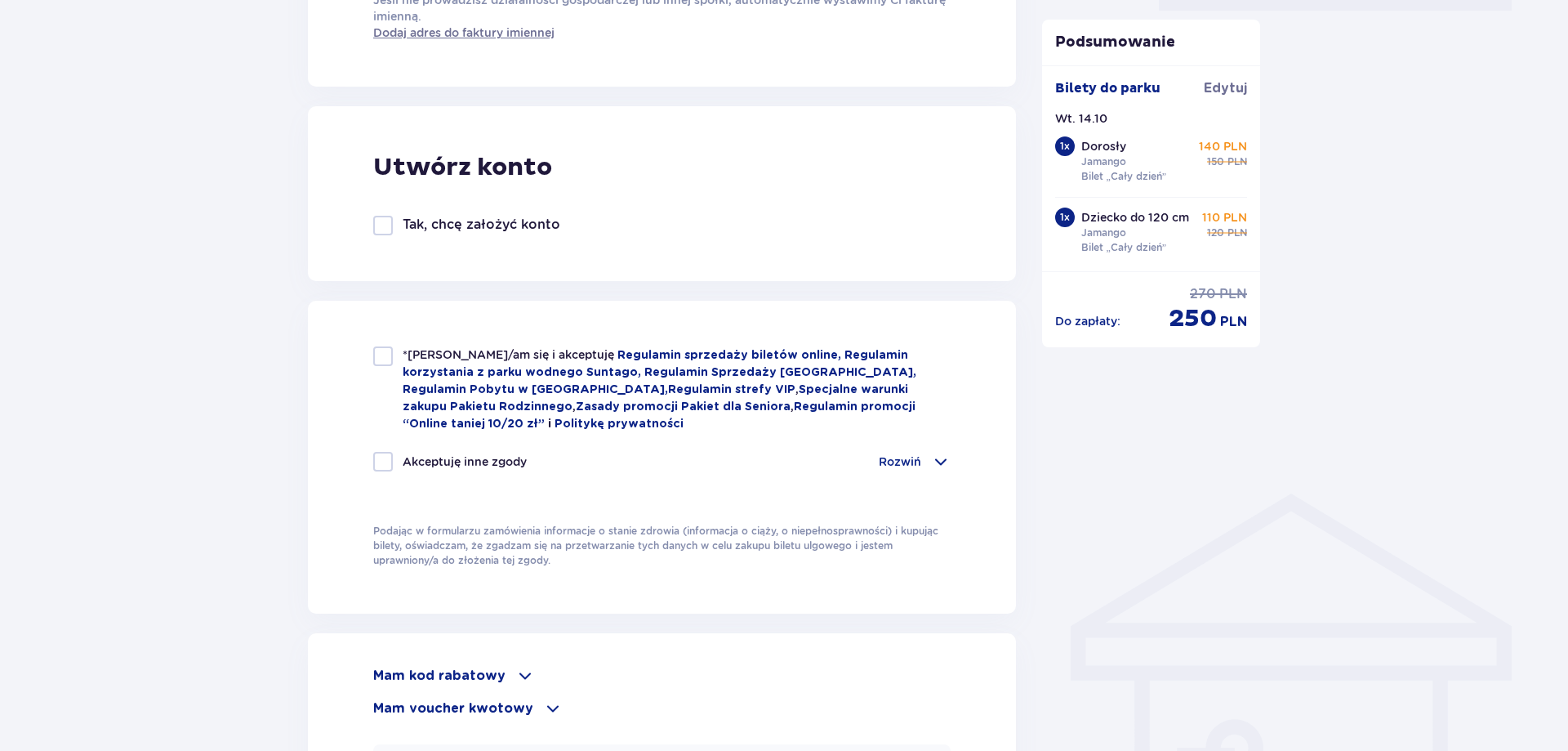
type input "501483976"
click at [415, 348] on p "*Zapoznałem/am się i akceptuję Regulamin sprzedaży biletów online, Regulamin ko…" at bounding box center [676, 390] width 548 height 86
click at [414, 351] on span "*[PERSON_NAME]/am się i akceptuję" at bounding box center [510, 354] width 215 height 13
checkbox input "true"
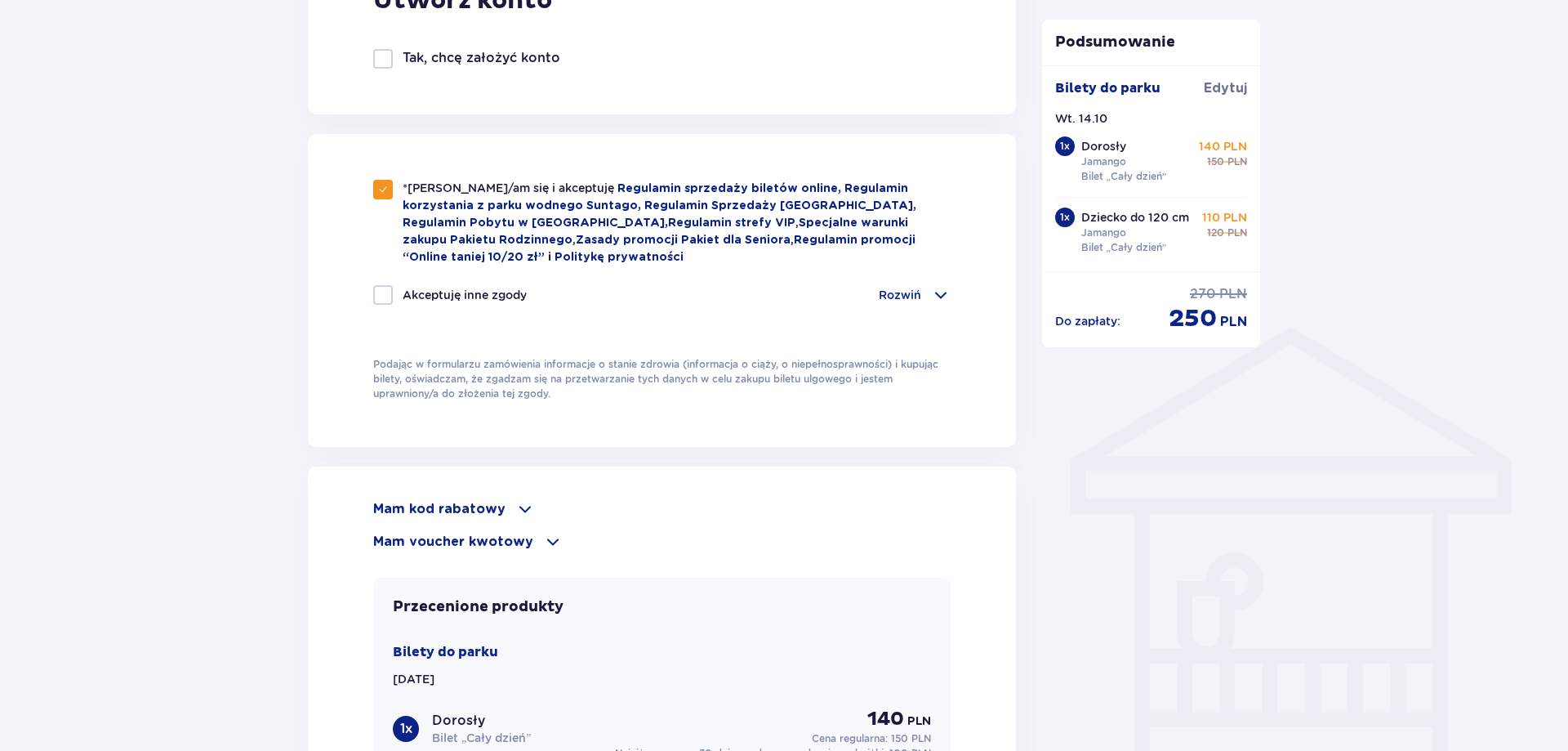
scroll to position [1416, 0]
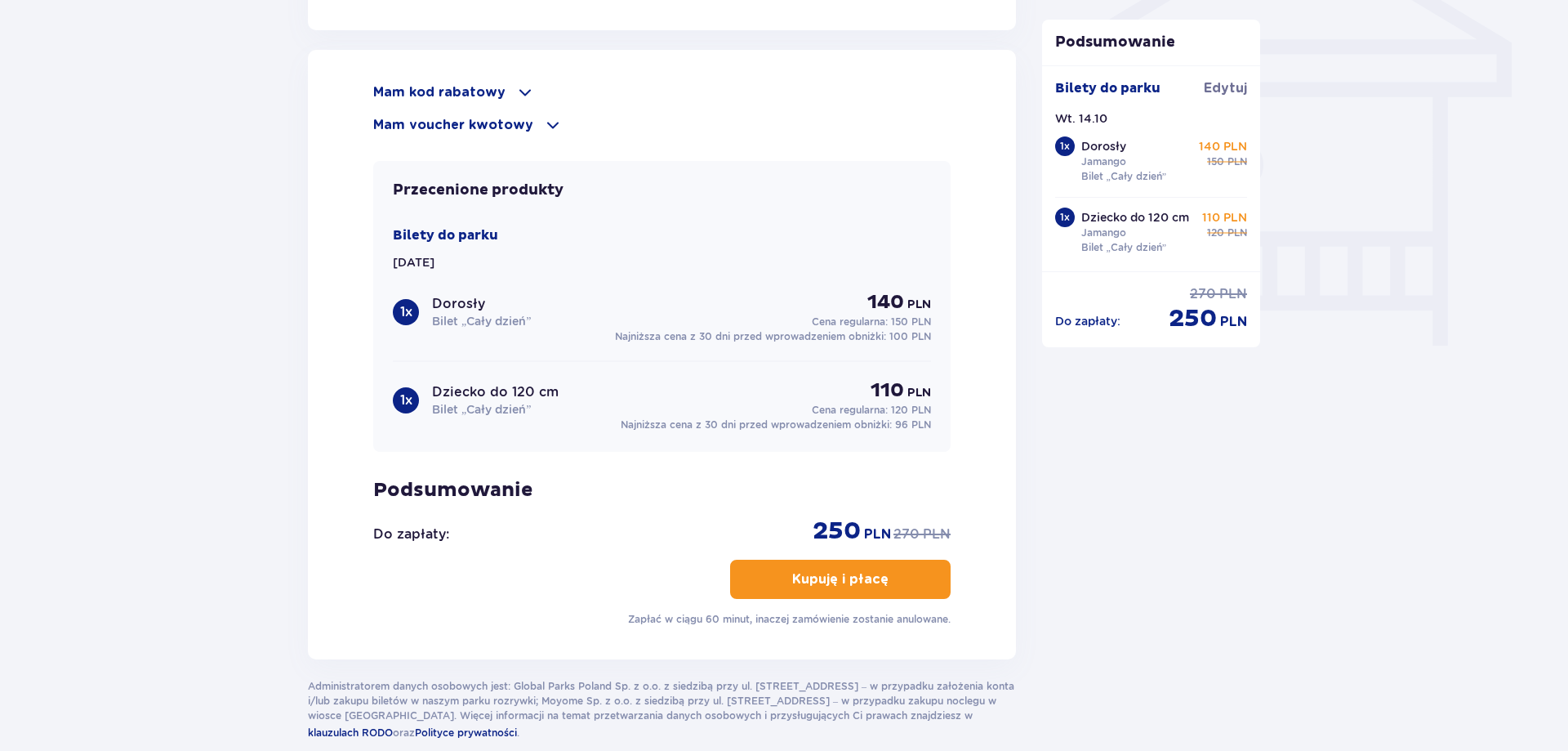
click at [901, 581] on button "Kupuję i płacę" at bounding box center [840, 579] width 220 height 40
